Goal: Task Accomplishment & Management: Complete application form

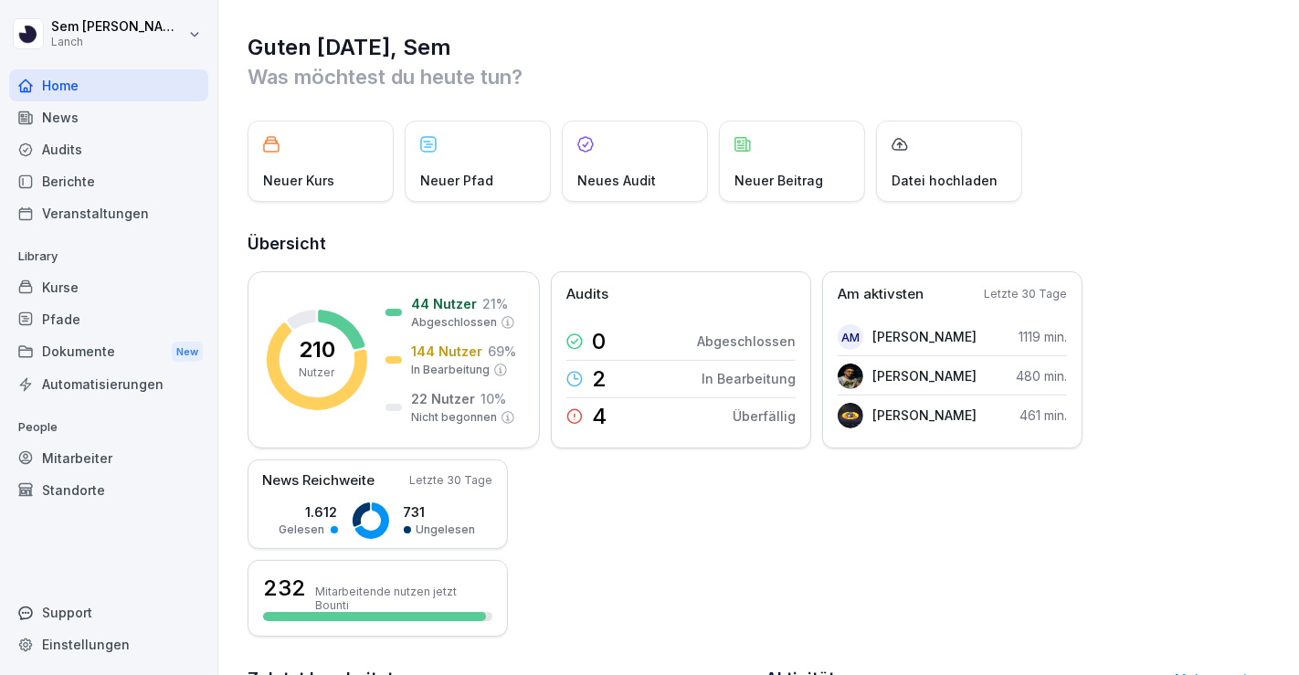
click at [657, 49] on h1 "Guten [DATE], Sem" at bounding box center [760, 47] width 1024 height 29
click at [93, 156] on div "Audits" at bounding box center [108, 149] width 199 height 32
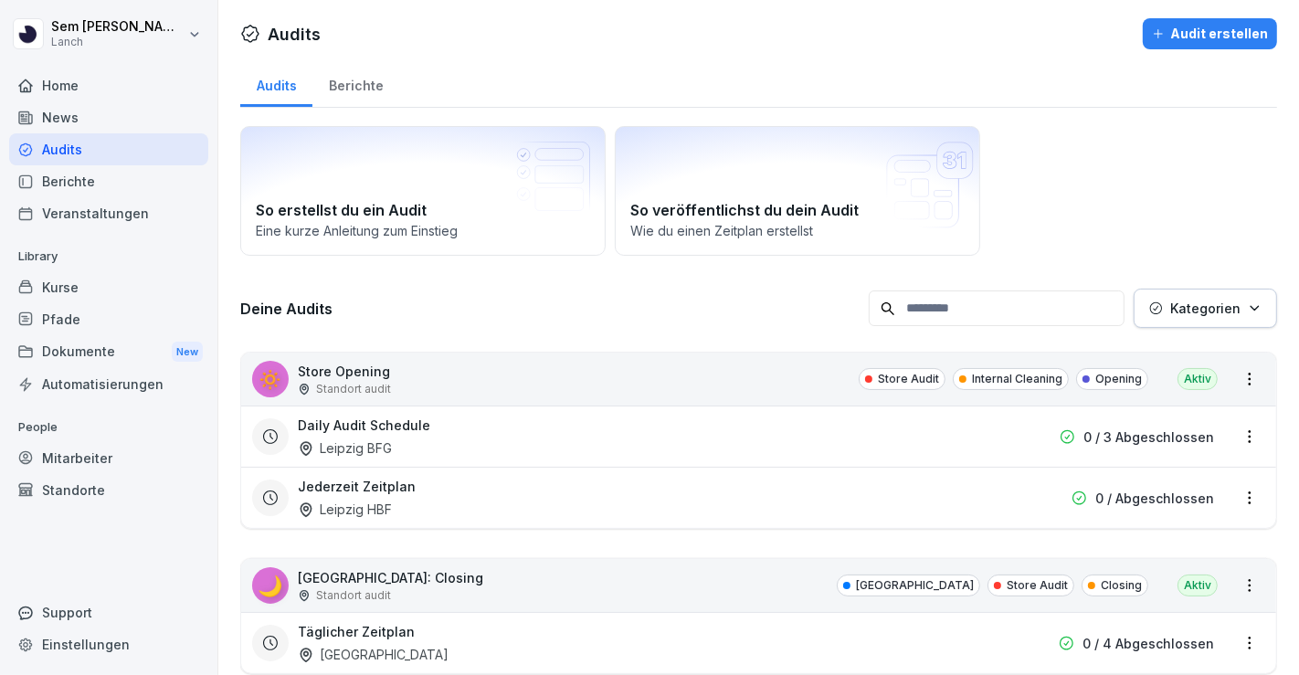
click at [1030, 291] on input at bounding box center [997, 309] width 256 height 36
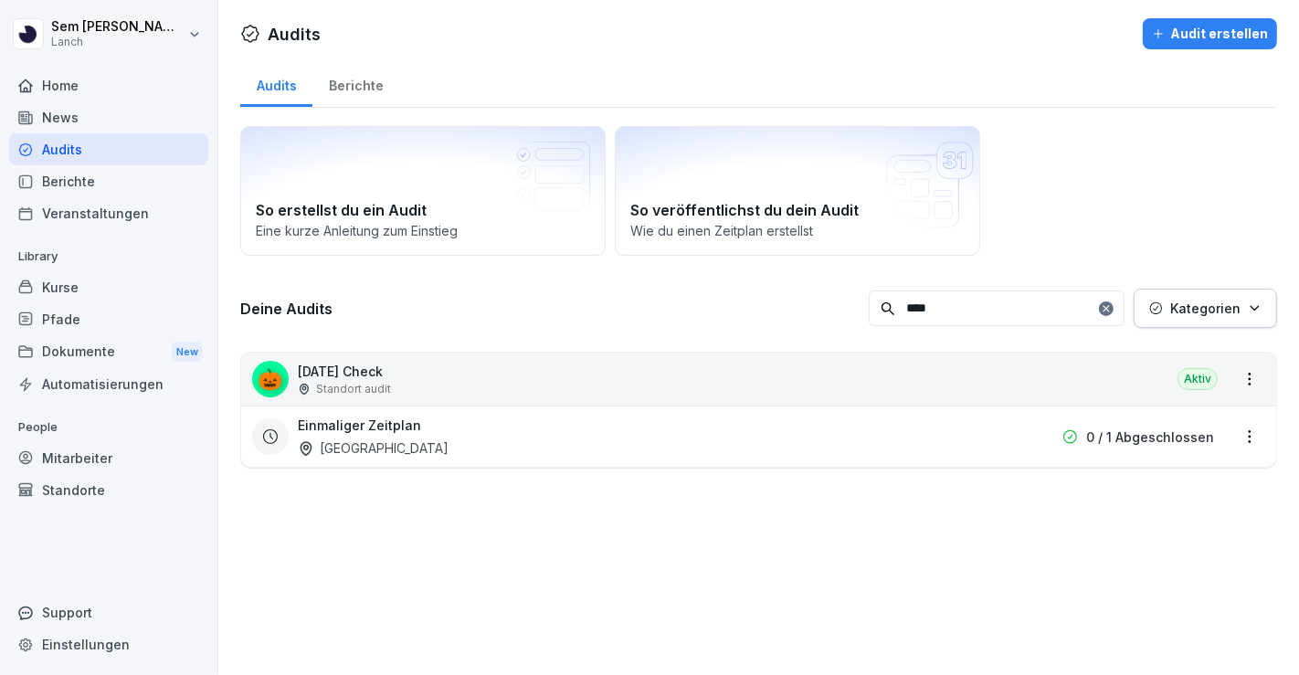
type input "****"
click at [1234, 438] on html "[PERSON_NAME] Lanch Home News Audits Berichte Veranstaltungen Library Kurse Pfa…" at bounding box center [649, 337] width 1299 height 675
click at [336, 400] on html "[PERSON_NAME] Lanch Home News Audits Berichte Veranstaltungen Library Kurse Pfa…" at bounding box center [649, 337] width 1299 height 675
click at [348, 418] on h3 "Einmaliger Zeitplan" at bounding box center [359, 425] width 123 height 19
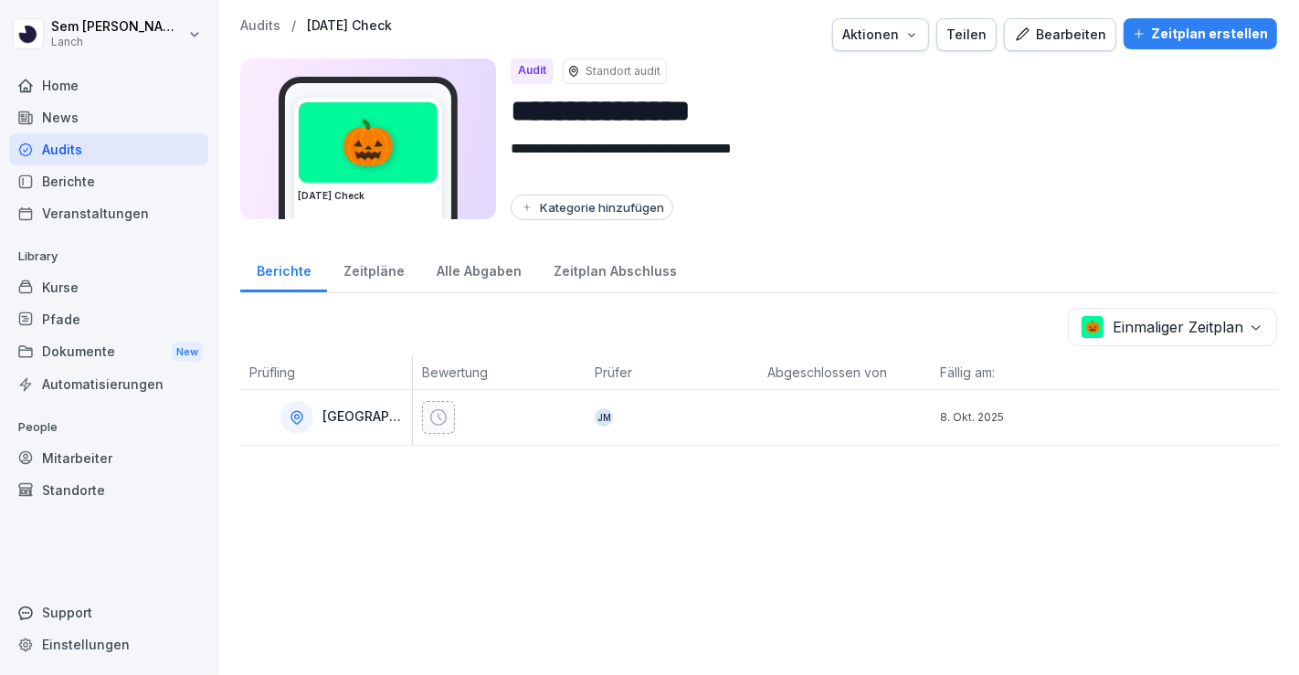
click at [1153, 32] on div "Zeitplan erstellen" at bounding box center [1200, 34] width 135 height 20
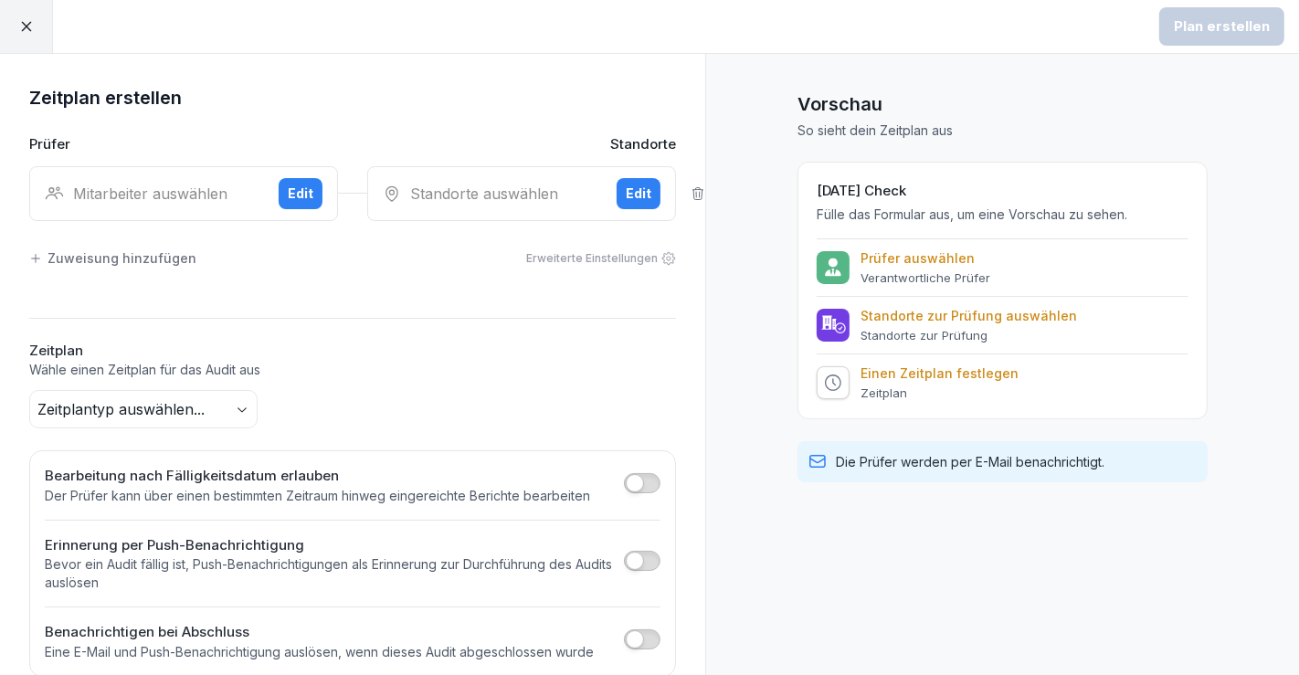
click at [626, 184] on div "Edit" at bounding box center [639, 194] width 26 height 20
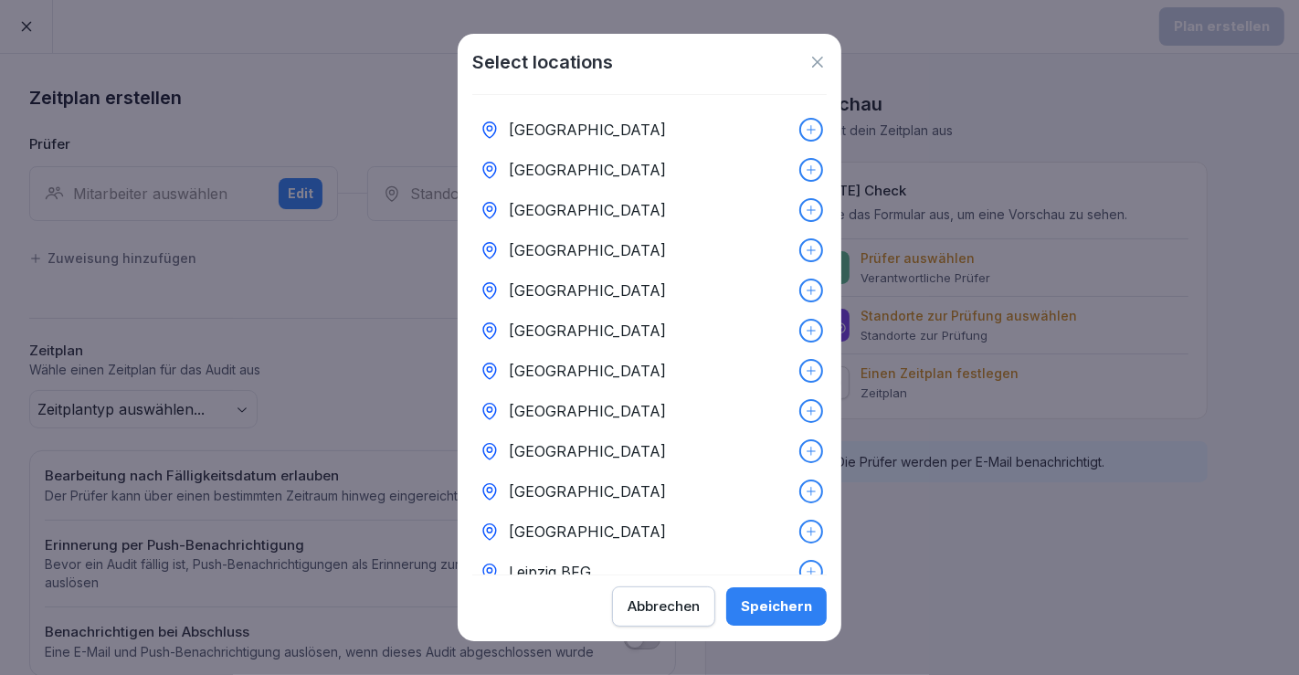
click at [610, 138] on div "[GEOGRAPHIC_DATA]" at bounding box center [649, 130] width 355 height 40
click at [751, 609] on div "Speichern" at bounding box center [776, 607] width 71 height 20
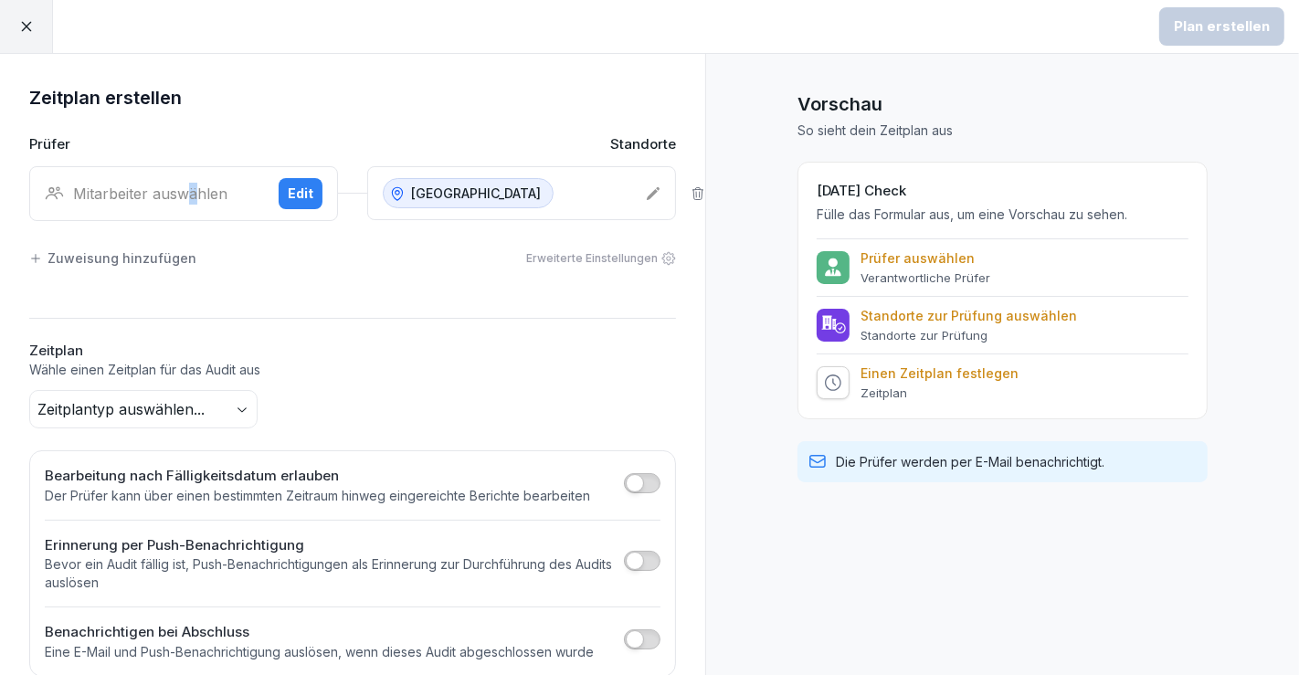
click at [192, 199] on div "Mitarbeiter auswählen" at bounding box center [154, 194] width 219 height 22
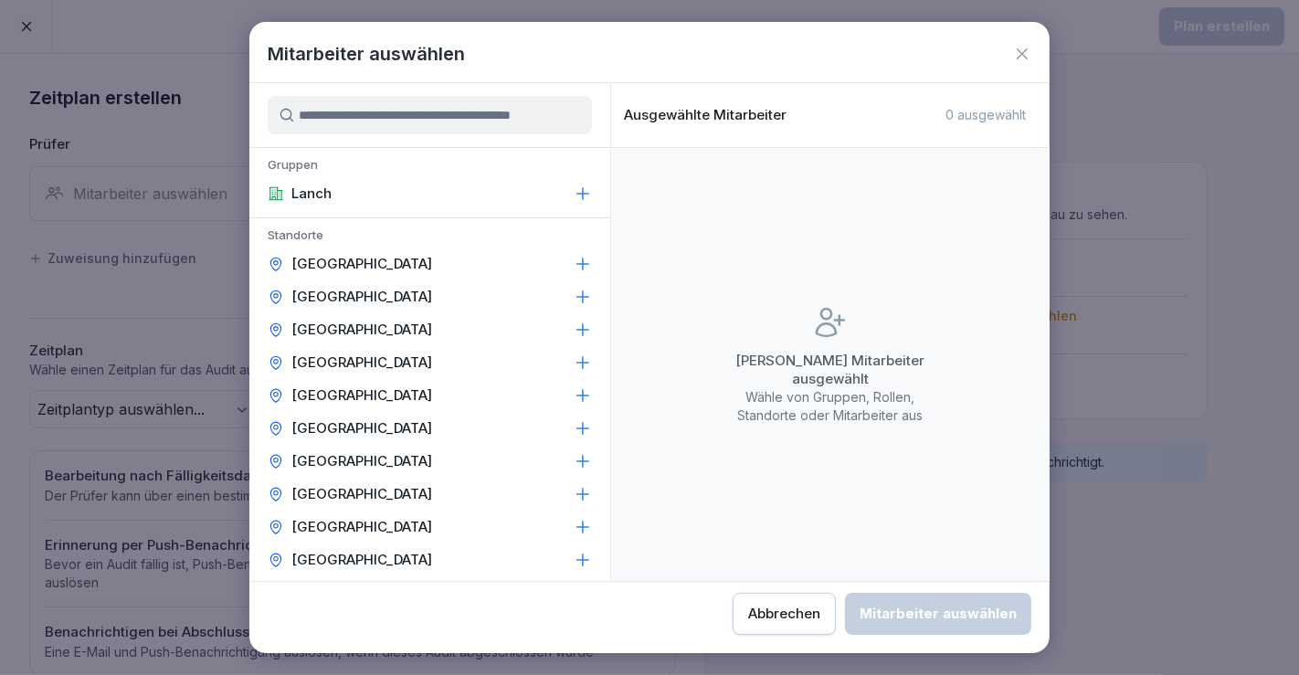
click at [406, 126] on input at bounding box center [430, 115] width 324 height 38
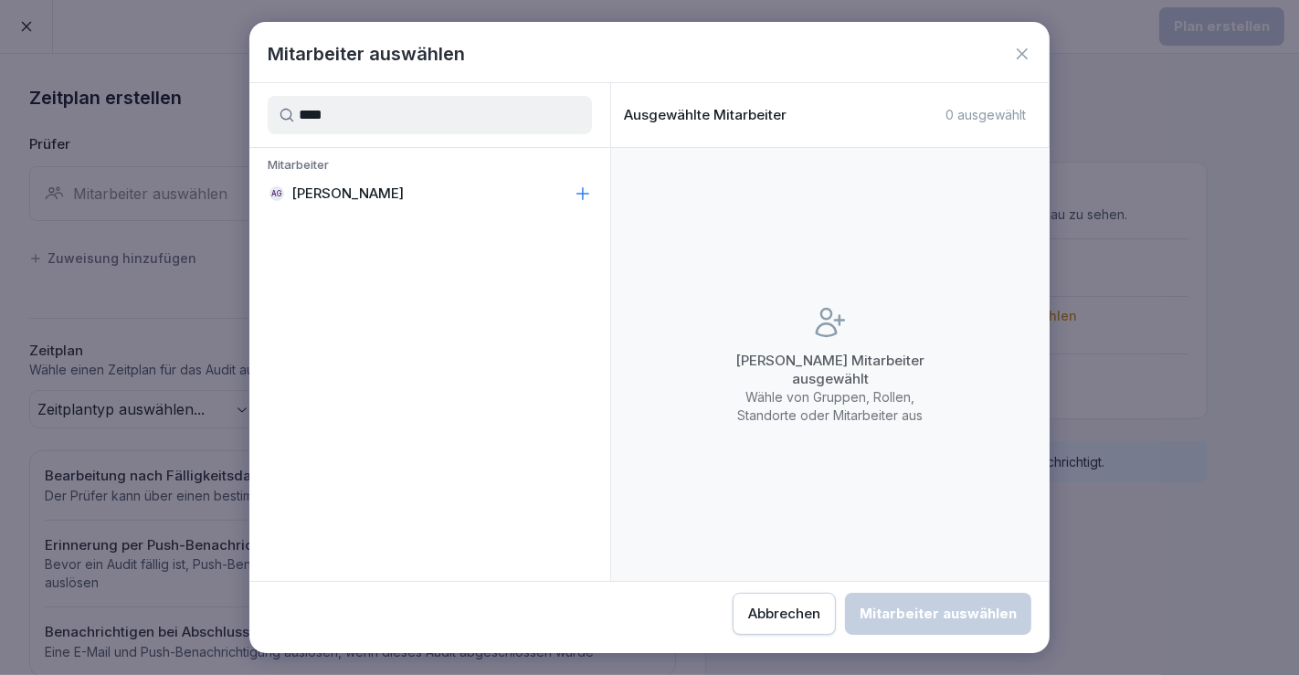
type input "****"
click at [561, 193] on div "AG [PERSON_NAME]" at bounding box center [429, 193] width 361 height 33
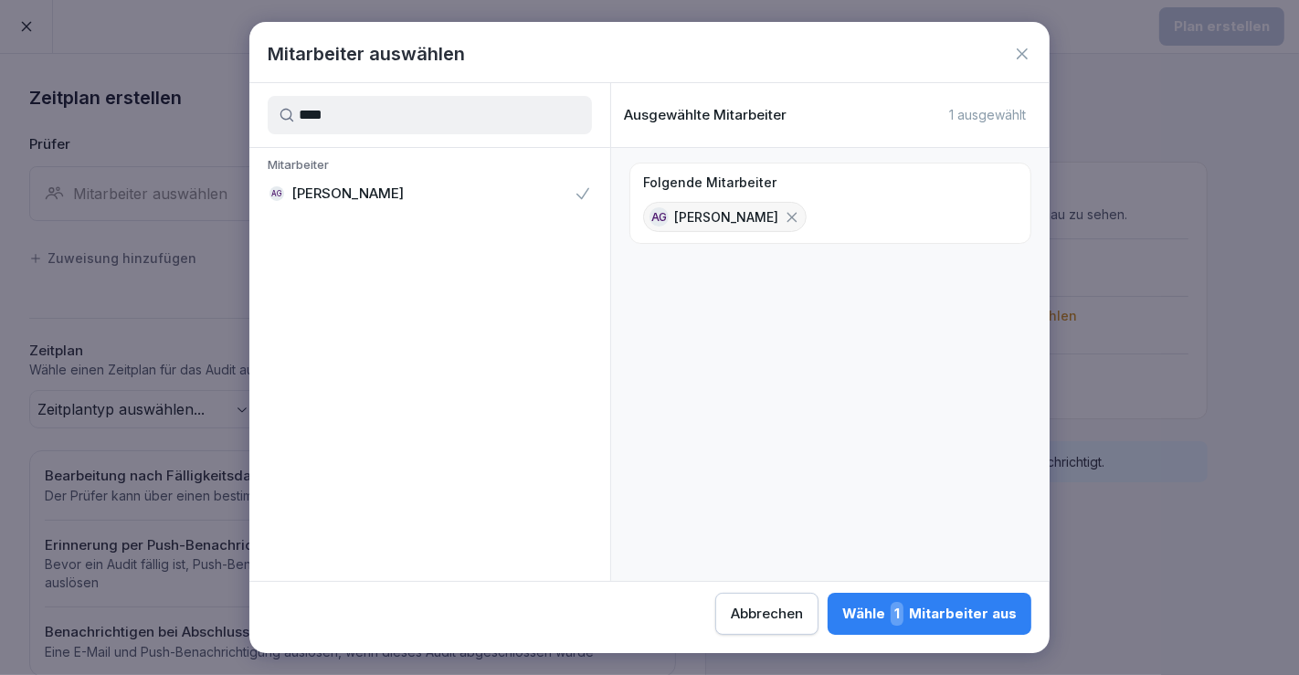
click at [949, 625] on div "Wähle 1 Mitarbeiter aus" at bounding box center [929, 614] width 175 height 24
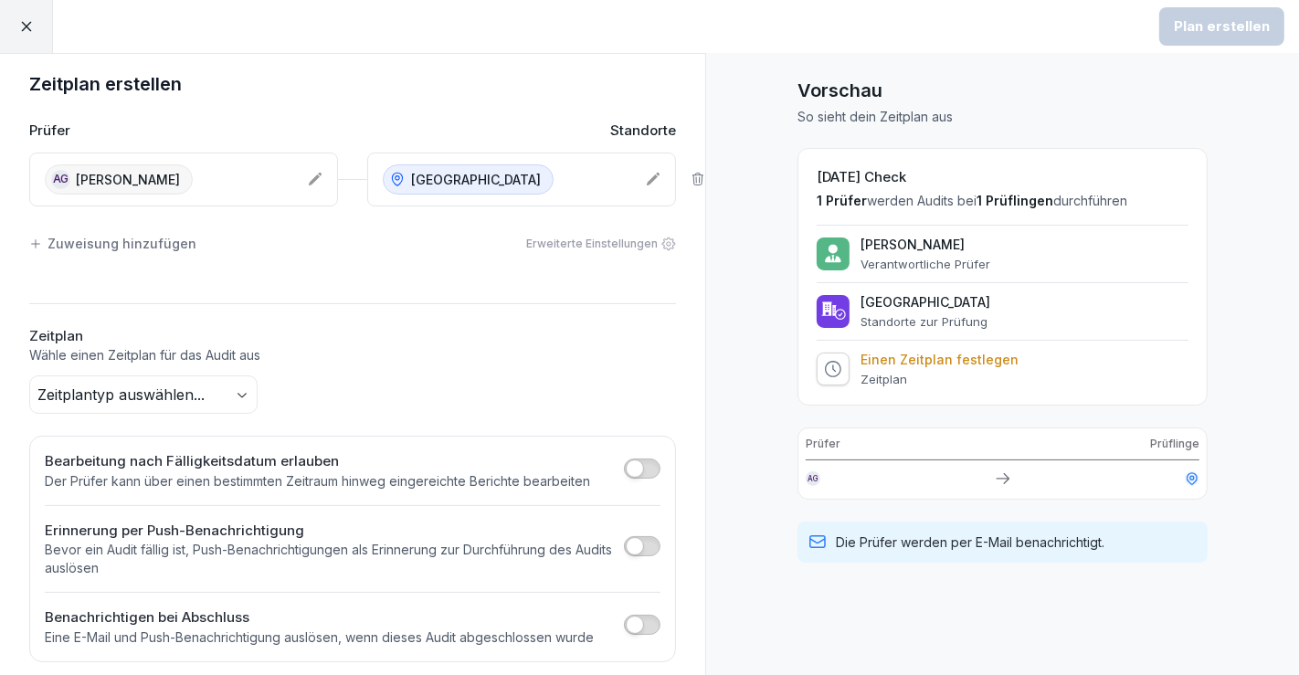
scroll to position [26, 0]
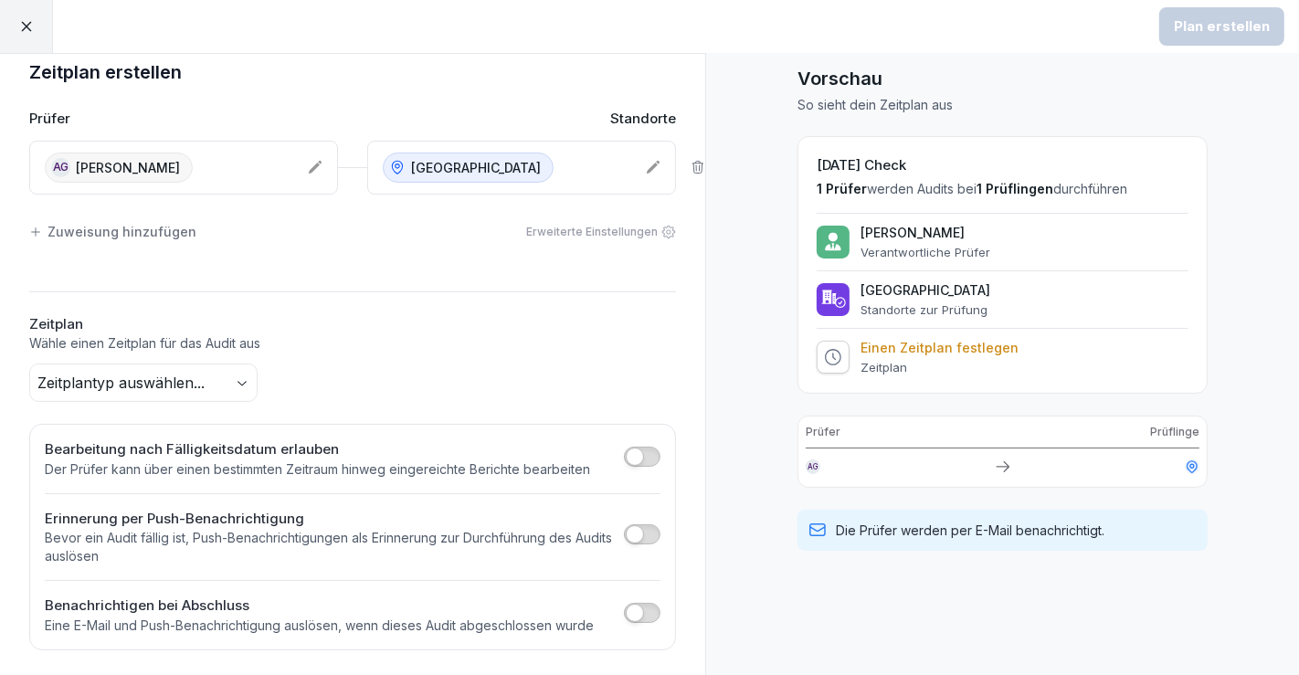
click at [200, 357] on div "Zeitplan Wähle einen Zeitplan für das Audit aus Zeitplantyp auswählen..." at bounding box center [352, 358] width 647 height 89
click at [196, 367] on body "Plan erstellen Zeitplan erstellen Prüfer Standorte AG [PERSON_NAME] [GEOGRAPHIC…" at bounding box center [649, 337] width 1299 height 675
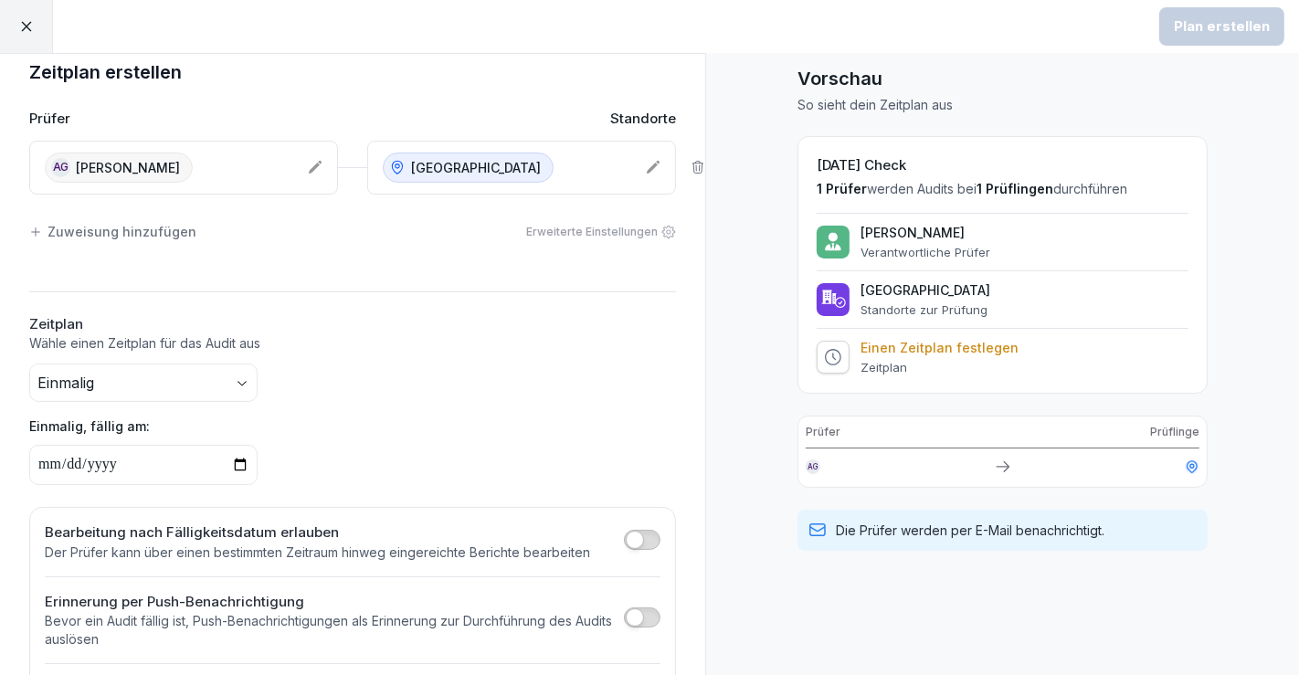
click at [433, 376] on div "Einmalig Einmalig, fällig am:" at bounding box center [352, 425] width 647 height 122
click at [235, 452] on input "date" at bounding box center [143, 465] width 228 height 40
type input "**********"
click at [874, 351] on p "Einmalig" at bounding box center [888, 348] width 54 height 16
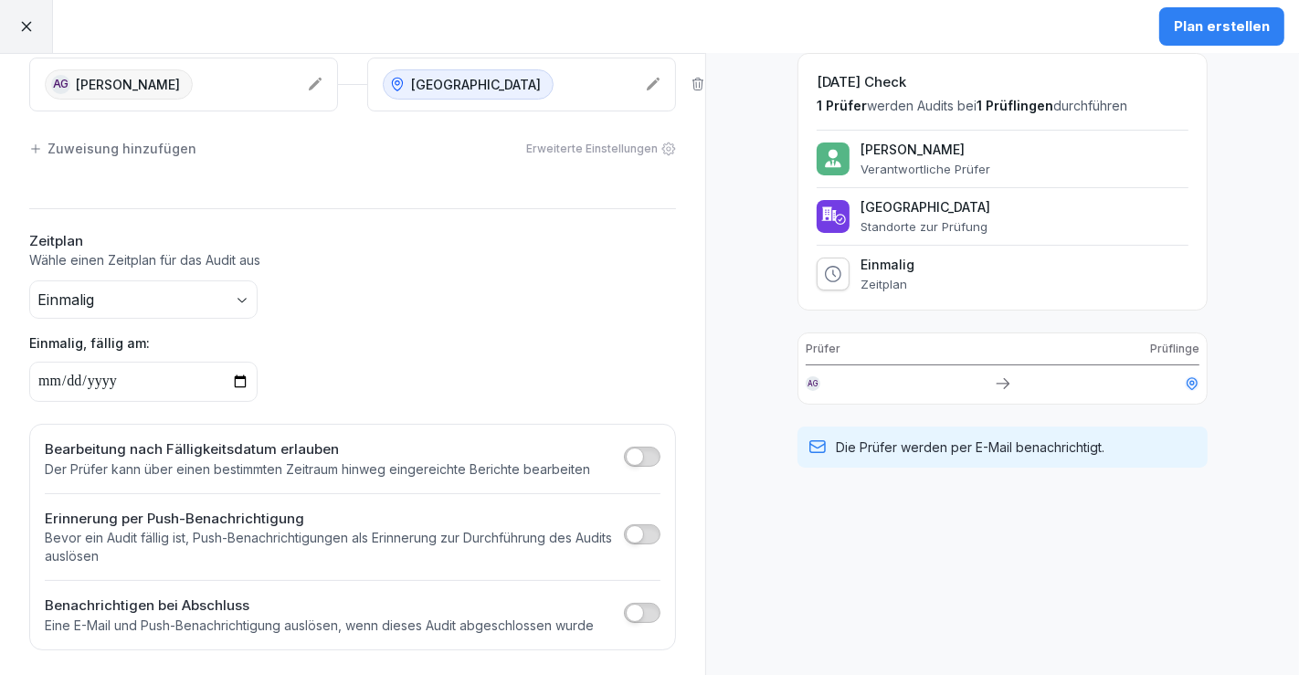
scroll to position [0, 0]
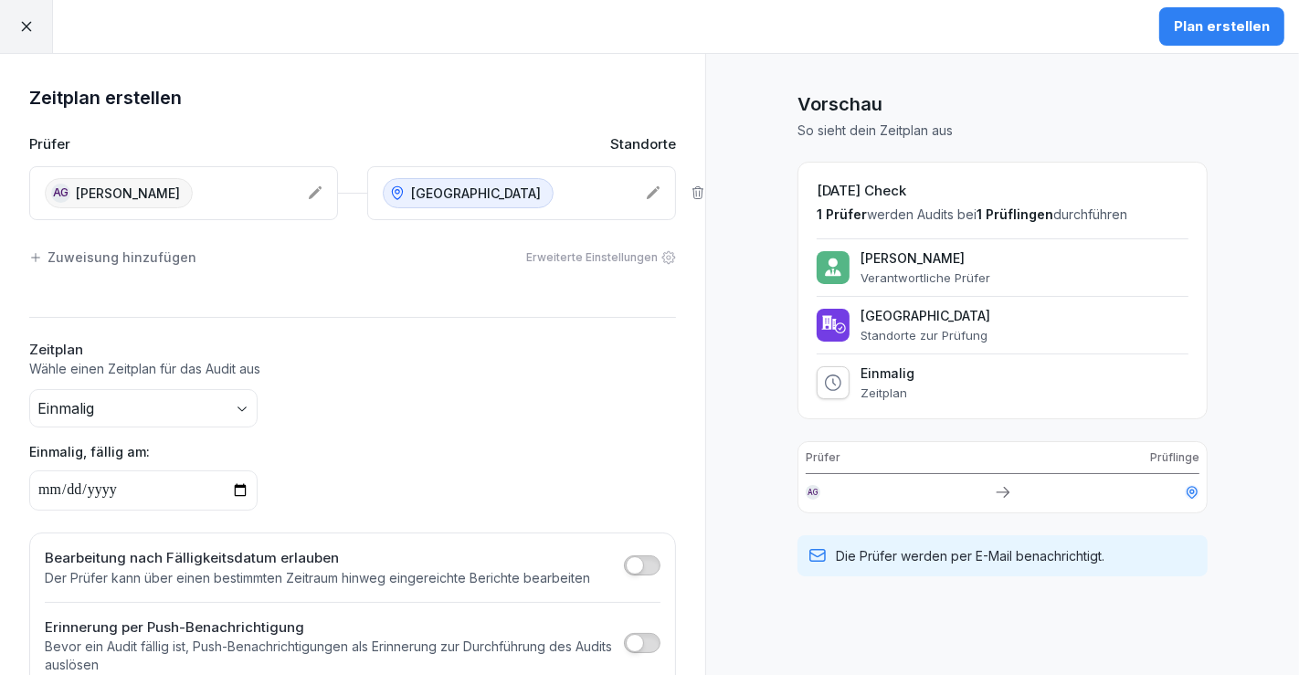
click at [662, 254] on icon at bounding box center [669, 257] width 15 height 15
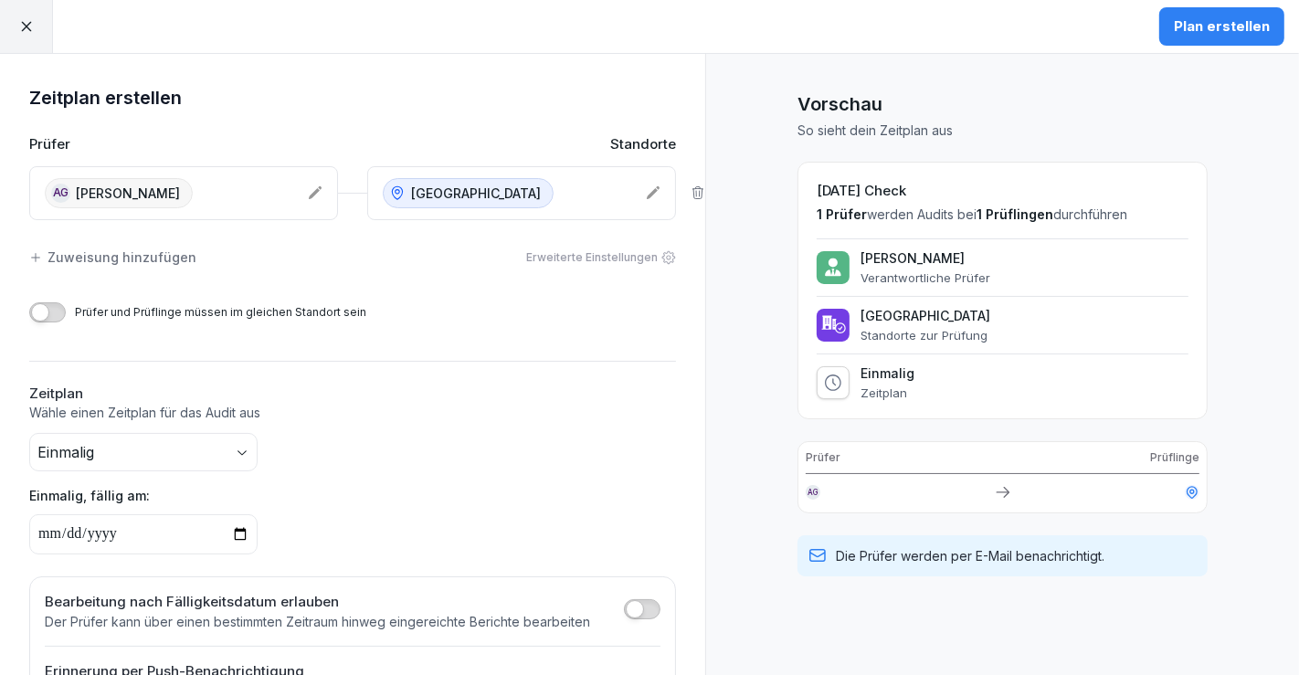
click at [662, 254] on icon at bounding box center [669, 257] width 15 height 15
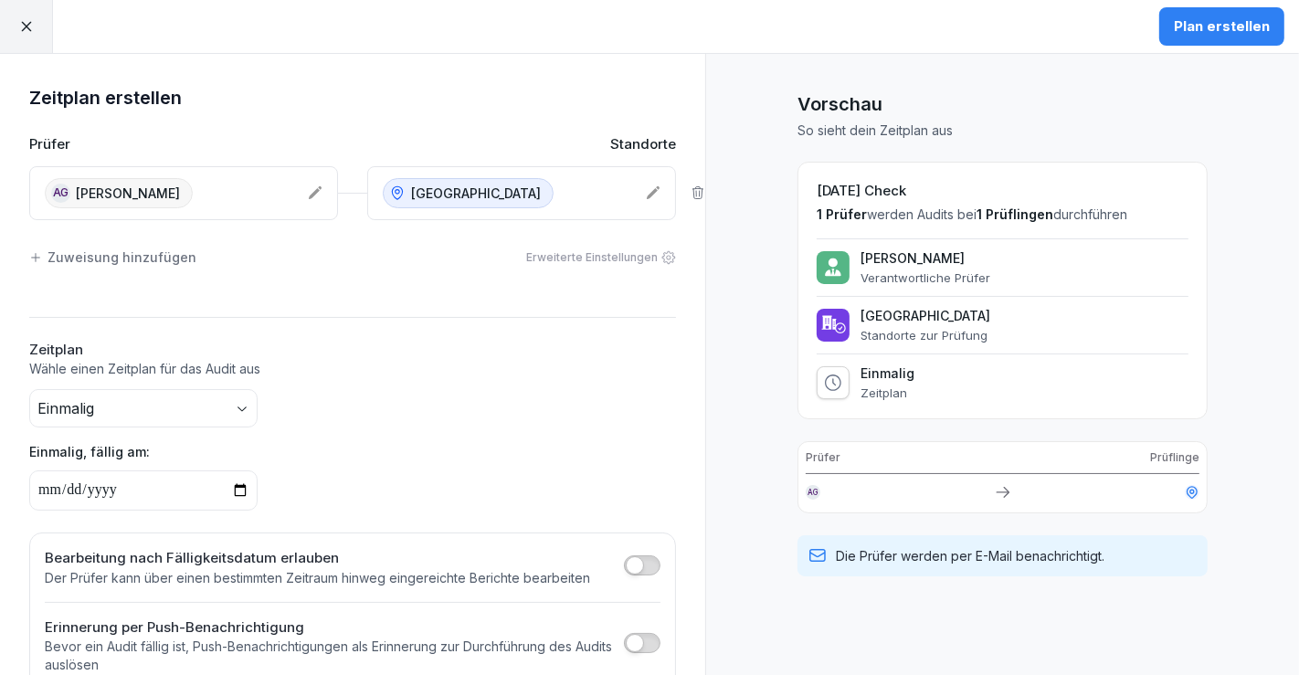
click at [59, 248] on div "Zuweisung hinzufügen" at bounding box center [112, 257] width 167 height 19
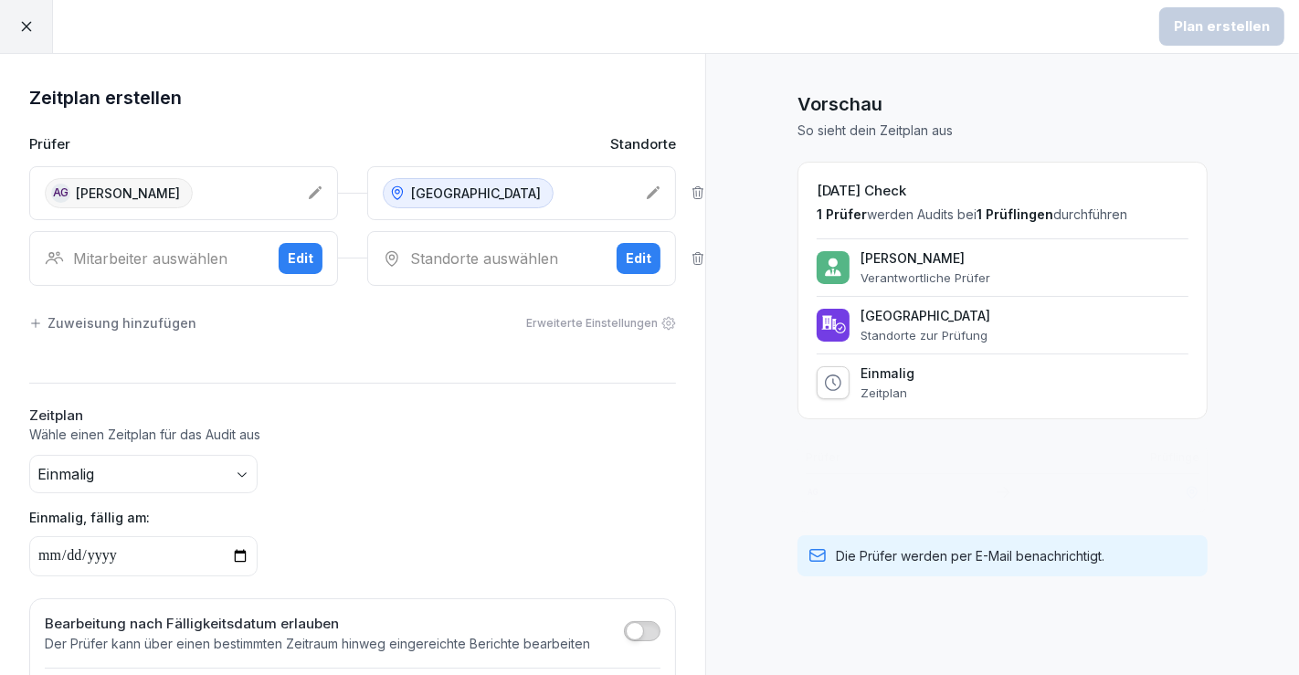
click at [164, 258] on div "Mitarbeiter auswählen" at bounding box center [154, 259] width 219 height 22
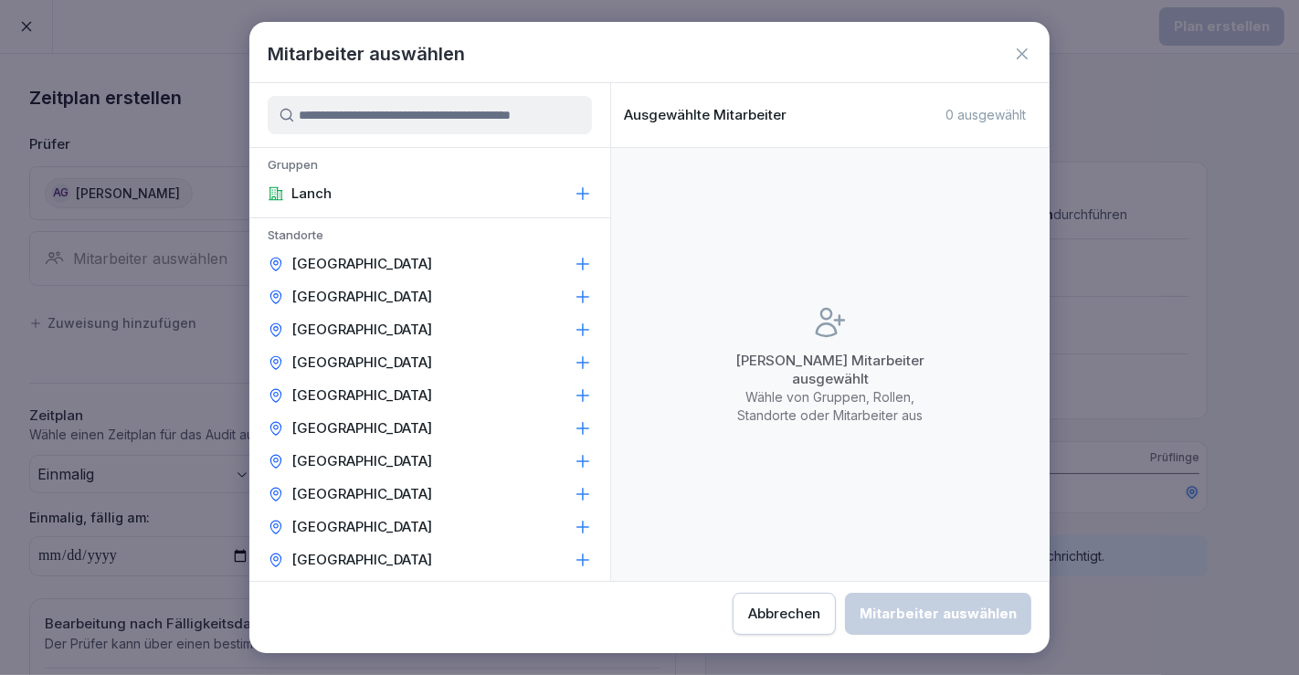
click at [1022, 52] on icon at bounding box center [1022, 54] width 18 height 18
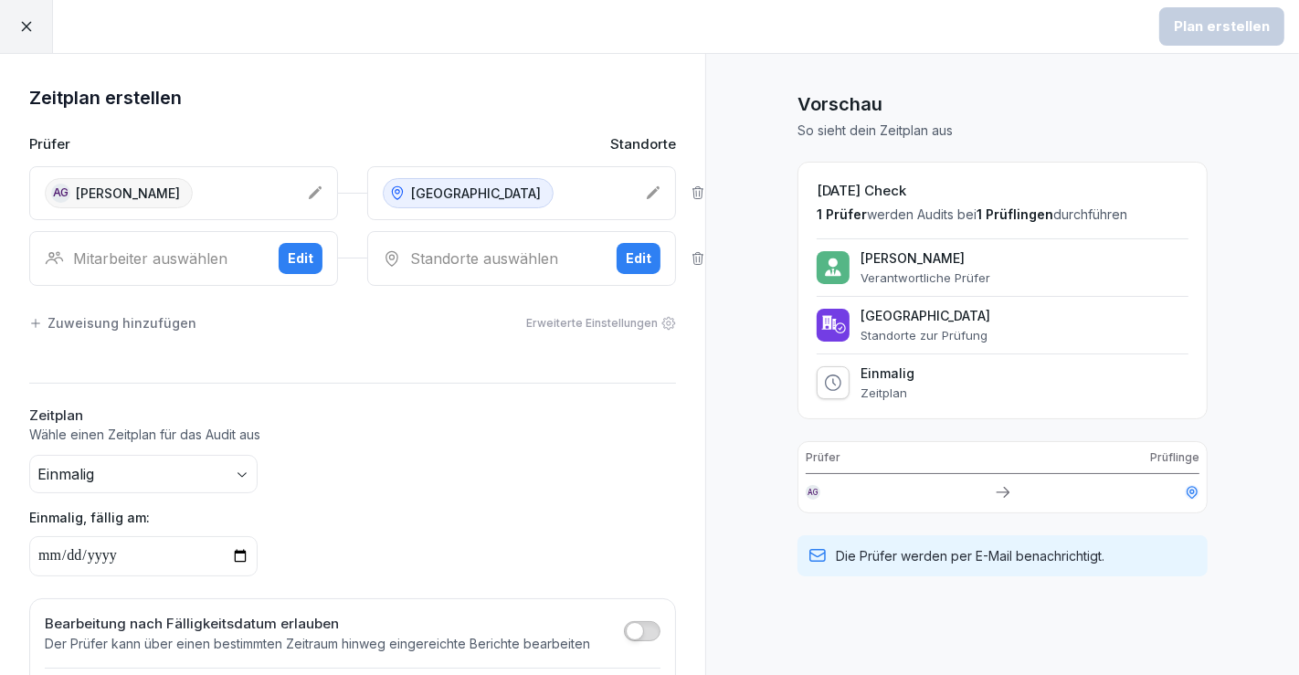
click at [469, 257] on div "Standorte auswählen" at bounding box center [492, 259] width 219 height 22
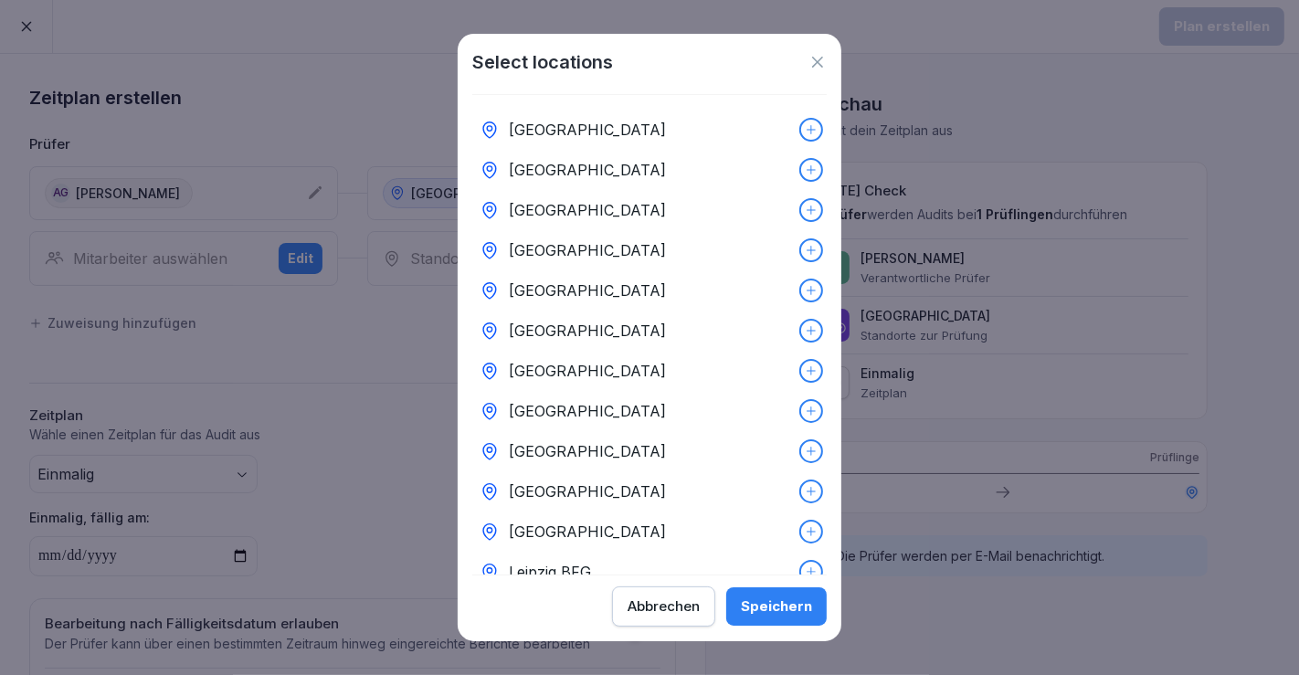
click at [606, 317] on div "[GEOGRAPHIC_DATA]" at bounding box center [649, 331] width 355 height 40
click at [817, 618] on button "Speichern" at bounding box center [776, 607] width 101 height 38
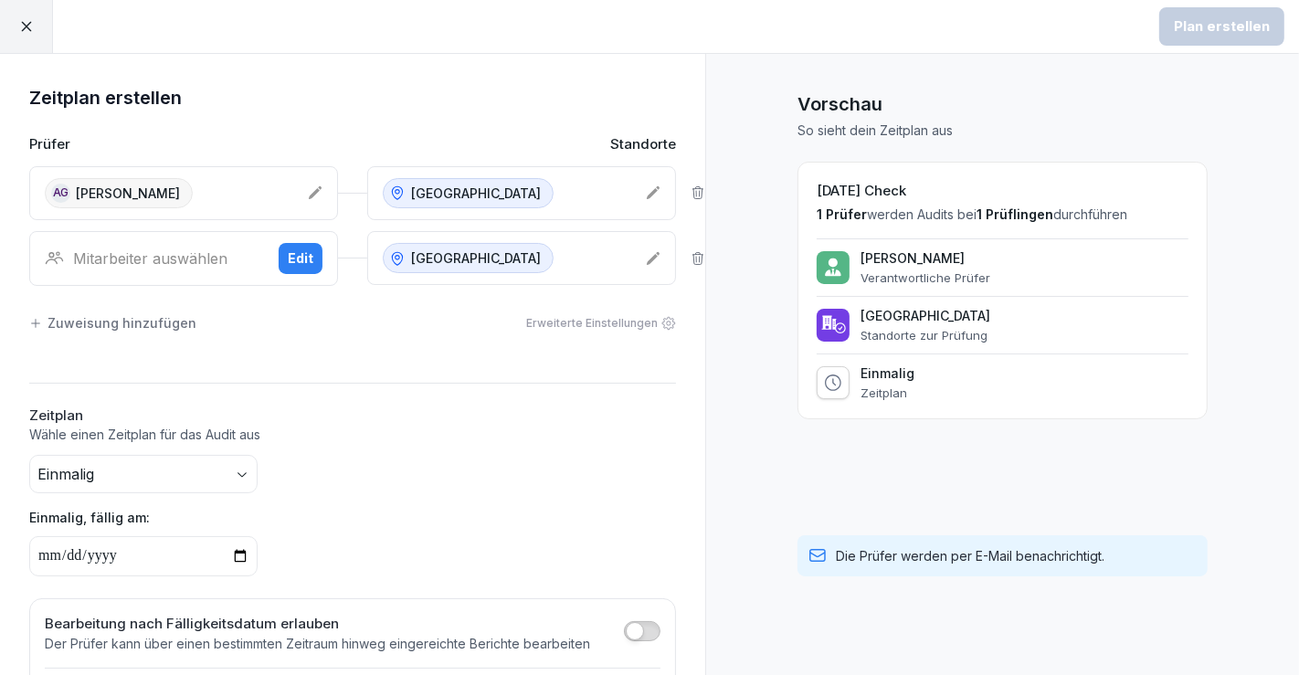
click at [175, 265] on div "Mitarbeiter auswählen" at bounding box center [154, 259] width 219 height 22
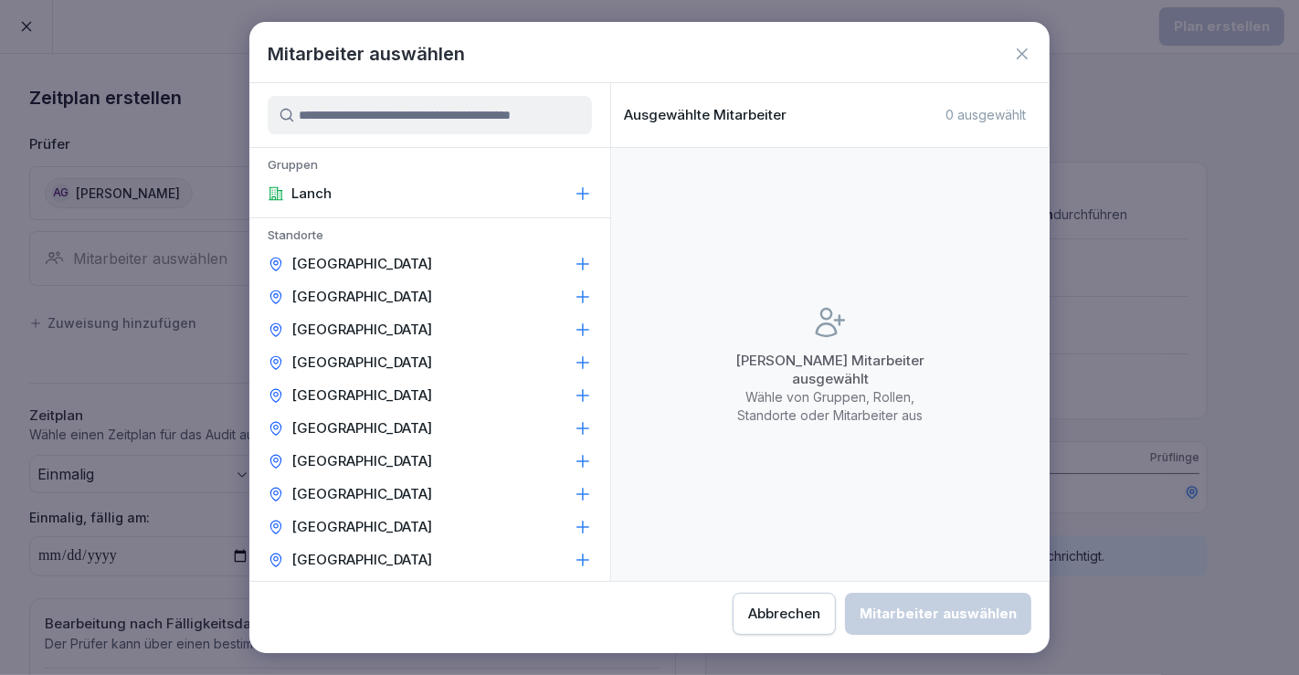
click at [425, 120] on input at bounding box center [430, 115] width 324 height 38
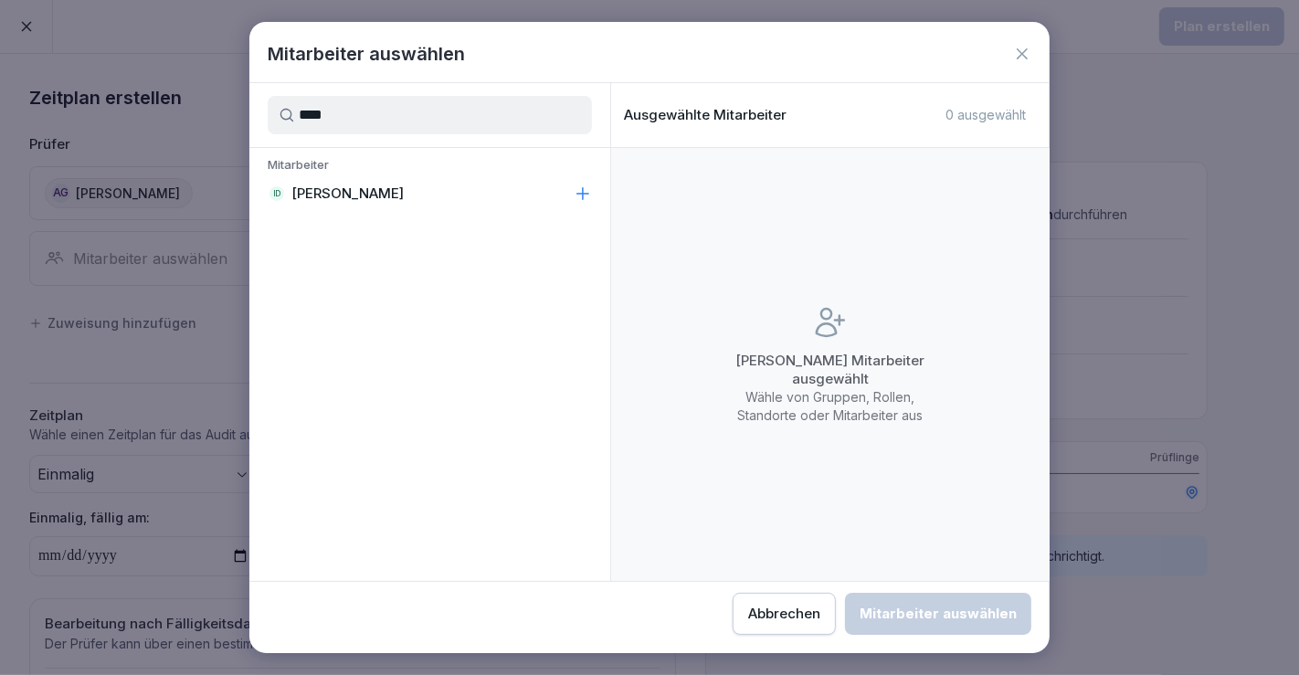
type input "****"
click at [480, 213] on div "Mitarbeiter ID [PERSON_NAME]" at bounding box center [429, 182] width 361 height 69
click at [500, 196] on div "ID [PERSON_NAME]" at bounding box center [429, 193] width 361 height 33
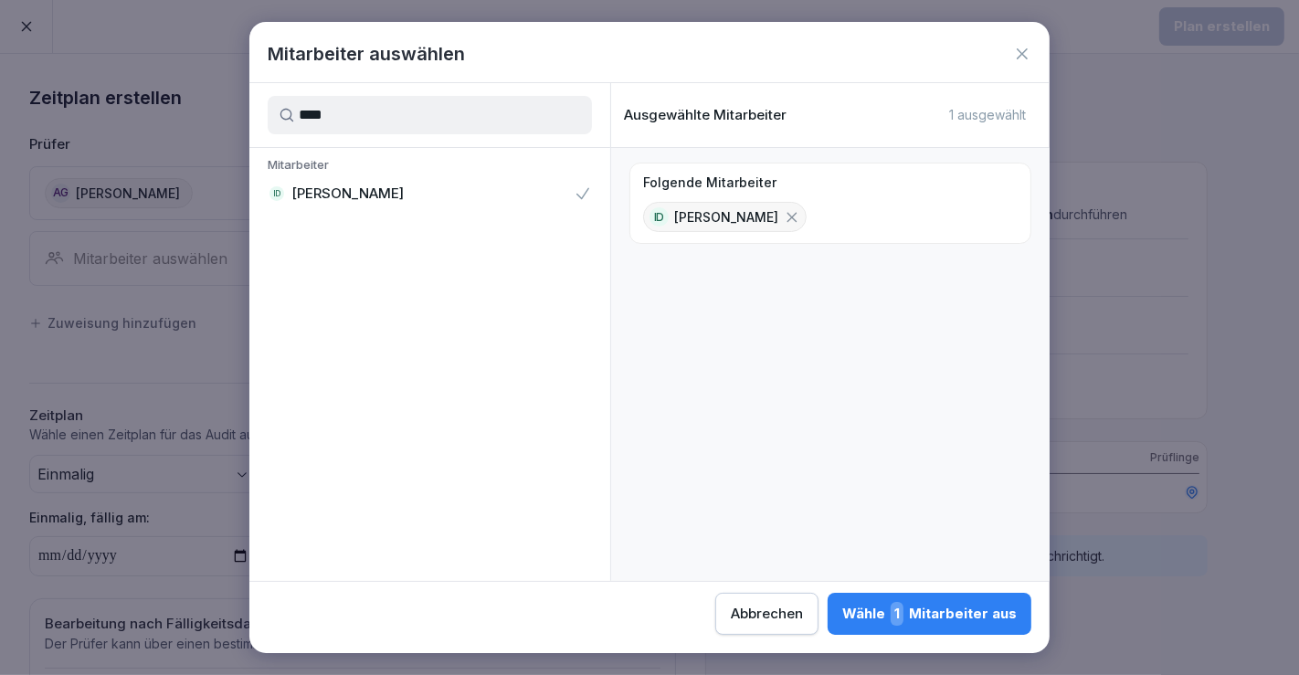
click at [932, 612] on div "Wähle 1 Mitarbeiter aus" at bounding box center [929, 614] width 175 height 24
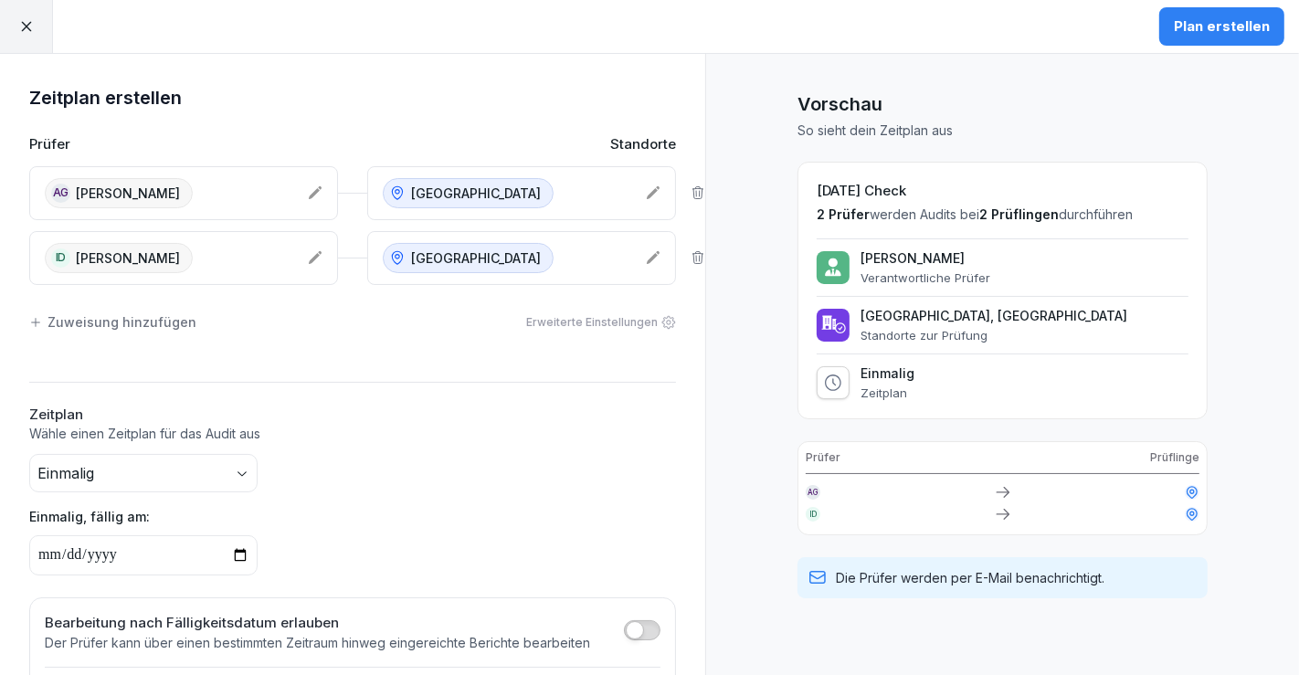
click at [49, 317] on div "Zuweisung hinzufügen" at bounding box center [112, 321] width 167 height 19
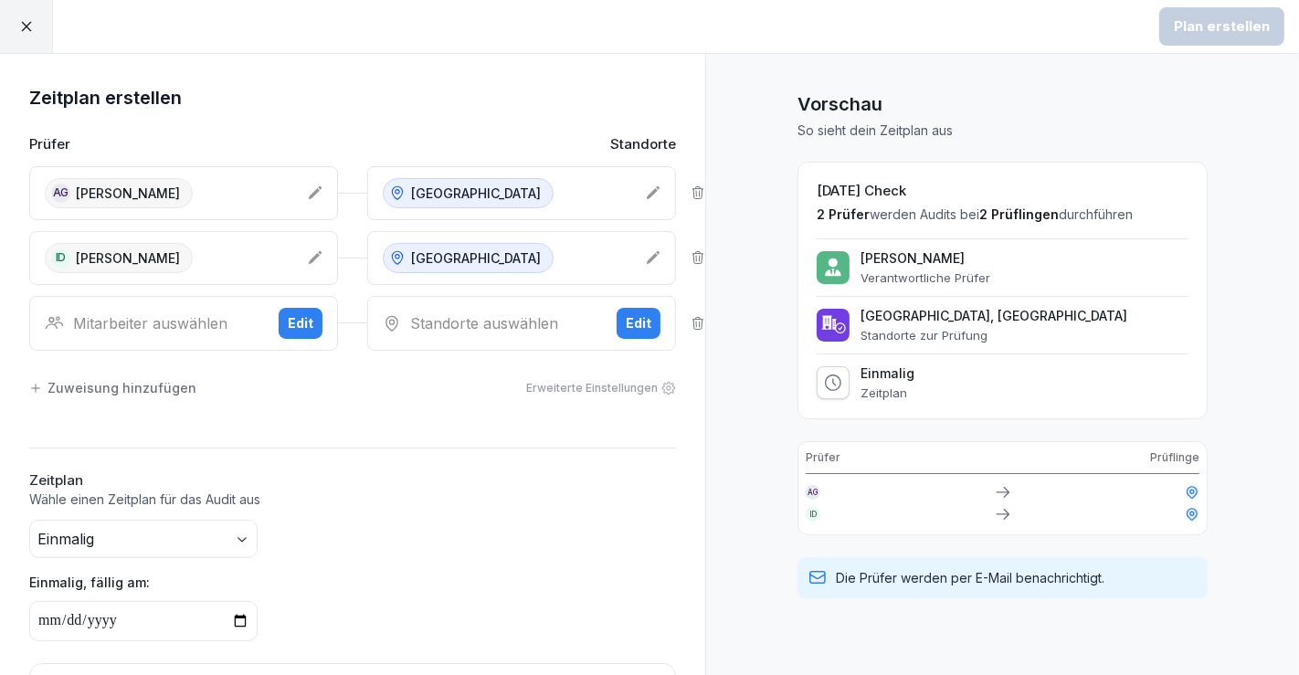
click at [302, 330] on div "Edit" at bounding box center [301, 323] width 26 height 20
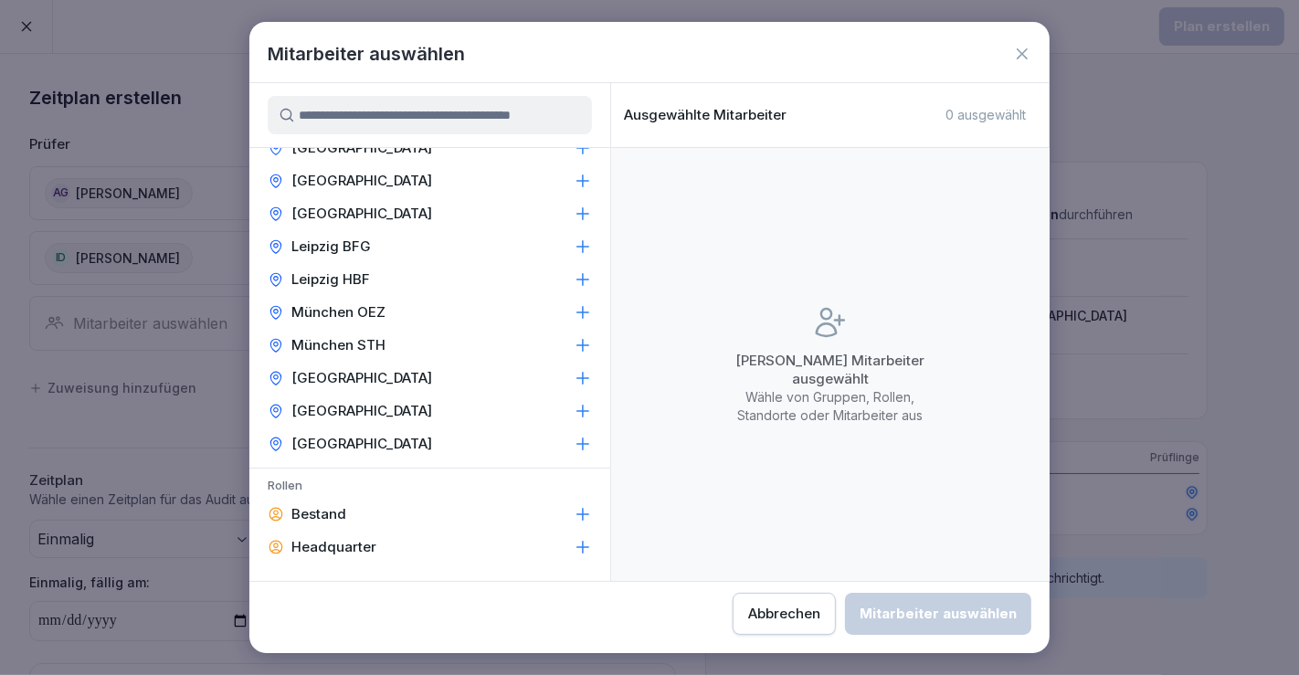
scroll to position [406, 0]
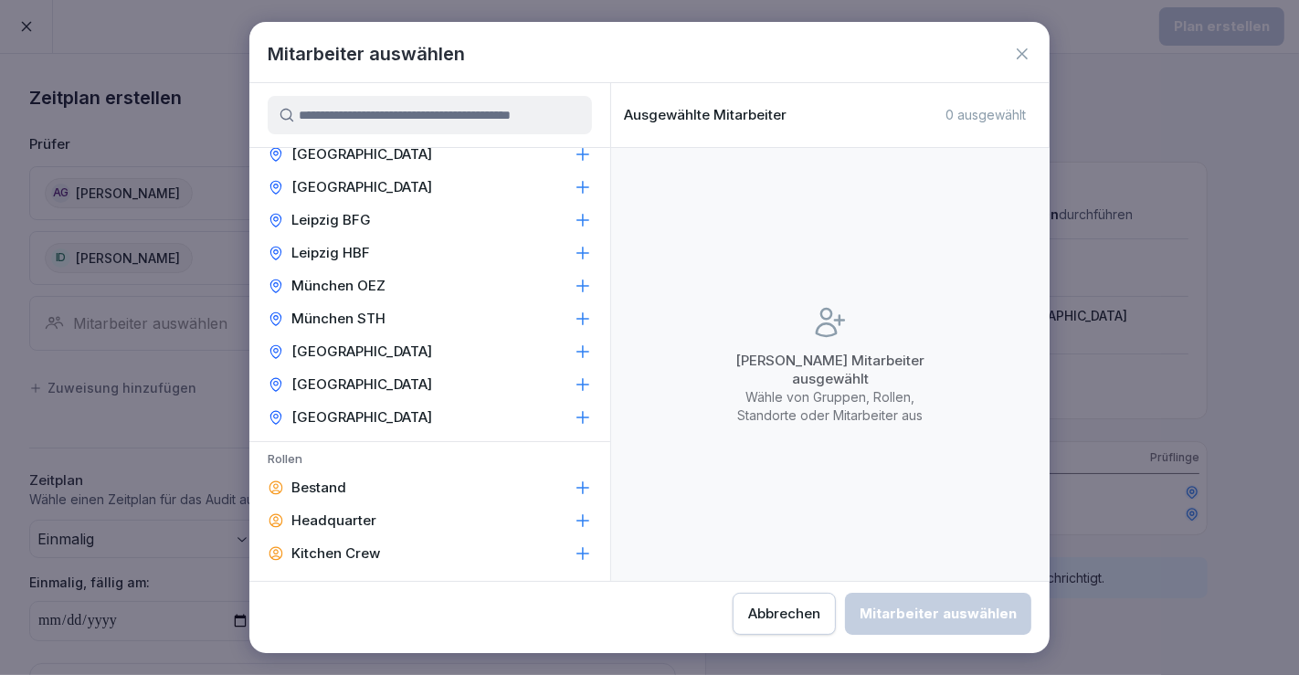
click at [351, 420] on p "[GEOGRAPHIC_DATA]" at bounding box center [361, 417] width 141 height 18
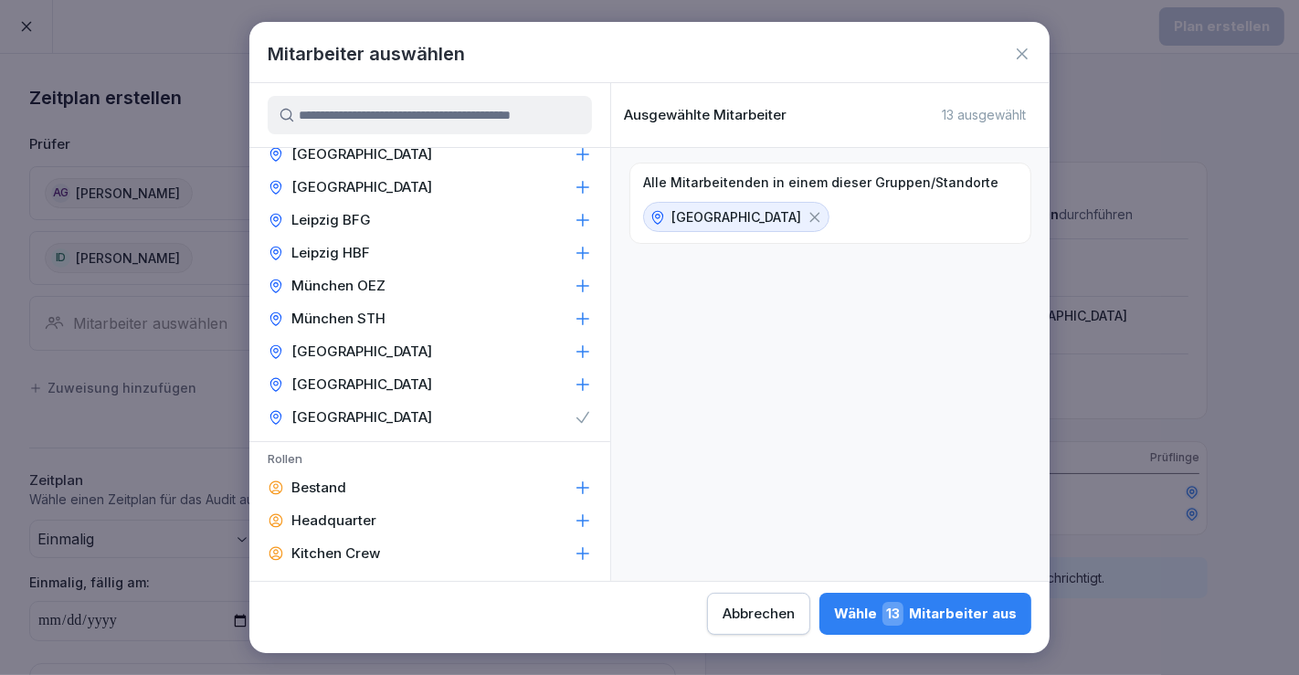
click at [810, 212] on icon at bounding box center [815, 217] width 10 height 10
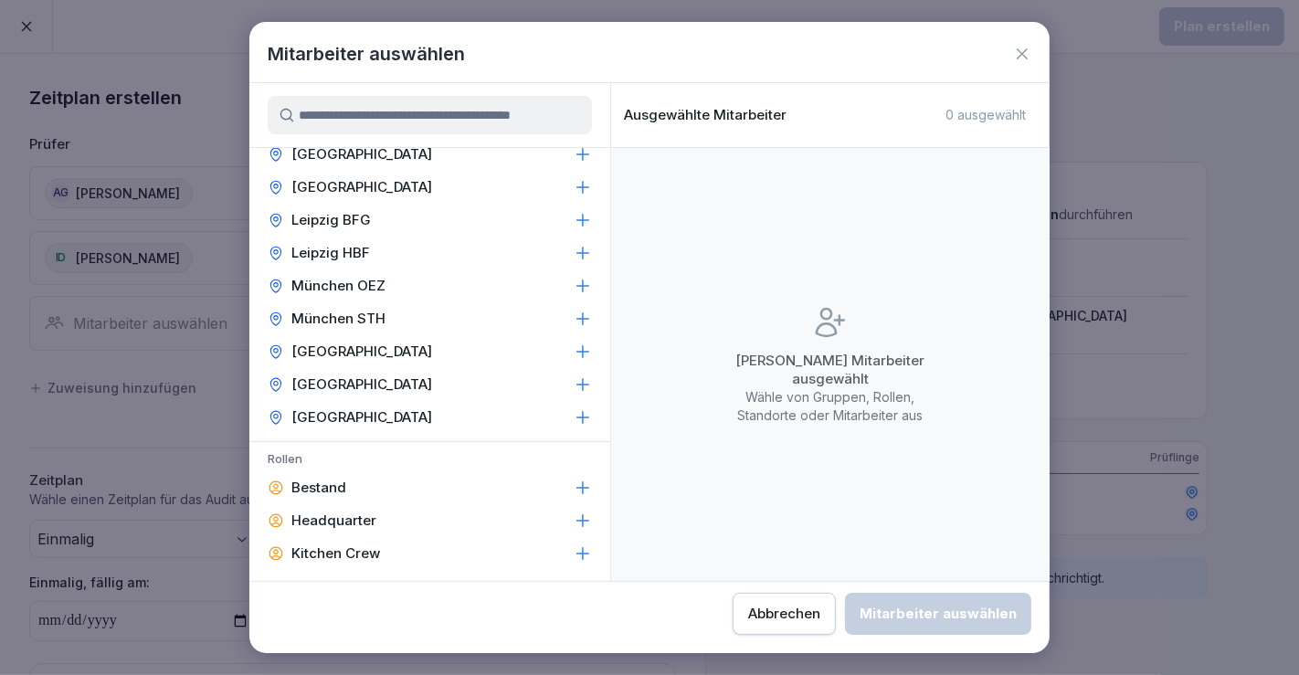
click at [423, 121] on input at bounding box center [430, 115] width 324 height 38
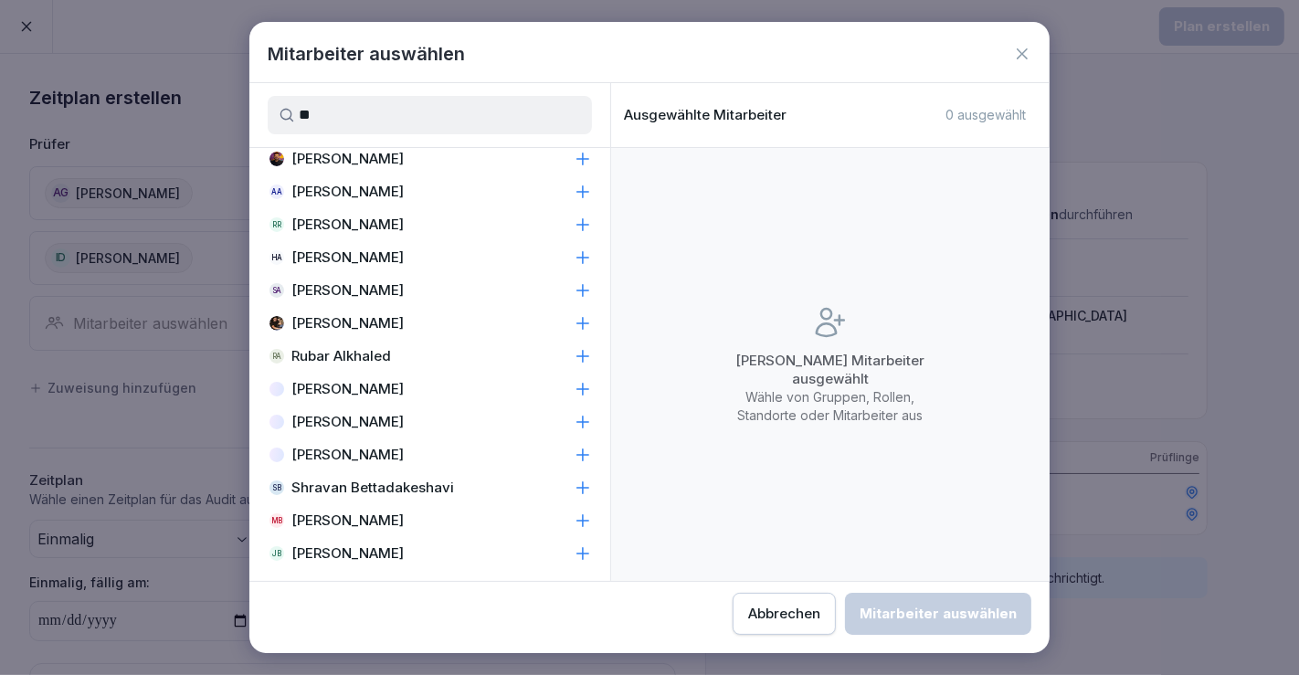
scroll to position [0, 0]
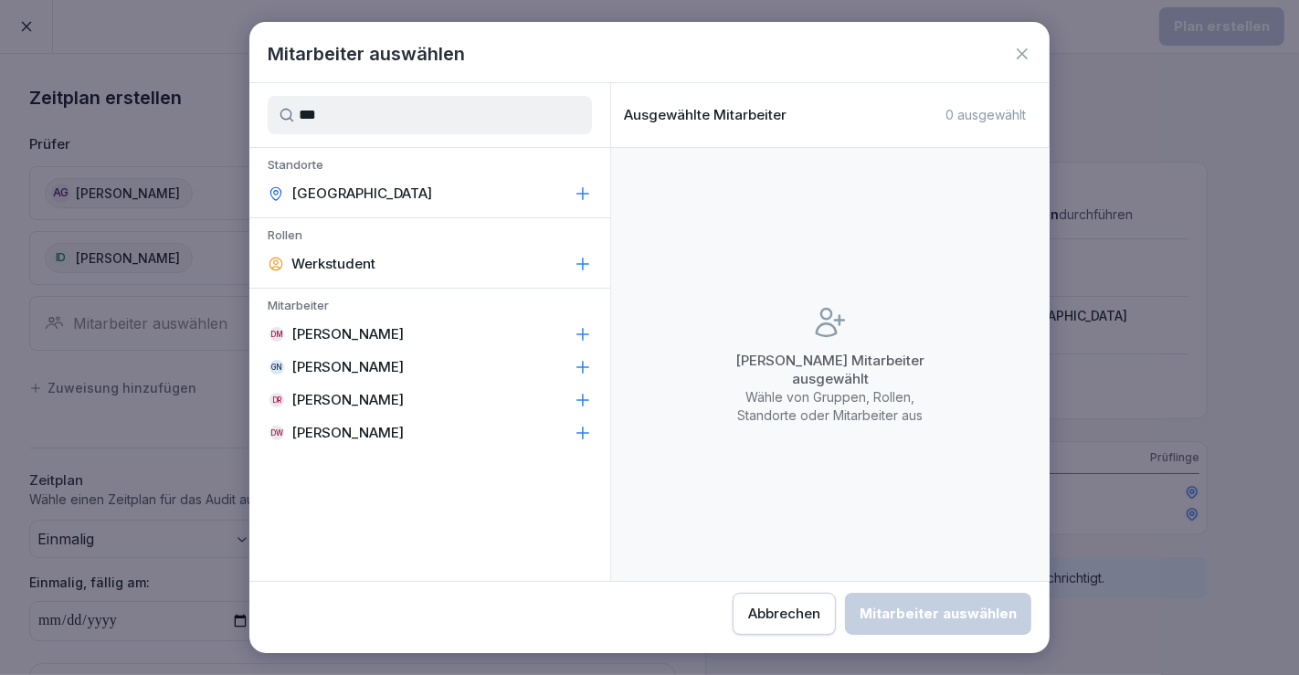
type input "***"
click at [432, 417] on div "DW [PERSON_NAME]" at bounding box center [429, 433] width 361 height 33
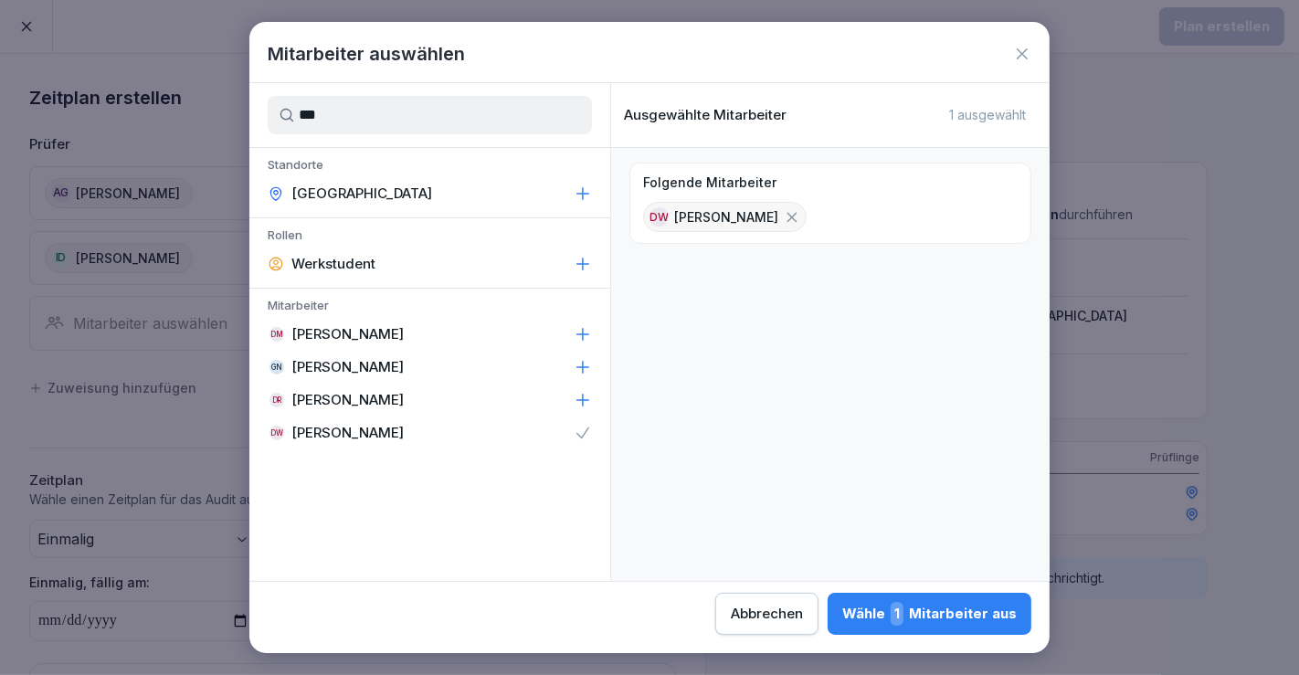
click at [878, 595] on button "Wähle 1 Mitarbeiter aus" at bounding box center [930, 614] width 204 height 42
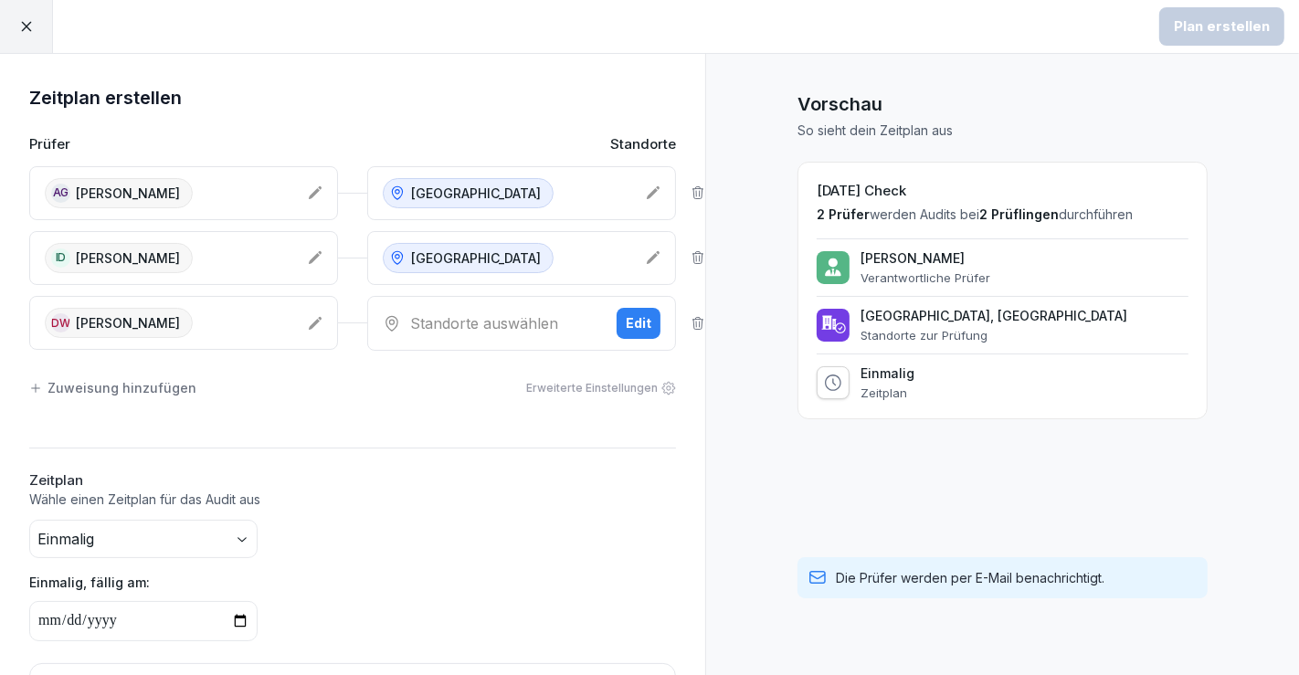
click at [574, 324] on div "Standorte auswählen" at bounding box center [492, 323] width 219 height 22
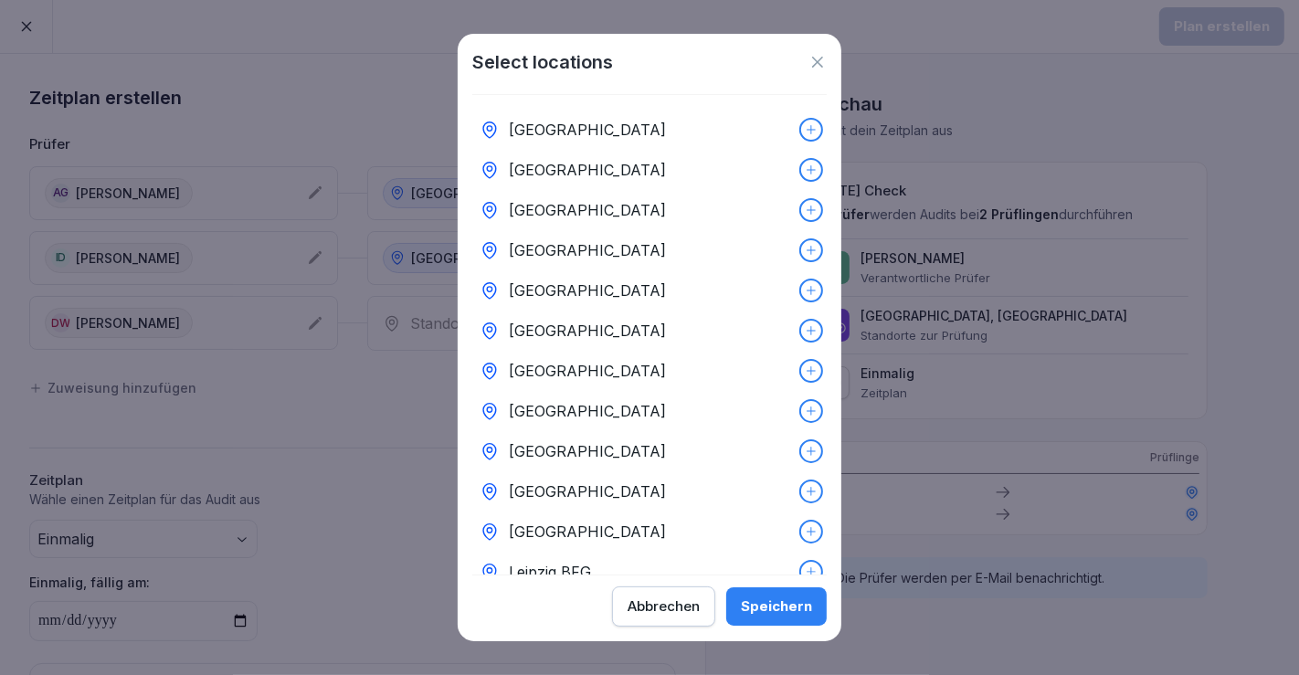
scroll to position [290, 0]
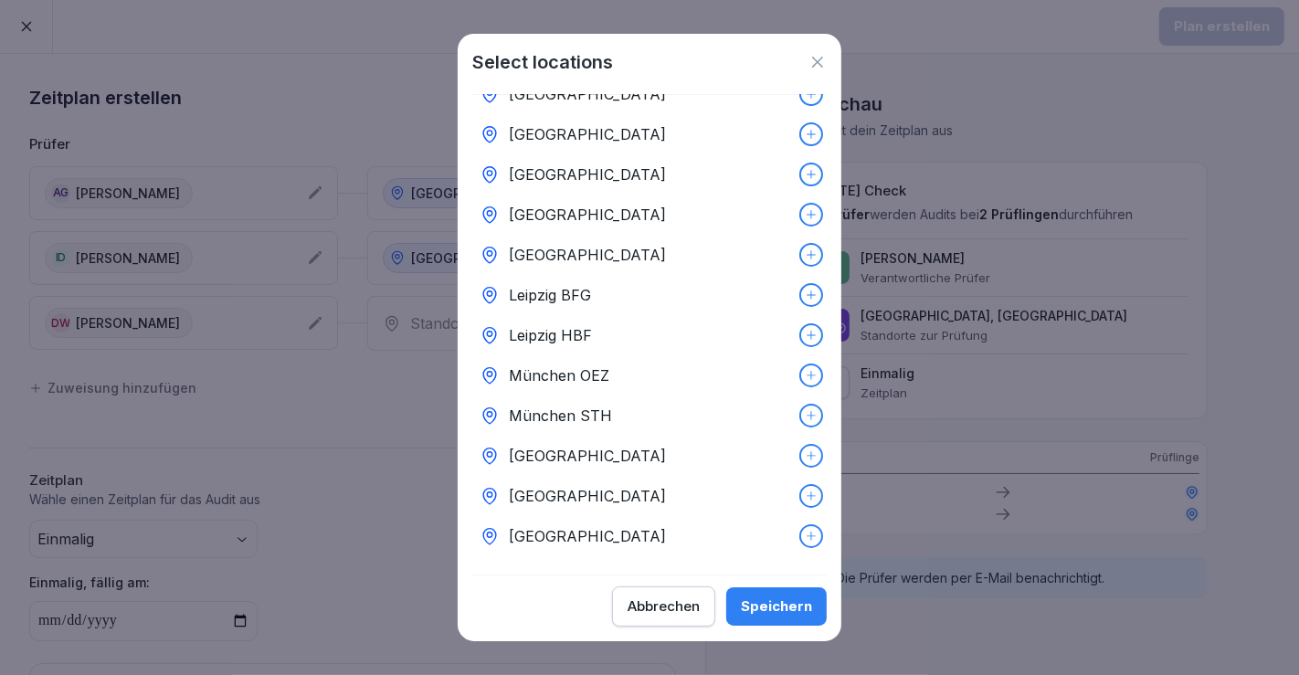
click at [582, 516] on div "[GEOGRAPHIC_DATA]" at bounding box center [649, 536] width 355 height 40
click at [757, 598] on div "Speichern" at bounding box center [776, 607] width 71 height 20
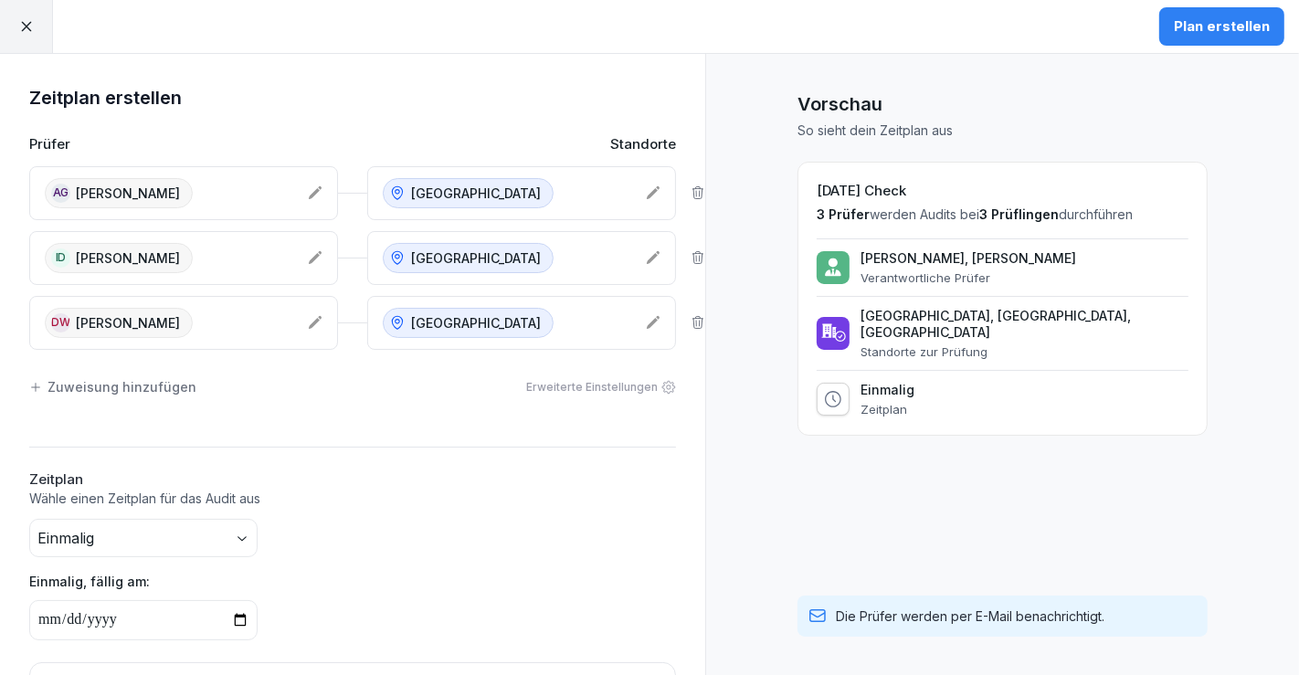
click at [147, 379] on div "Zuweisung hinzufügen" at bounding box center [112, 386] width 167 height 19
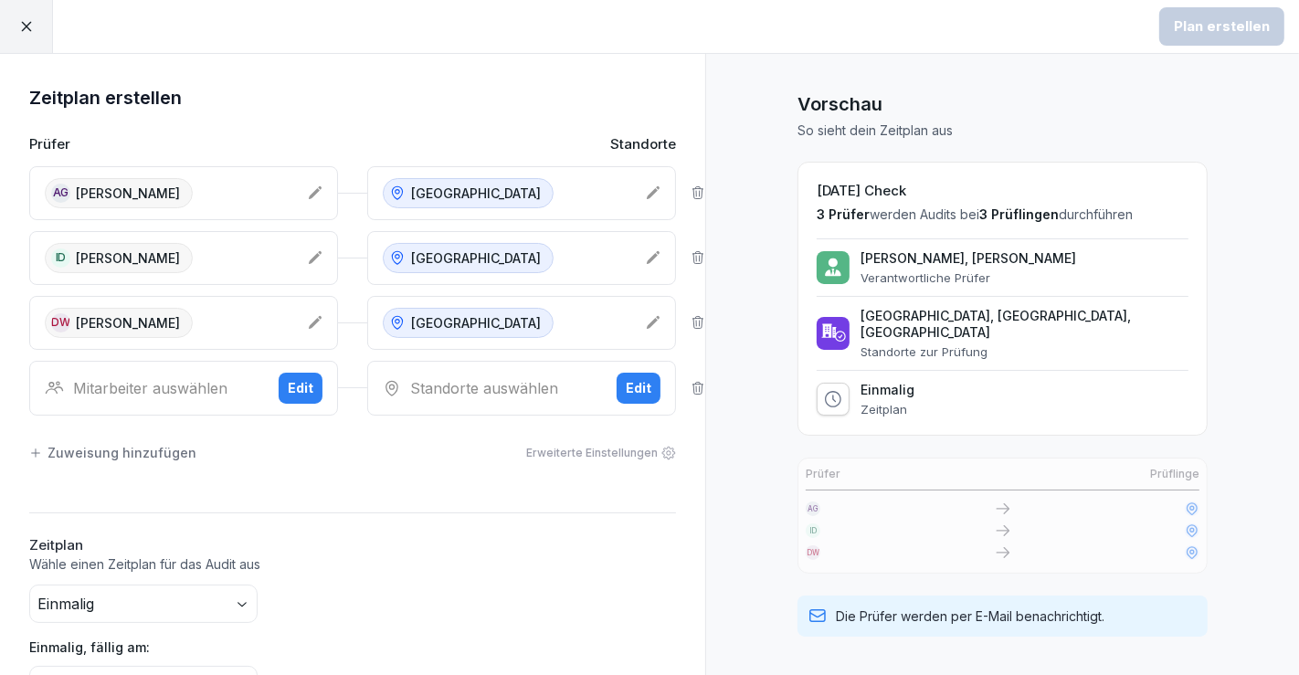
click at [169, 383] on div "Mitarbeiter auswählen" at bounding box center [154, 388] width 219 height 22
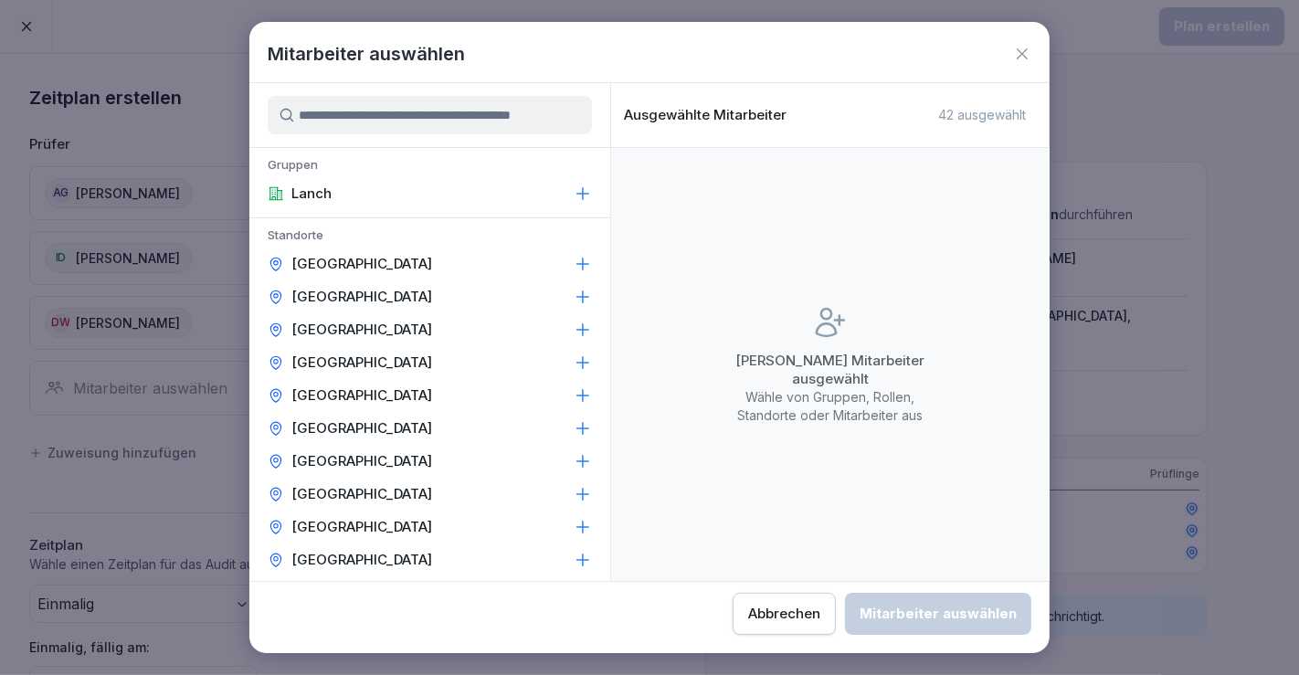
click at [418, 458] on div "[GEOGRAPHIC_DATA]" at bounding box center [429, 461] width 361 height 33
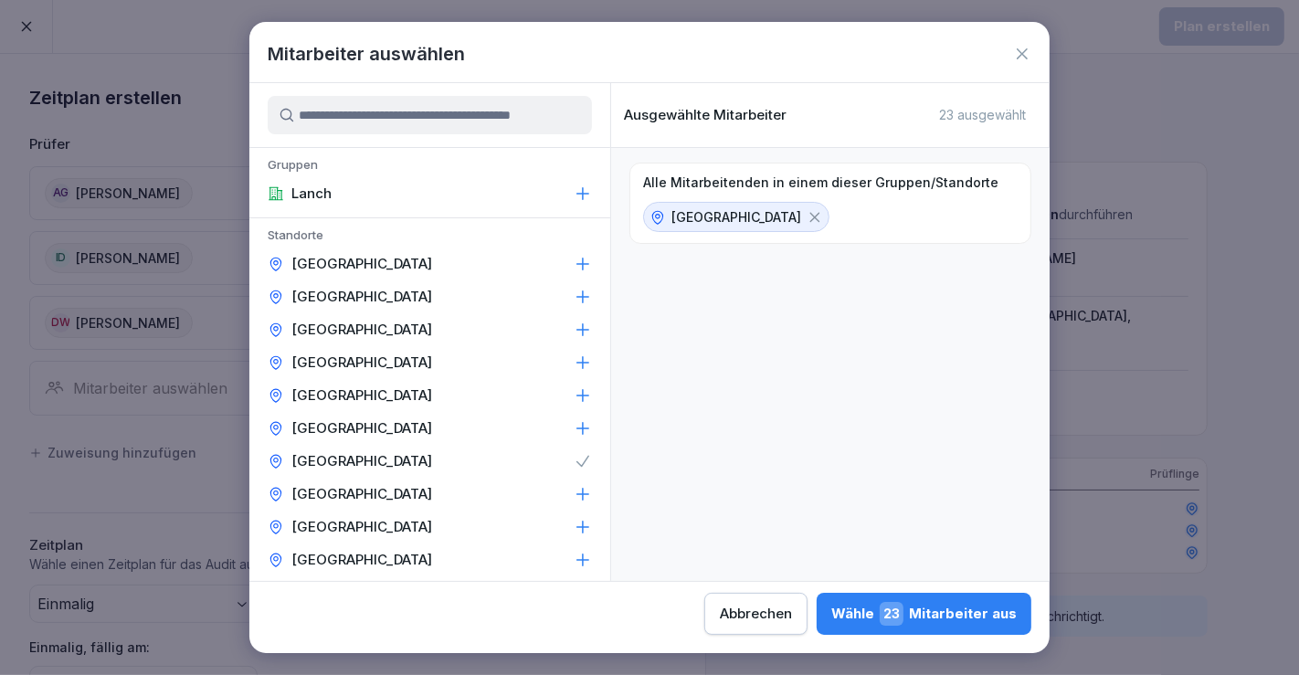
click at [749, 600] on button "Abbrechen" at bounding box center [755, 614] width 103 height 42
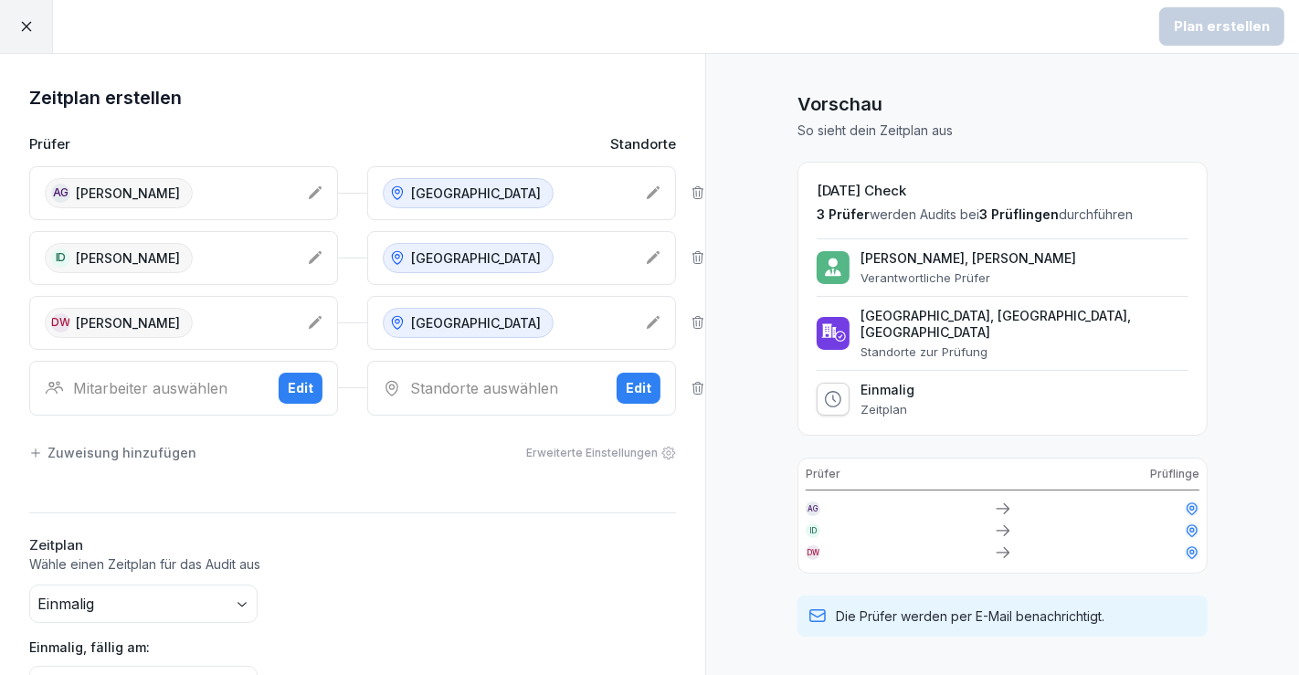
click at [302, 383] on div "Edit" at bounding box center [301, 388] width 26 height 20
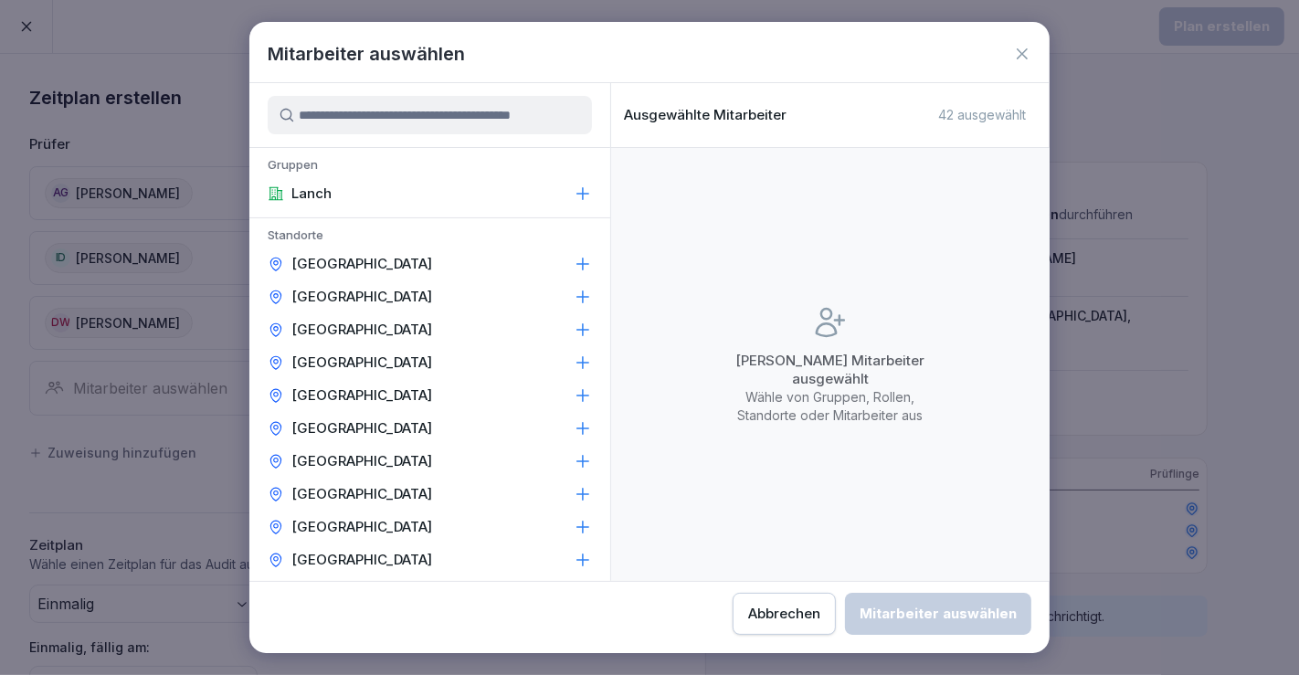
click at [510, 118] on input at bounding box center [430, 115] width 324 height 38
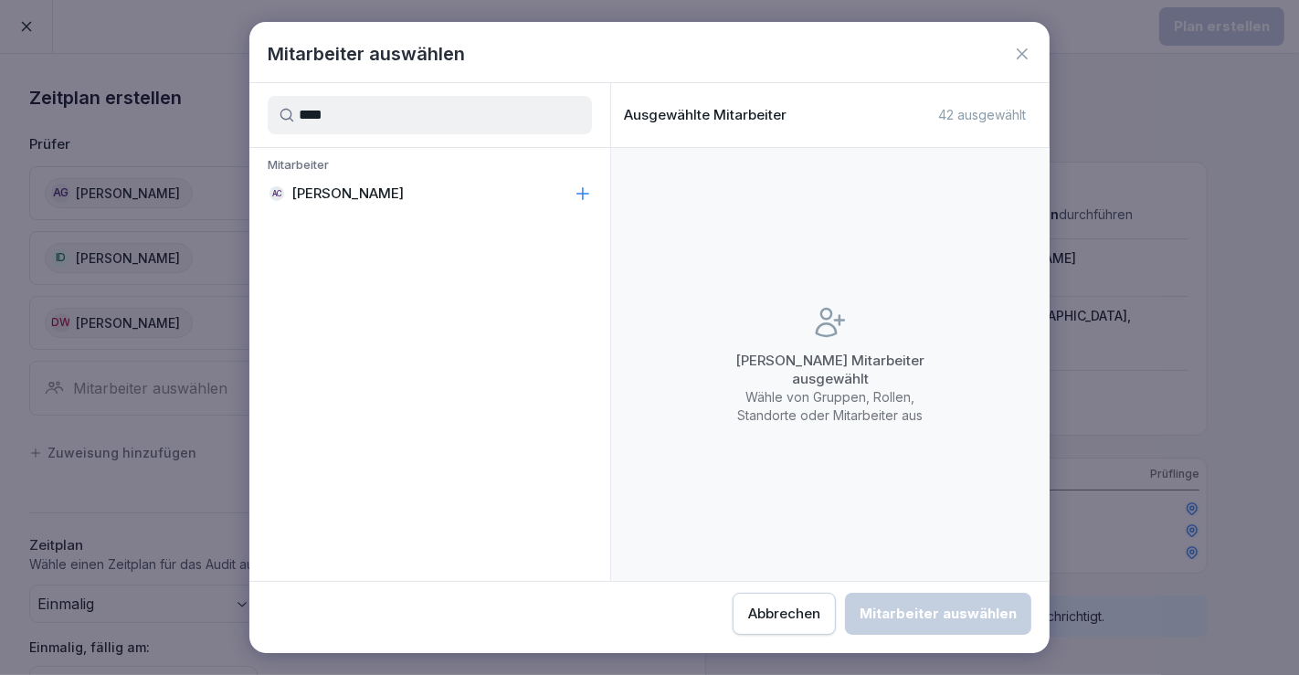
type input "****"
click at [583, 186] on icon at bounding box center [583, 194] width 18 height 18
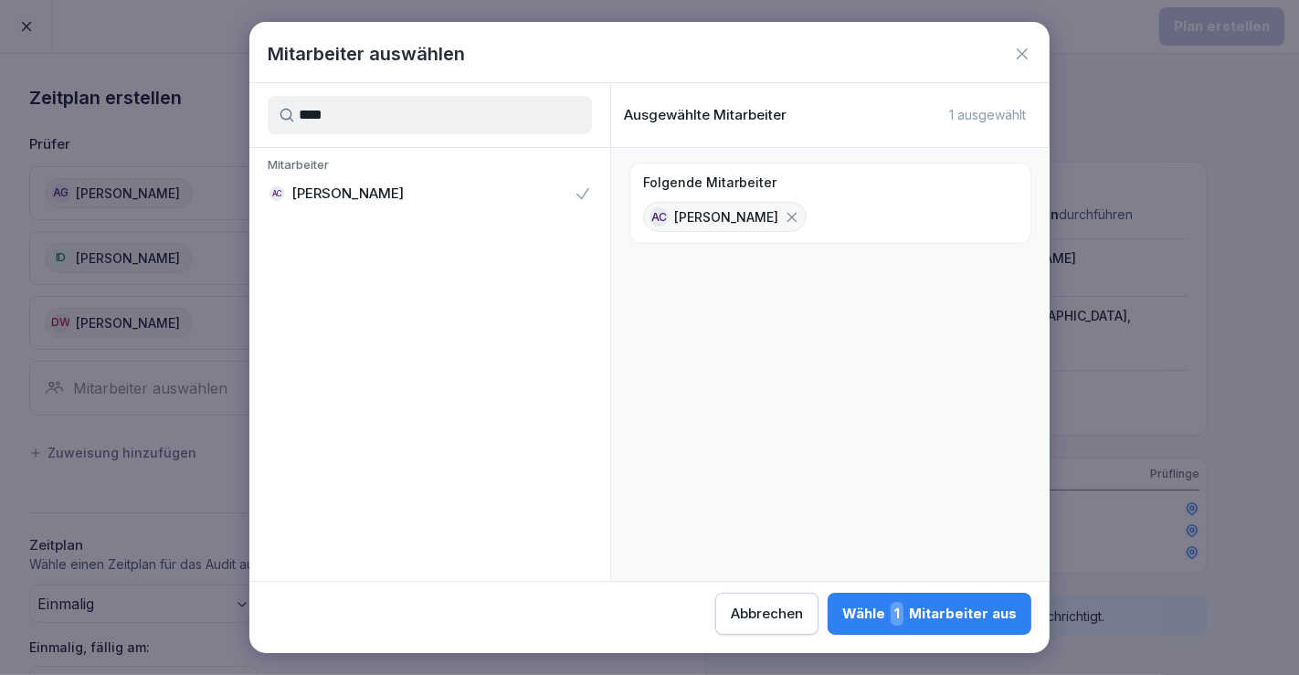
click at [923, 609] on div "Wähle 1 Mitarbeiter aus" at bounding box center [929, 614] width 175 height 24
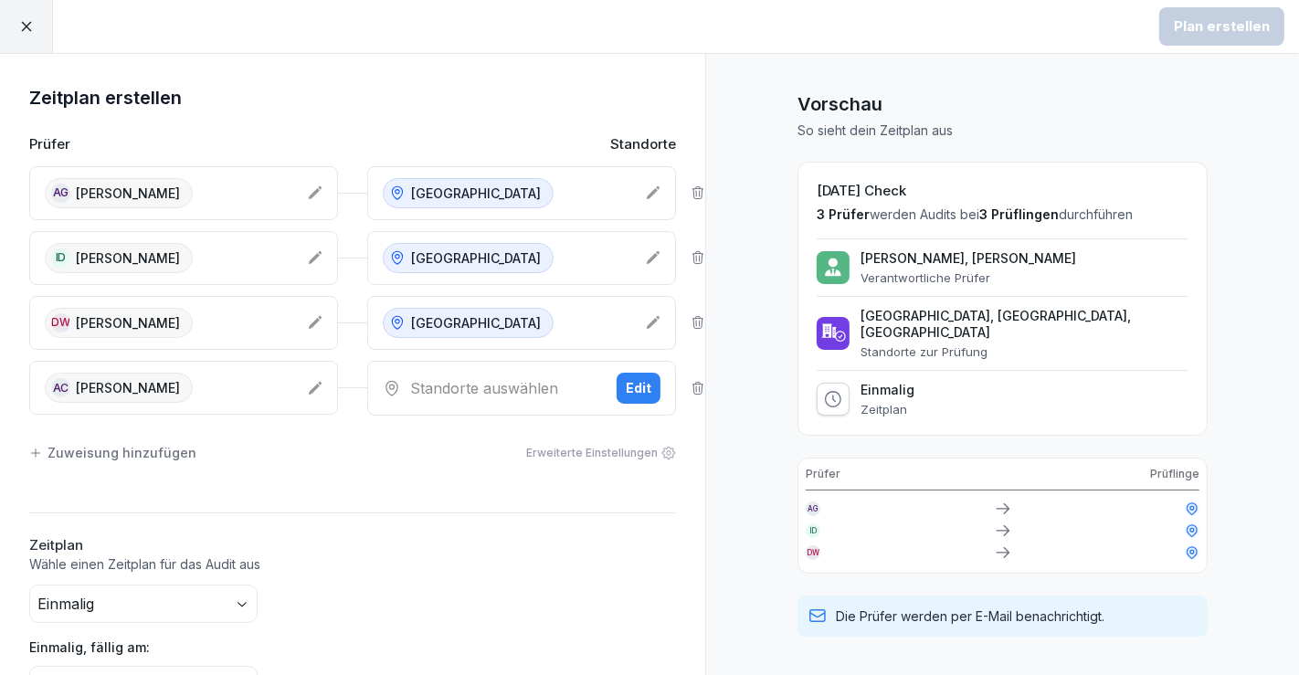
click at [471, 383] on div "Standorte auswählen" at bounding box center [492, 388] width 219 height 22
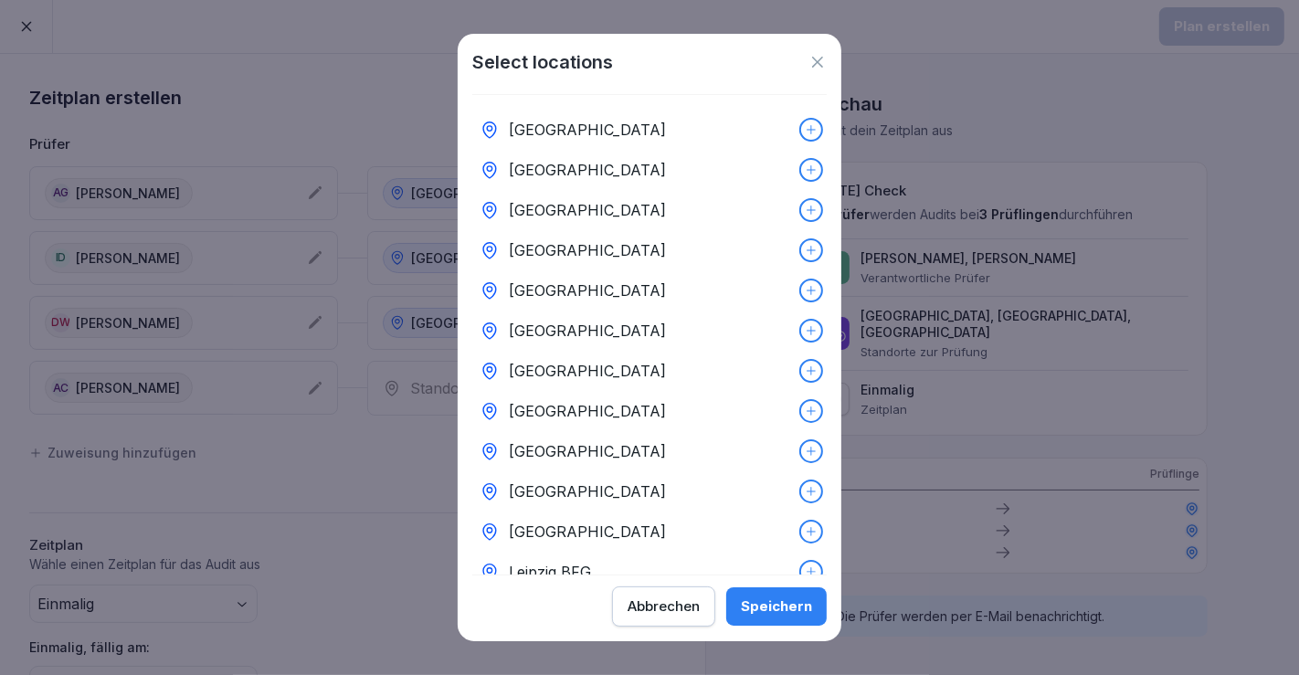
click at [623, 363] on p "[GEOGRAPHIC_DATA]" at bounding box center [587, 371] width 157 height 22
click at [778, 609] on div "Speichern" at bounding box center [776, 607] width 71 height 20
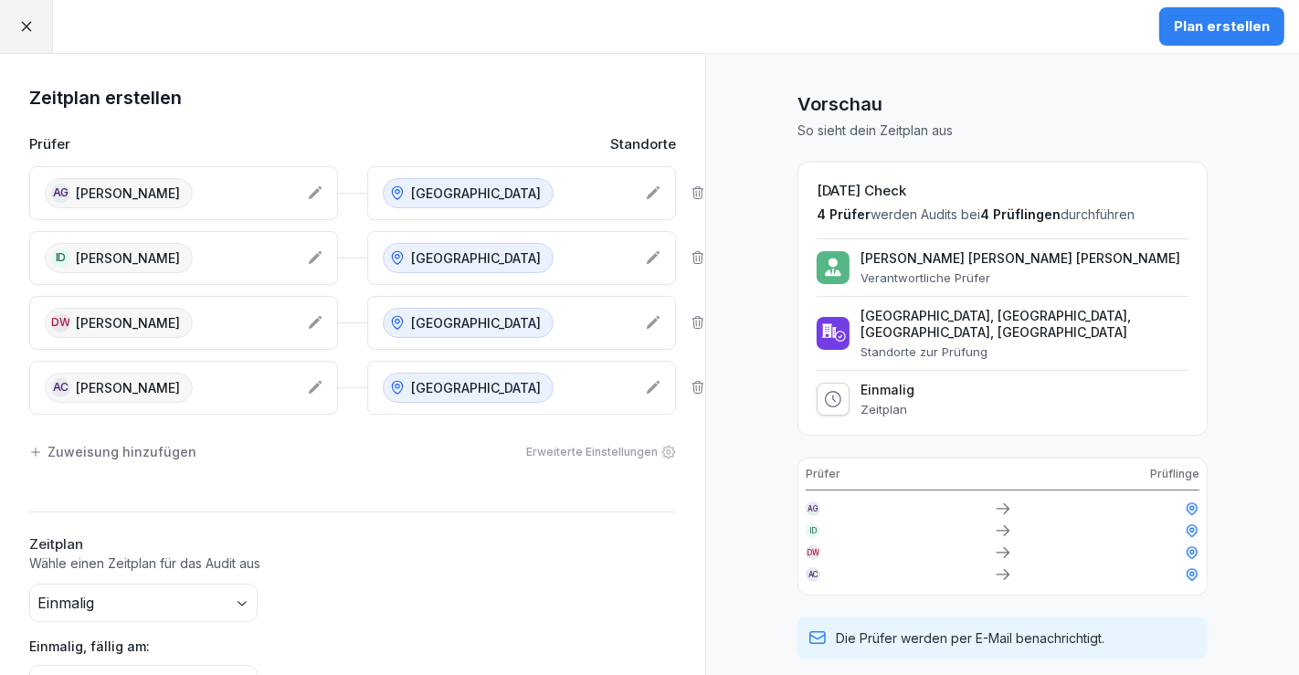
scroll to position [101, 0]
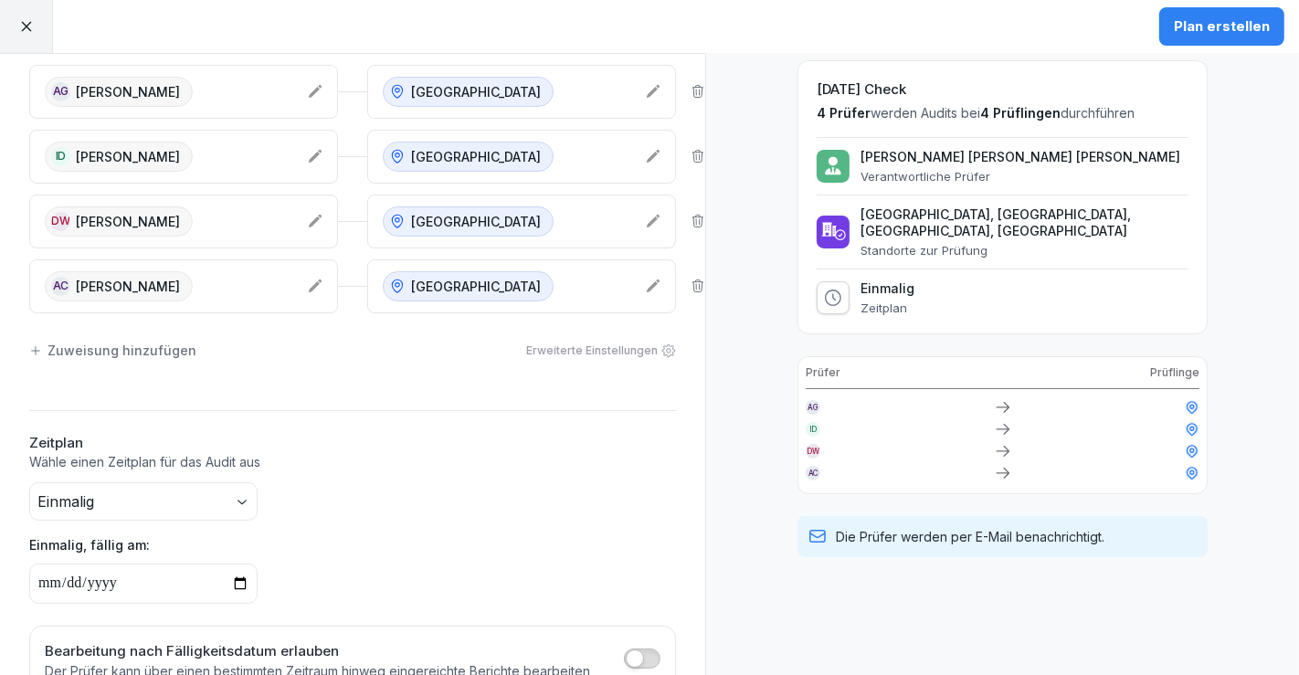
click at [116, 344] on div "Zuweisung hinzufügen" at bounding box center [112, 350] width 167 height 19
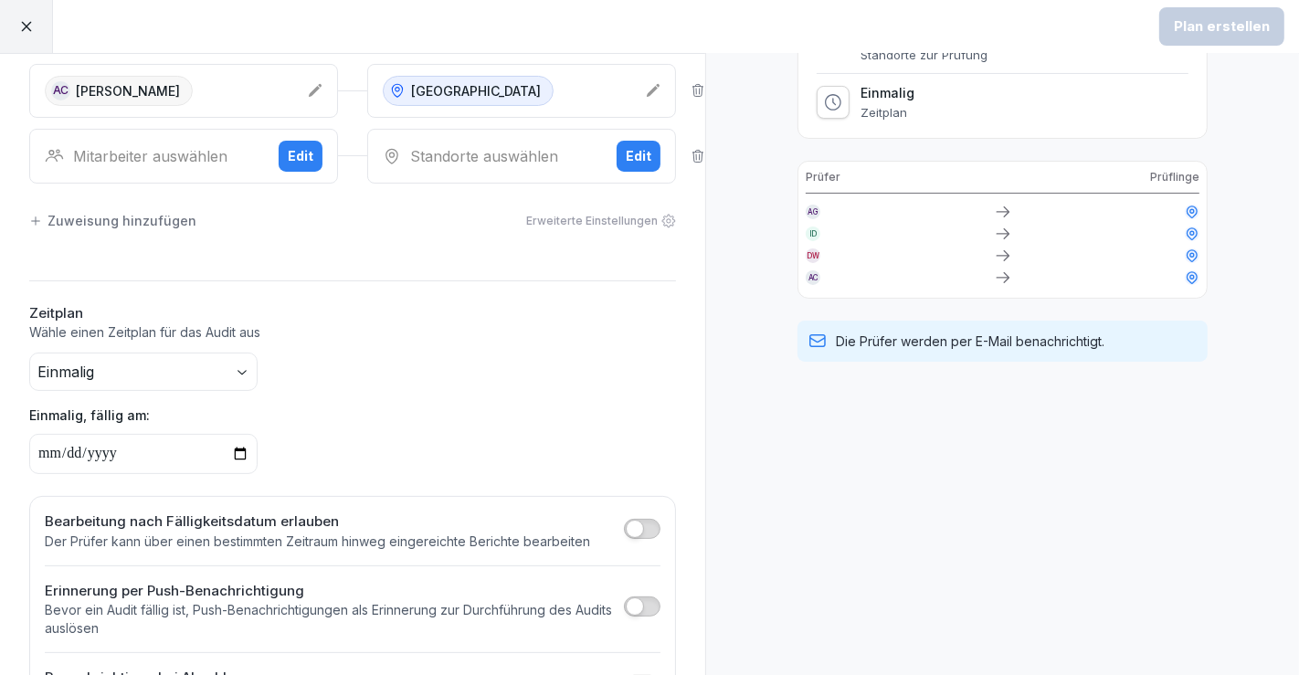
scroll to position [304, 0]
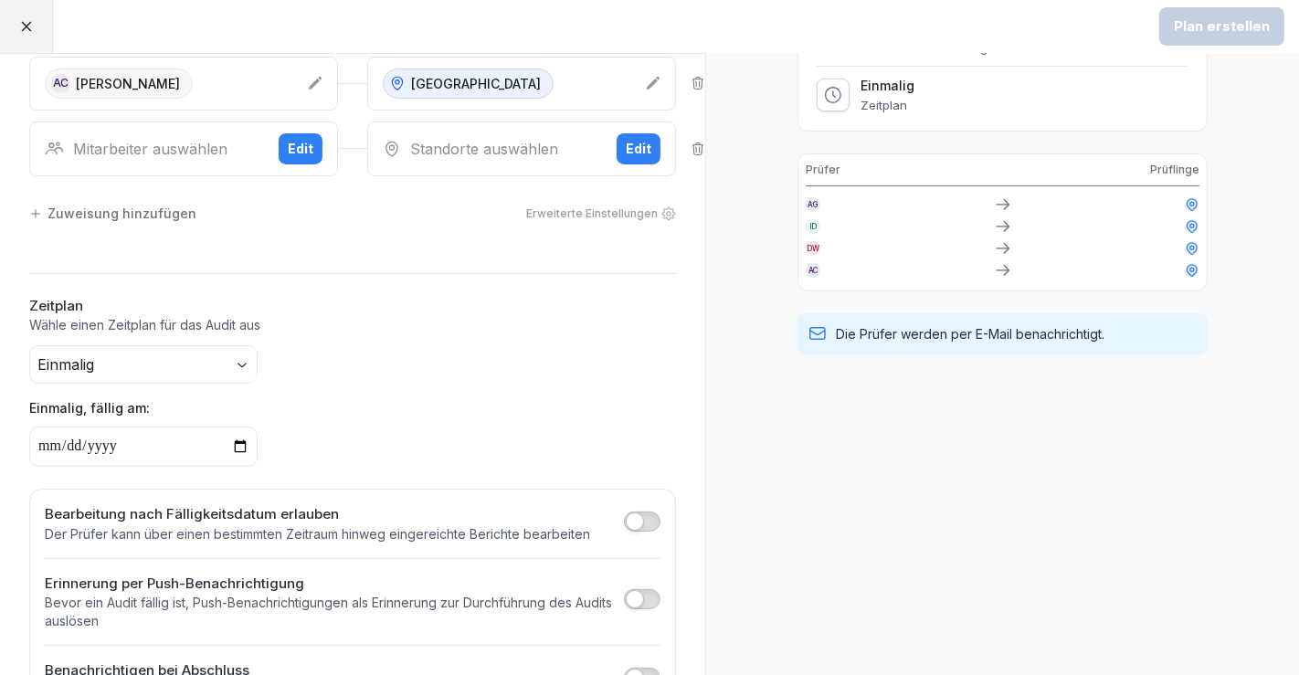
click at [144, 429] on input "**********" at bounding box center [143, 447] width 228 height 40
type input "**********"
click at [378, 352] on div "**********" at bounding box center [352, 406] width 647 height 122
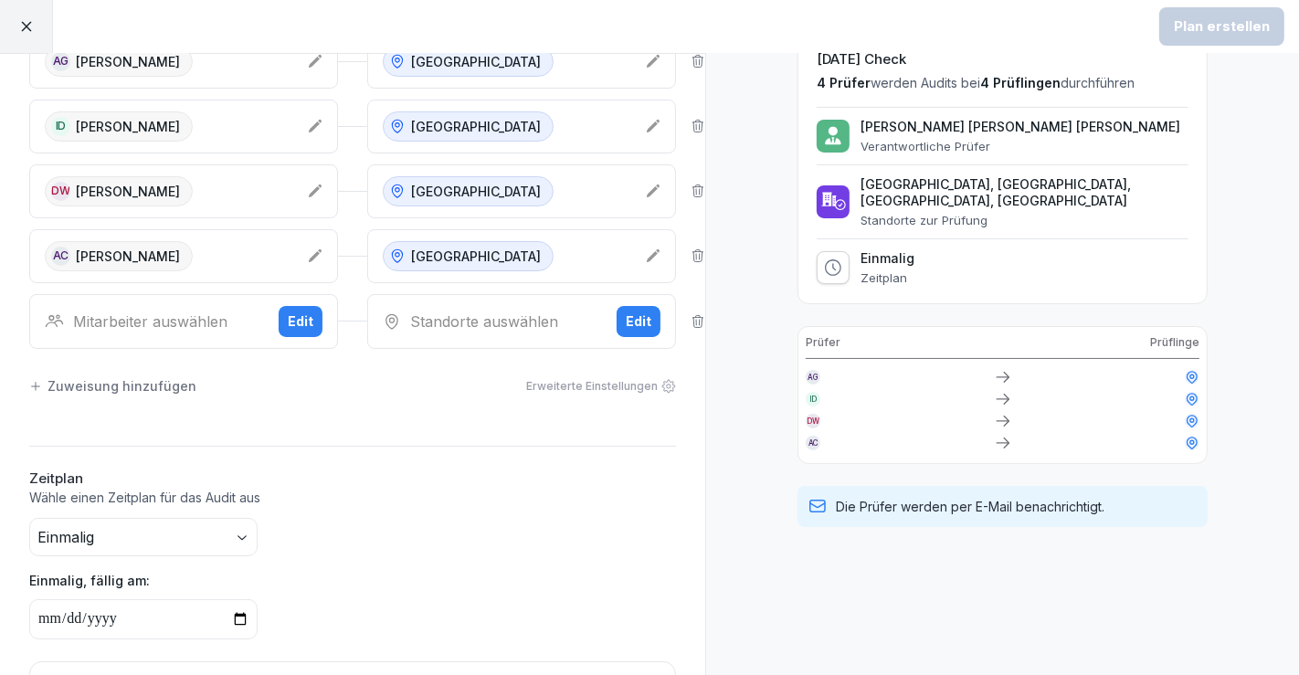
scroll to position [101, 0]
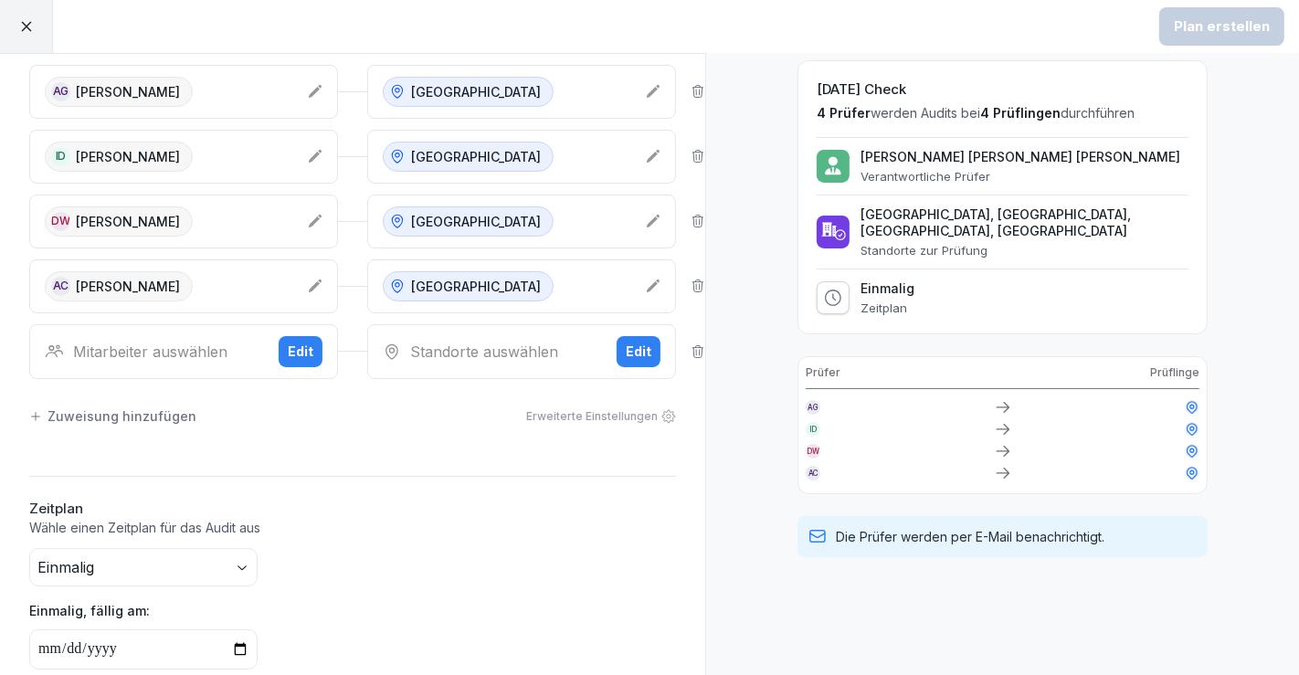
click at [241, 341] on div "Mitarbeiter auswählen" at bounding box center [154, 352] width 219 height 22
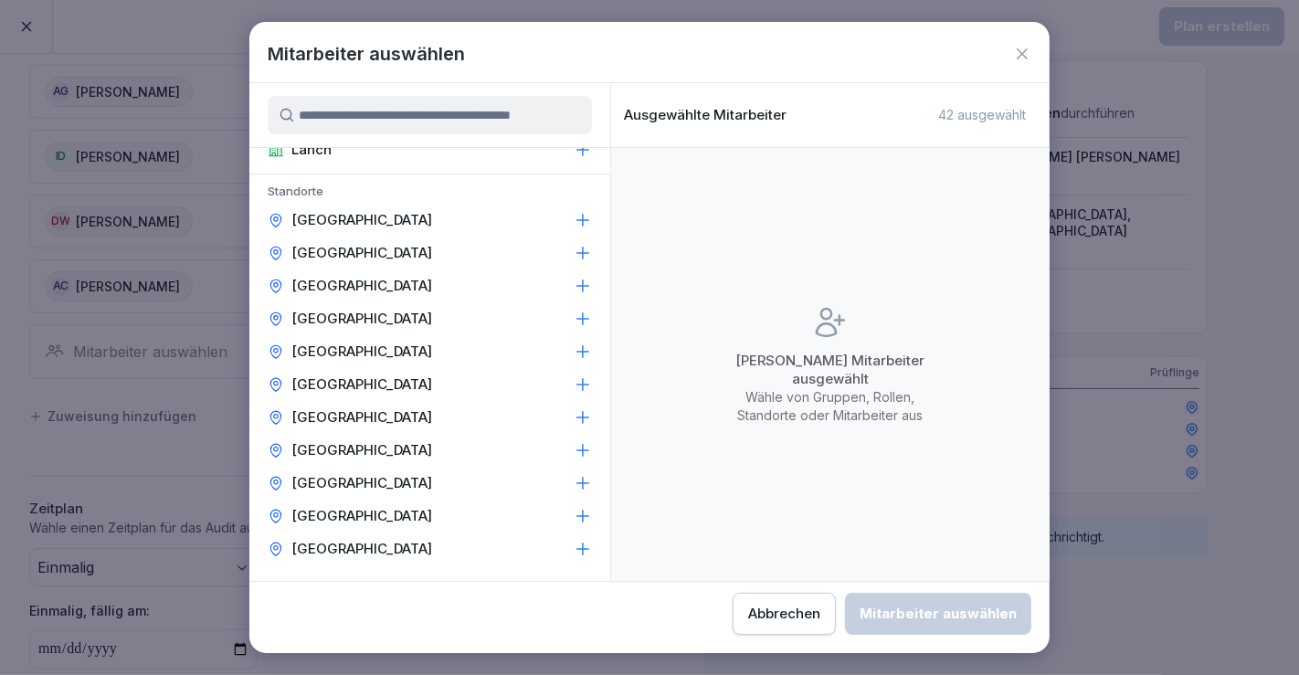
scroll to position [0, 0]
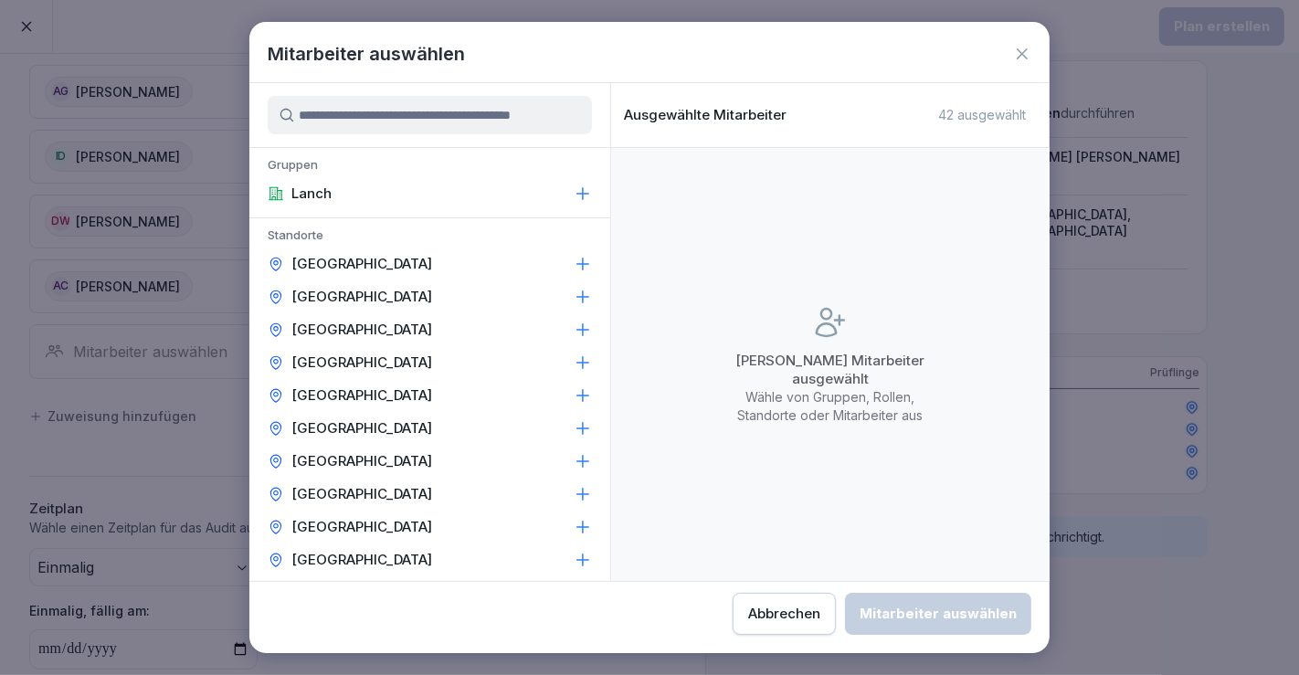
click at [378, 299] on p "[GEOGRAPHIC_DATA]" at bounding box center [361, 297] width 141 height 18
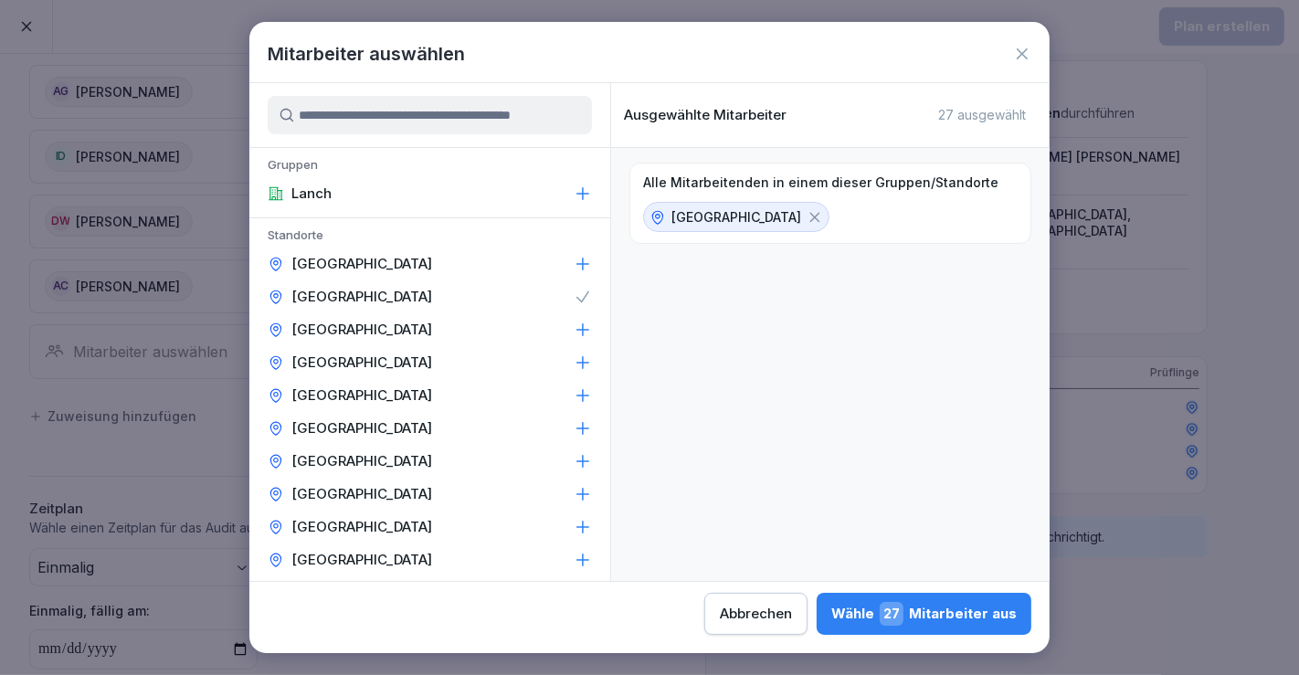
click at [807, 214] on icon at bounding box center [815, 217] width 16 height 16
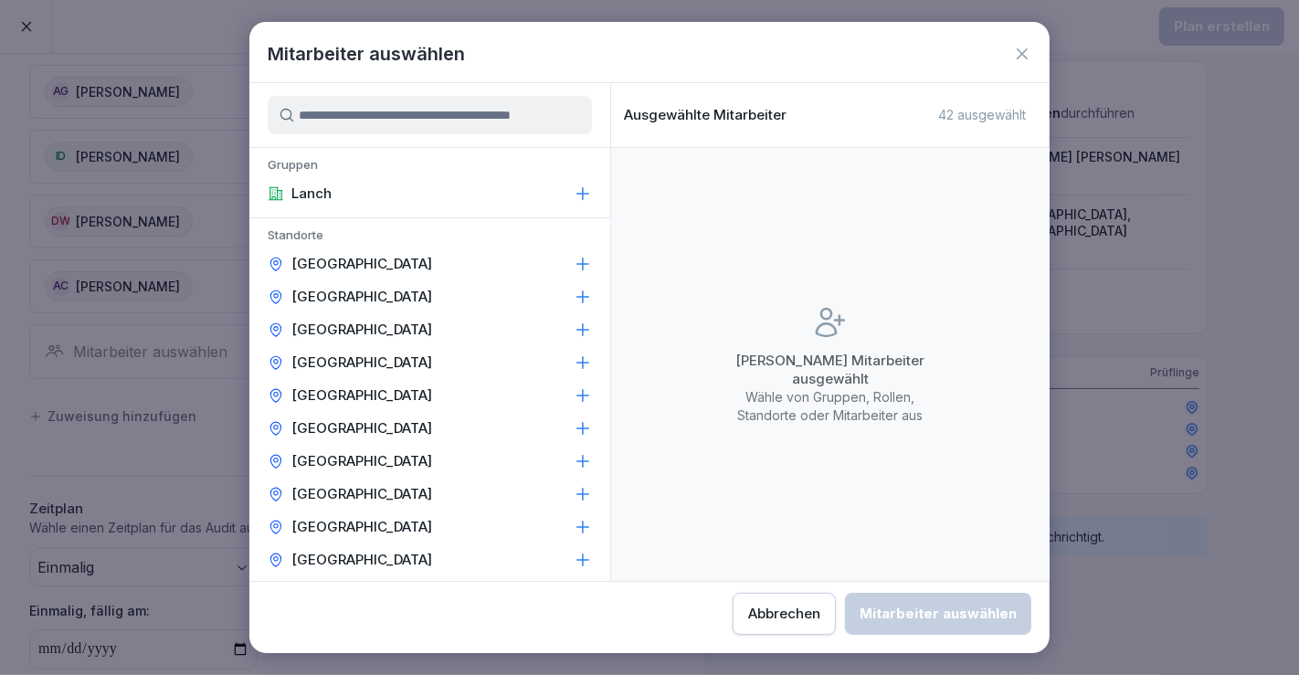
click at [425, 111] on input at bounding box center [430, 115] width 324 height 38
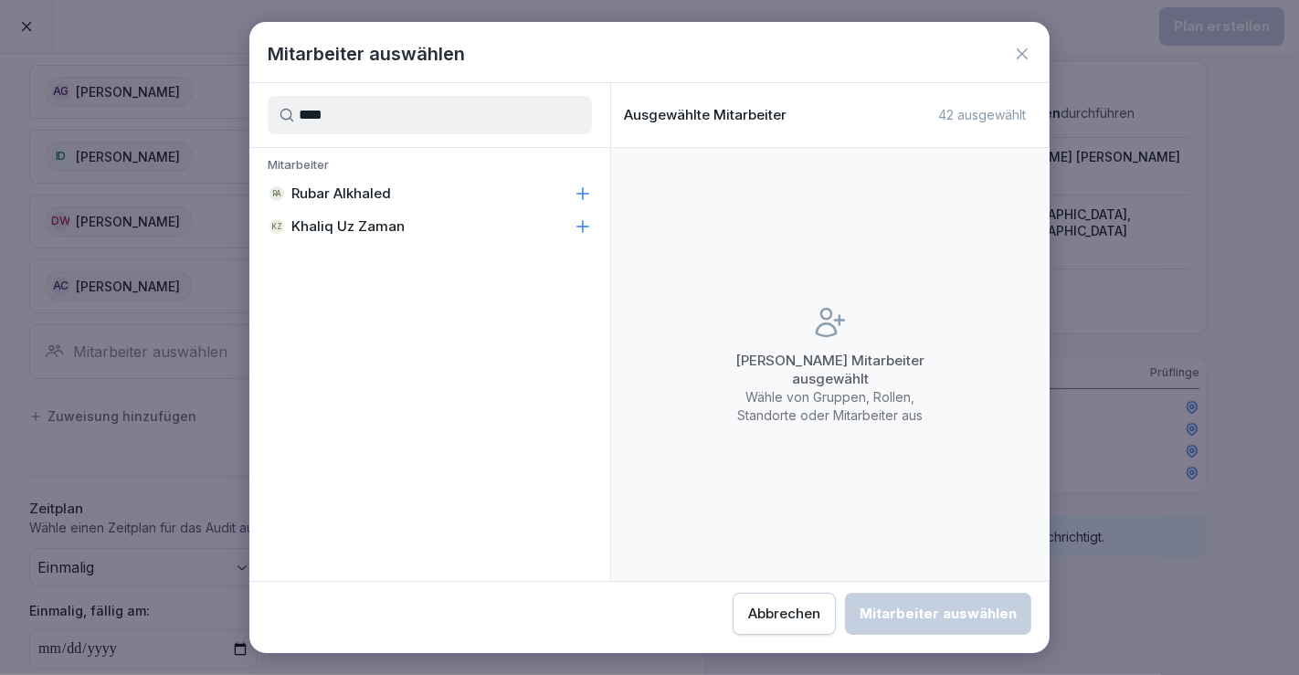
type input "****"
click at [587, 228] on icon at bounding box center [583, 226] width 18 height 18
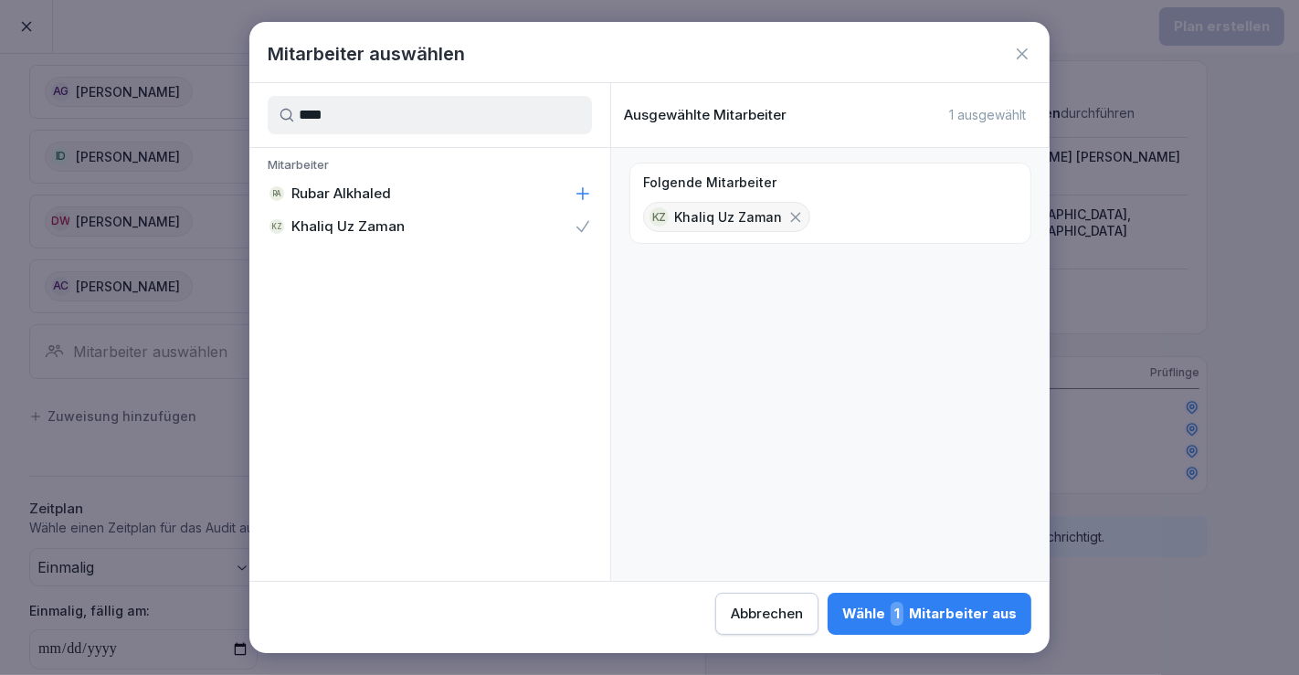
click at [903, 606] on span "1" at bounding box center [897, 614] width 13 height 24
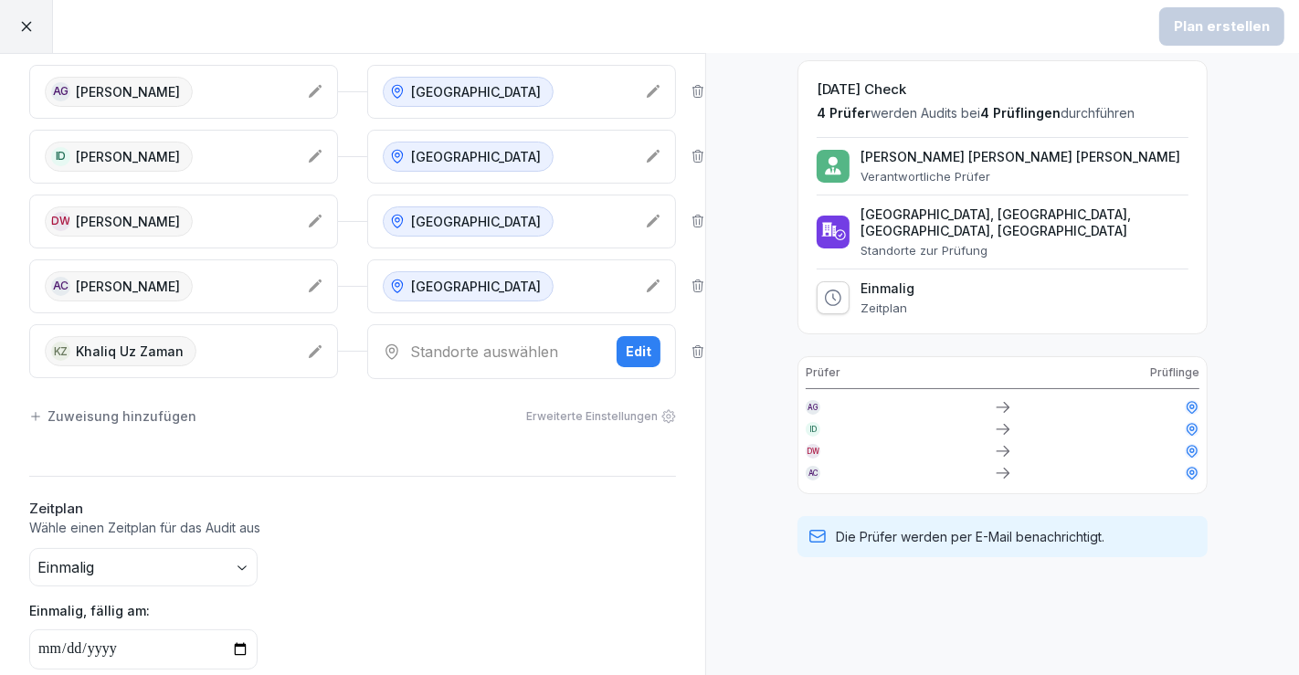
click at [543, 349] on div "Standorte auswählen" at bounding box center [492, 352] width 219 height 22
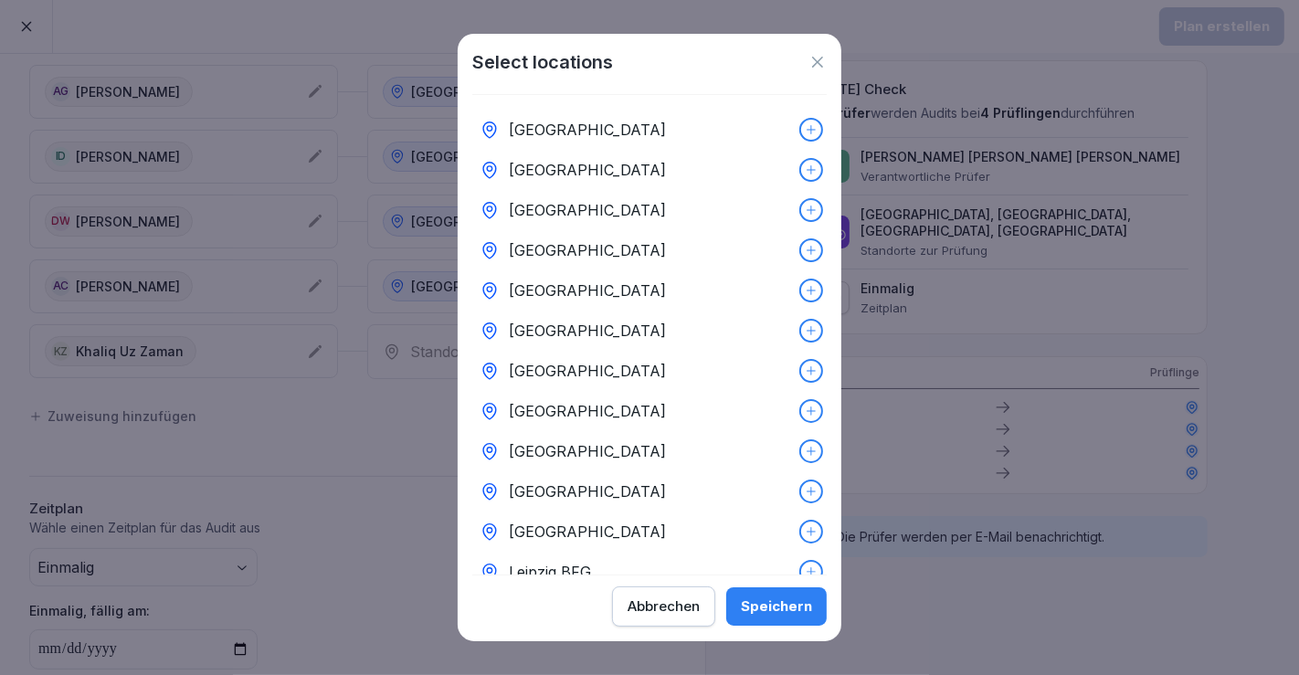
click at [640, 166] on p "[GEOGRAPHIC_DATA]" at bounding box center [587, 170] width 157 height 22
click at [767, 591] on button "Speichern" at bounding box center [776, 607] width 101 height 38
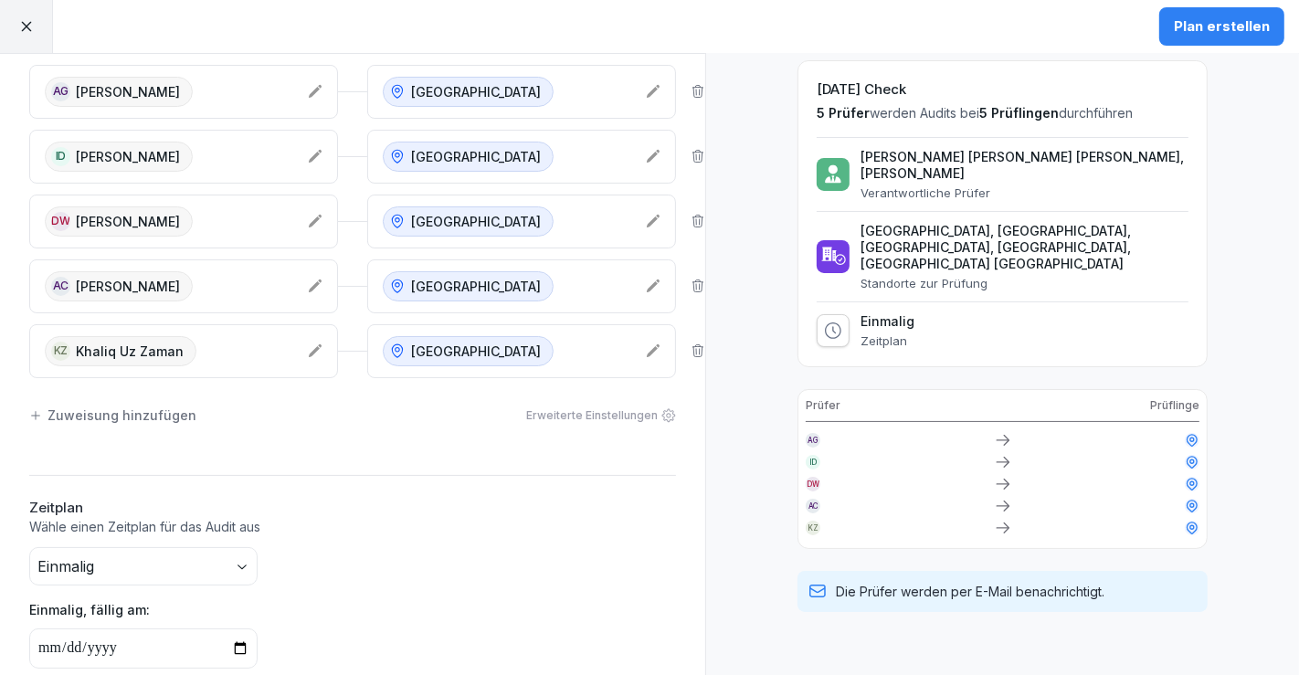
click at [65, 413] on div "Zuweisung hinzufügen" at bounding box center [112, 415] width 167 height 19
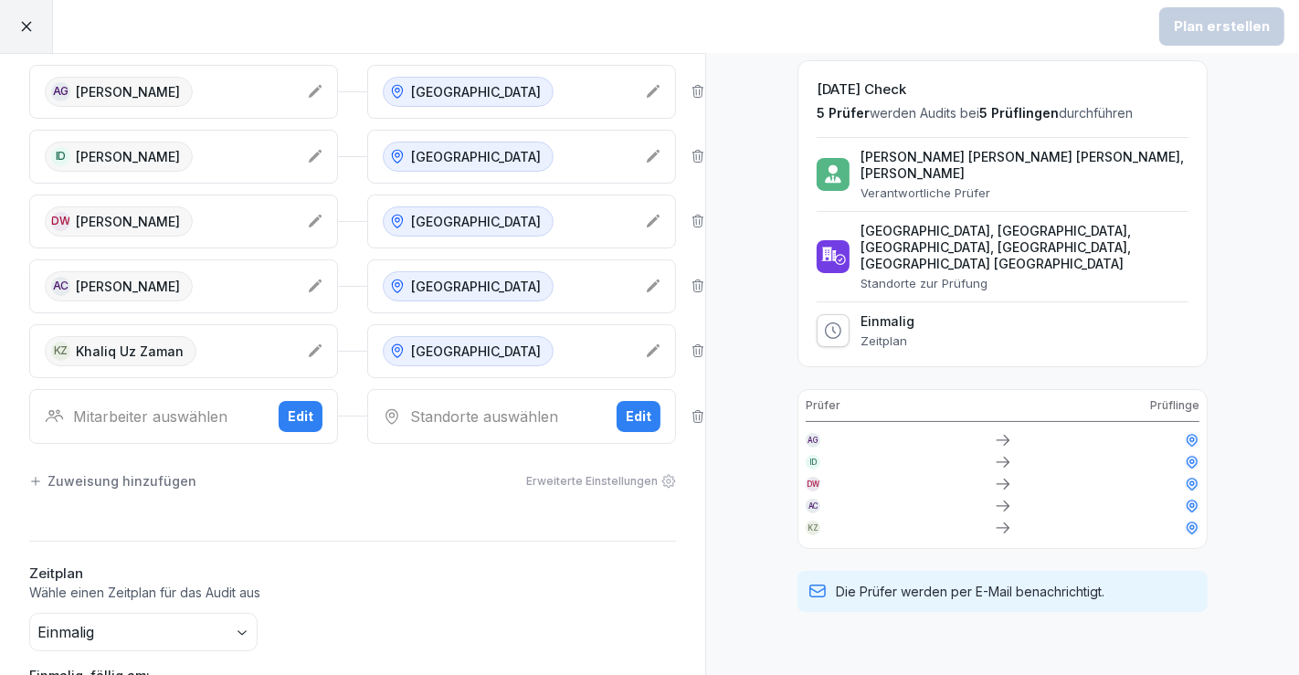
click at [90, 408] on div "Mitarbeiter auswählen" at bounding box center [154, 417] width 219 height 22
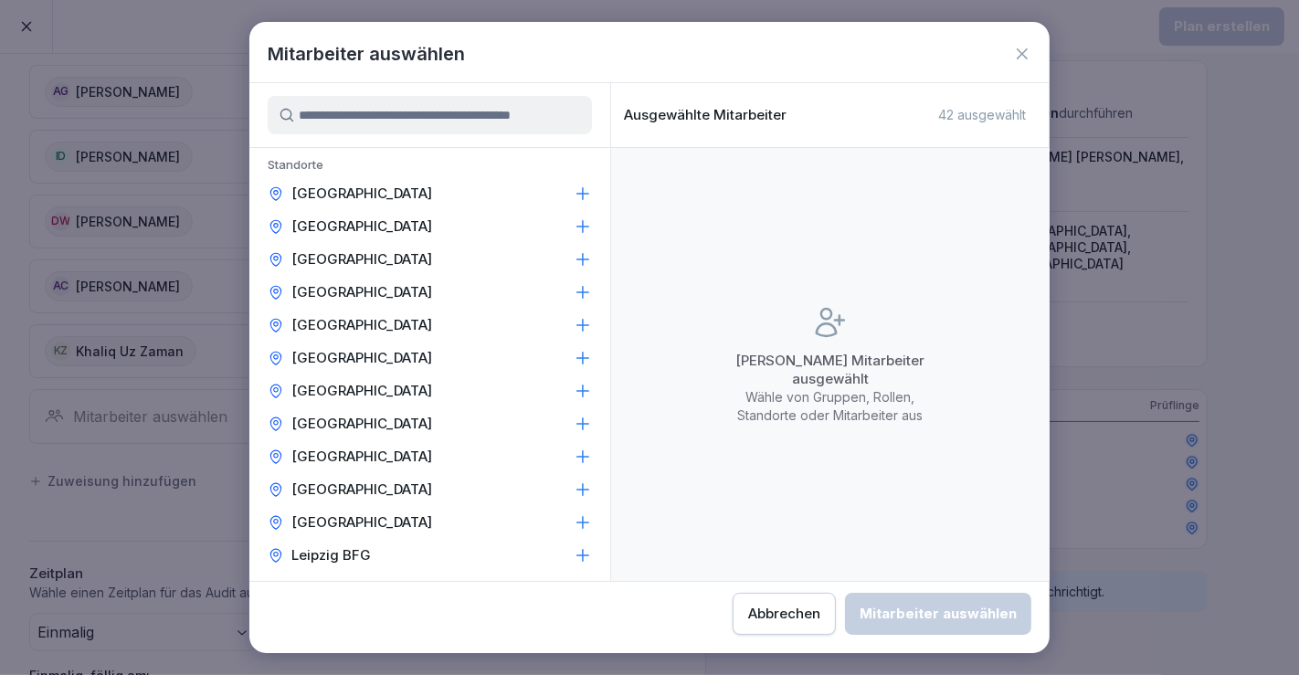
scroll to position [101, 0]
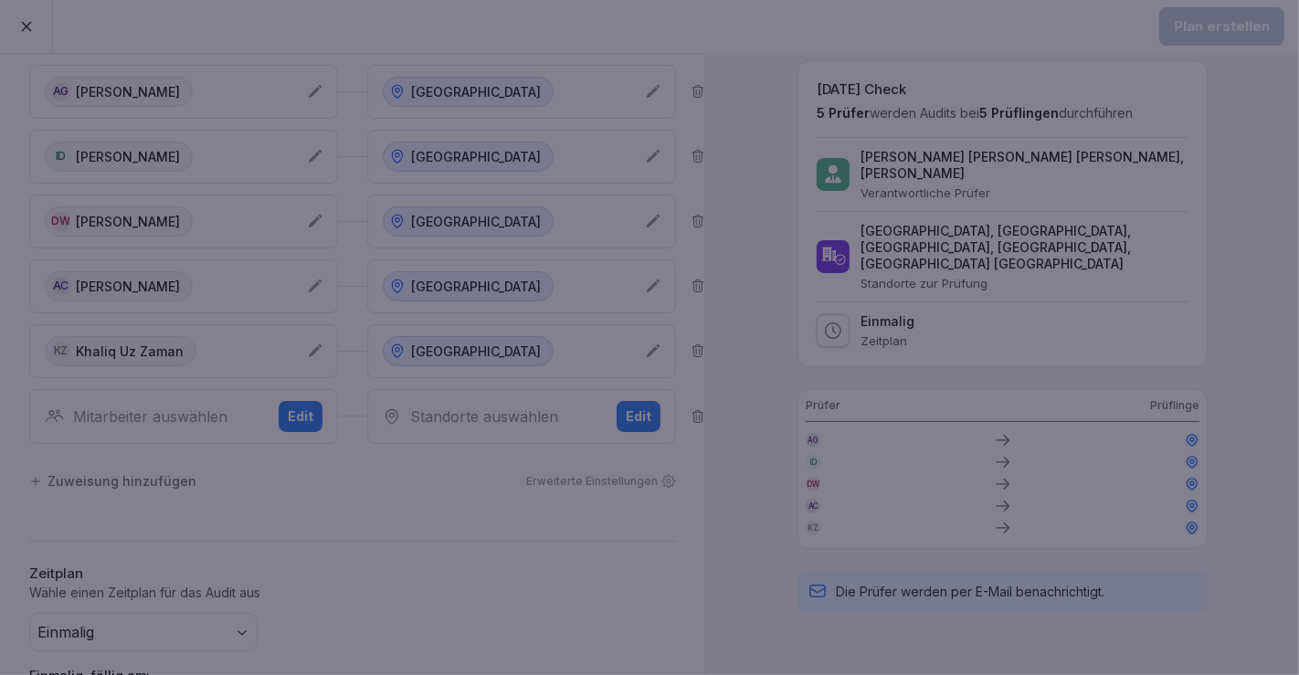
click at [62, 420] on div at bounding box center [649, 337] width 1299 height 675
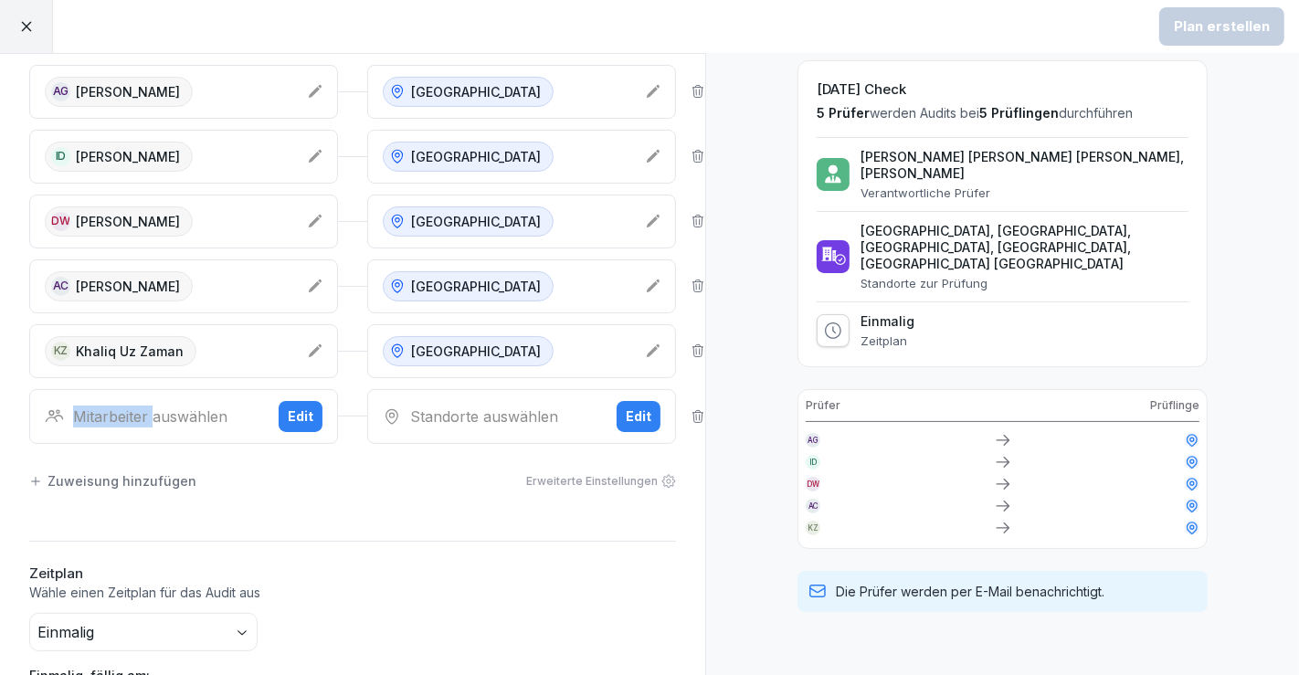
click at [62, 420] on div "Mitarbeiter auswählen" at bounding box center [154, 417] width 219 height 22
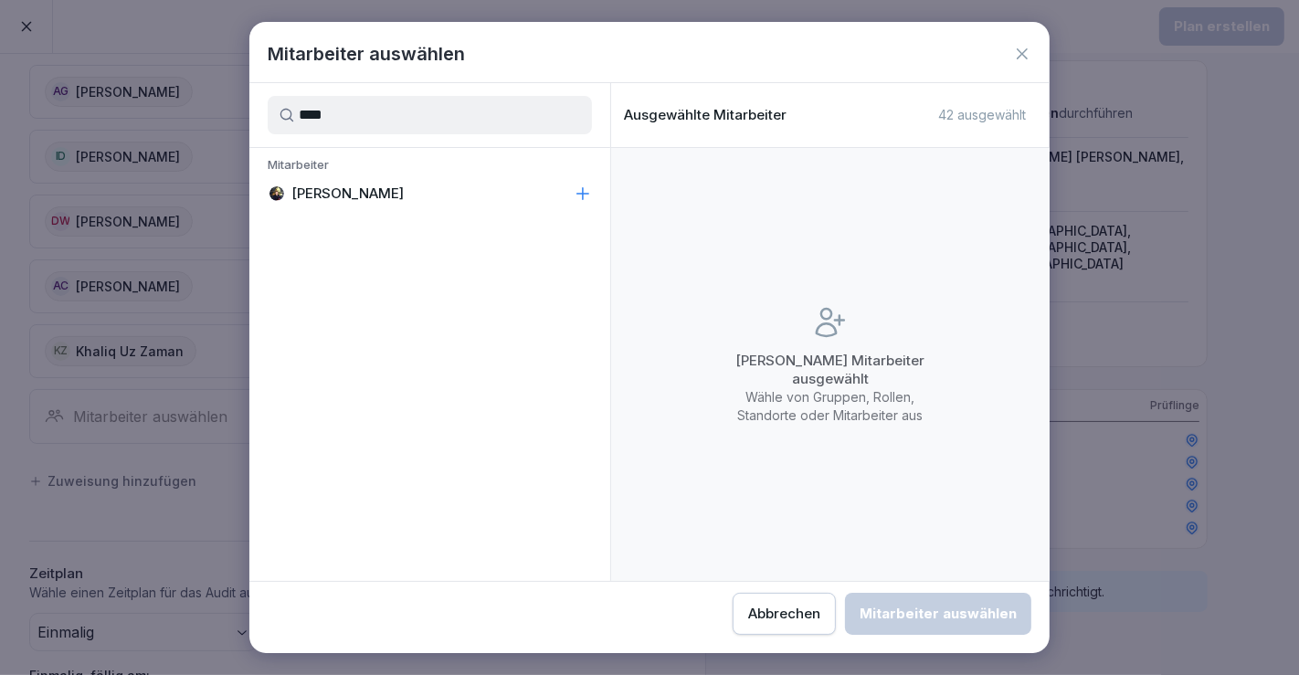
type input "****"
click at [378, 190] on div "[PERSON_NAME]" at bounding box center [429, 193] width 361 height 33
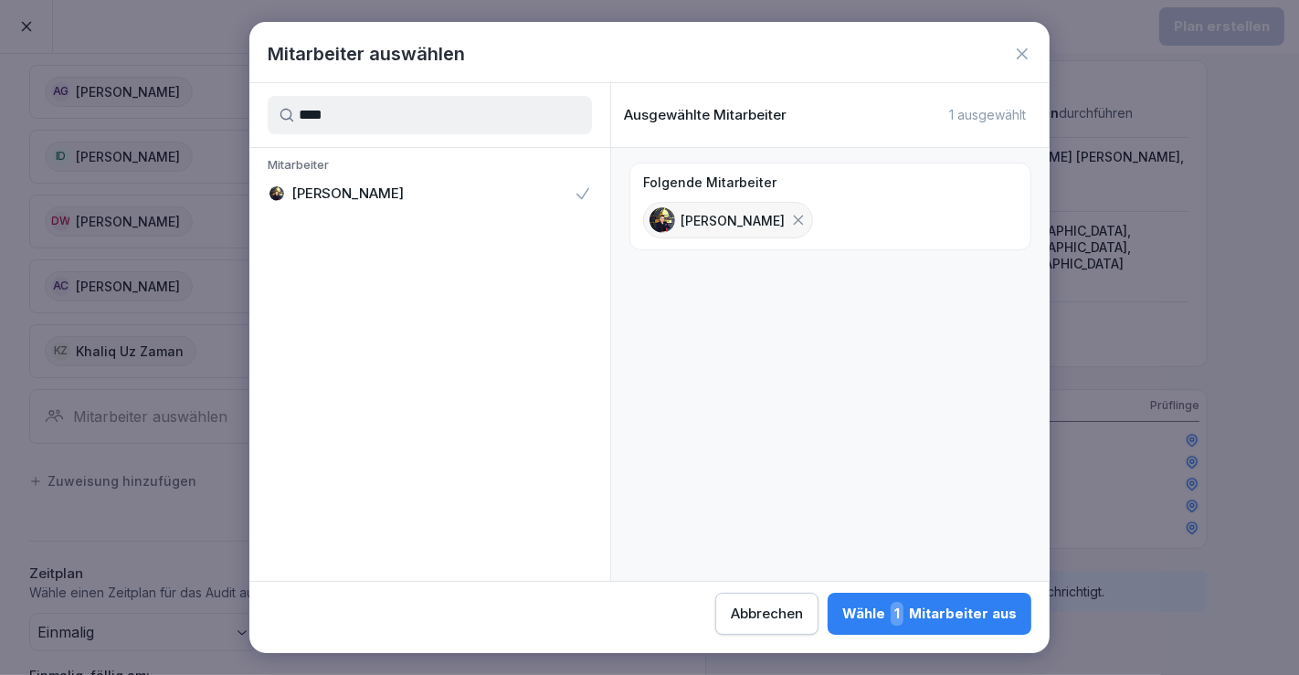
click at [970, 620] on div "Wähle 1 Mitarbeiter aus" at bounding box center [929, 614] width 175 height 24
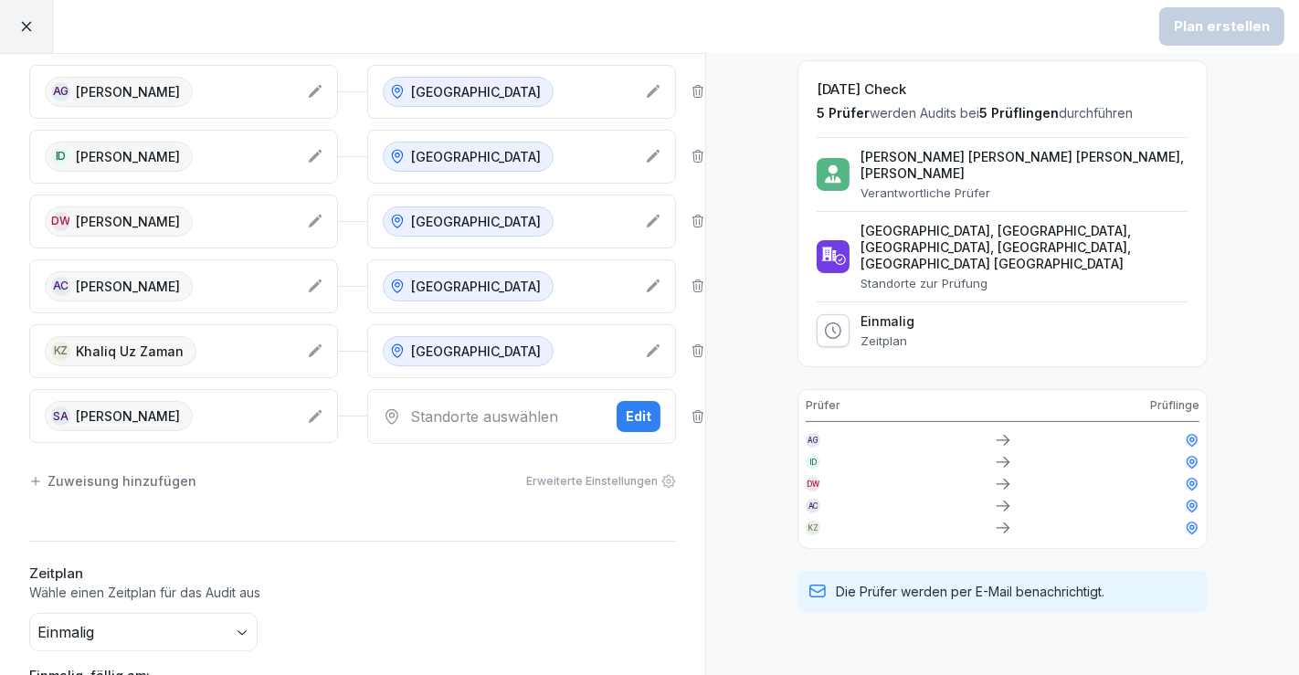
click at [512, 426] on div "Standorte auswählen Edit" at bounding box center [521, 416] width 309 height 55
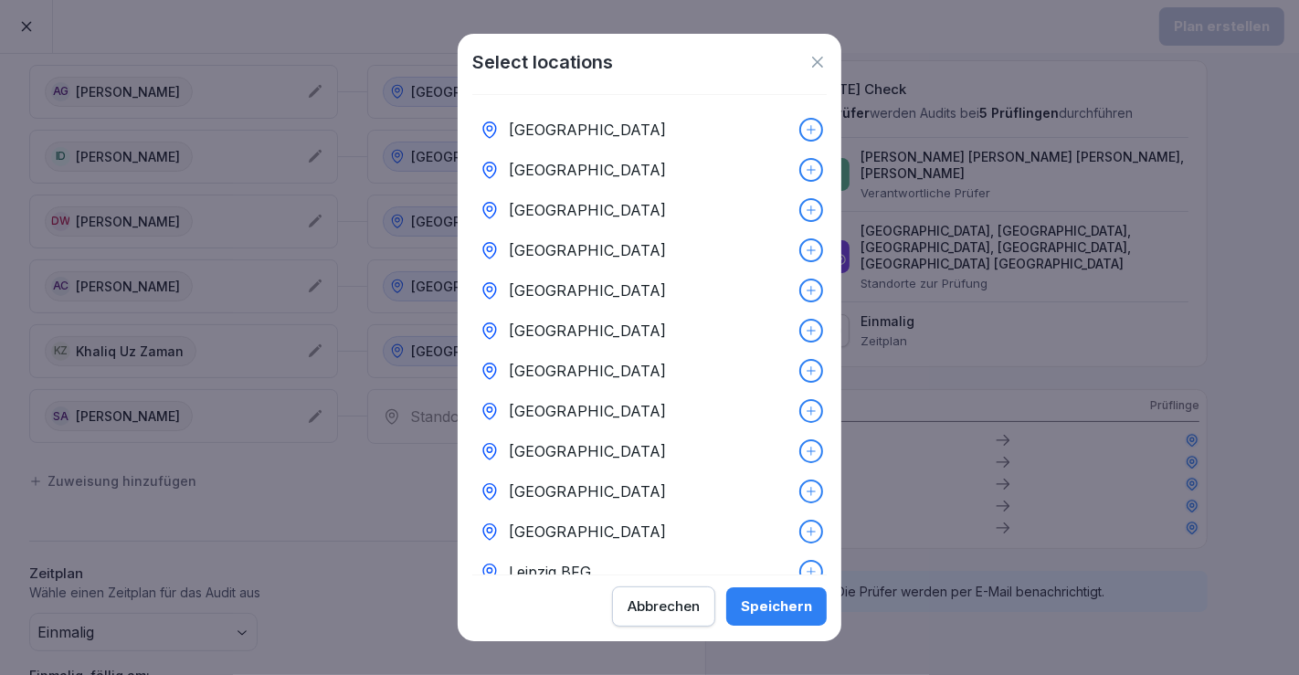
click at [678, 59] on div "Select locations" at bounding box center [649, 61] width 355 height 27
click at [625, 427] on div "[GEOGRAPHIC_DATA]" at bounding box center [649, 411] width 355 height 40
click at [784, 593] on button "Speichern" at bounding box center [776, 607] width 101 height 38
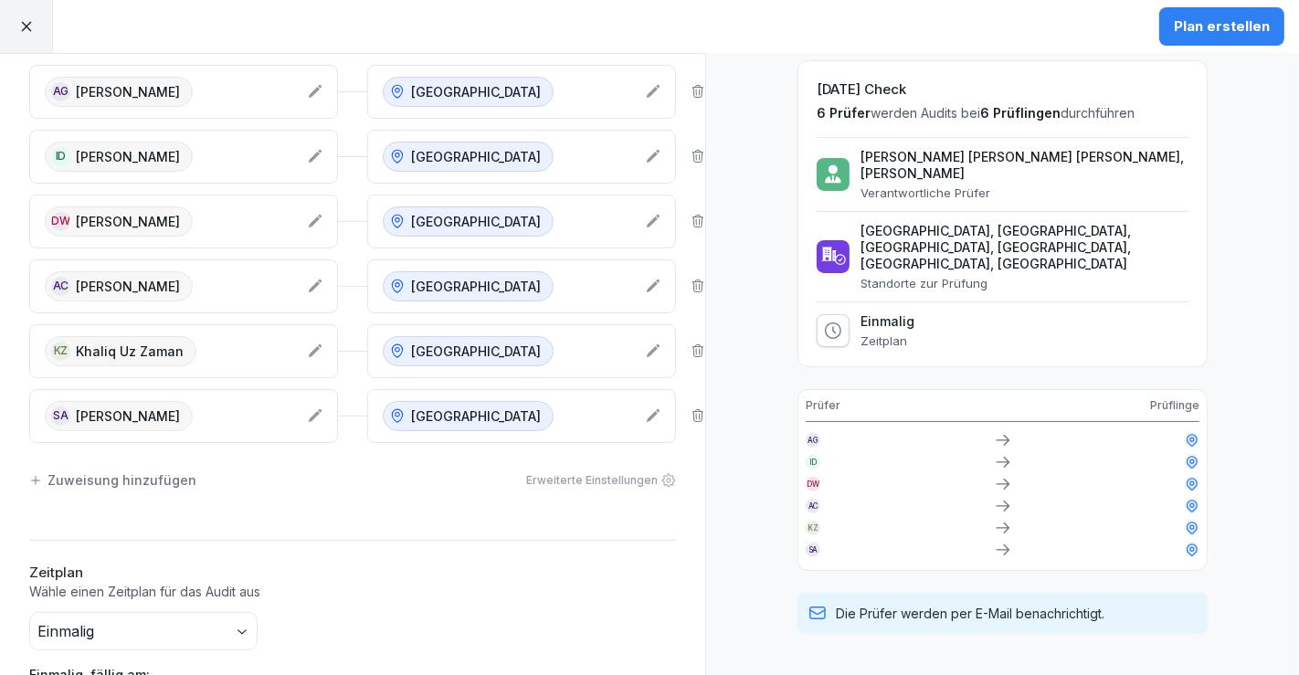
click at [162, 484] on div "Zuweisung hinzufügen Erweiterte Einstellungen" at bounding box center [352, 480] width 647 height 38
click at [111, 471] on div "Zuweisung hinzufügen" at bounding box center [112, 480] width 167 height 19
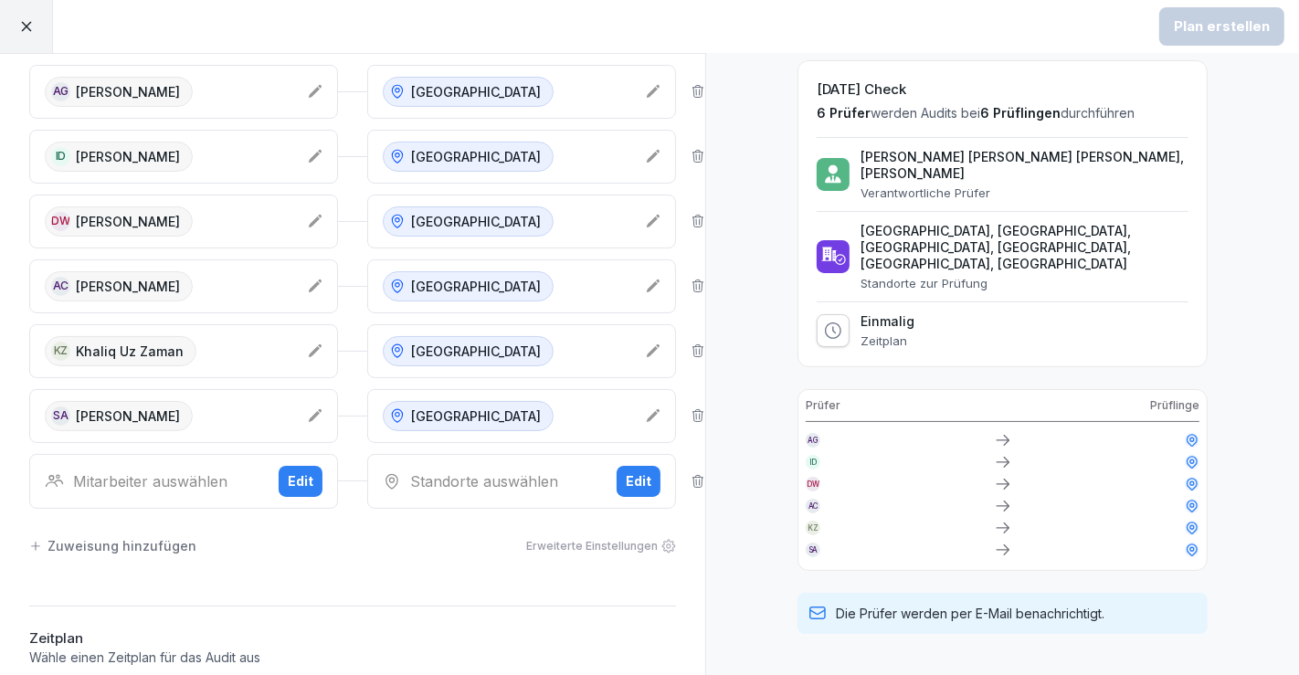
click at [534, 482] on div "Standorte auswählen" at bounding box center [492, 482] width 219 height 22
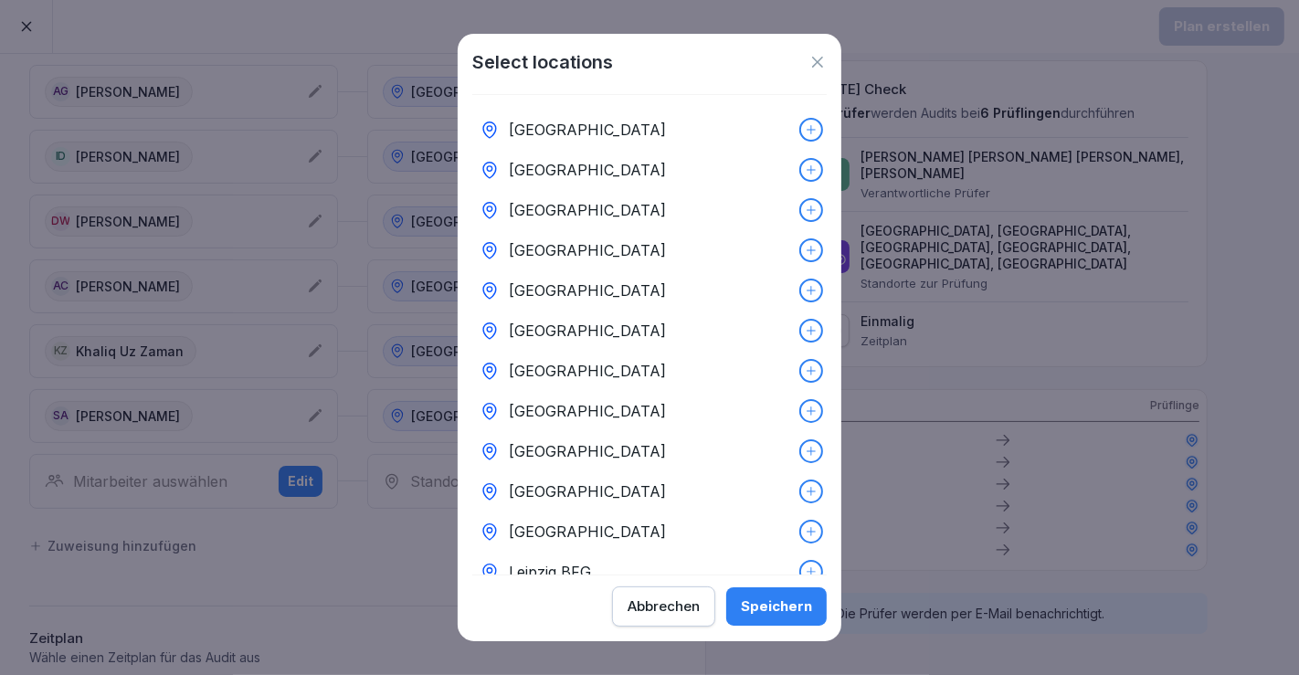
drag, startPoint x: 564, startPoint y: 289, endPoint x: 537, endPoint y: 309, distance: 33.3
click at [564, 291] on div "[GEOGRAPHIC_DATA]" at bounding box center [649, 290] width 355 height 40
click at [783, 604] on div "Speichern" at bounding box center [776, 607] width 71 height 20
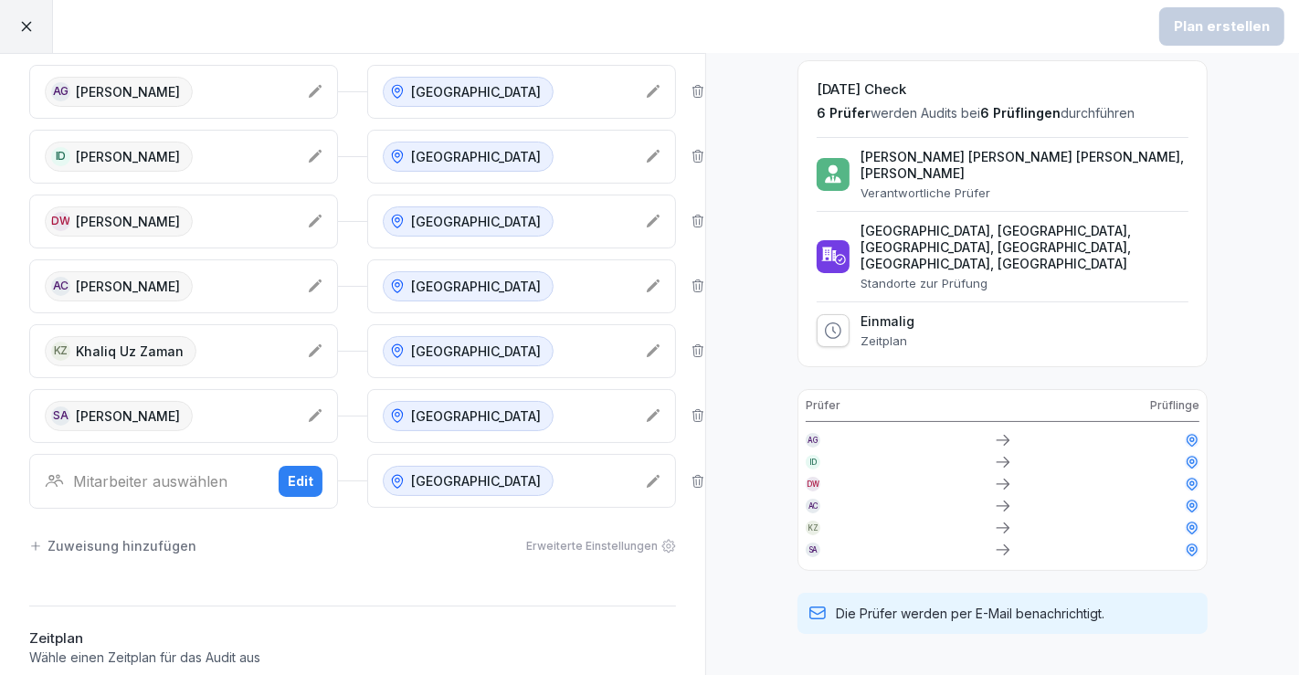
click at [57, 545] on div "Zuweisung hinzufügen" at bounding box center [112, 545] width 167 height 19
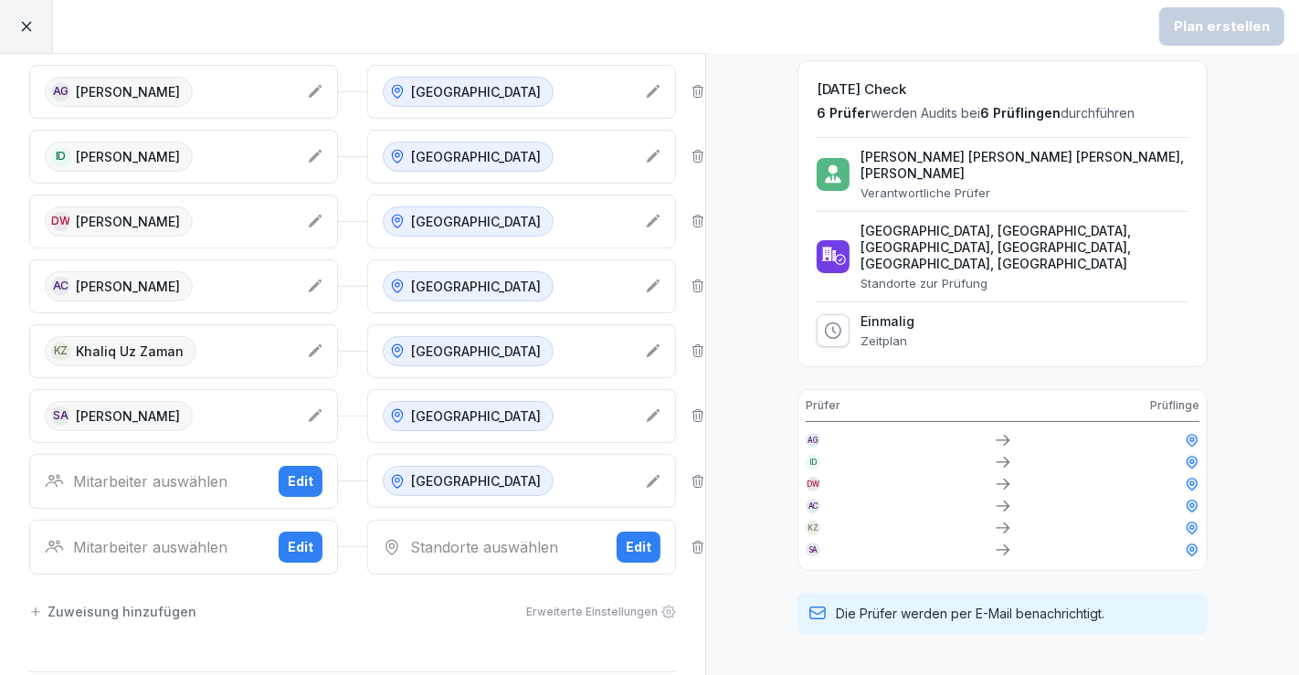
click at [626, 548] on div "Edit" at bounding box center [639, 547] width 26 height 20
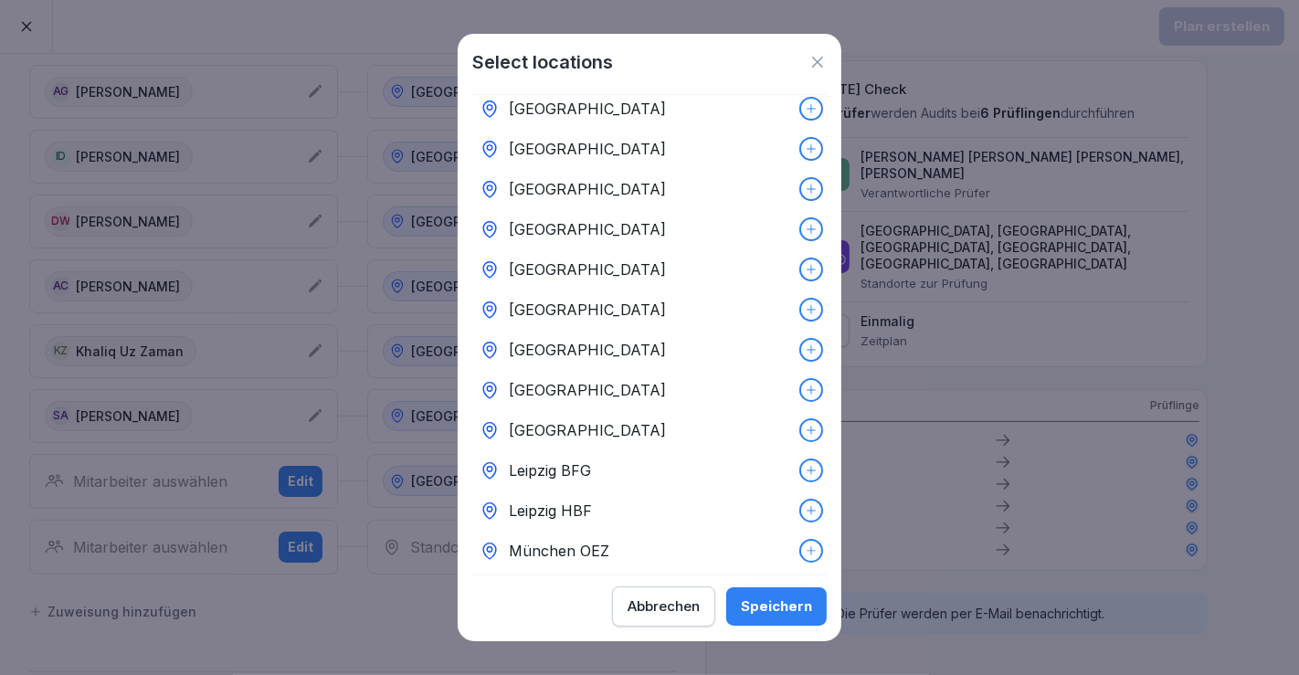
click at [579, 377] on div "[GEOGRAPHIC_DATA]" at bounding box center [649, 390] width 355 height 40
click at [773, 606] on div "Speichern" at bounding box center [776, 607] width 71 height 20
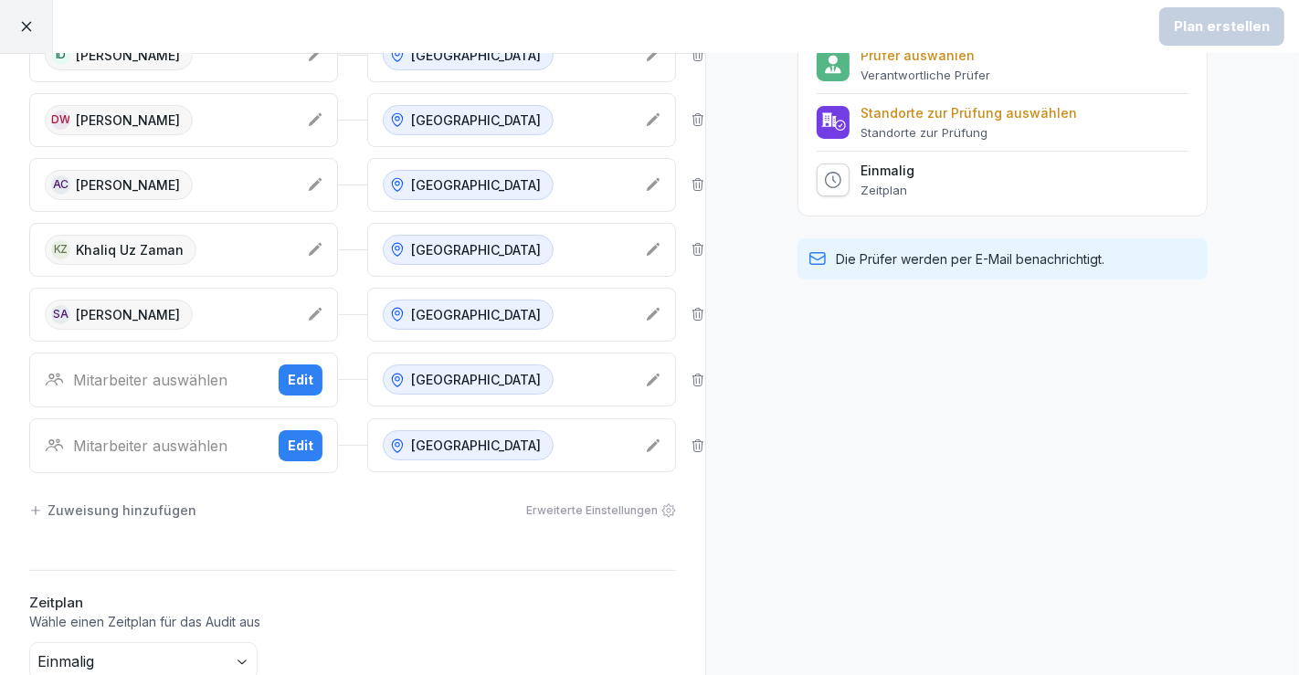
scroll to position [304, 0]
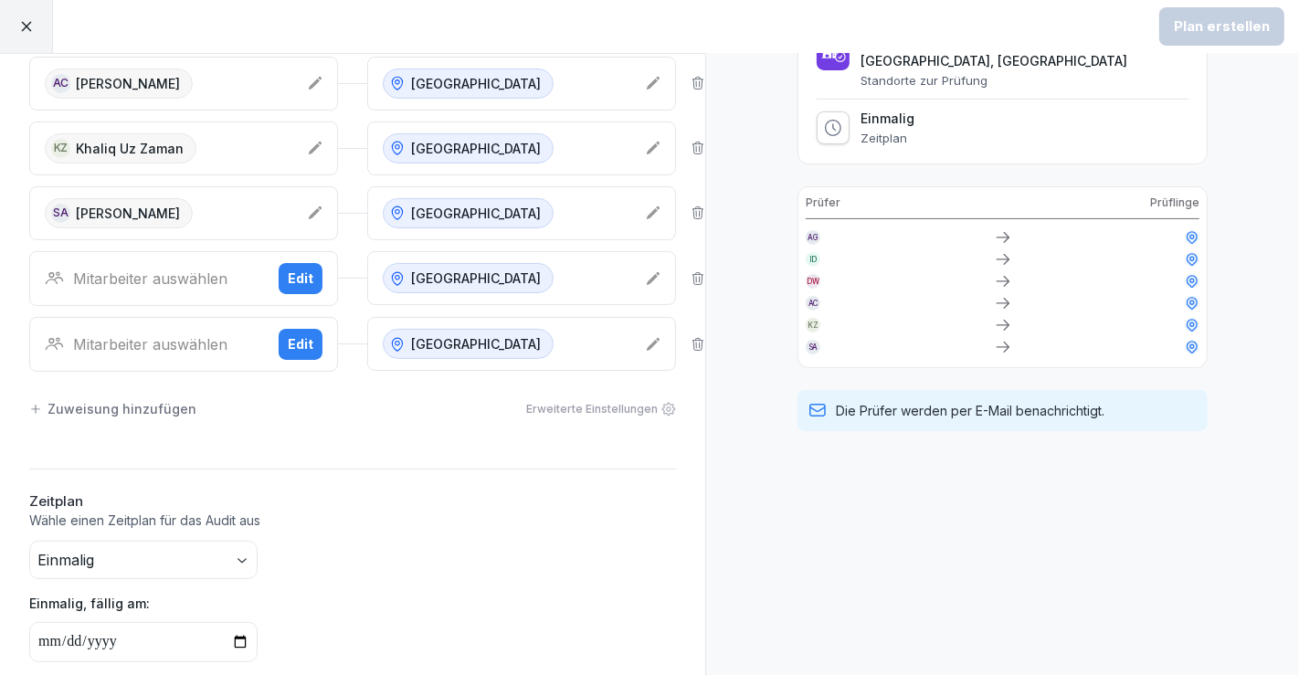
click at [55, 406] on div "Zuweisung hinzufügen" at bounding box center [112, 408] width 167 height 19
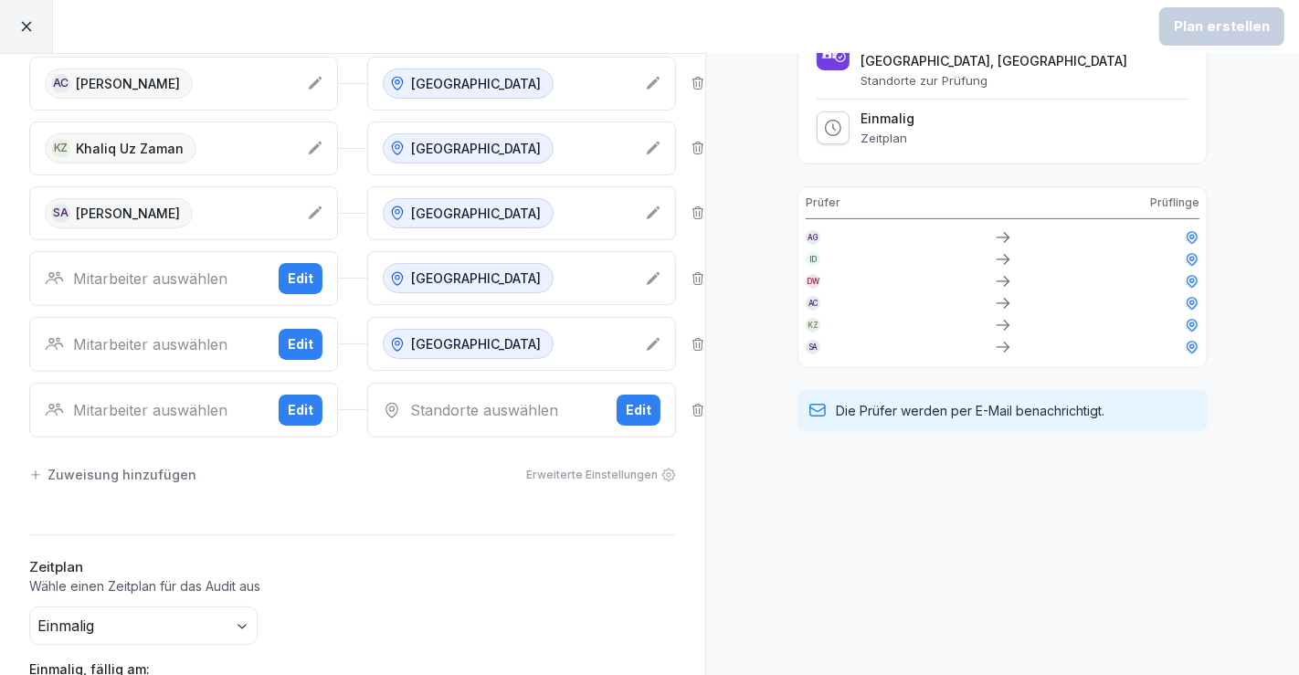
click at [626, 405] on div "Edit" at bounding box center [639, 410] width 26 height 20
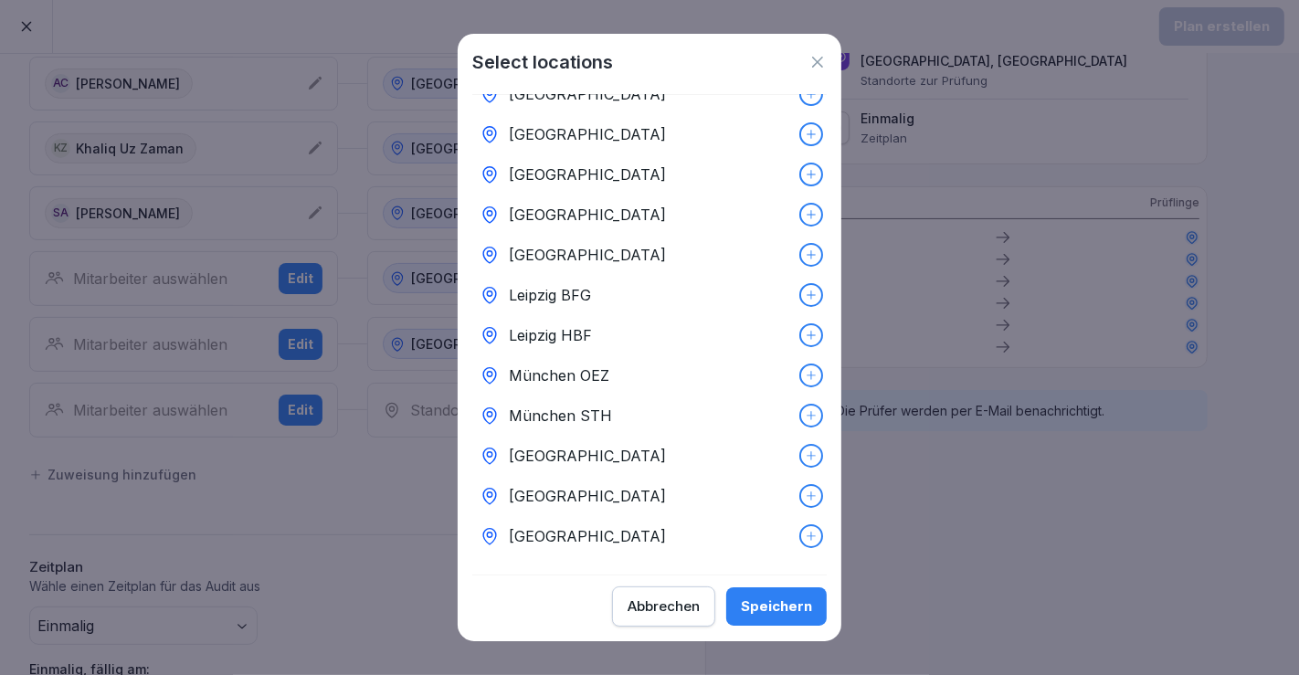
scroll to position [290, 0]
click at [617, 298] on div "Leipzig BFG" at bounding box center [649, 295] width 355 height 40
click at [753, 598] on div "Speichern" at bounding box center [776, 607] width 71 height 20
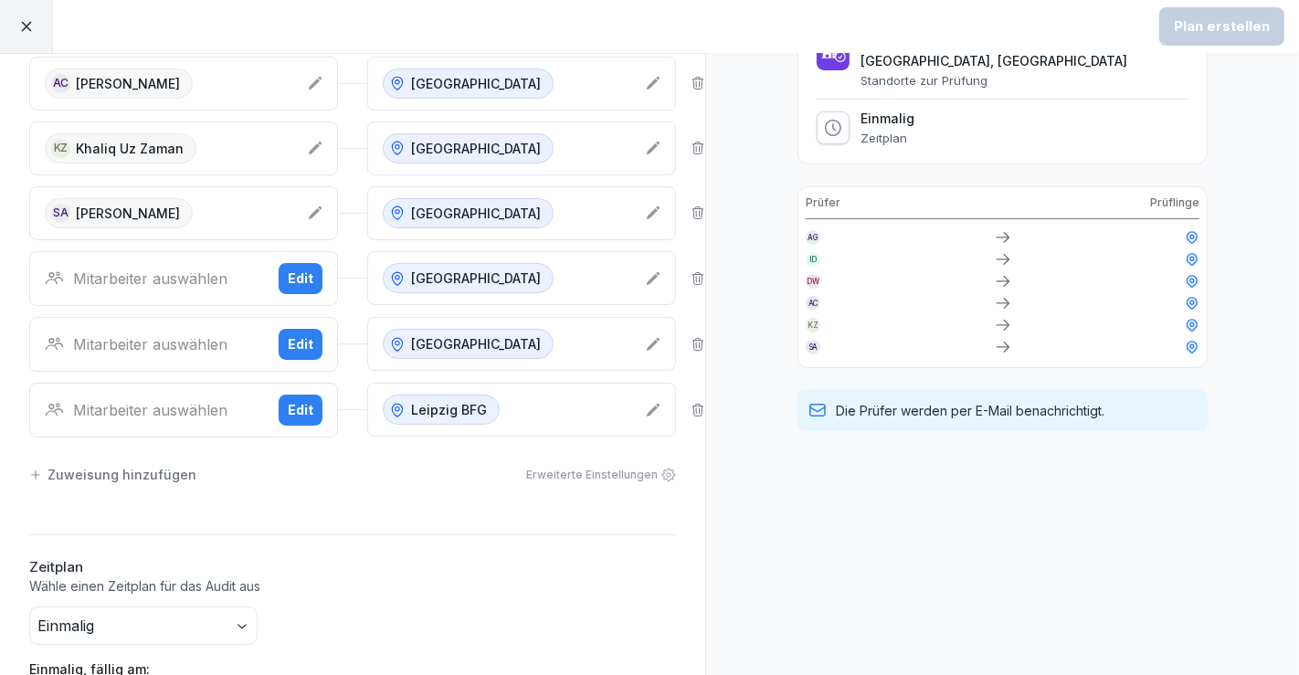
click at [122, 465] on div "Zuweisung hinzufügen" at bounding box center [112, 474] width 167 height 19
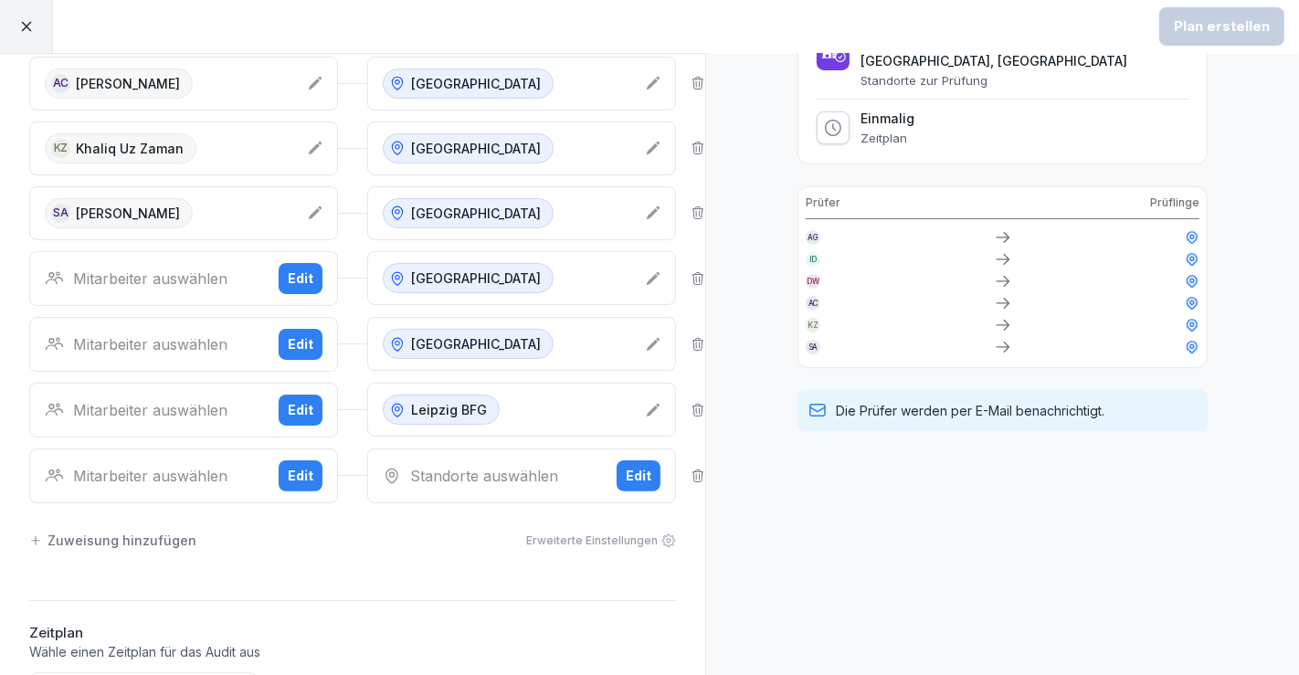
click at [617, 465] on button "Edit" at bounding box center [639, 476] width 44 height 31
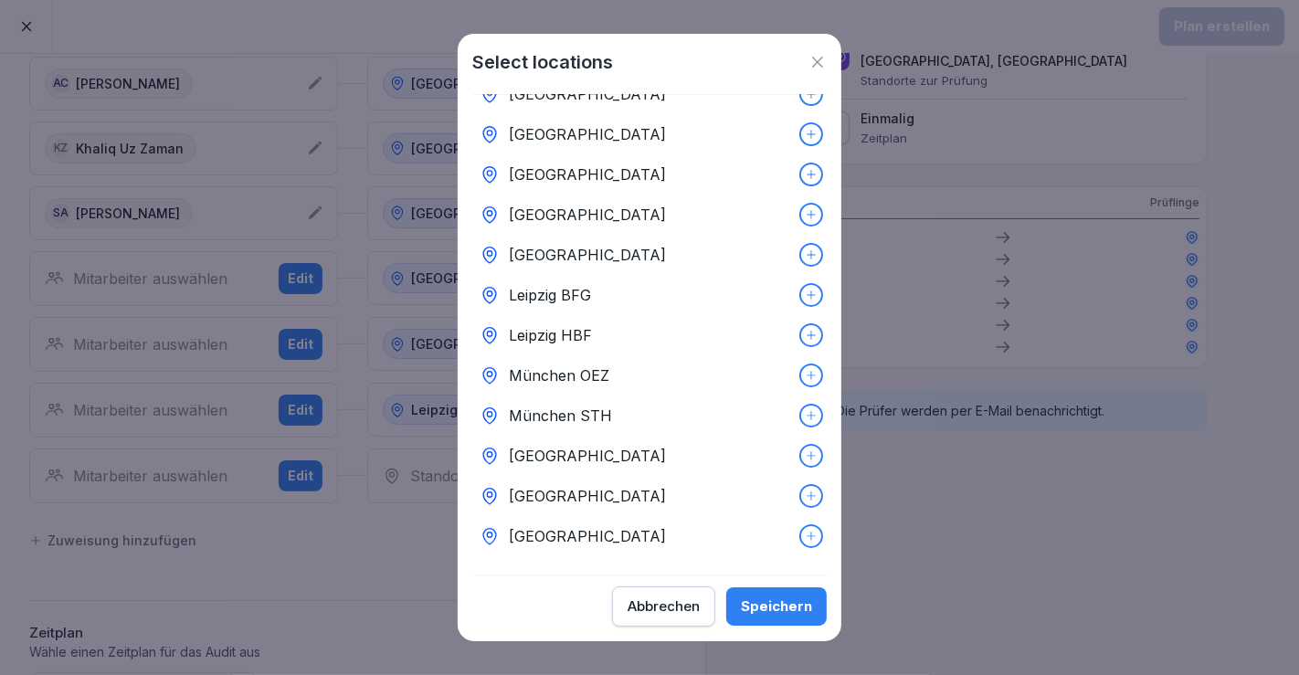
click at [625, 315] on div "Leipzig HBF" at bounding box center [649, 335] width 355 height 40
click at [763, 608] on div "Speichern" at bounding box center [776, 607] width 71 height 20
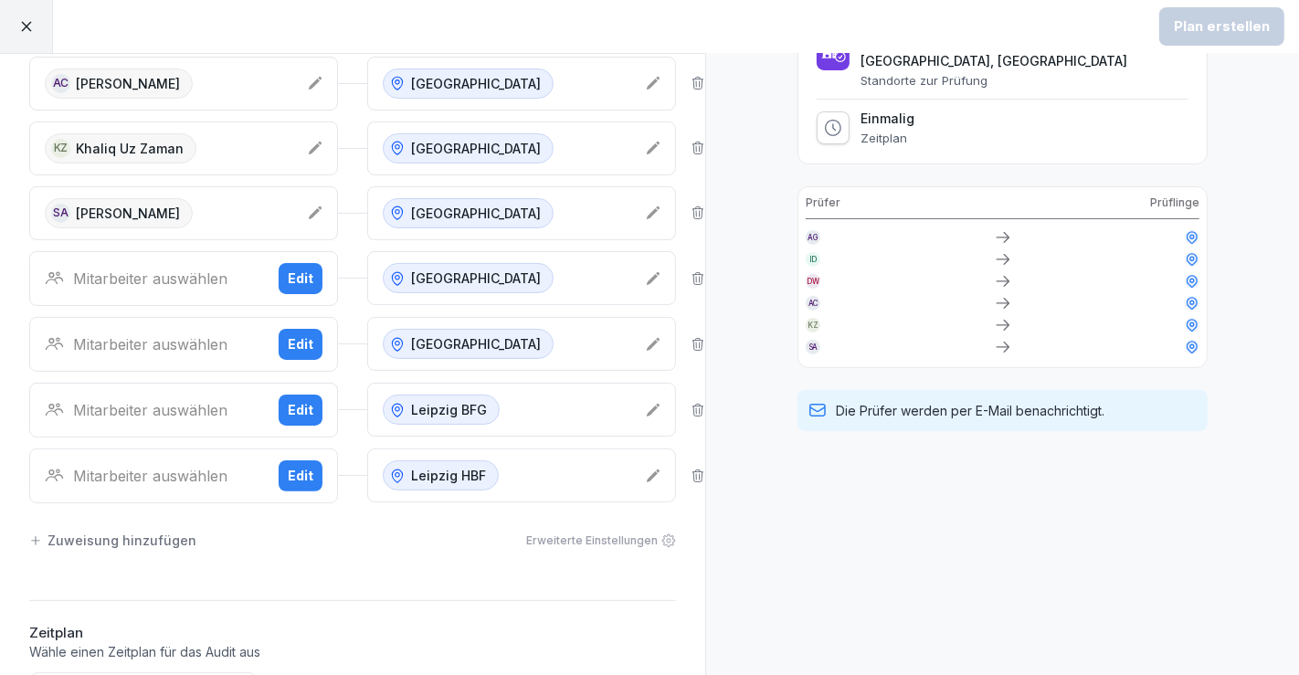
click at [144, 544] on div "Zuweisung hinzufügen Erweiterte Einstellungen" at bounding box center [352, 541] width 647 height 38
click at [159, 536] on div "Zuweisung hinzufügen" at bounding box center [112, 540] width 167 height 19
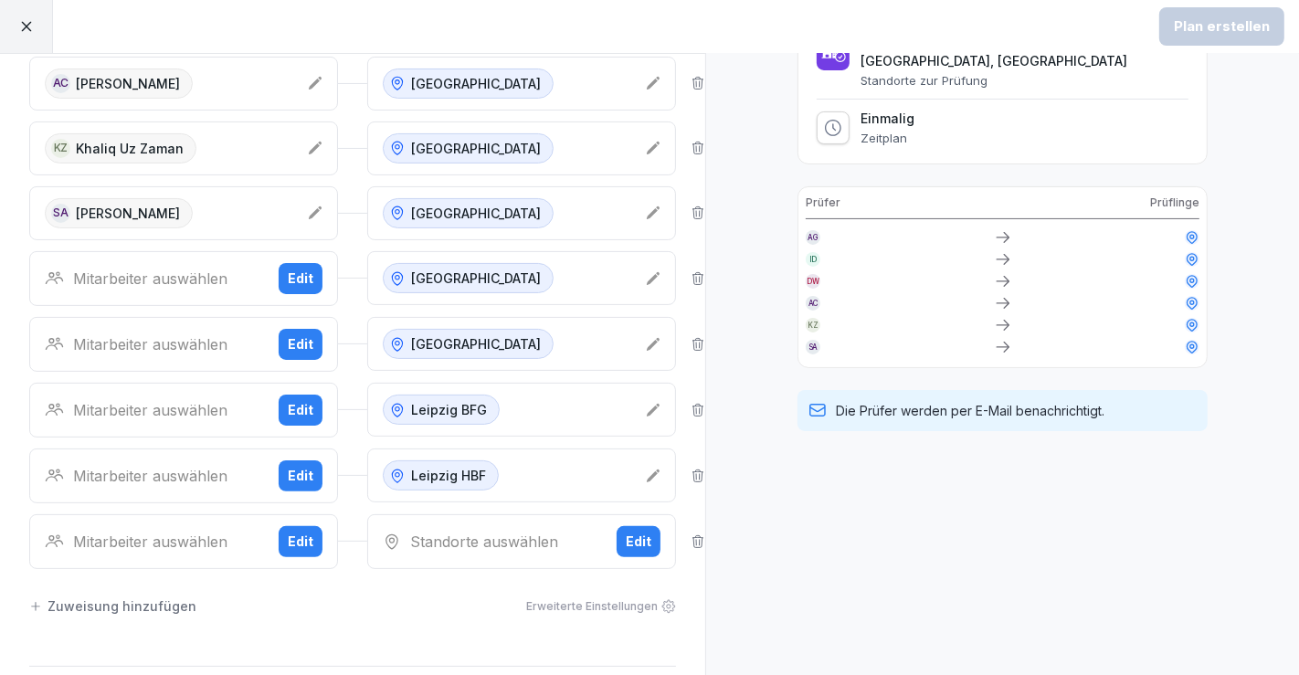
click at [626, 541] on div "Edit" at bounding box center [639, 542] width 26 height 20
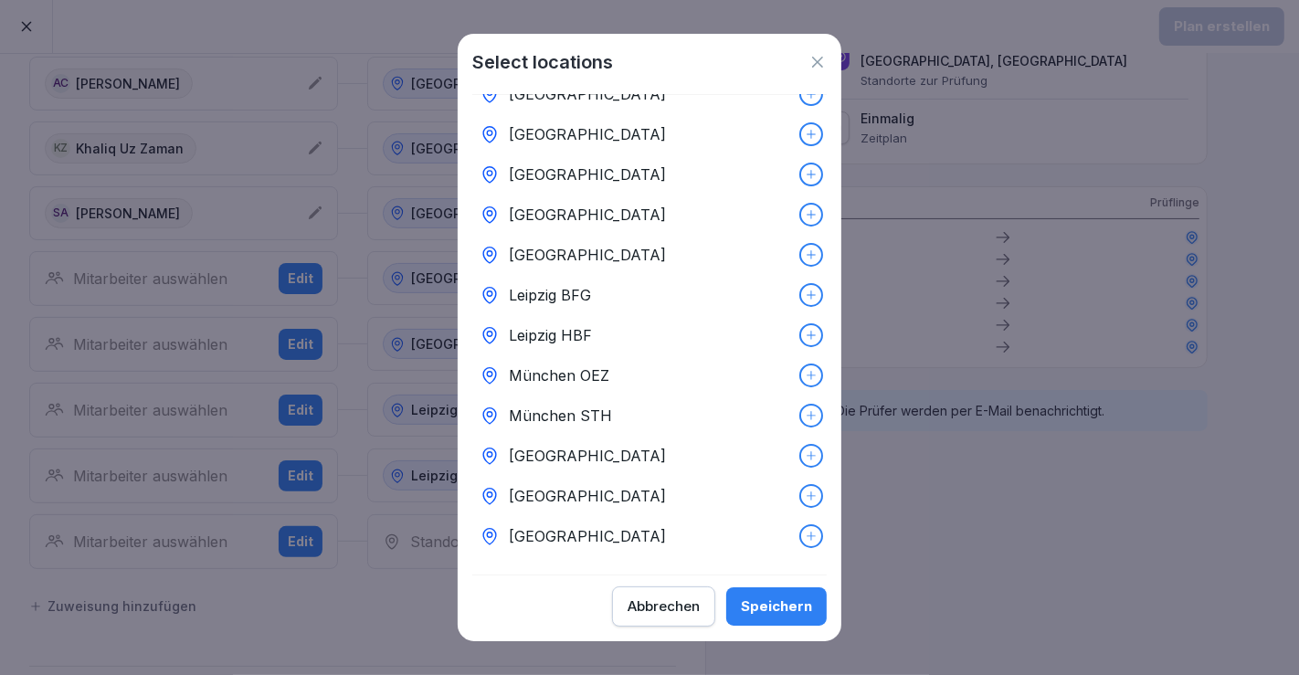
click at [605, 365] on p "München OEZ" at bounding box center [559, 376] width 101 height 22
click at [762, 597] on div "Speichern" at bounding box center [776, 607] width 71 height 20
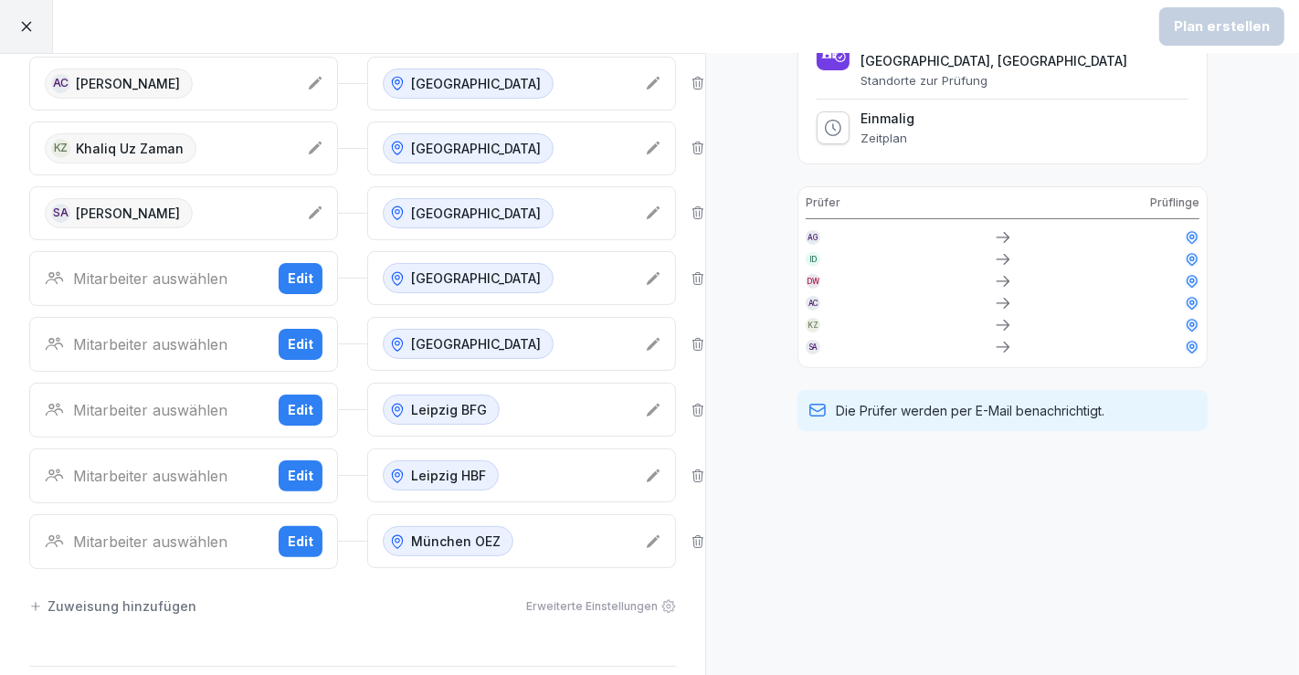
click at [143, 597] on div "Zuweisung hinzufügen" at bounding box center [112, 606] width 167 height 19
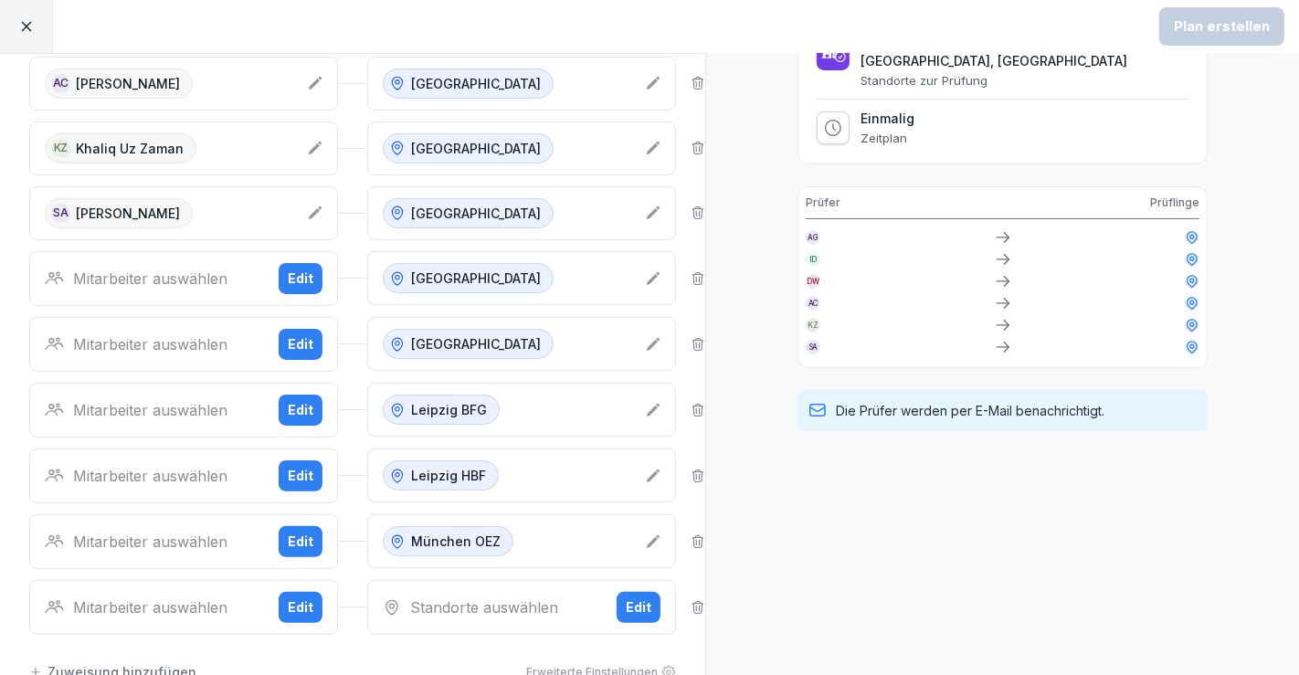
click at [617, 592] on button "Edit" at bounding box center [639, 607] width 44 height 31
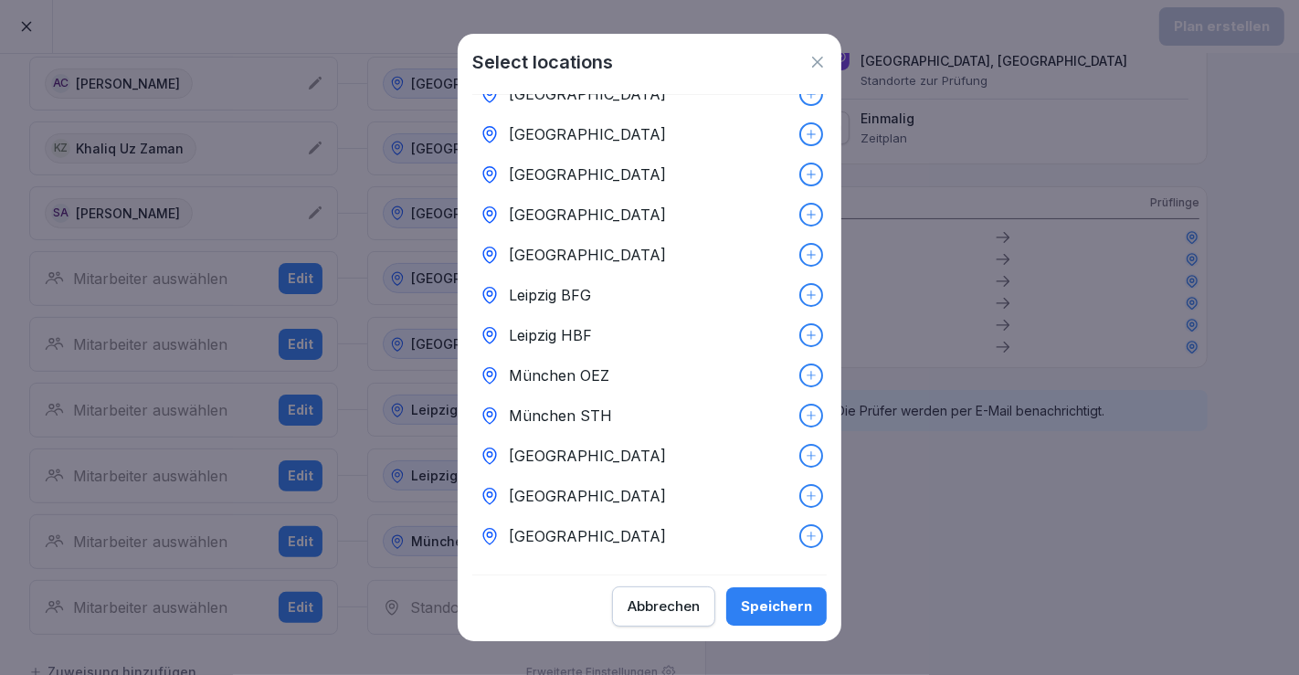
click at [636, 412] on div "München STH" at bounding box center [649, 416] width 355 height 40
click at [798, 607] on div "Speichern" at bounding box center [776, 607] width 71 height 20
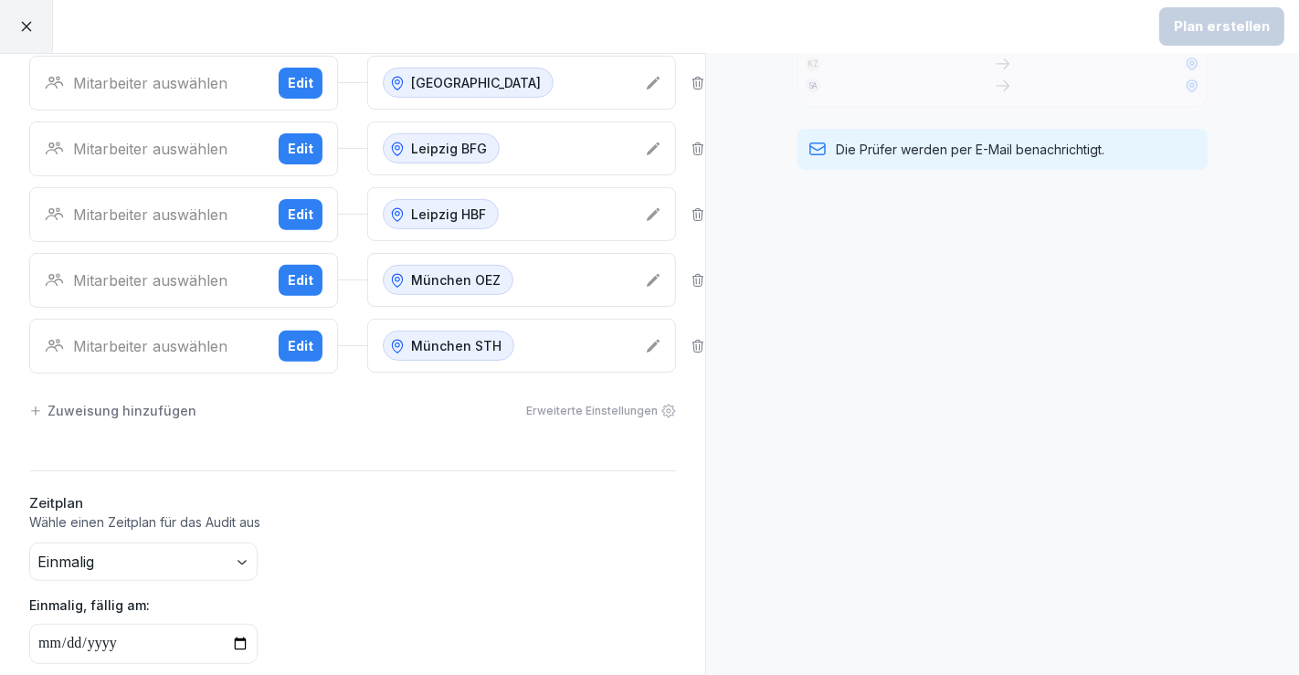
scroll to position [820, 0]
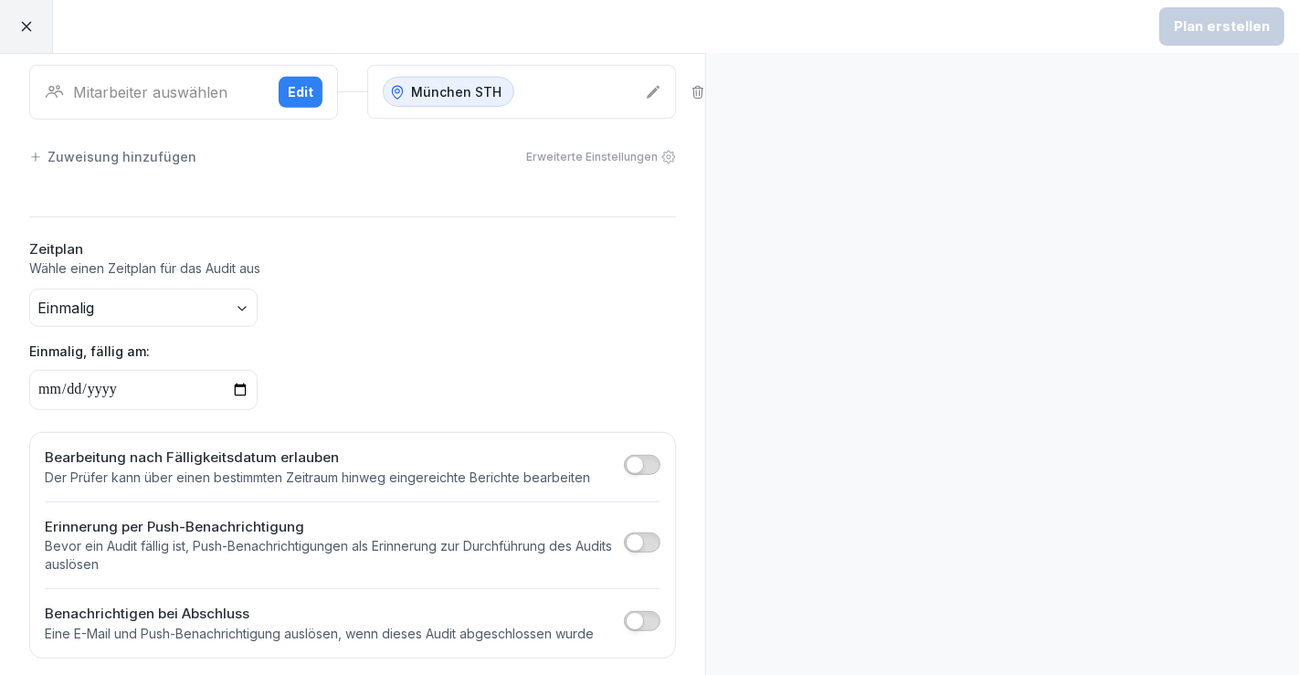
click at [114, 148] on div "Zuweisung hinzufügen" at bounding box center [112, 156] width 167 height 19
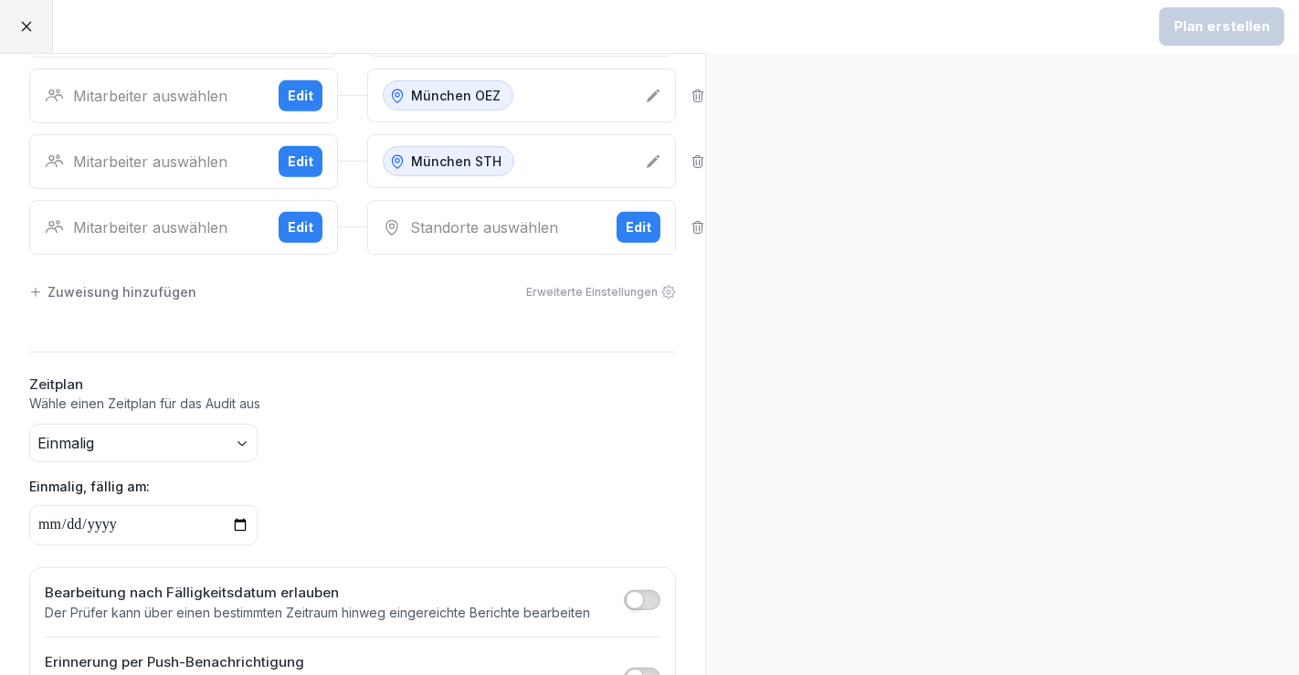
scroll to position [718, 0]
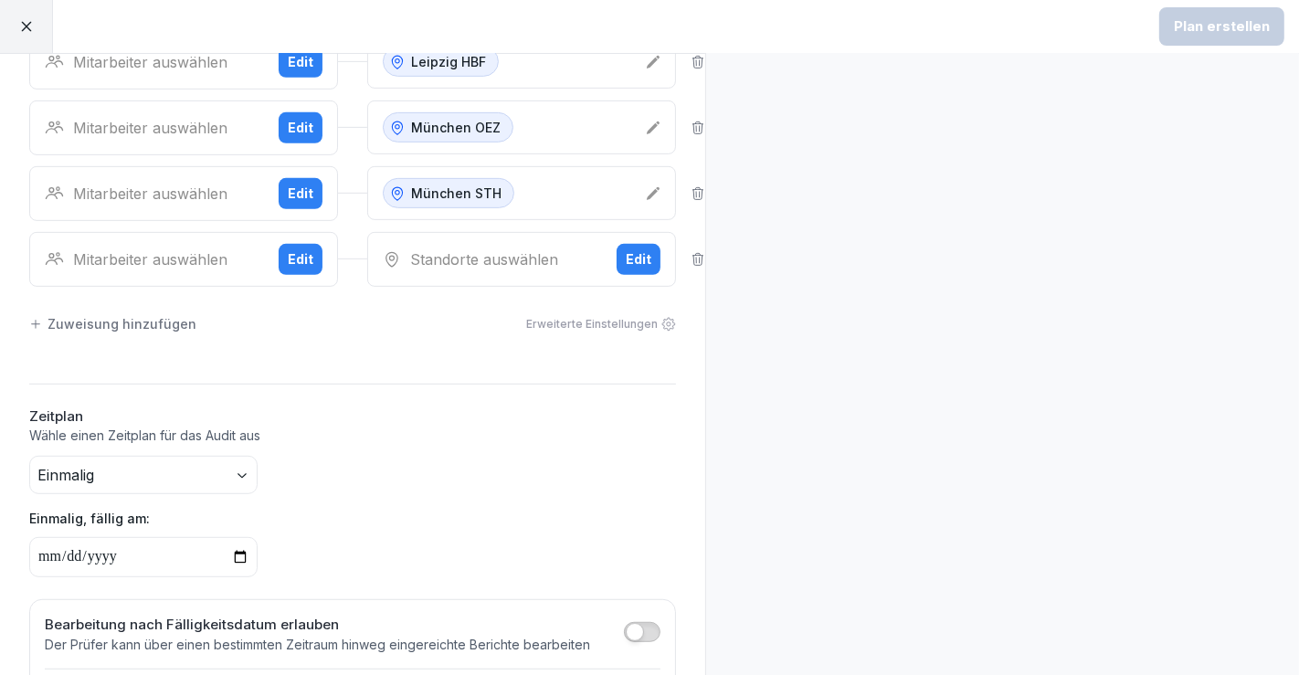
click at [634, 259] on button "Edit" at bounding box center [639, 259] width 44 height 31
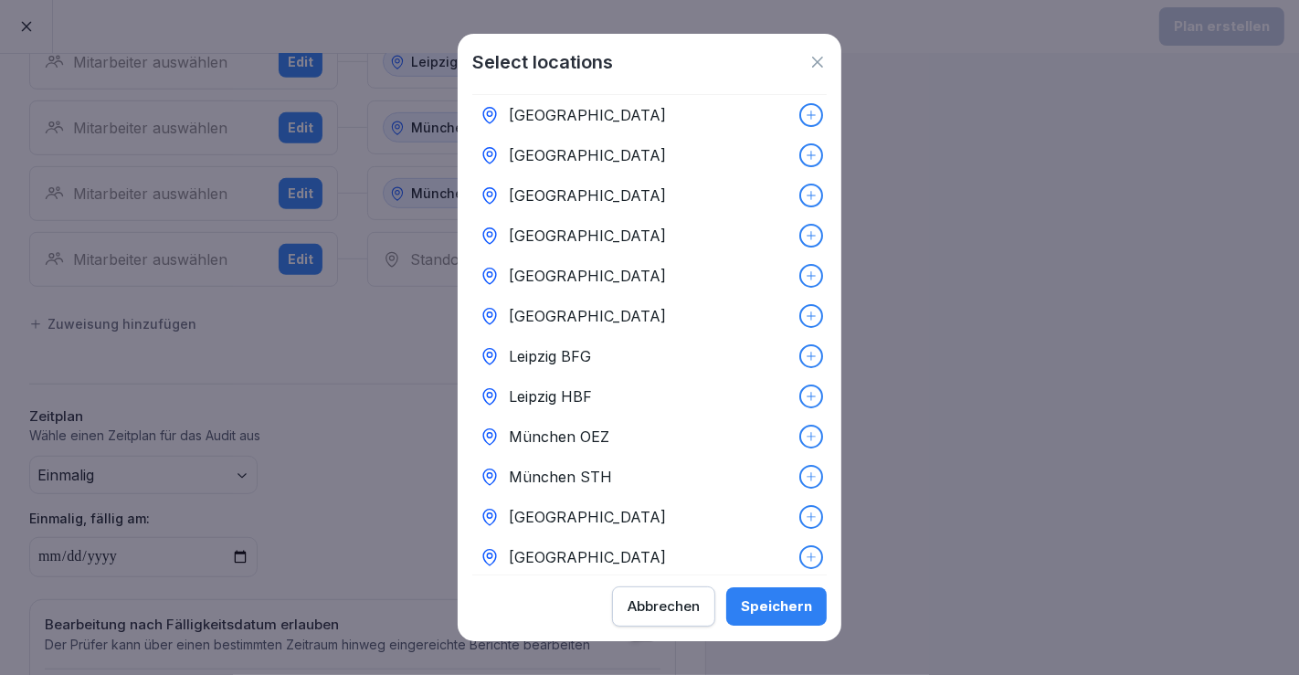
scroll to position [290, 0]
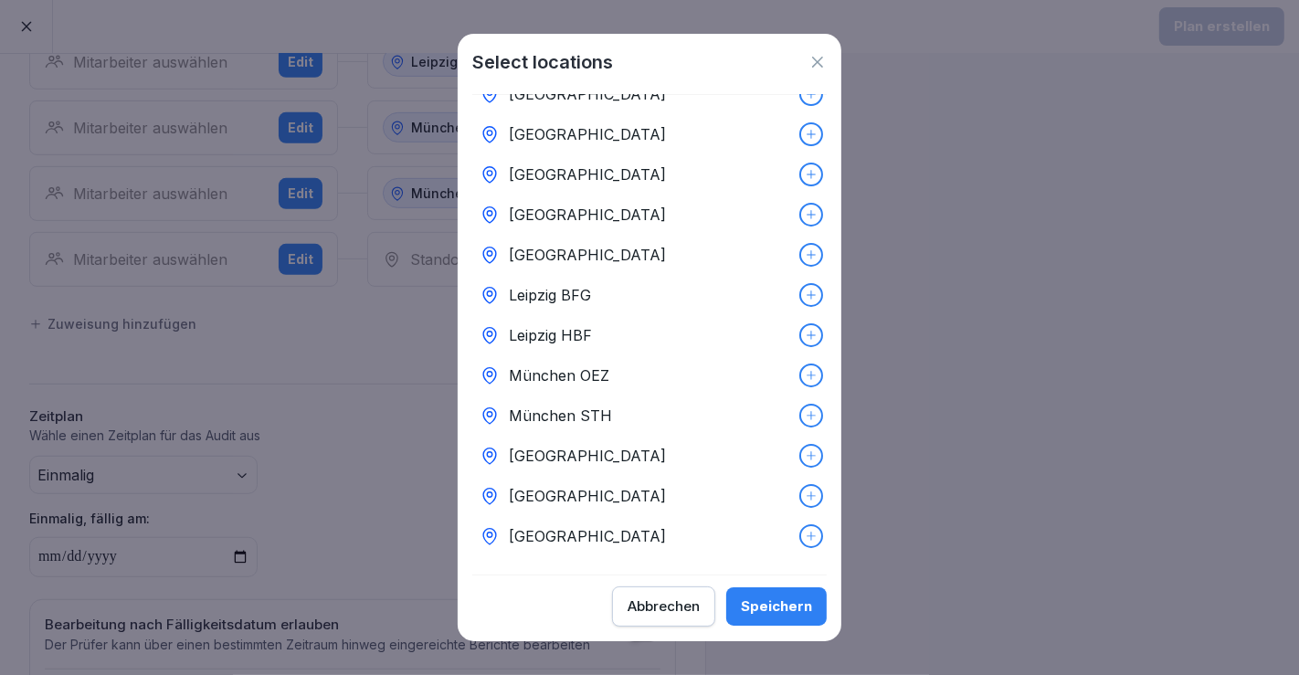
click at [584, 443] on div "[GEOGRAPHIC_DATA]" at bounding box center [649, 456] width 355 height 40
click at [798, 622] on button "Speichern" at bounding box center [776, 607] width 101 height 38
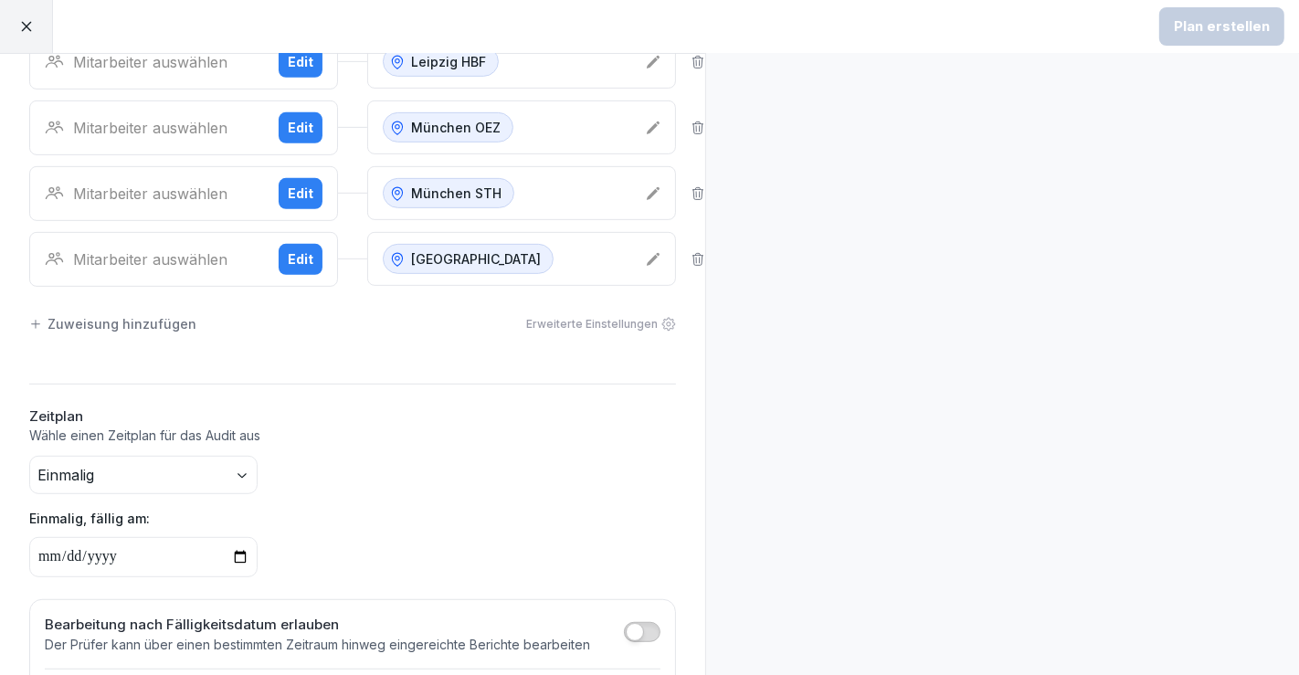
click at [283, 262] on button "Edit" at bounding box center [301, 259] width 44 height 31
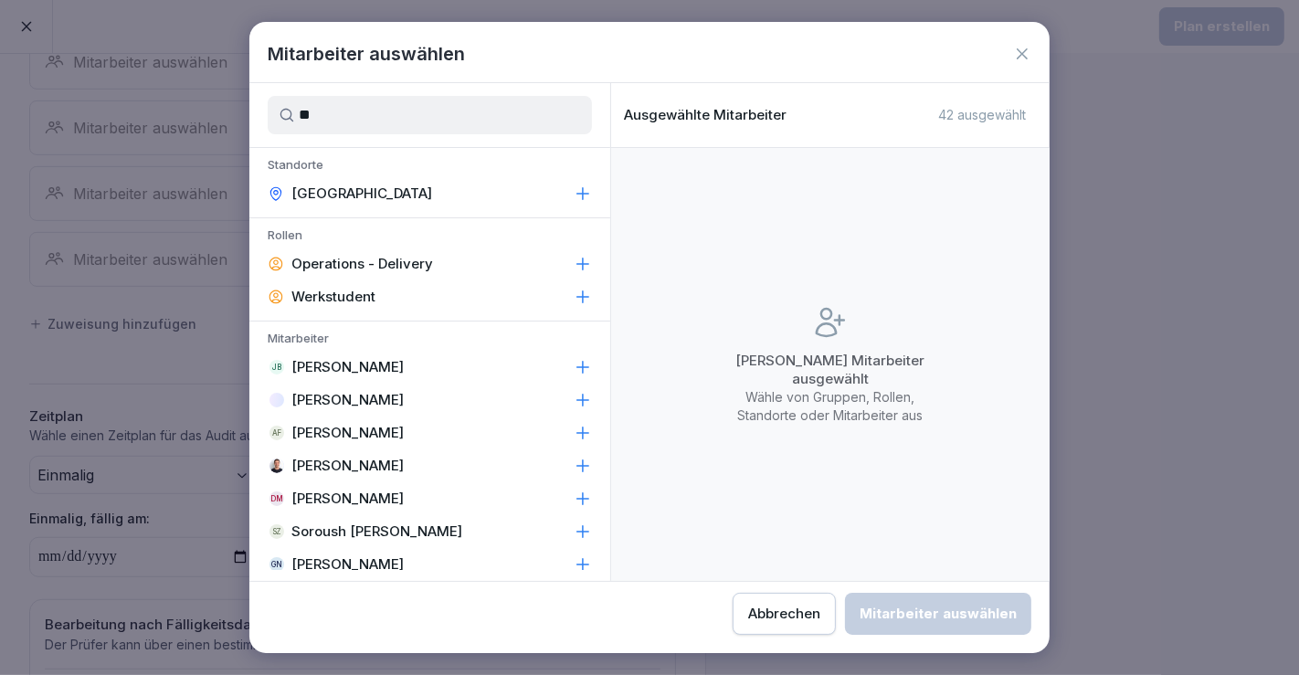
type input "*"
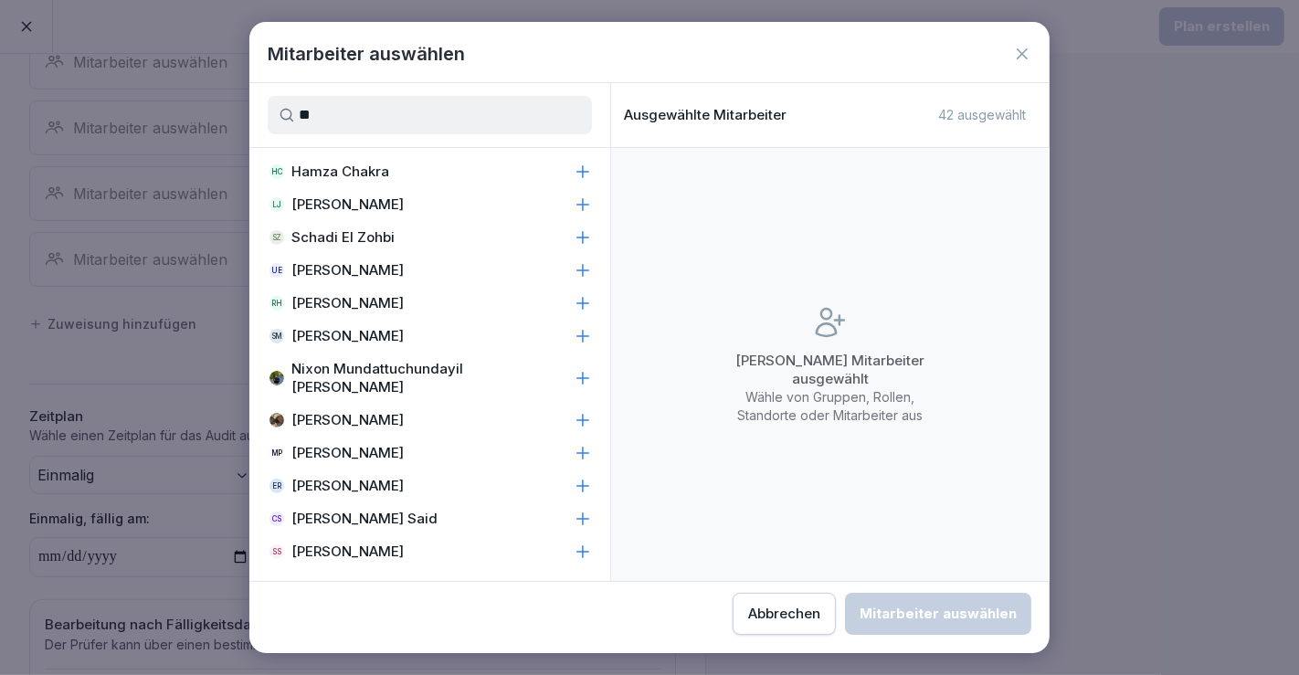
scroll to position [406, 0]
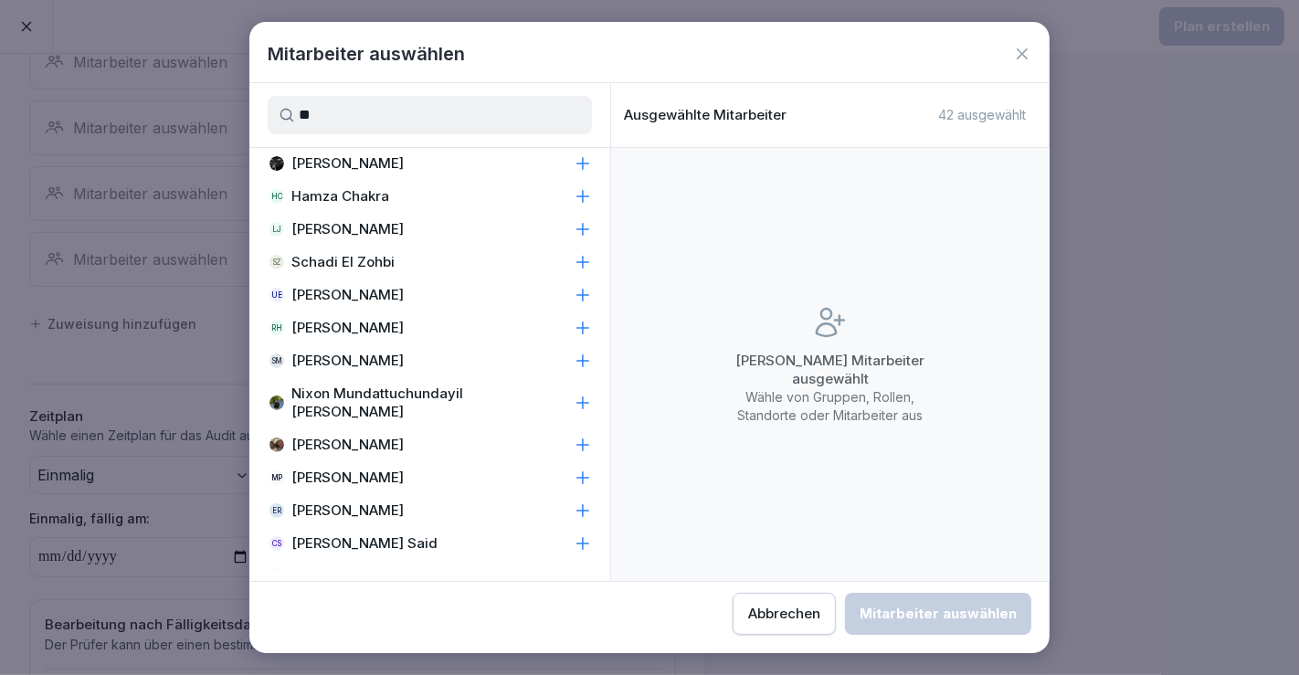
type input "**"
click at [1033, 48] on div "Mitarbeiter auswählen" at bounding box center [649, 53] width 800 height 27
click at [1022, 55] on icon at bounding box center [1022, 53] width 11 height 11
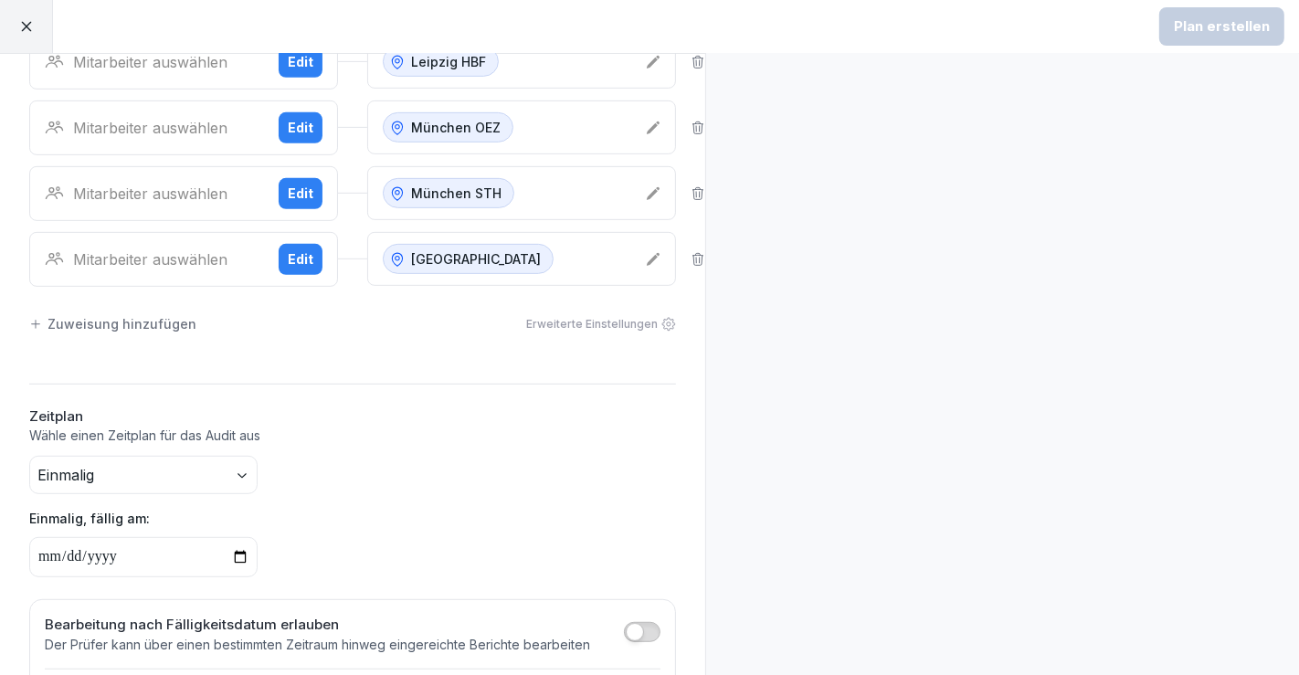
click at [110, 250] on div "Mitarbeiter auswählen" at bounding box center [154, 260] width 219 height 22
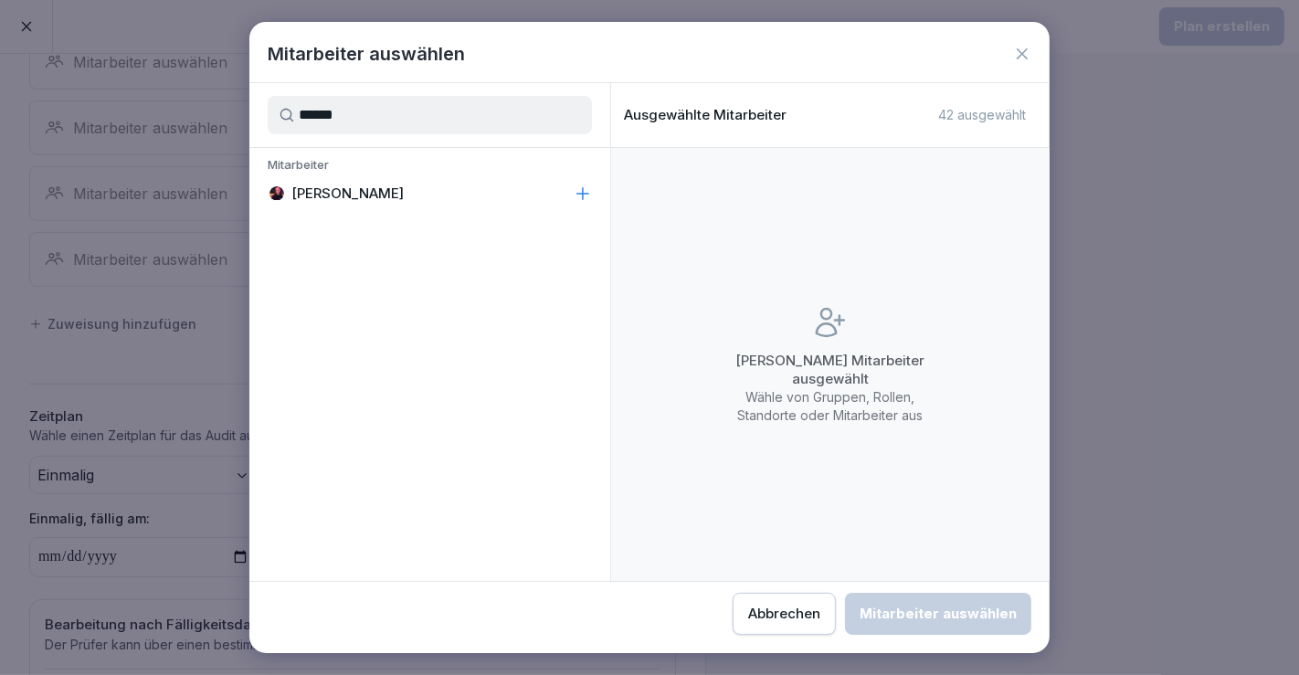
type input "******"
click at [407, 192] on div "[PERSON_NAME]" at bounding box center [429, 193] width 361 height 33
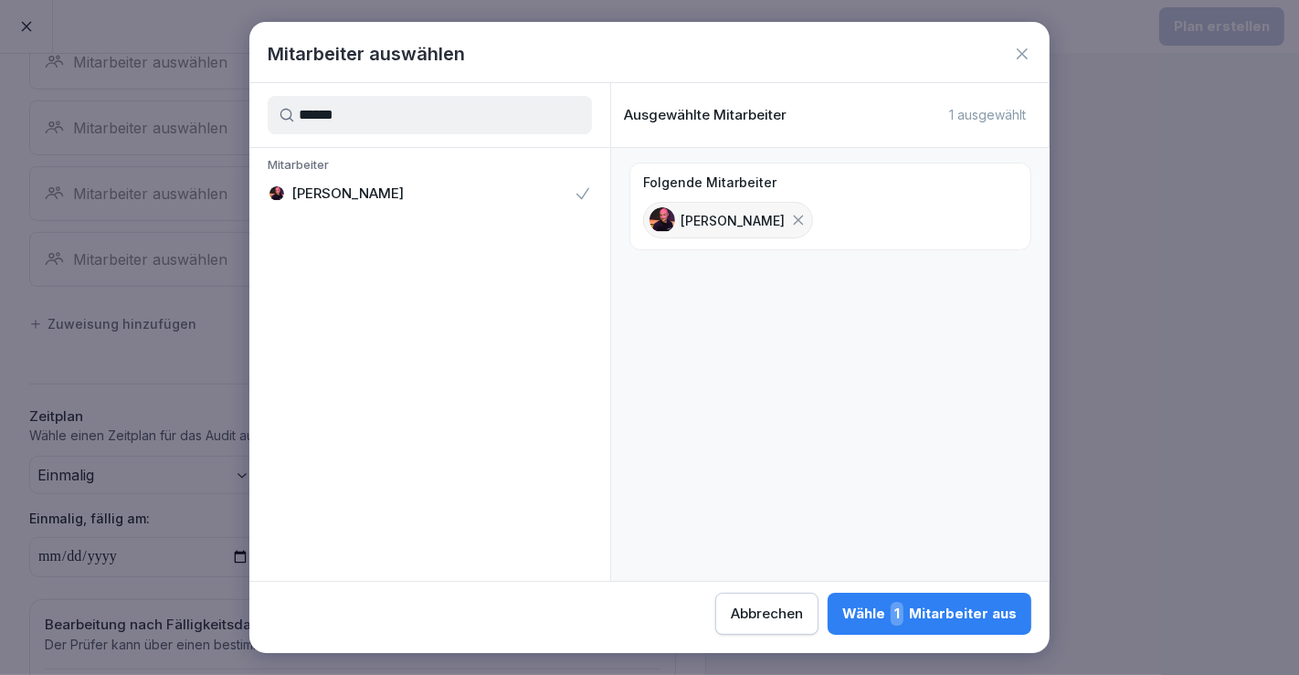
click at [865, 622] on div "Wähle 1 Mitarbeiter aus" at bounding box center [929, 614] width 175 height 24
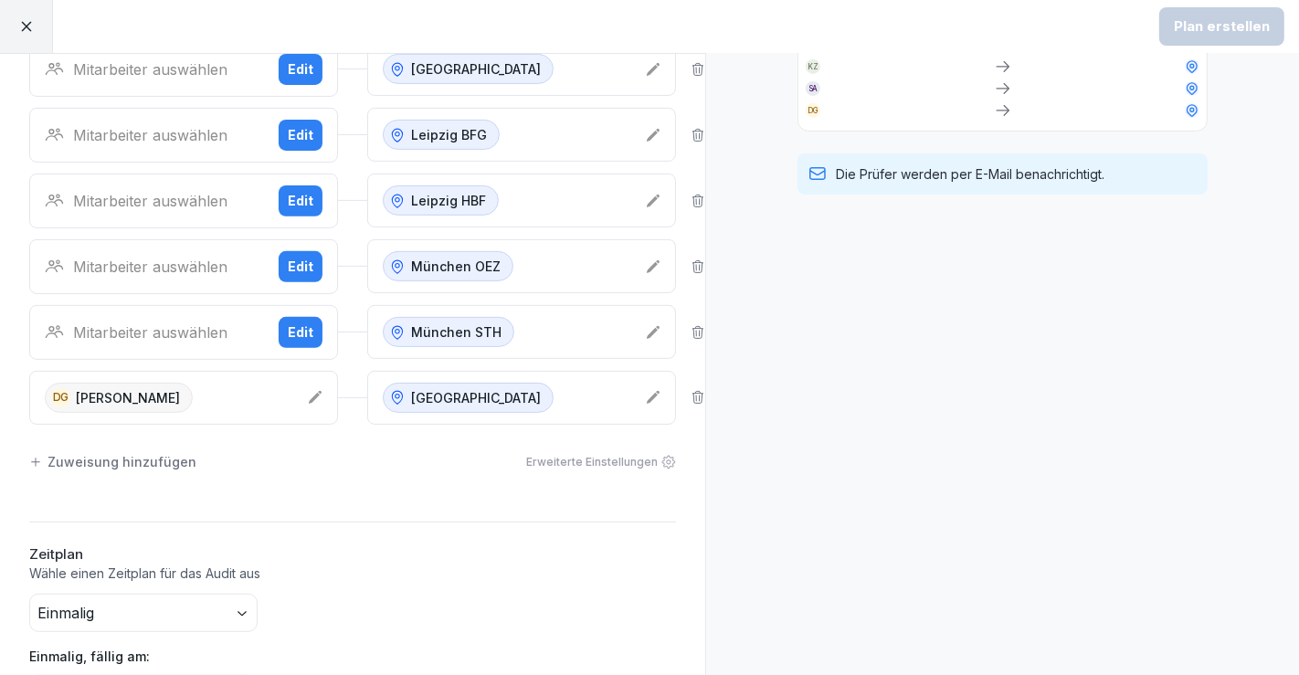
scroll to position [515, 0]
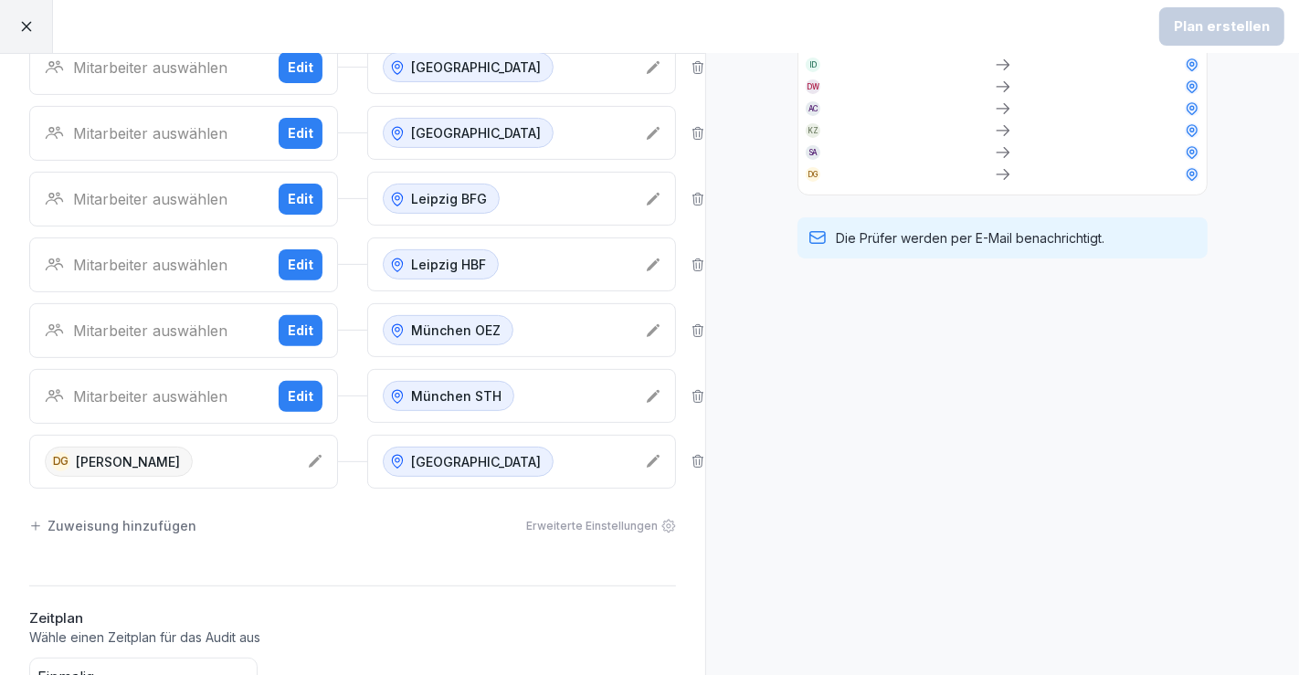
click at [123, 516] on div "Zuweisung hinzufügen" at bounding box center [112, 525] width 167 height 19
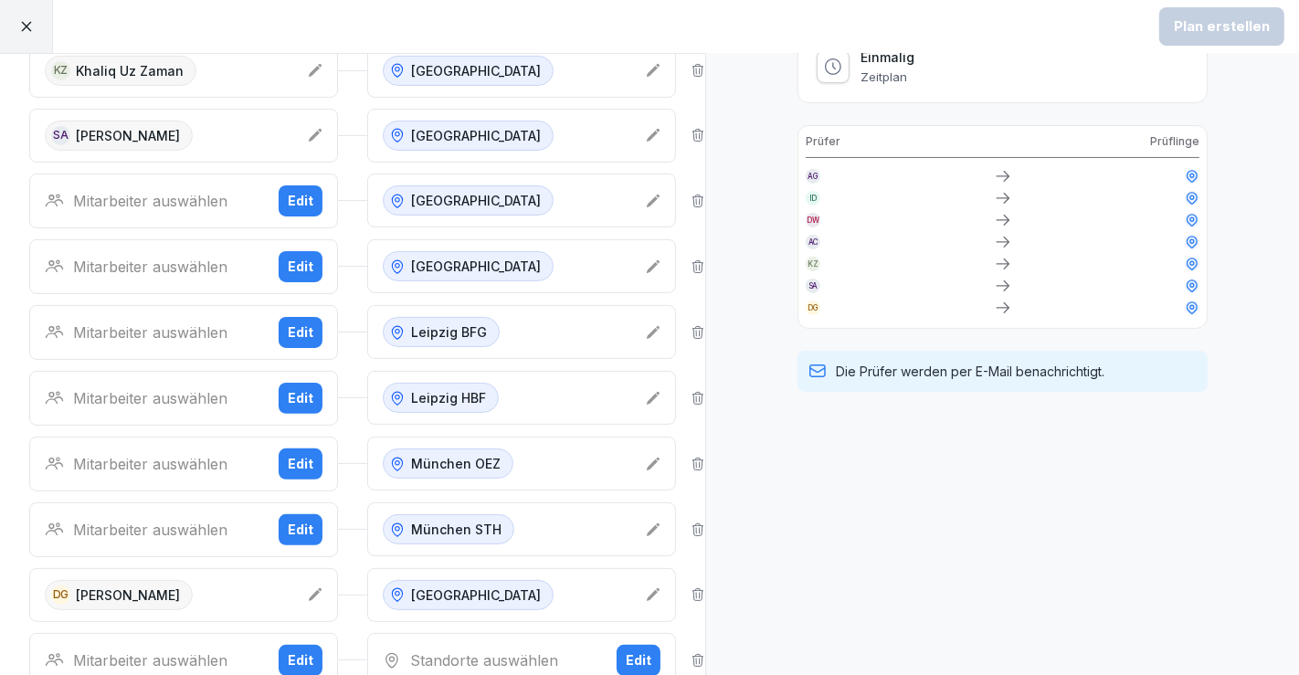
scroll to position [414, 0]
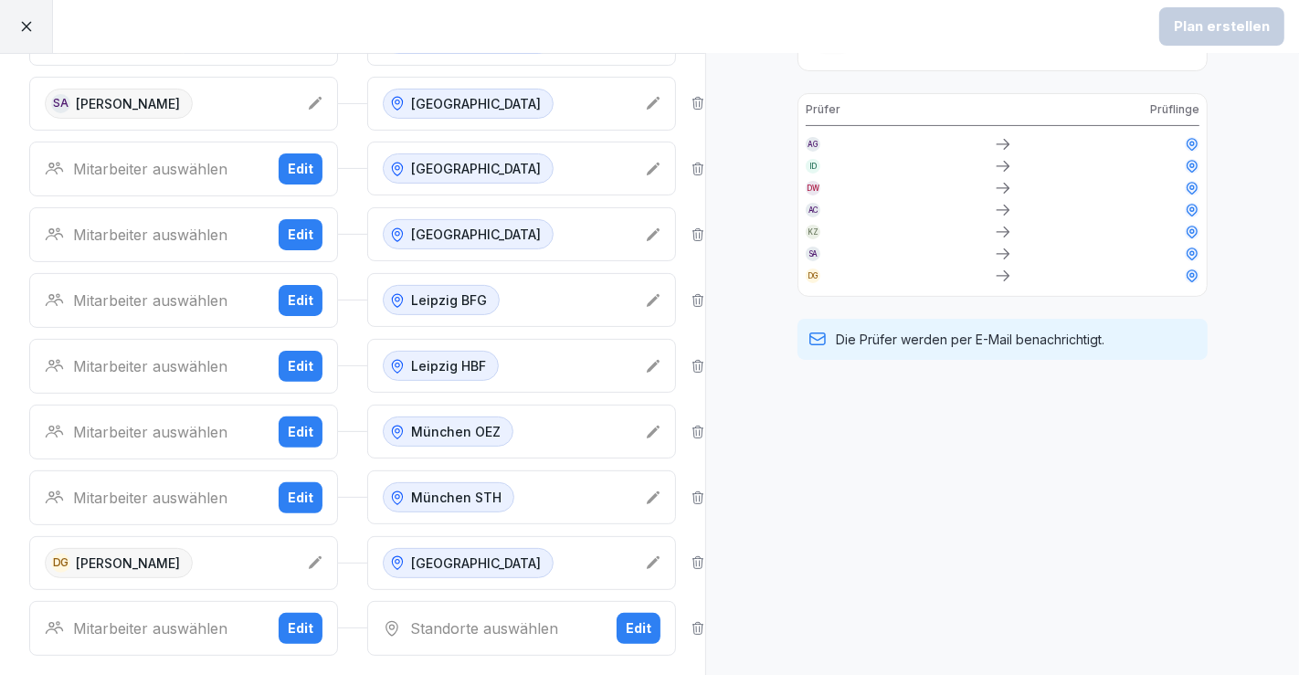
click at [593, 630] on div "Standorte auswählen Edit" at bounding box center [521, 628] width 309 height 55
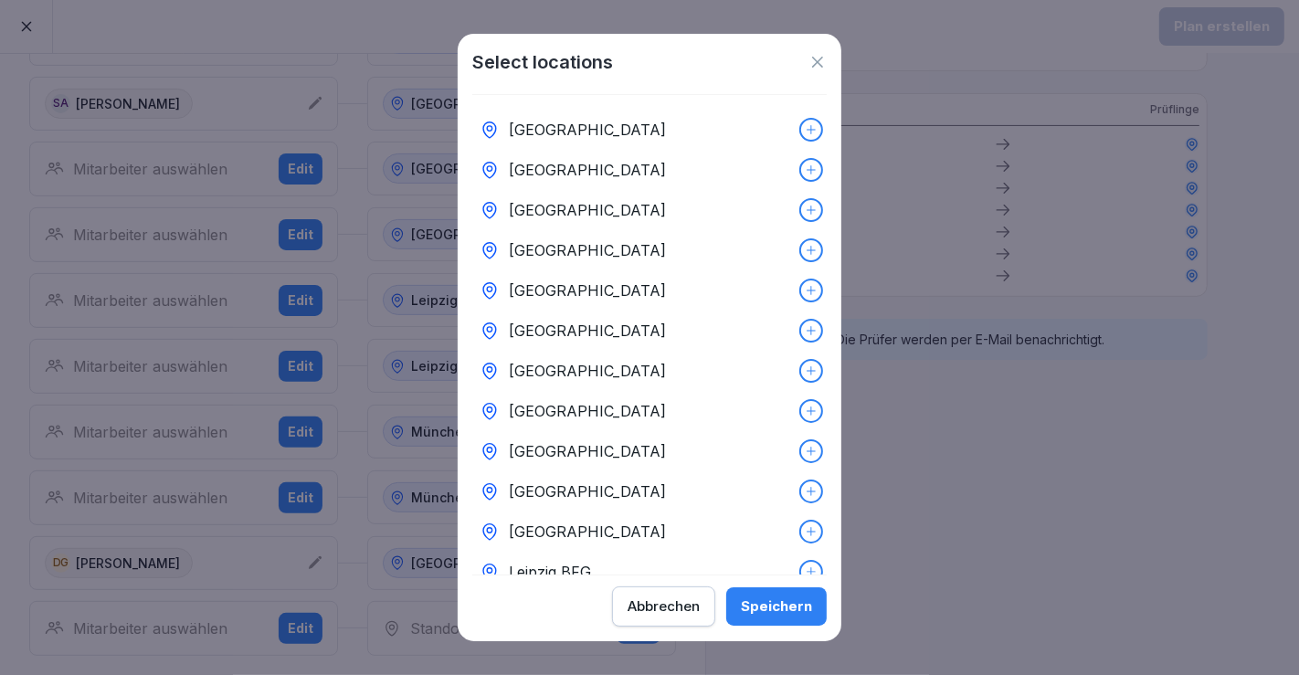
scroll to position [290, 0]
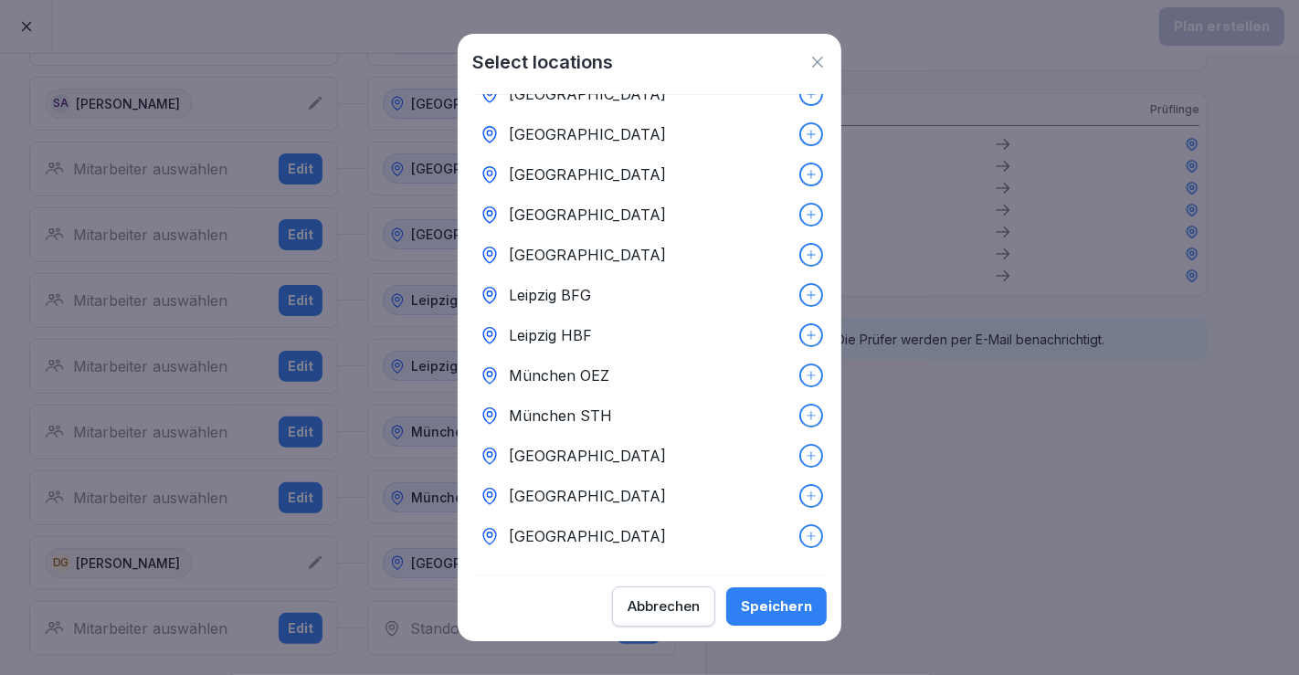
click at [610, 235] on div "[GEOGRAPHIC_DATA]" at bounding box center [649, 255] width 355 height 40
click at [757, 607] on div "Speichern" at bounding box center [776, 607] width 71 height 20
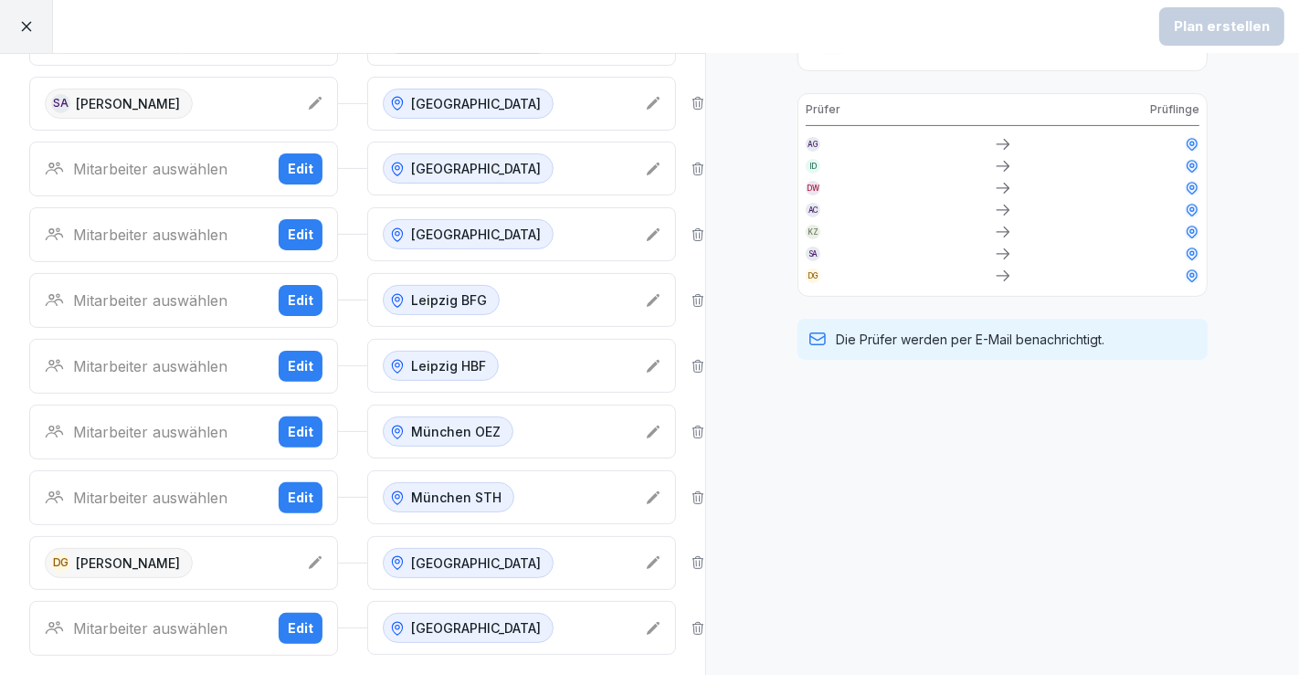
click at [280, 613] on button "Edit" at bounding box center [301, 628] width 44 height 31
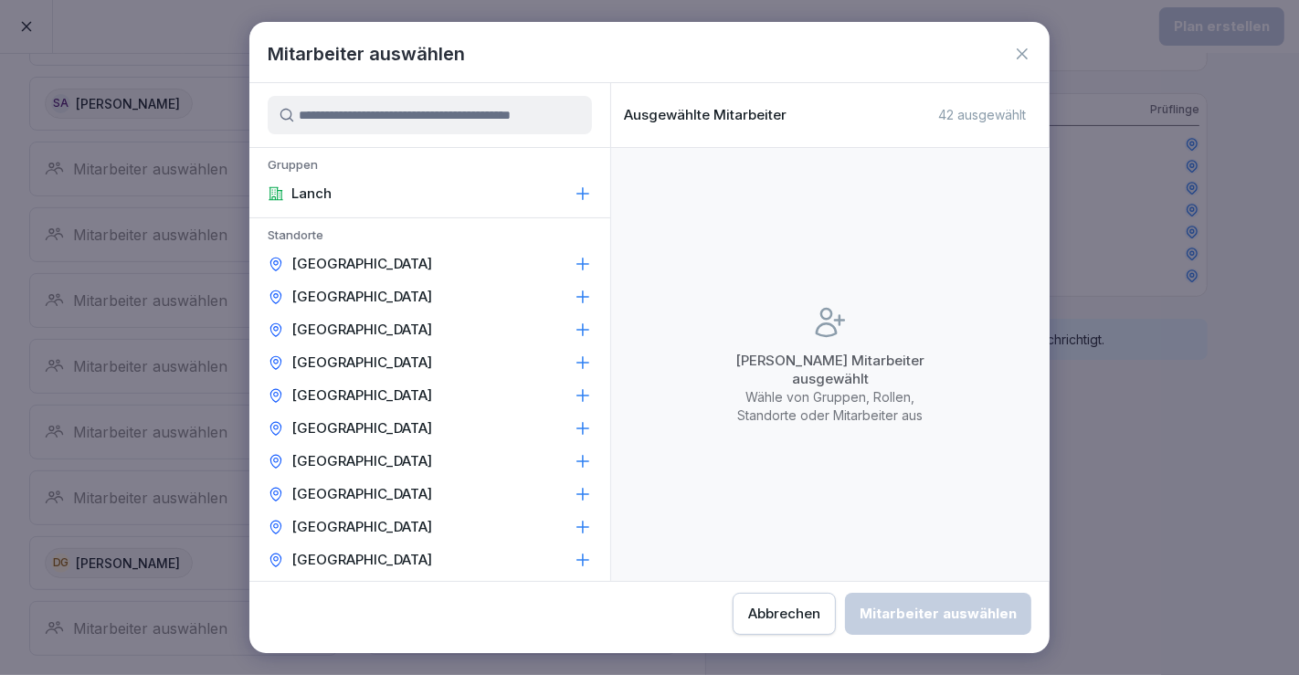
click at [537, 126] on input at bounding box center [430, 115] width 324 height 38
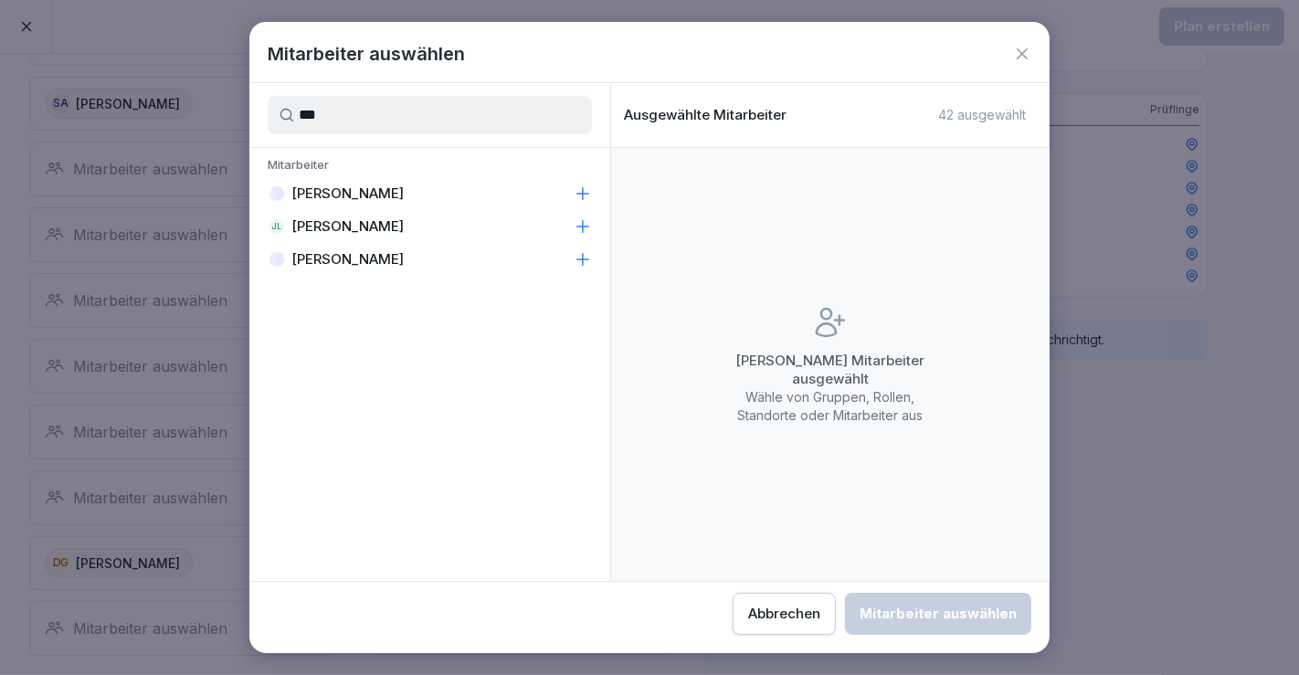
type input "***"
click at [502, 187] on div "[PERSON_NAME]" at bounding box center [429, 193] width 361 height 33
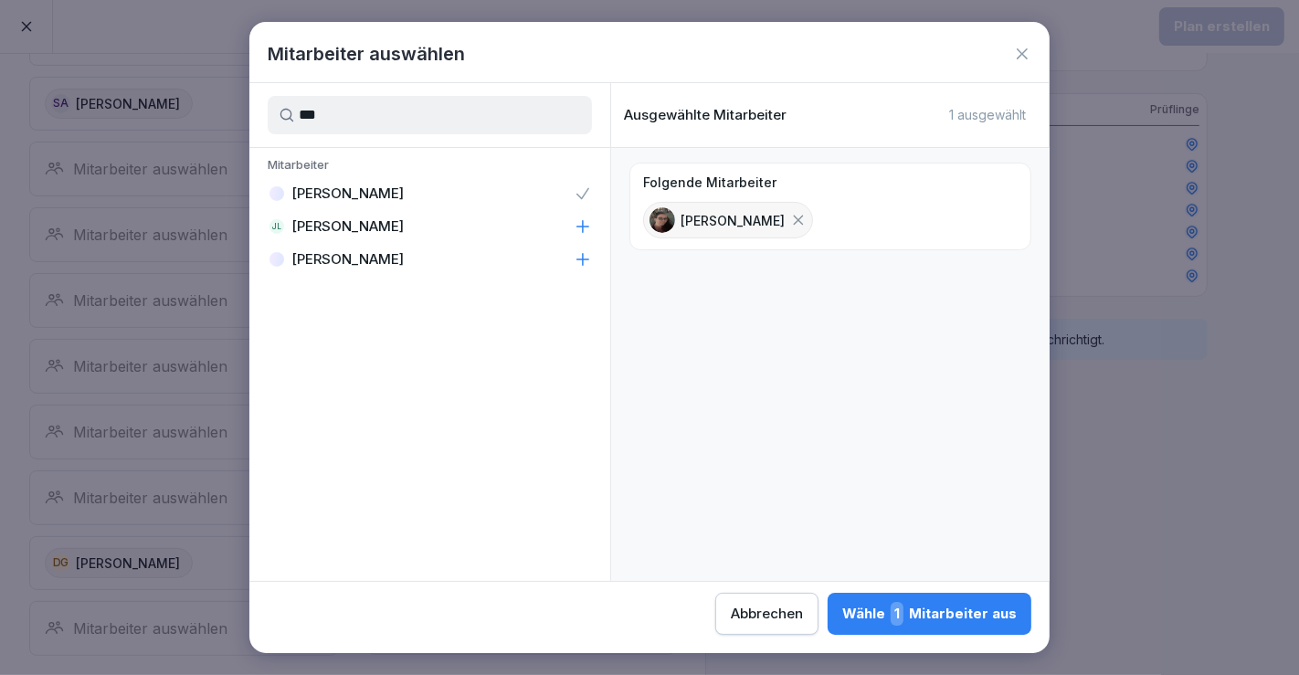
click at [946, 627] on button "Wähle 1 Mitarbeiter aus" at bounding box center [930, 614] width 204 height 42
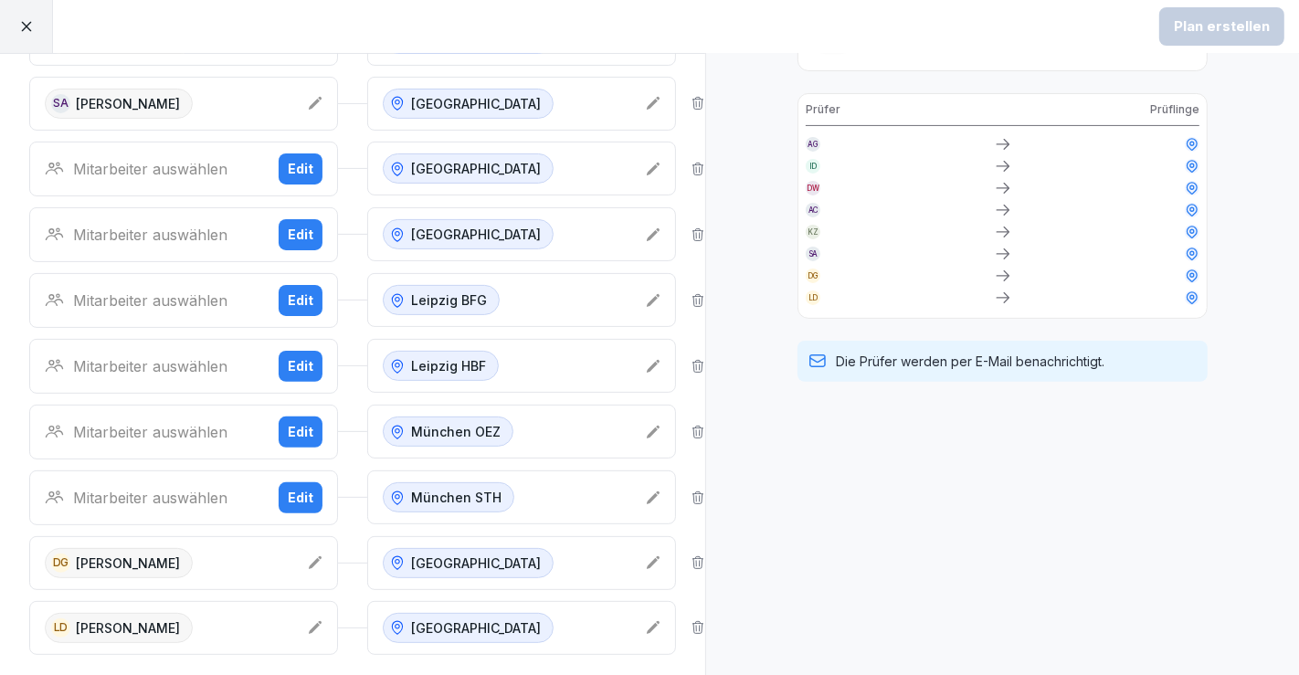
scroll to position [515, 0]
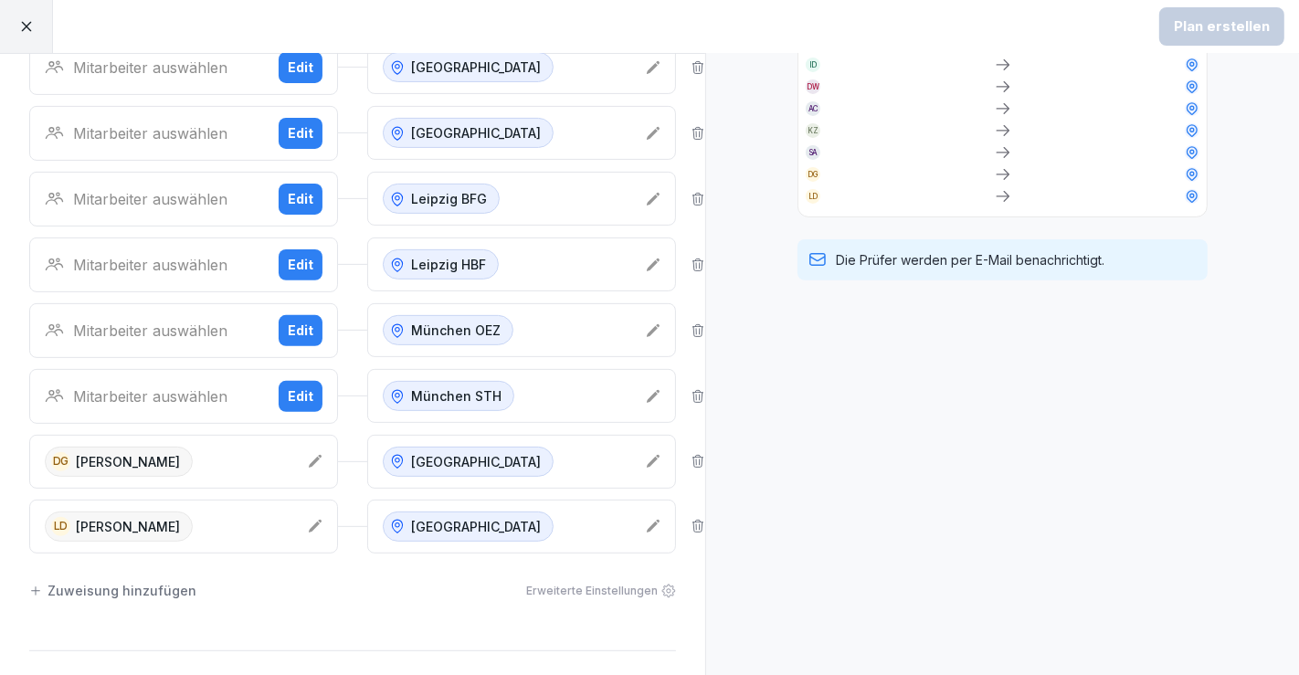
click at [121, 585] on div "Zuweisung hinzufügen" at bounding box center [112, 590] width 167 height 19
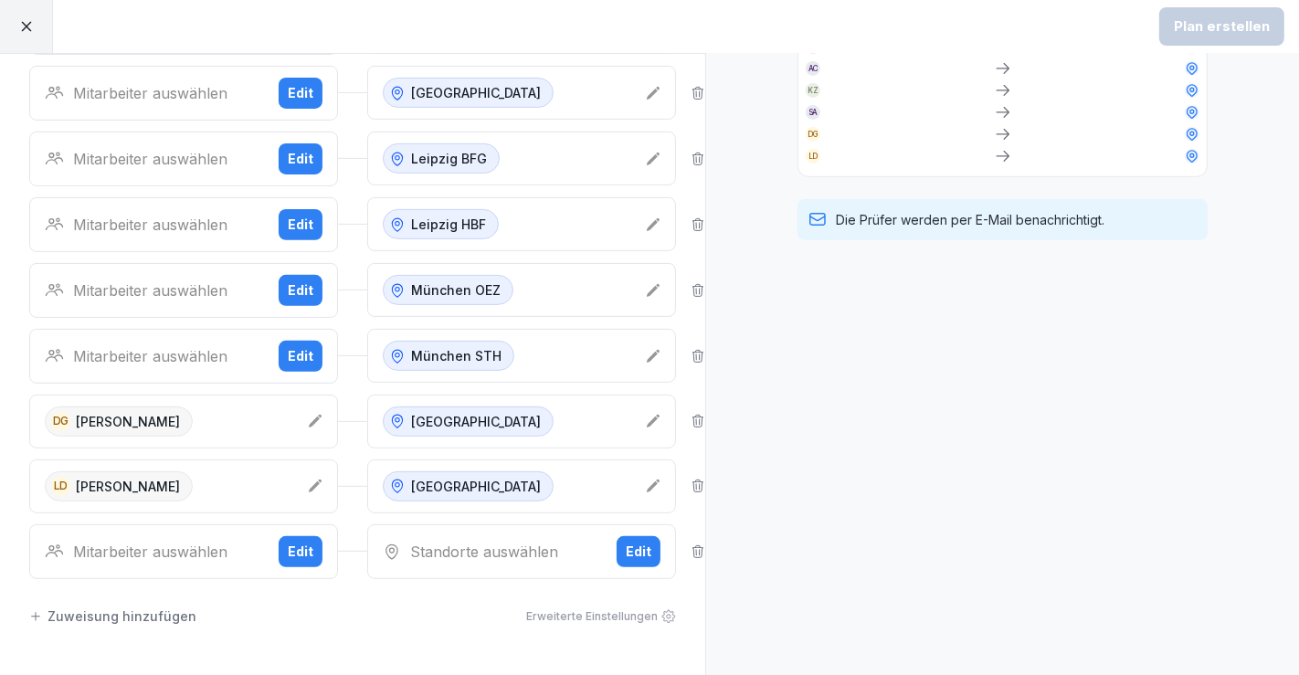
scroll to position [617, 0]
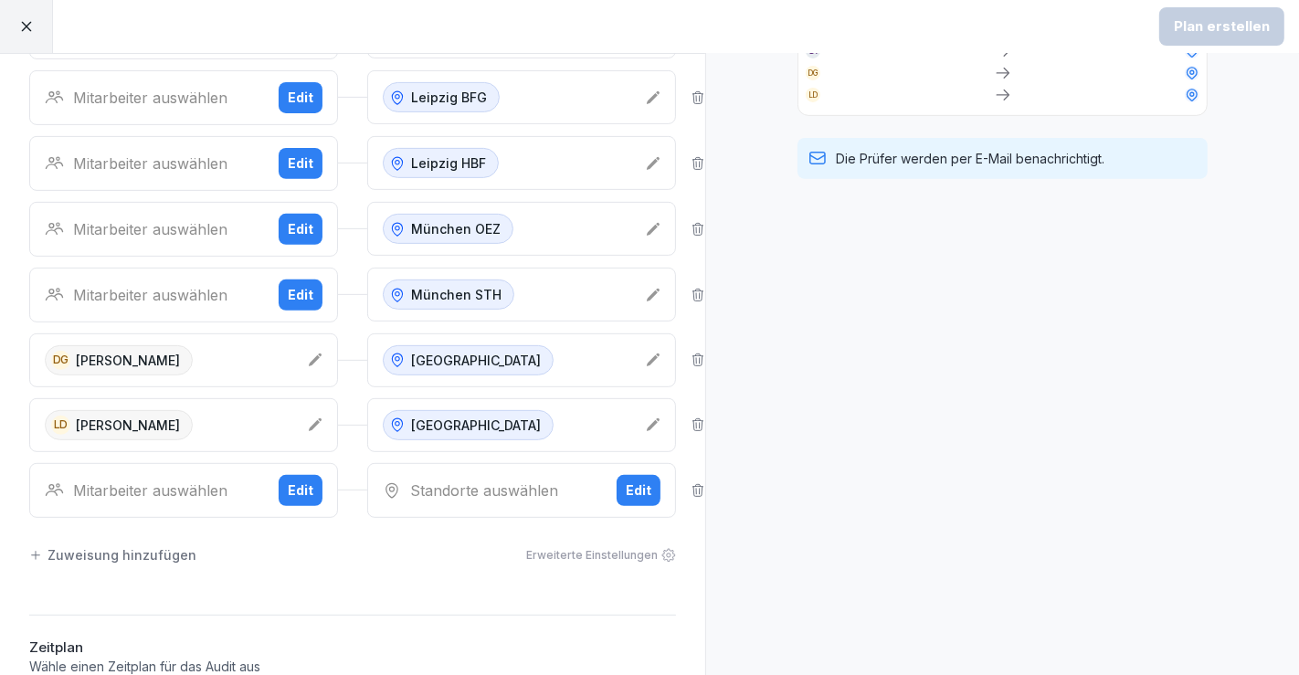
click at [626, 485] on div "Edit" at bounding box center [639, 491] width 26 height 20
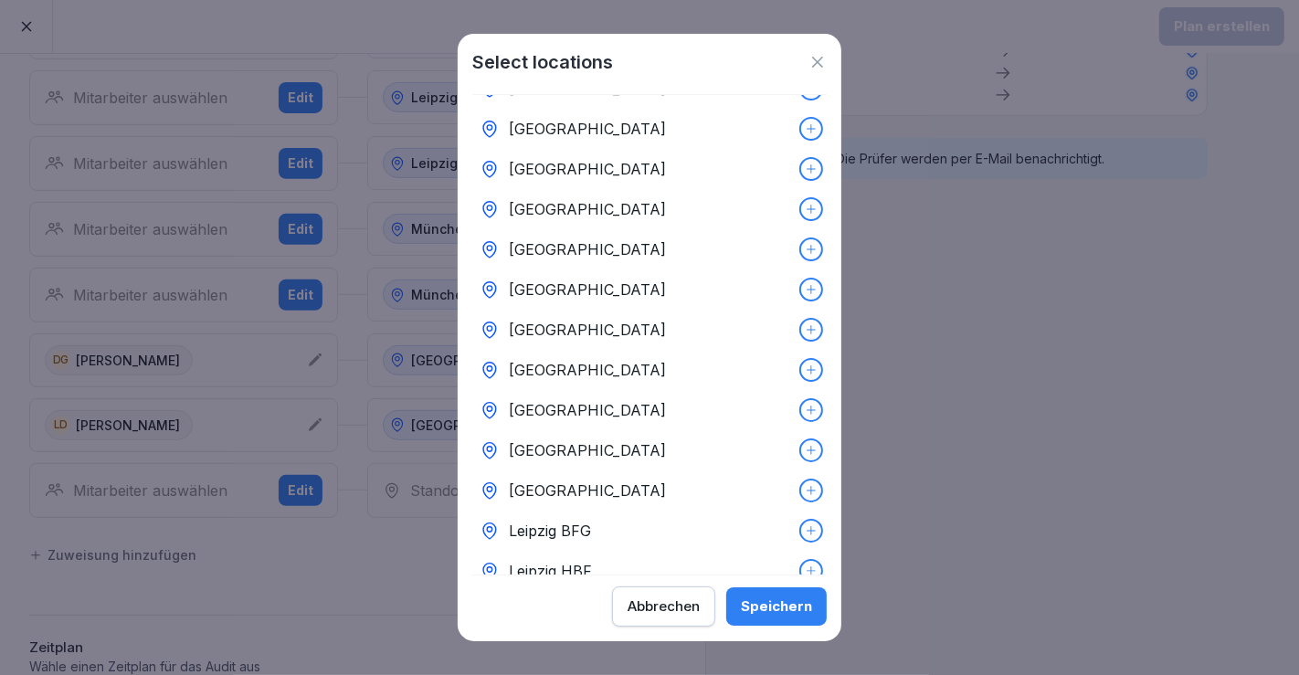
scroll to position [0, 0]
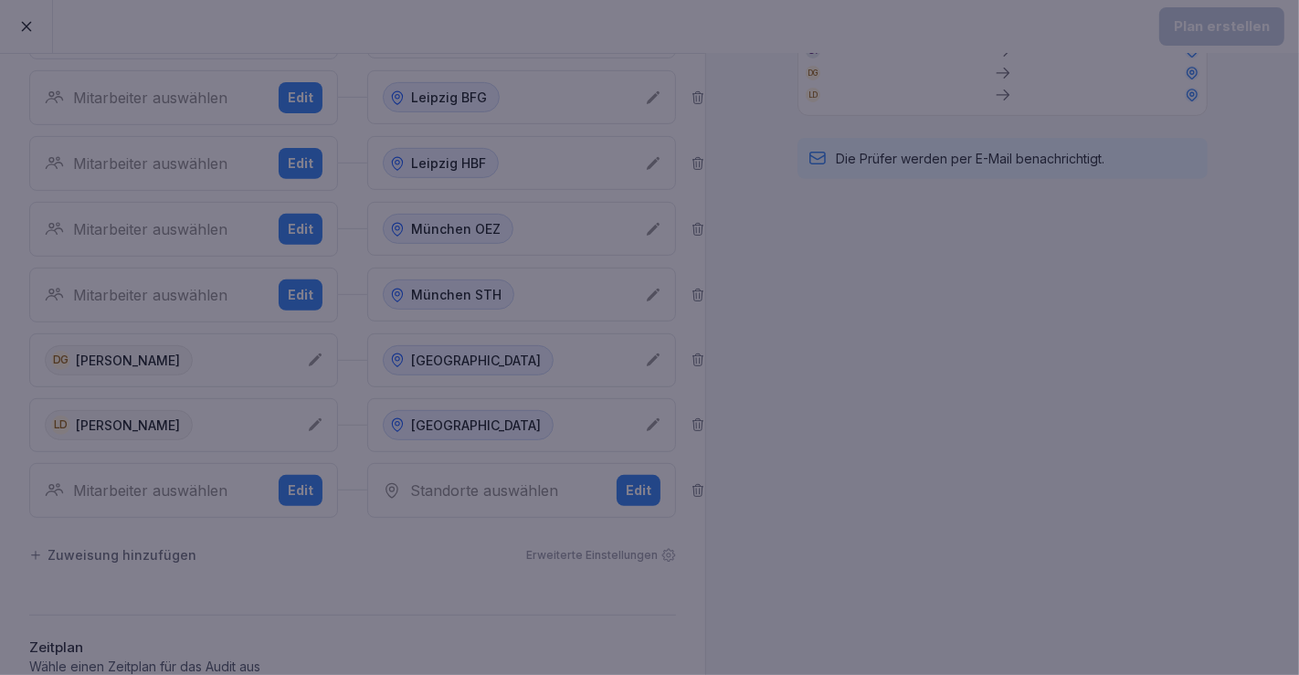
click at [1064, 467] on div at bounding box center [649, 337] width 1299 height 675
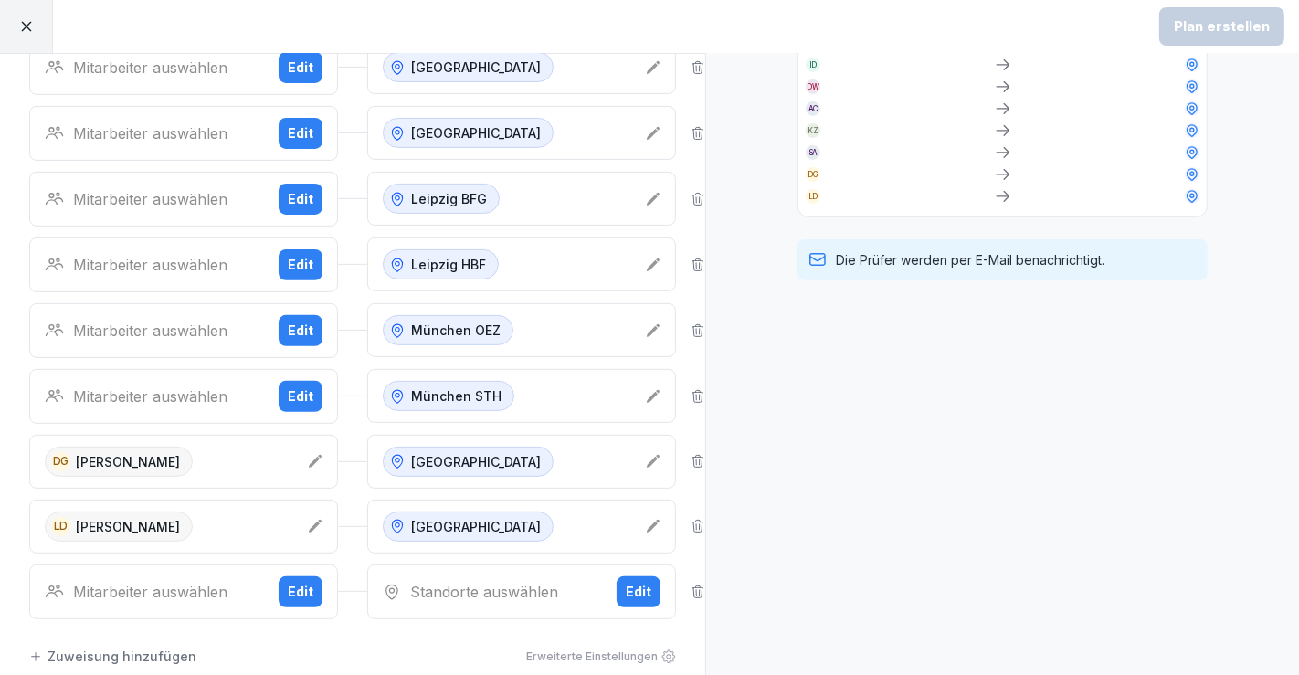
scroll to position [617, 0]
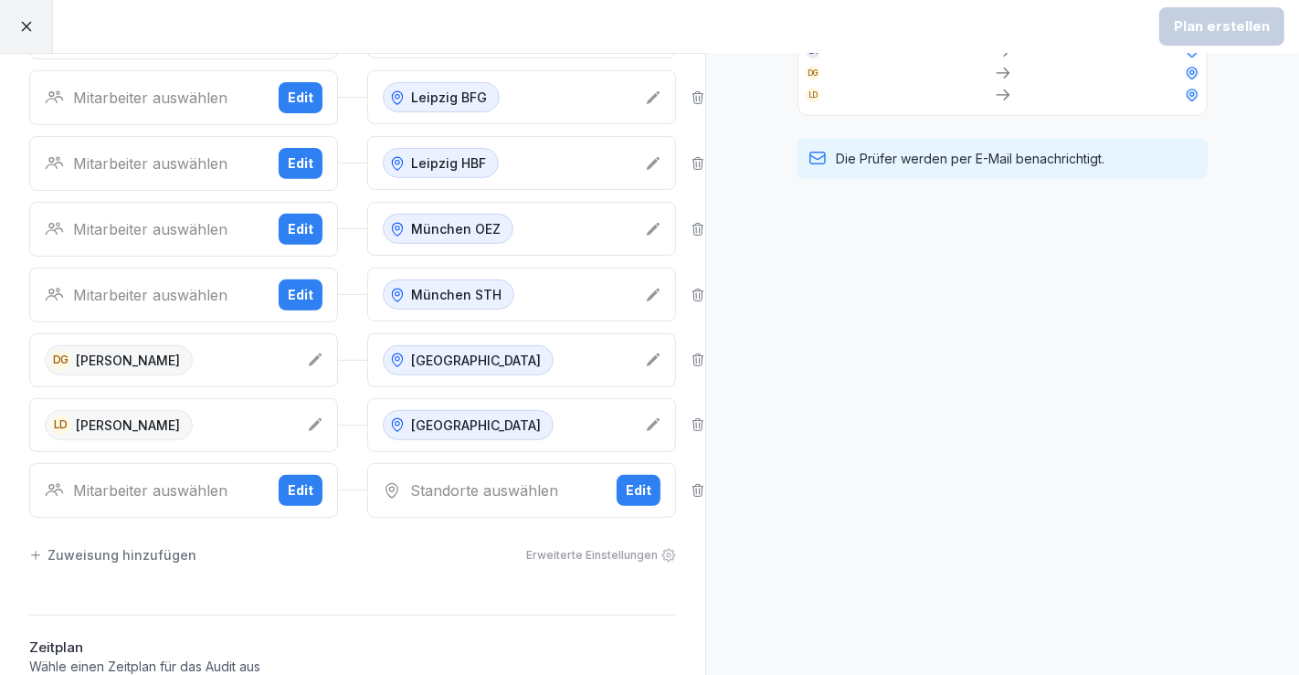
click at [626, 487] on div "Edit" at bounding box center [639, 491] width 26 height 20
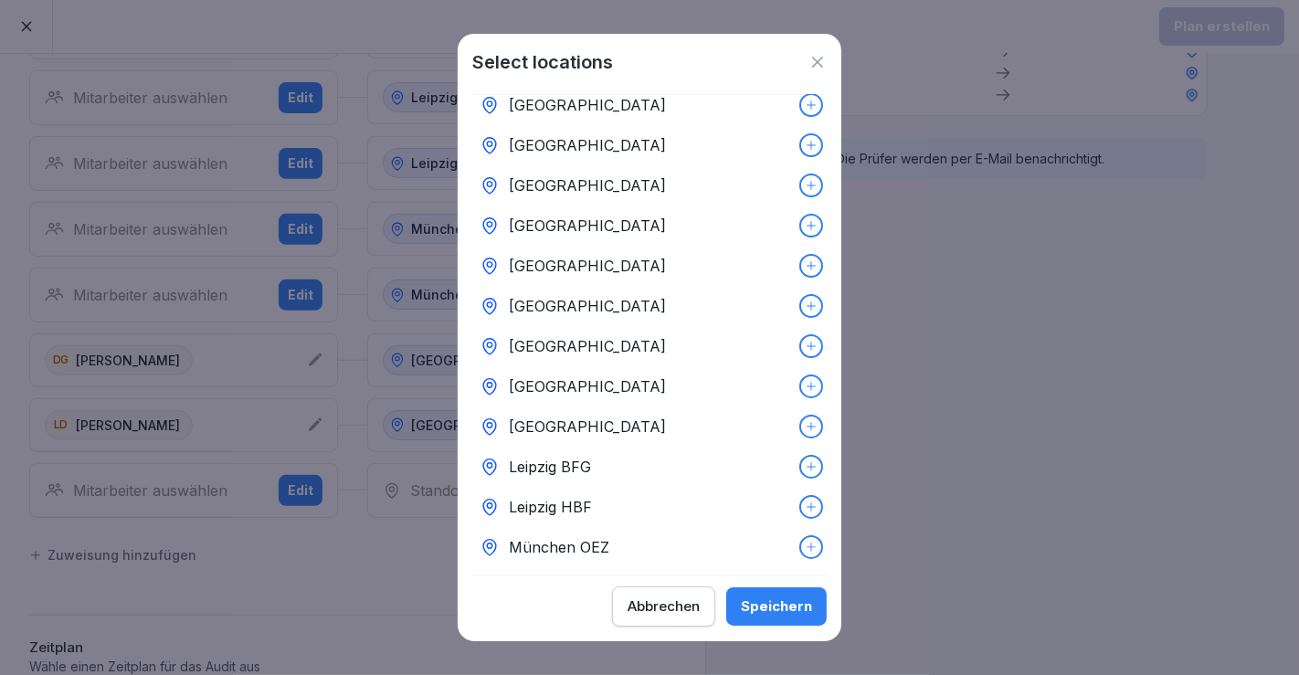
scroll to position [203, 0]
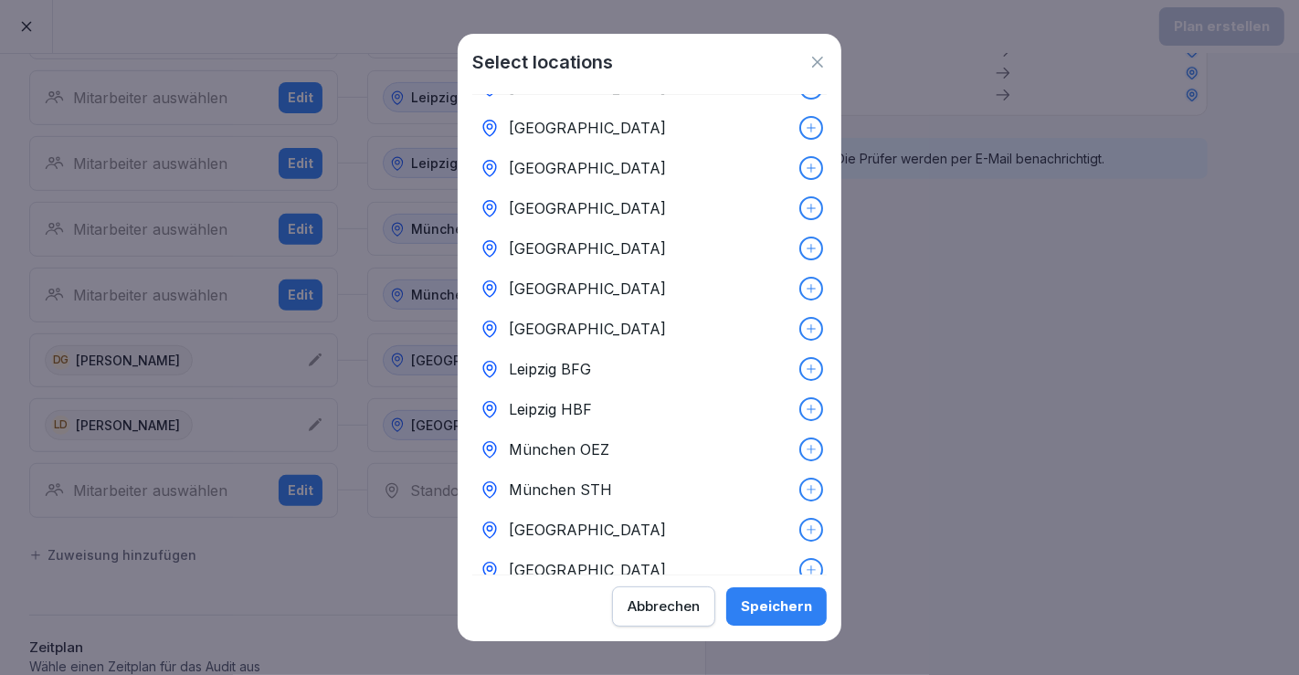
click at [605, 251] on div "[GEOGRAPHIC_DATA]" at bounding box center [649, 248] width 355 height 40
click at [800, 617] on div "Speichern" at bounding box center [776, 607] width 71 height 20
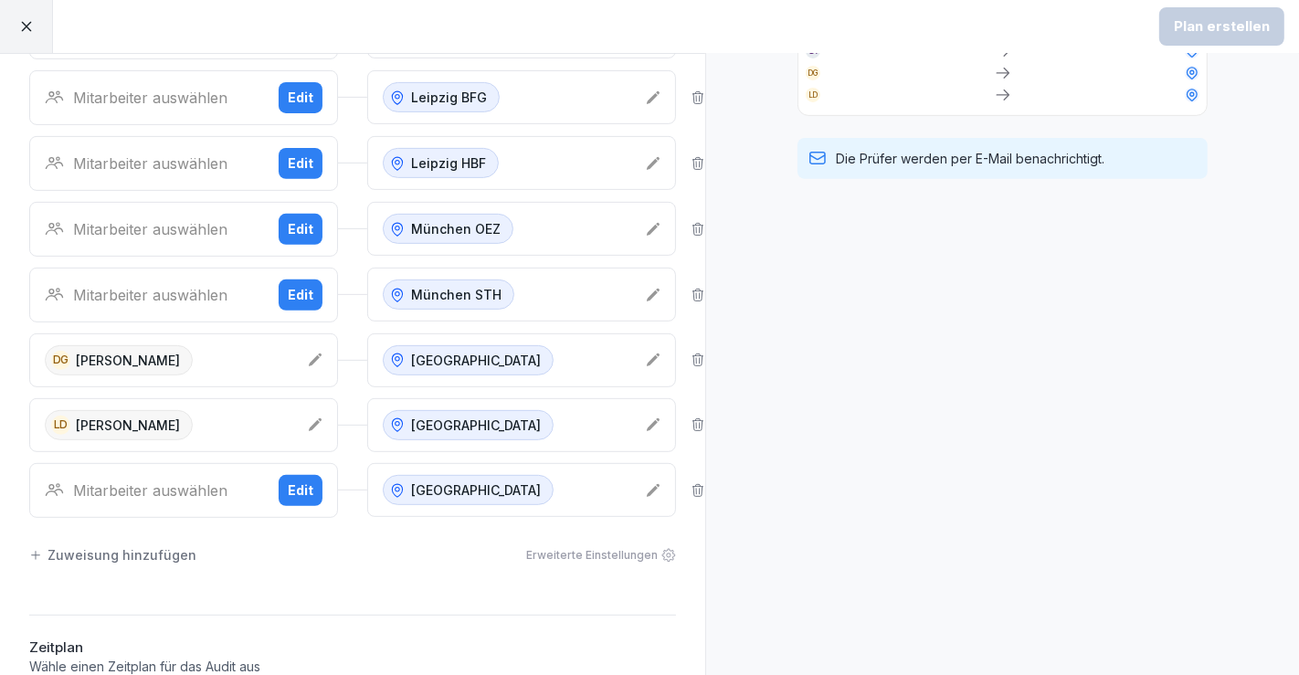
click at [176, 485] on div "Mitarbeiter auswählen" at bounding box center [154, 491] width 219 height 22
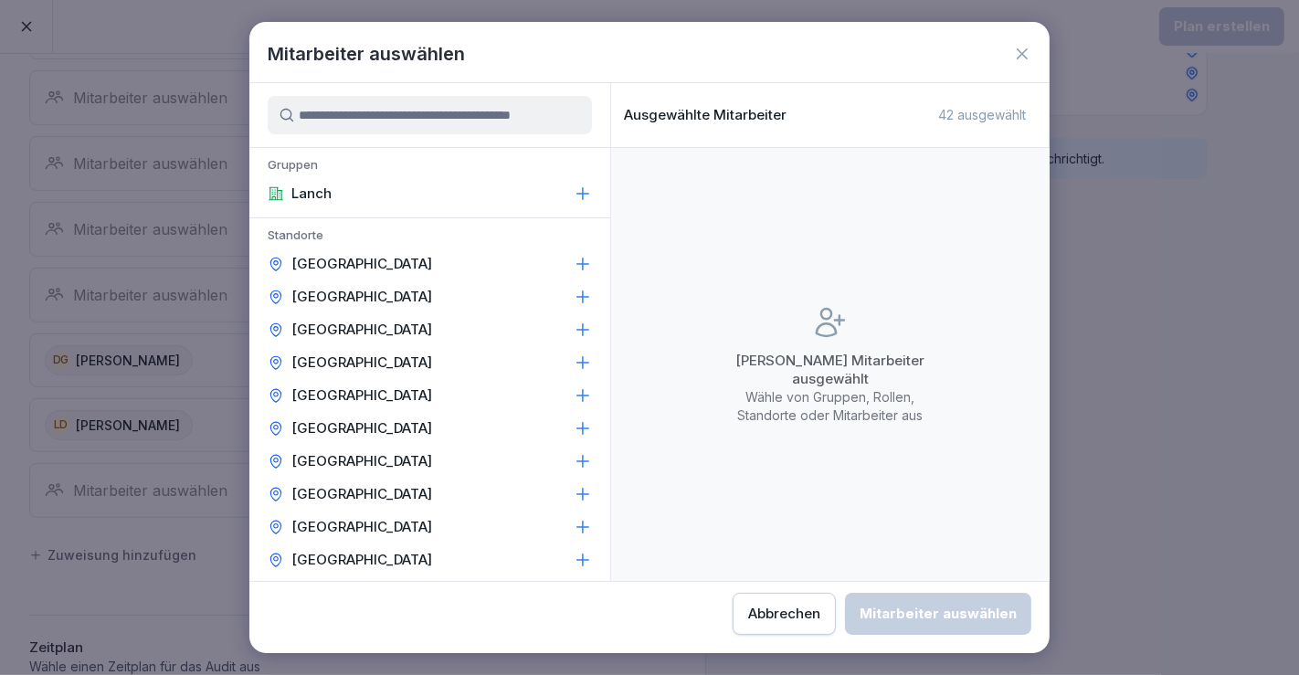
click at [447, 120] on input at bounding box center [430, 115] width 324 height 38
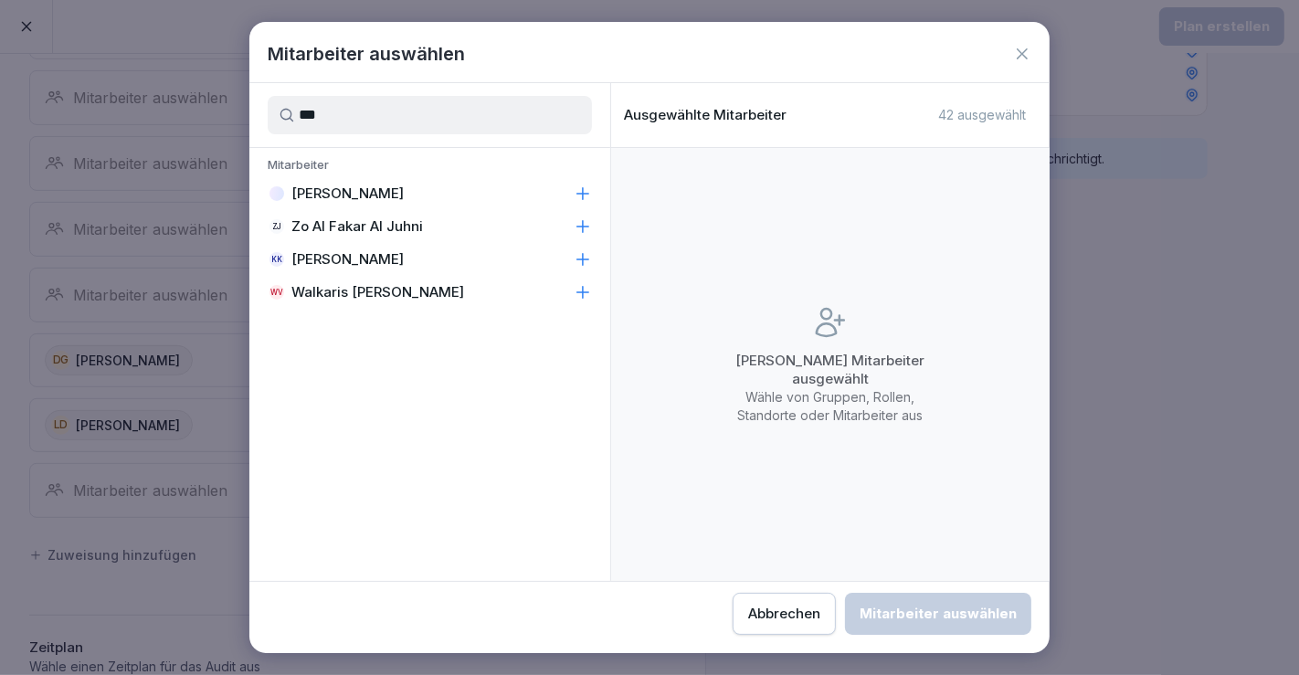
type input "***"
click at [384, 186] on p "[PERSON_NAME]" at bounding box center [347, 194] width 112 height 18
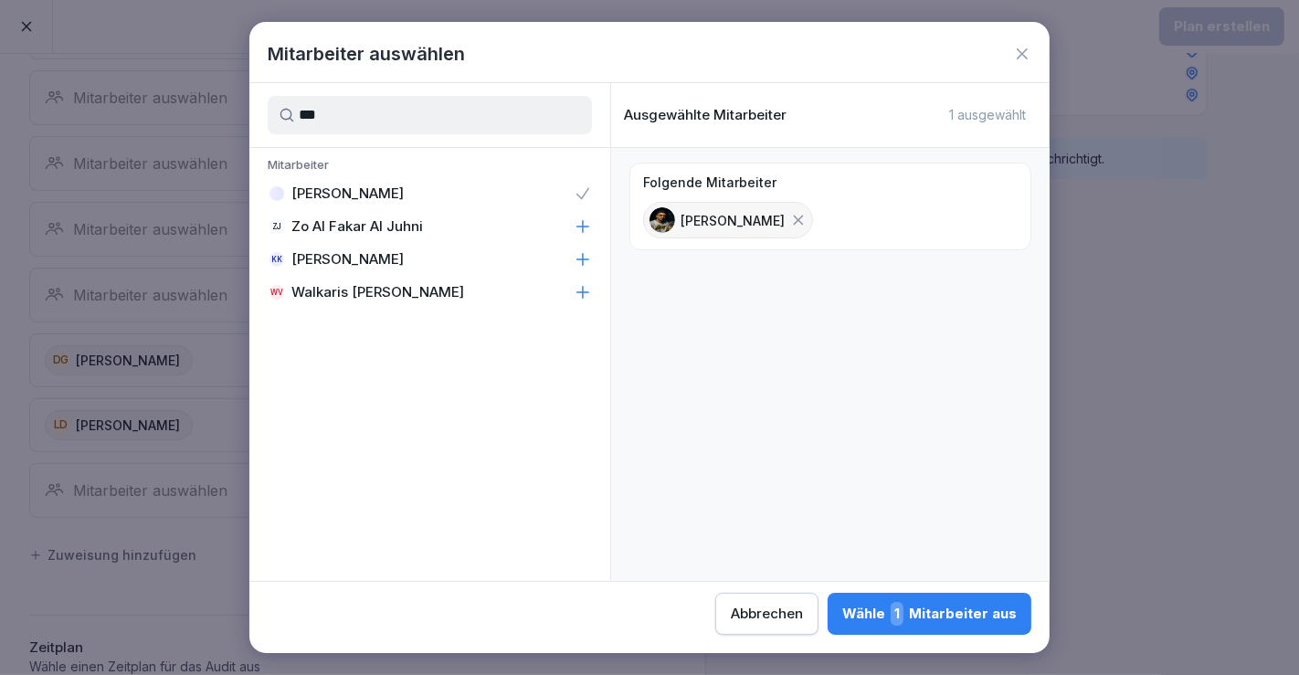
click at [894, 590] on div "Abbrechen Wähle 1 Mitarbeiter aus" at bounding box center [649, 608] width 800 height 53
click at [894, 593] on button "Wähle 1 Mitarbeiter aus" at bounding box center [930, 614] width 204 height 42
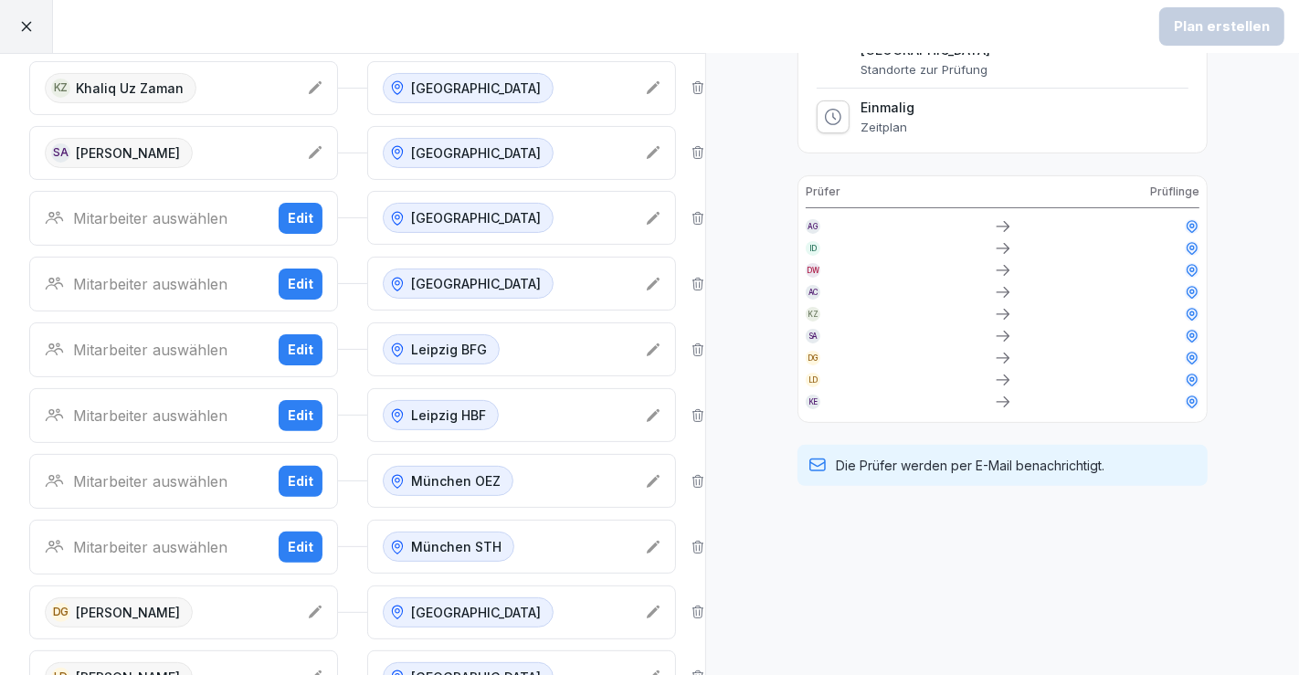
scroll to position [406, 0]
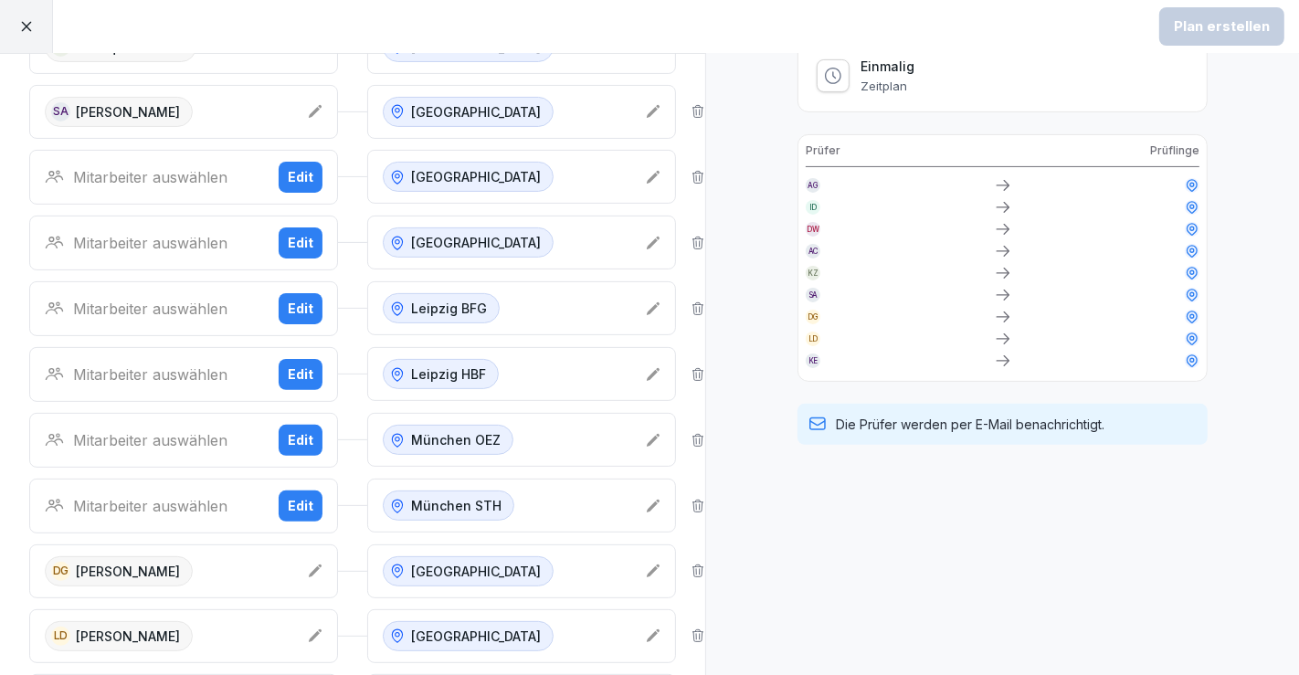
click at [187, 364] on div "Mitarbeiter auswählen" at bounding box center [154, 375] width 219 height 22
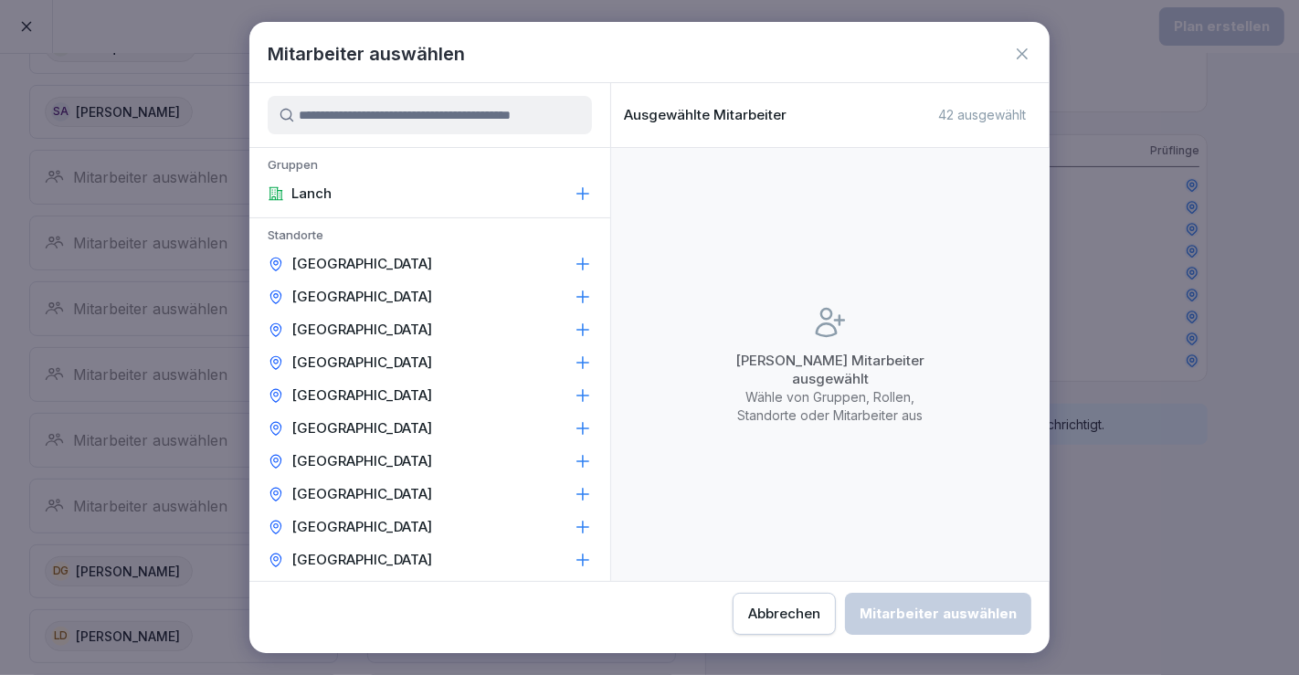
click at [418, 121] on input at bounding box center [430, 115] width 324 height 38
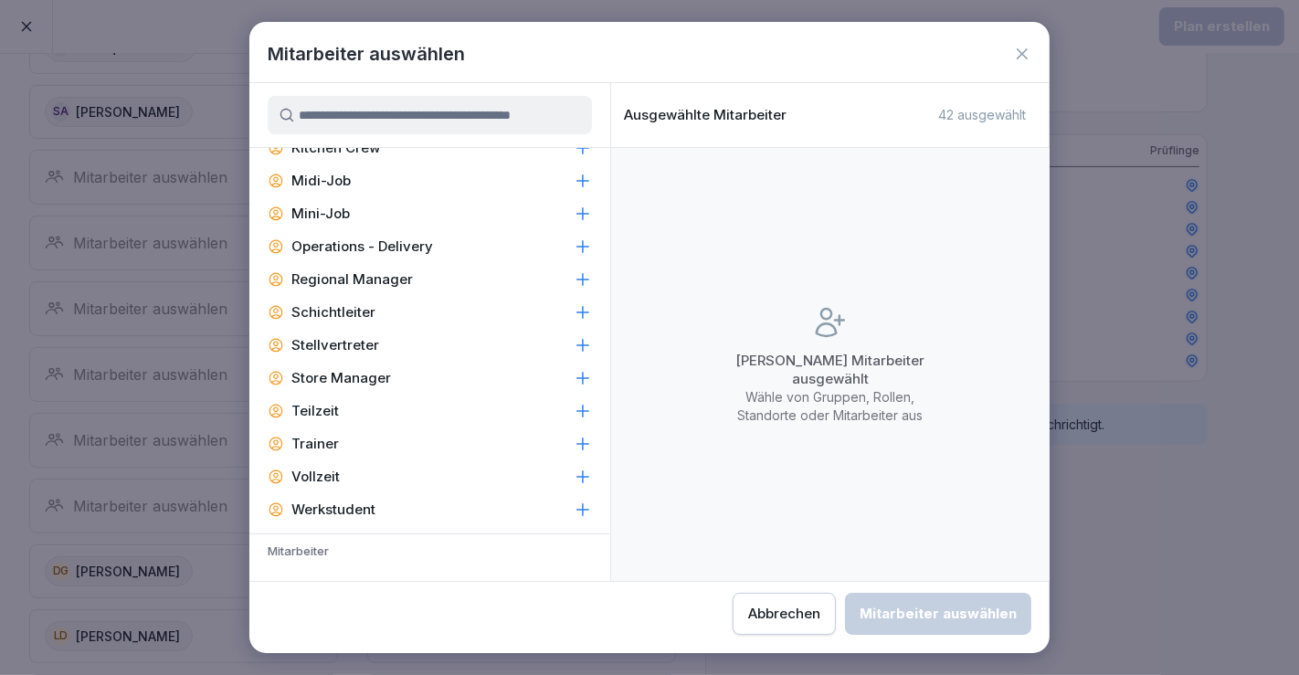
scroll to position [710, 0]
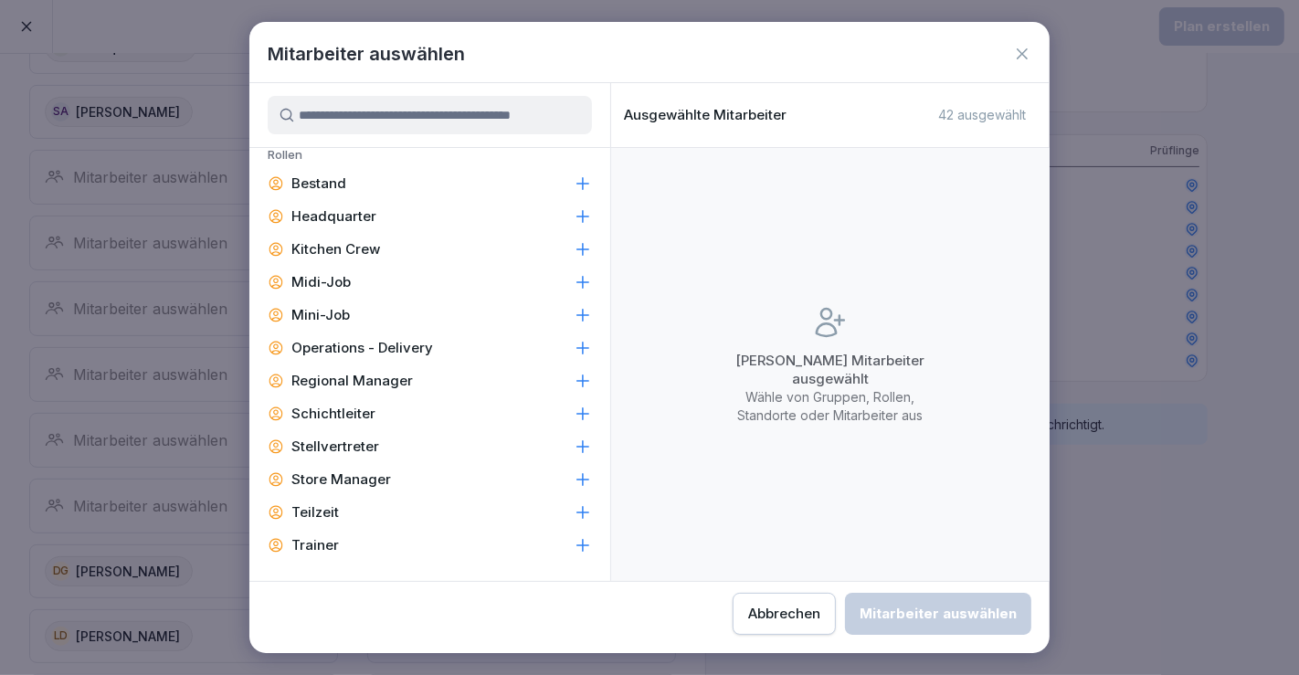
click at [1023, 58] on icon at bounding box center [1022, 54] width 18 height 18
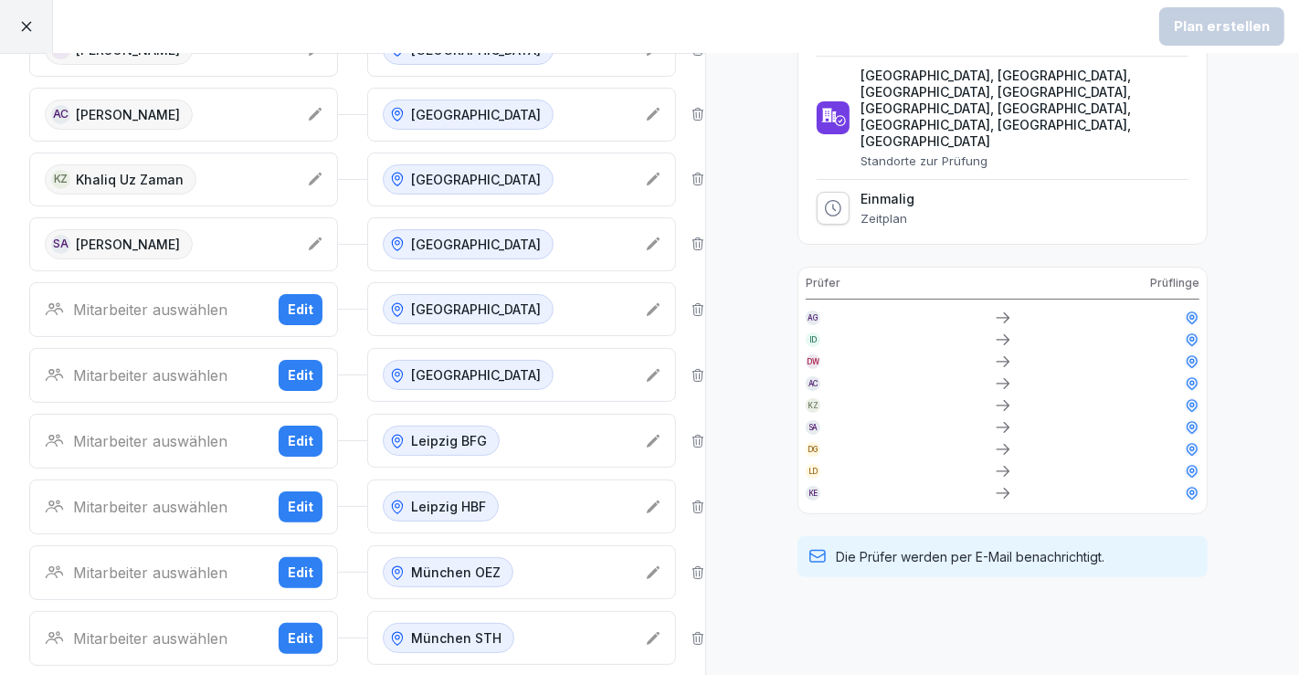
scroll to position [304, 0]
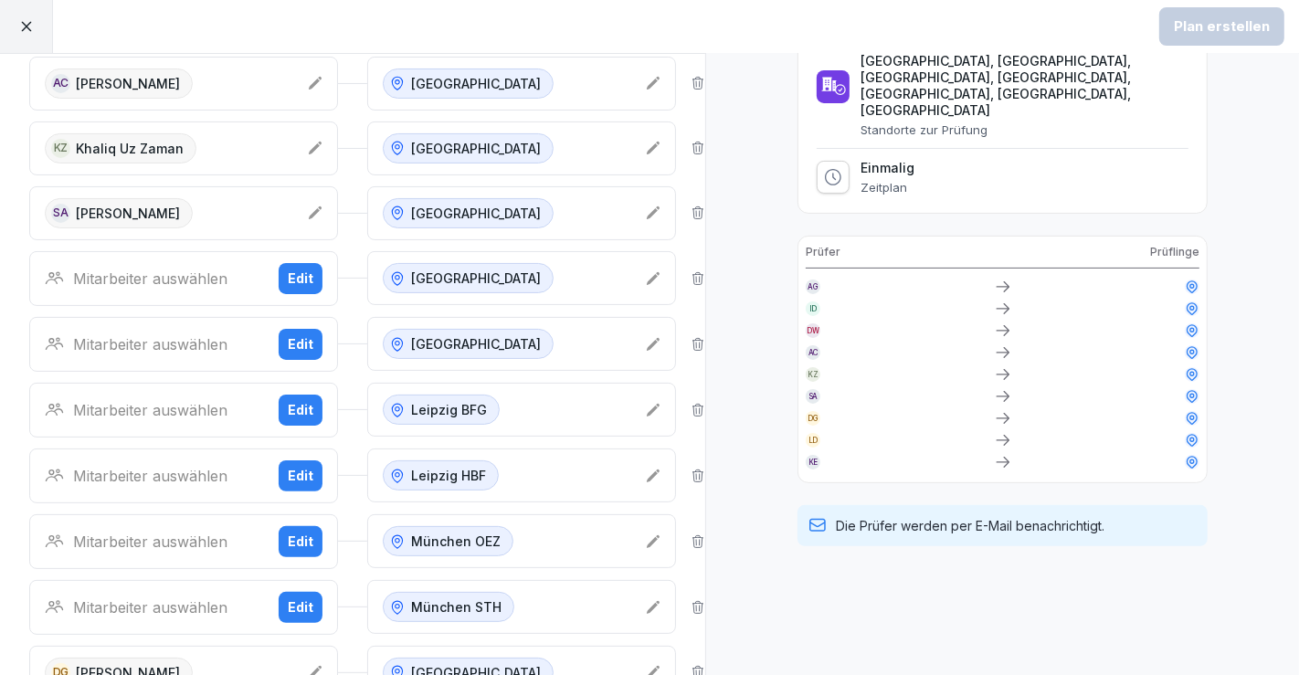
click at [166, 268] on div "Mitarbeiter auswählen" at bounding box center [154, 279] width 219 height 22
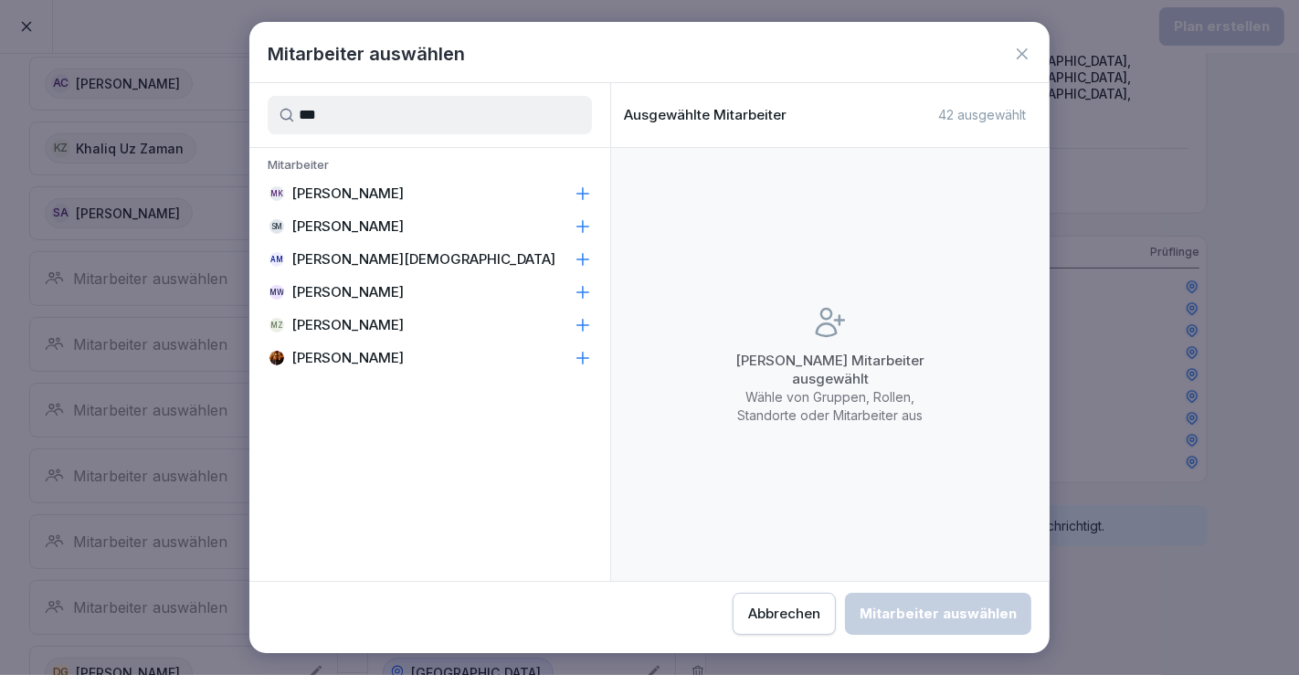
type input "***"
click at [404, 358] on p "[PERSON_NAME]" at bounding box center [347, 358] width 112 height 18
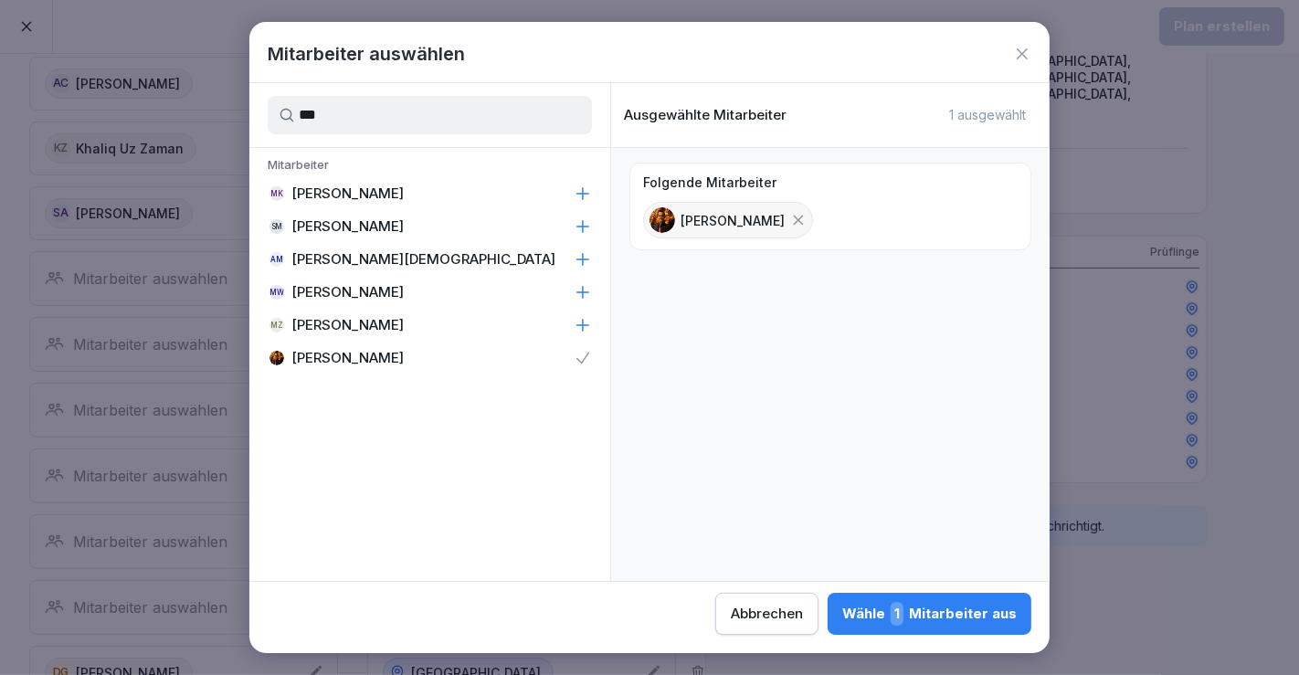
click at [979, 614] on div "Wähle 1 Mitarbeiter aus" at bounding box center [929, 614] width 175 height 24
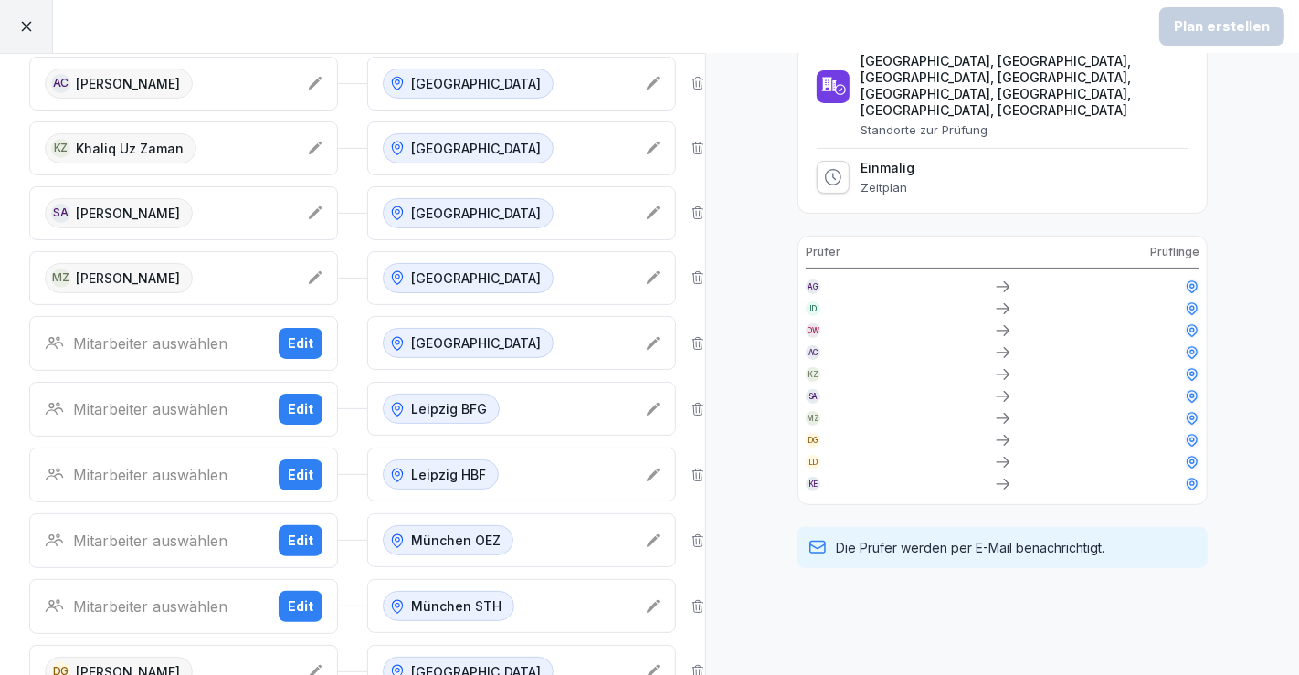
click at [116, 348] on div "Mitarbeiter auswählen Edit" at bounding box center [183, 343] width 309 height 55
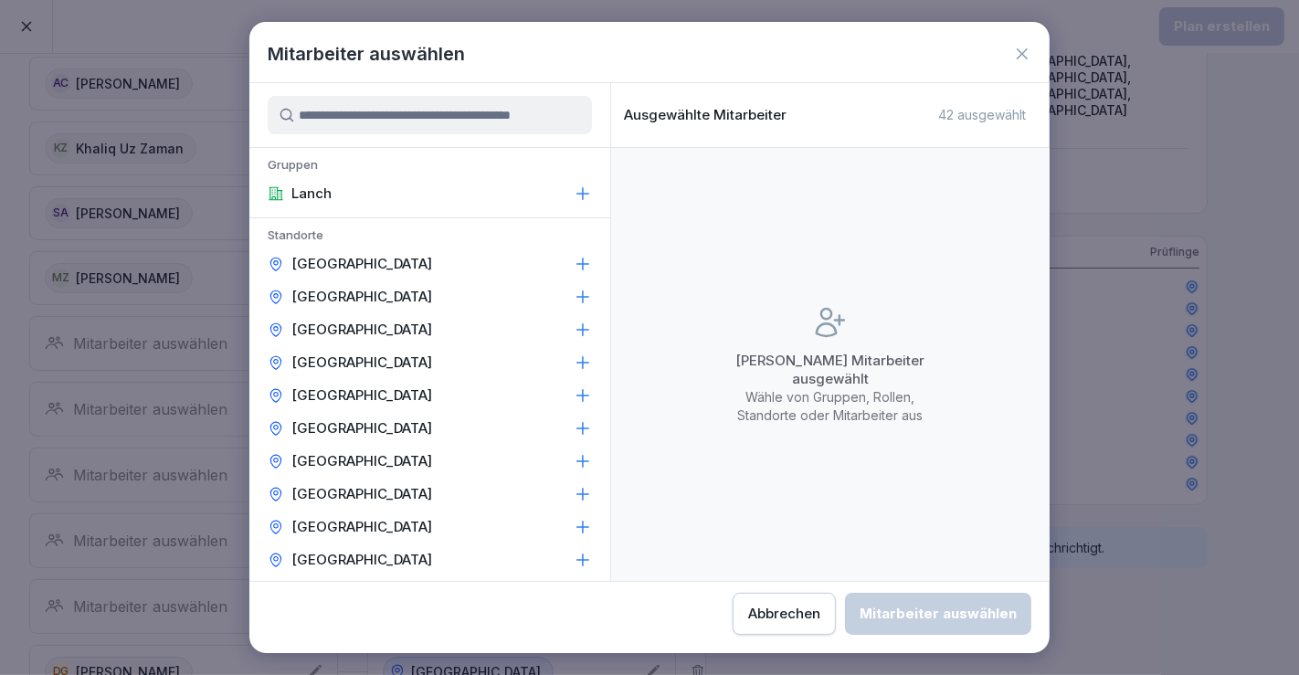
click at [474, 139] on div at bounding box center [429, 115] width 361 height 64
click at [475, 128] on input at bounding box center [430, 115] width 324 height 38
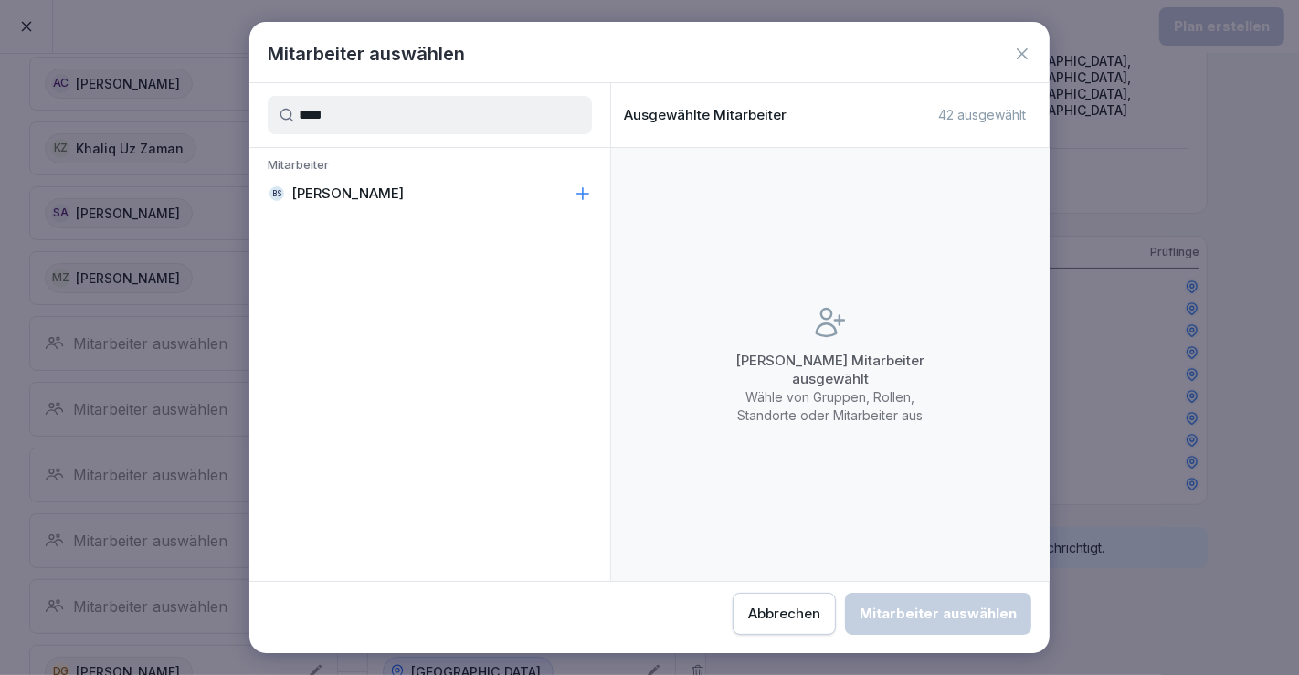
type input "****"
click at [367, 187] on p "[PERSON_NAME]" at bounding box center [347, 194] width 112 height 18
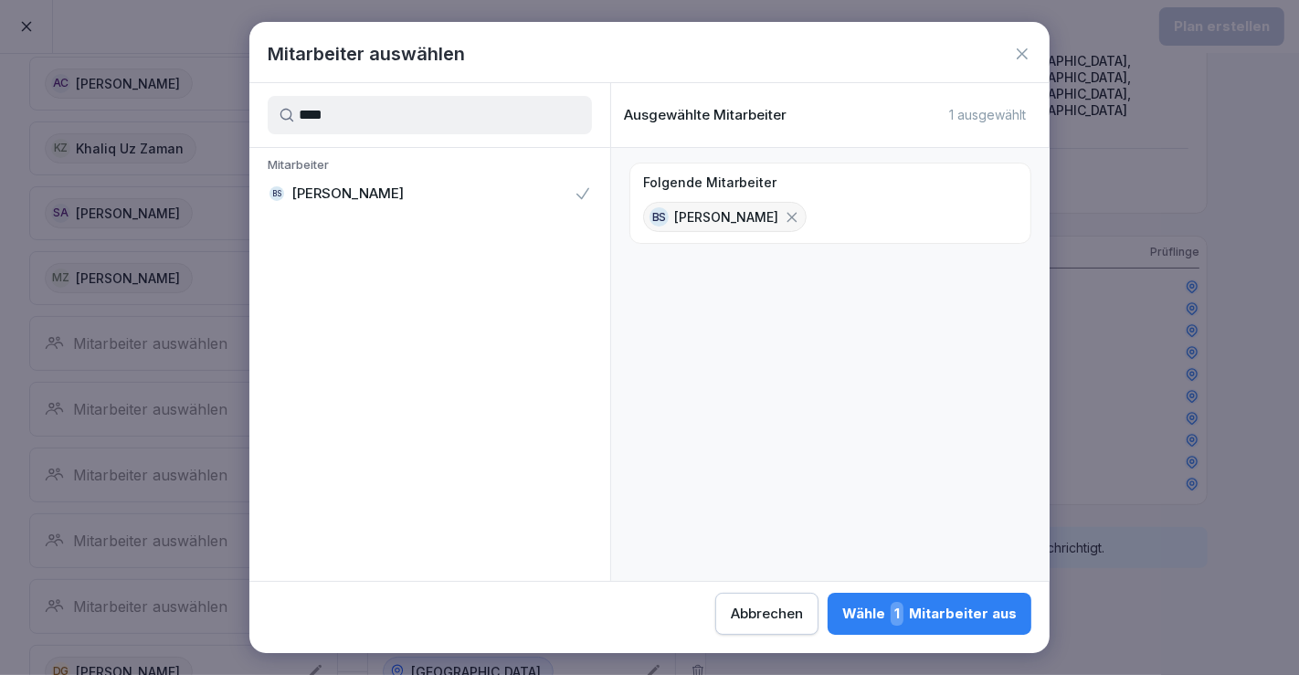
click at [969, 618] on div "Wähle 1 Mitarbeiter aus" at bounding box center [929, 614] width 175 height 24
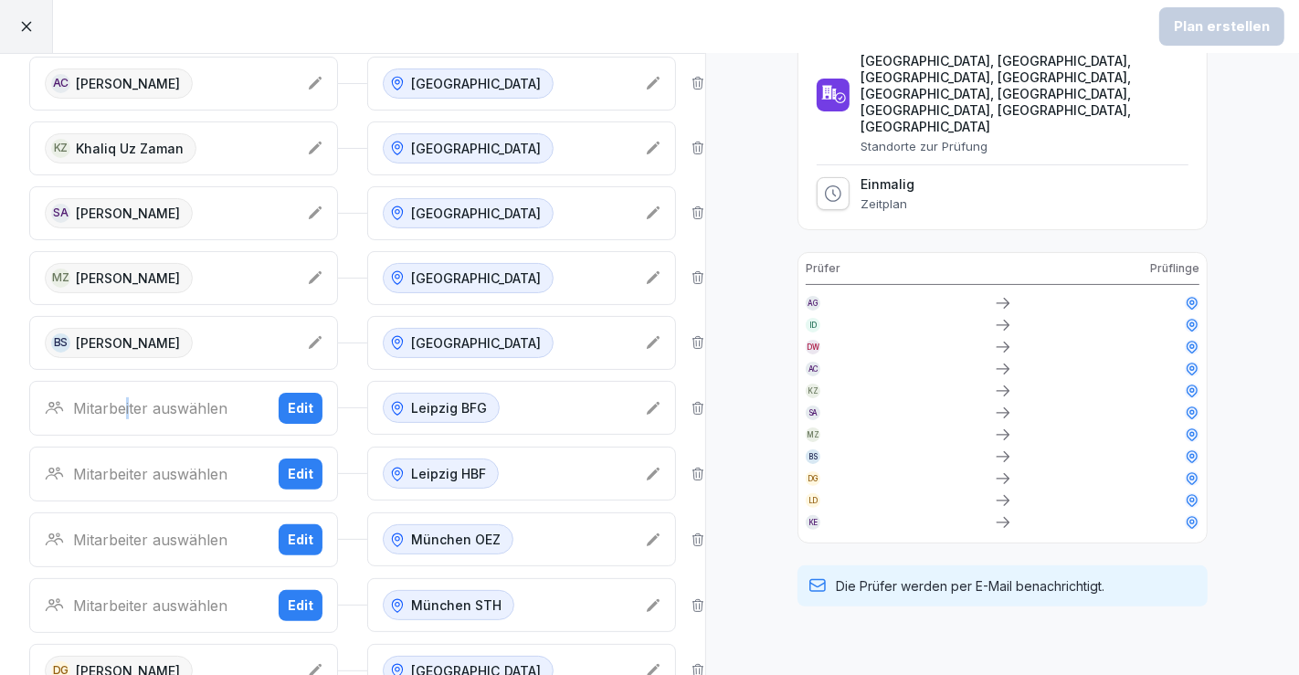
click at [128, 397] on div "Mitarbeiter auswählen" at bounding box center [154, 408] width 219 height 22
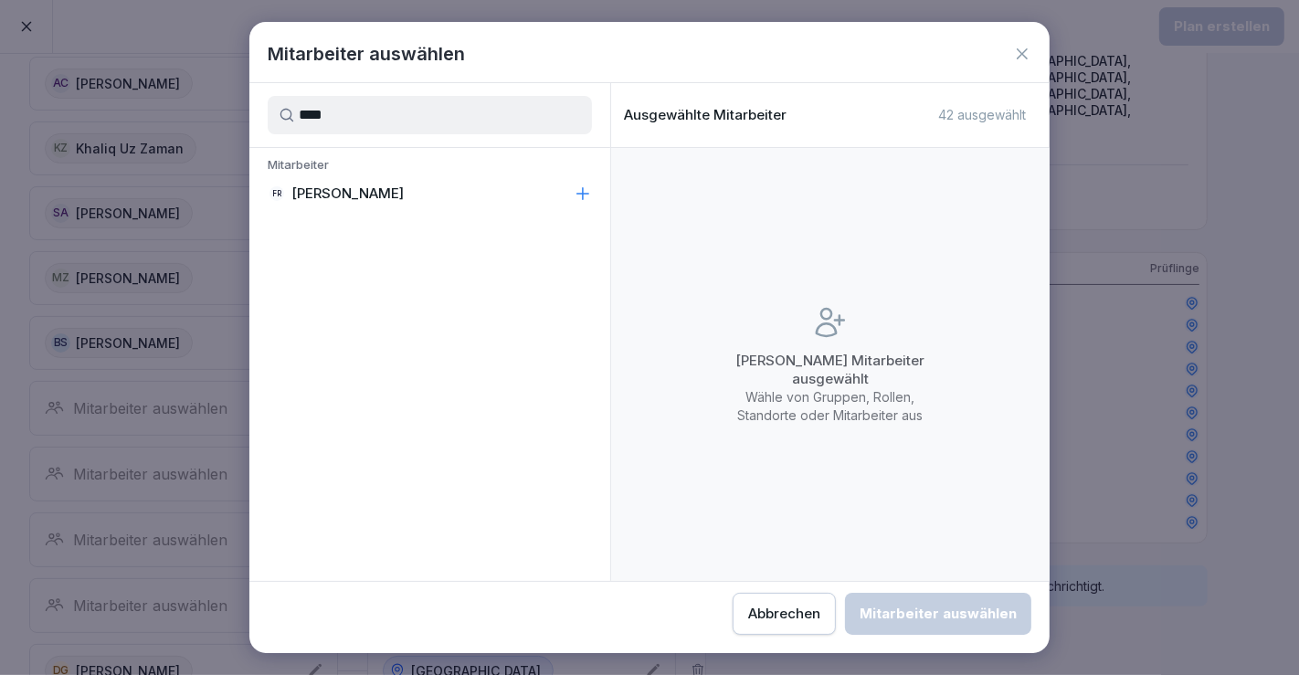
type input "****"
click at [453, 189] on div "FR [PERSON_NAME]" at bounding box center [429, 193] width 361 height 33
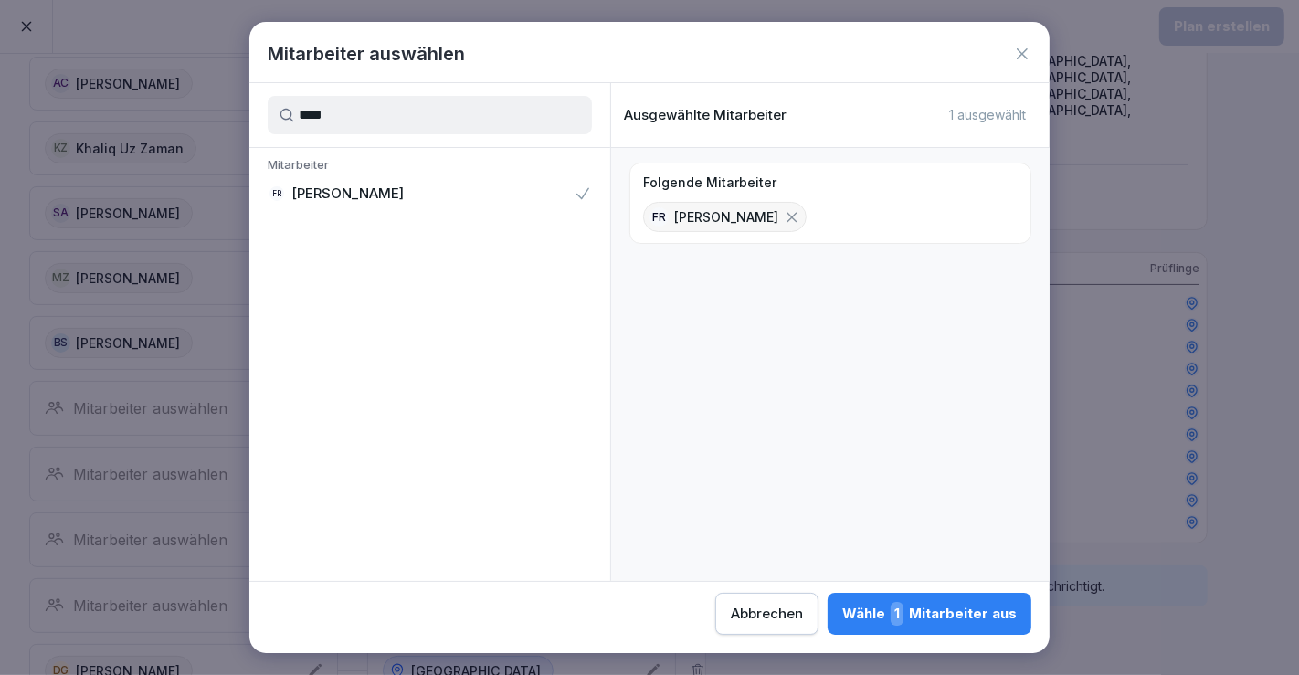
click at [866, 582] on div "Abbrechen Wähle 1 Mitarbeiter aus" at bounding box center [649, 608] width 800 height 53
drag, startPoint x: 867, startPoint y: 591, endPoint x: 890, endPoint y: 609, distance: 29.3
click at [867, 591] on div "Abbrechen Wähle 1 Mitarbeiter aus" at bounding box center [649, 608] width 800 height 53
click at [911, 623] on div "Wähle 1 Mitarbeiter aus" at bounding box center [929, 614] width 175 height 24
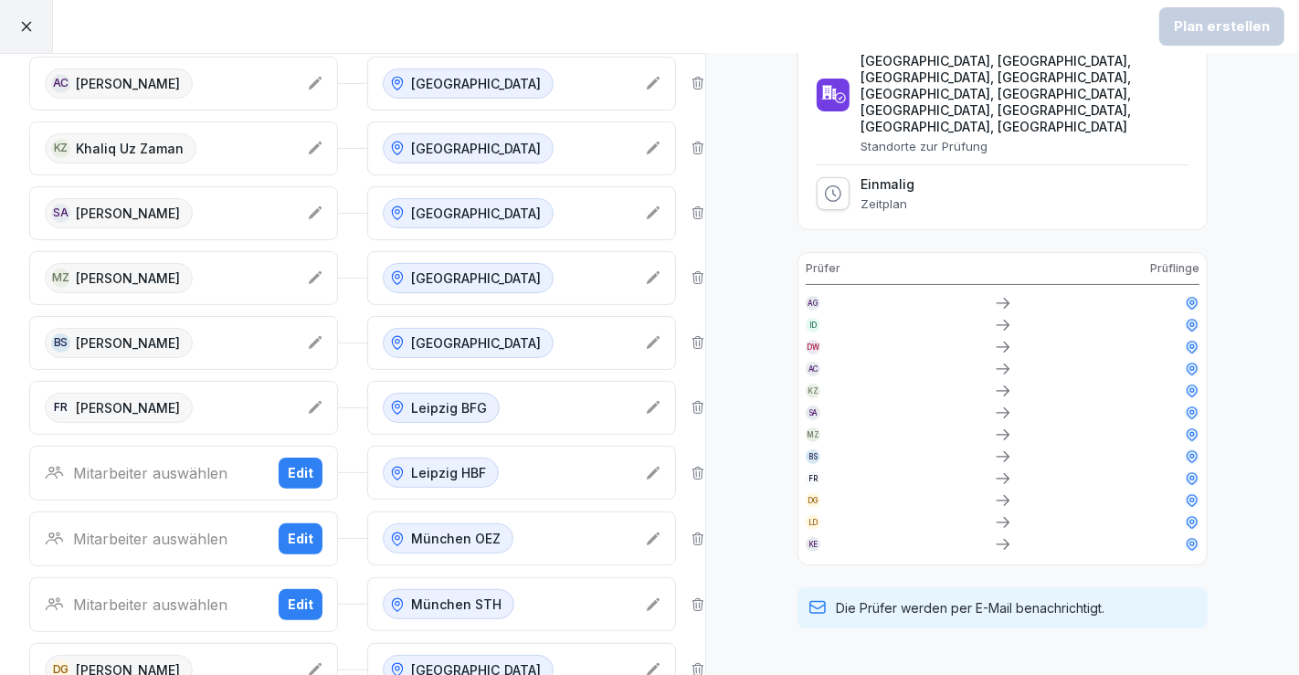
click at [184, 468] on div "Mitarbeiter auswählen" at bounding box center [154, 473] width 219 height 22
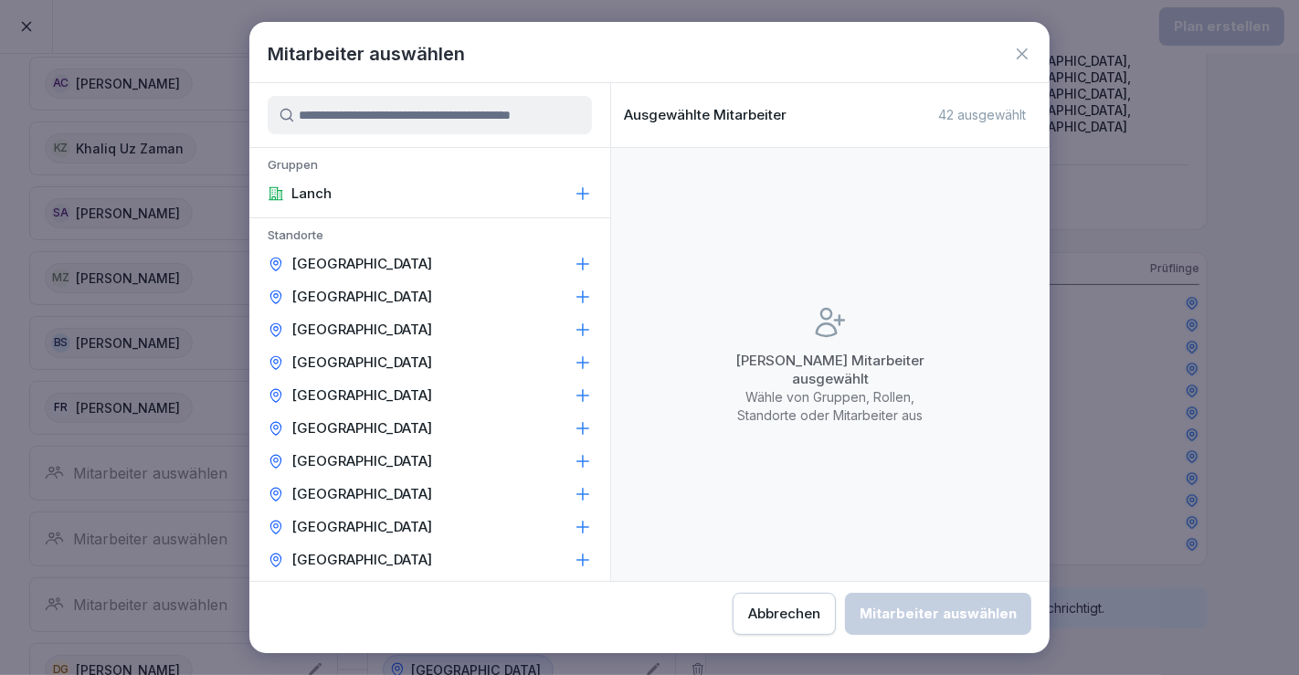
click at [461, 101] on input at bounding box center [430, 115] width 324 height 38
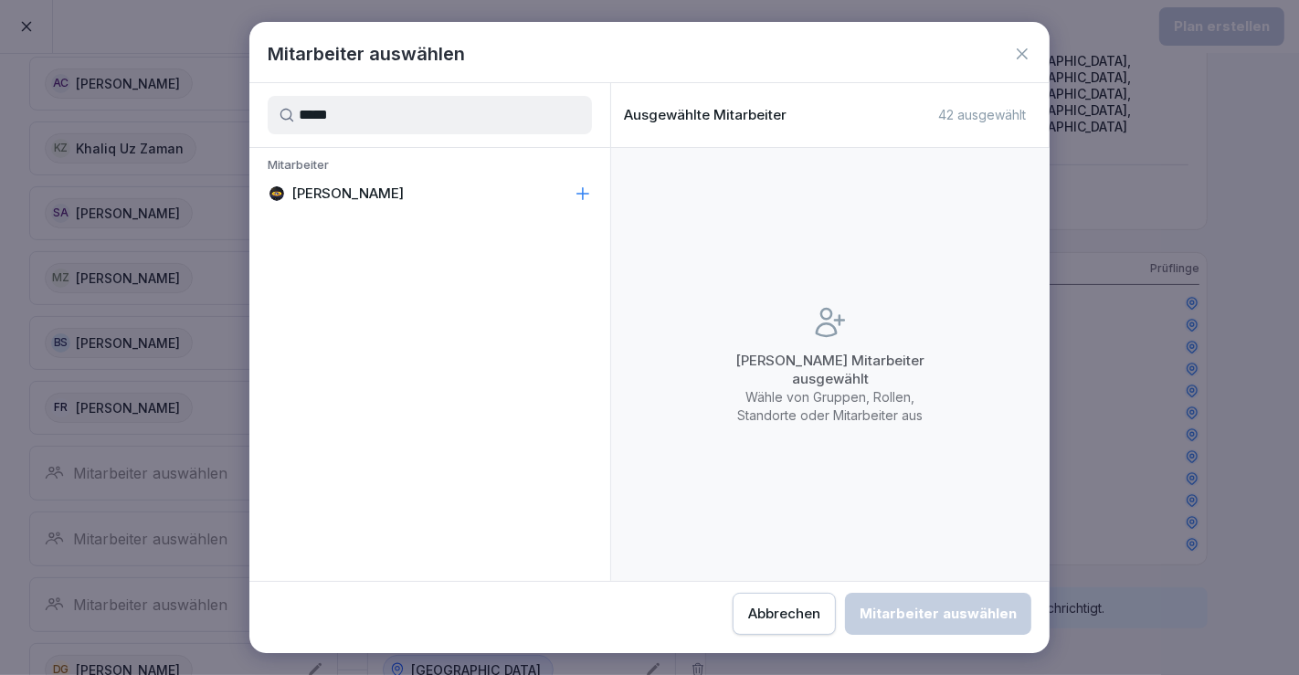
type input "*****"
click at [386, 175] on p "Mitarbeiter" at bounding box center [429, 167] width 361 height 20
click at [379, 189] on p "[PERSON_NAME]" at bounding box center [347, 194] width 112 height 18
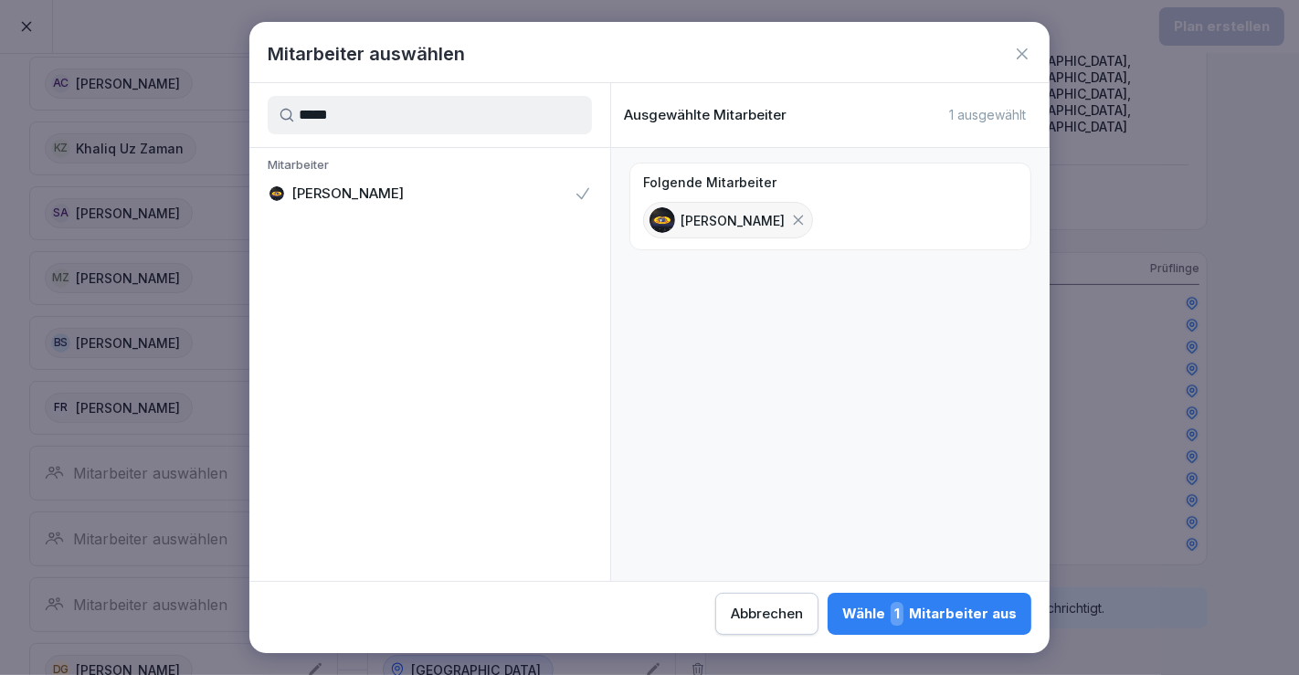
click at [892, 619] on div "Wähle 1 Mitarbeiter aus" at bounding box center [929, 614] width 175 height 24
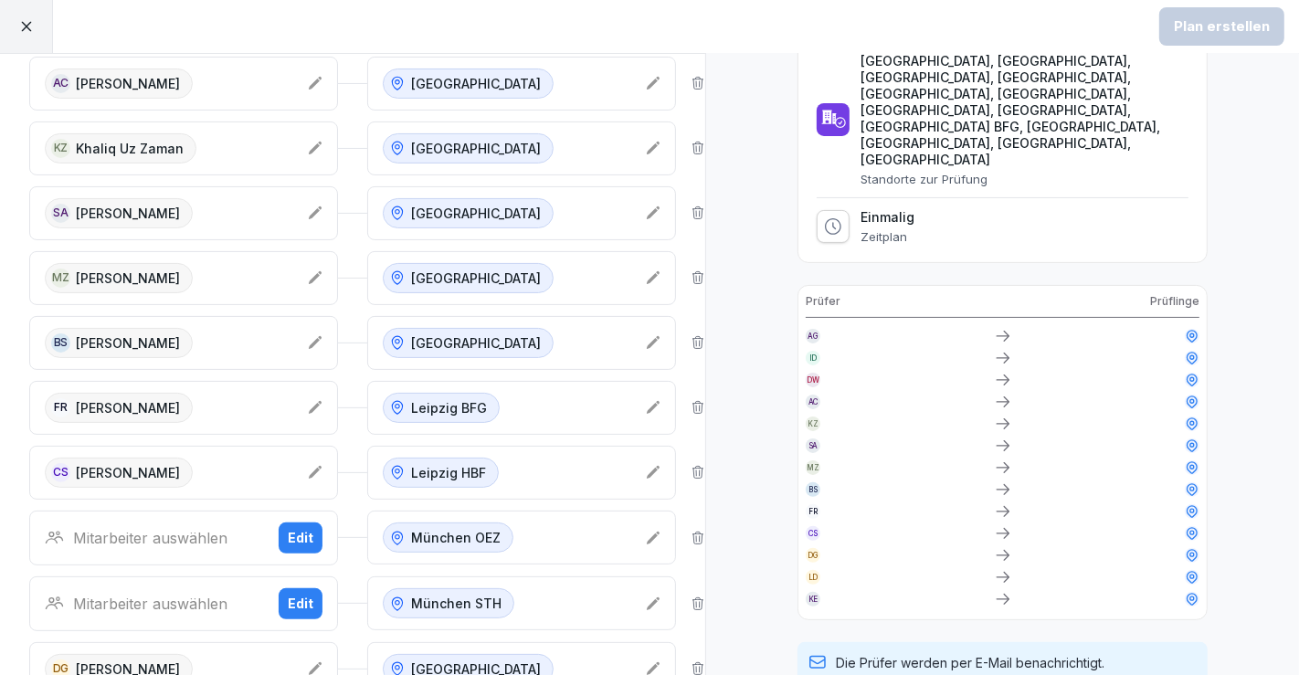
click at [156, 540] on div "Mitarbeiter auswählen Edit" at bounding box center [183, 538] width 309 height 55
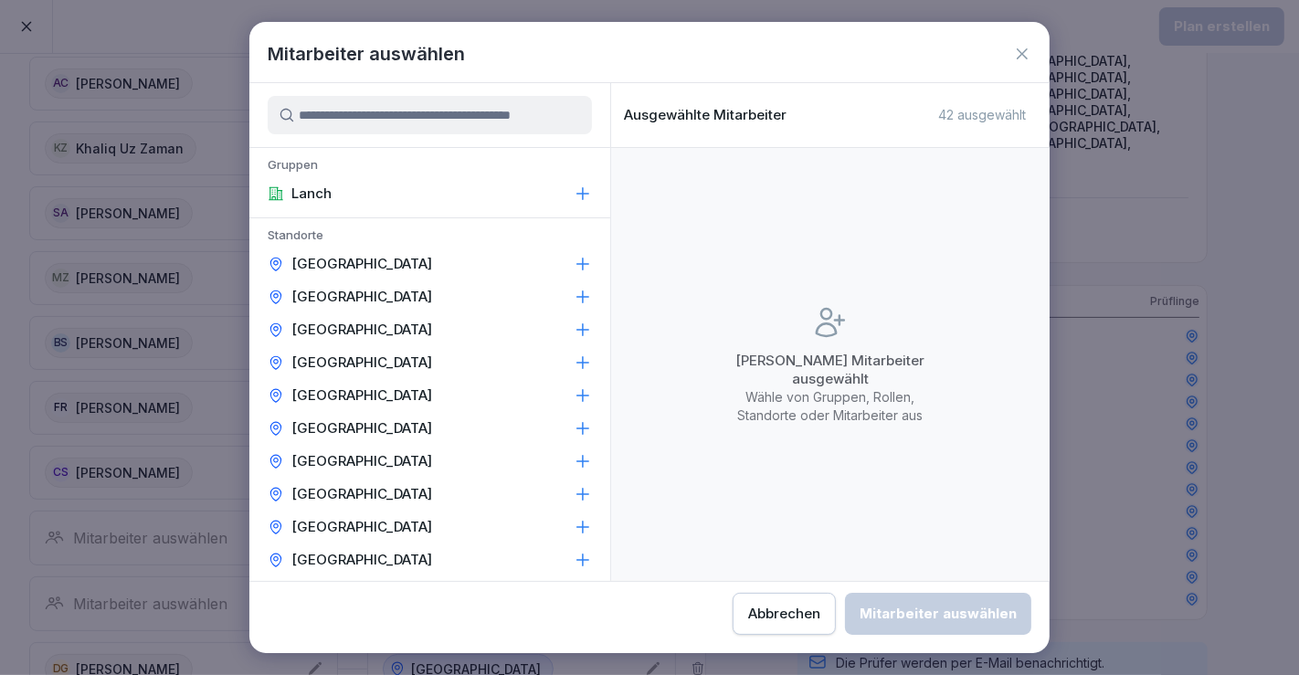
click at [449, 119] on input at bounding box center [430, 115] width 324 height 38
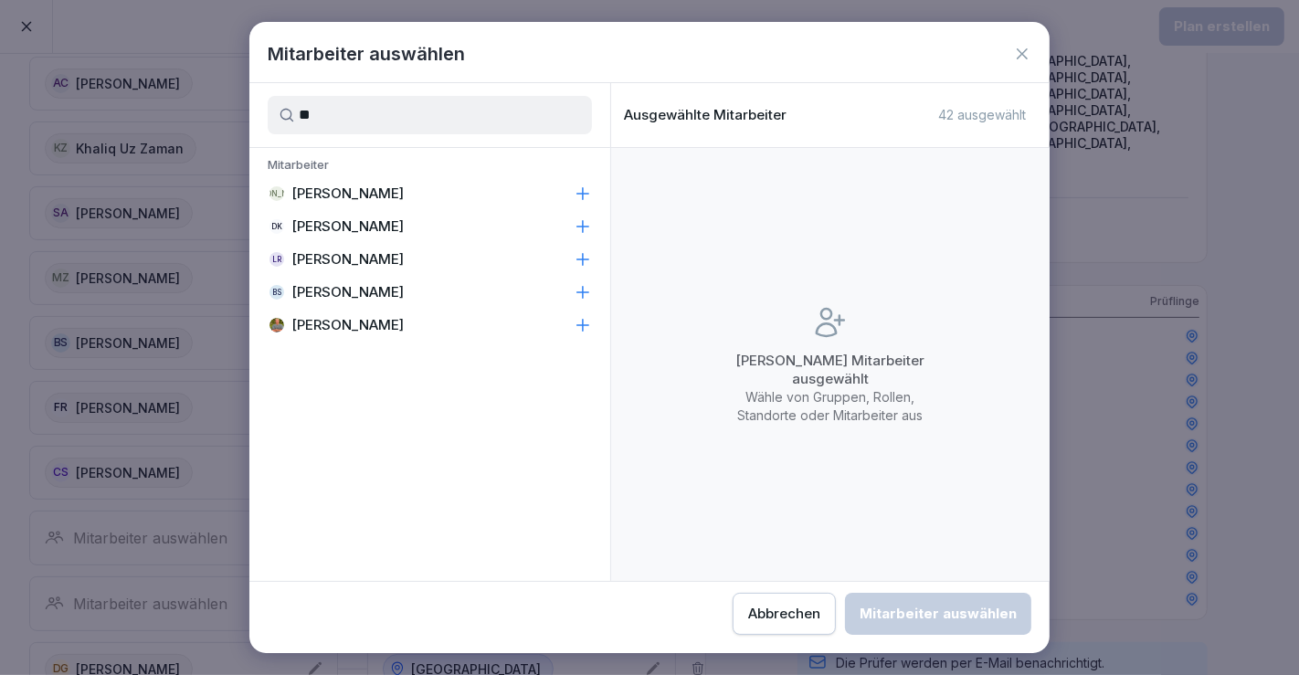
type input "**"
click at [407, 269] on div "LR [PERSON_NAME]" at bounding box center [429, 259] width 361 height 33
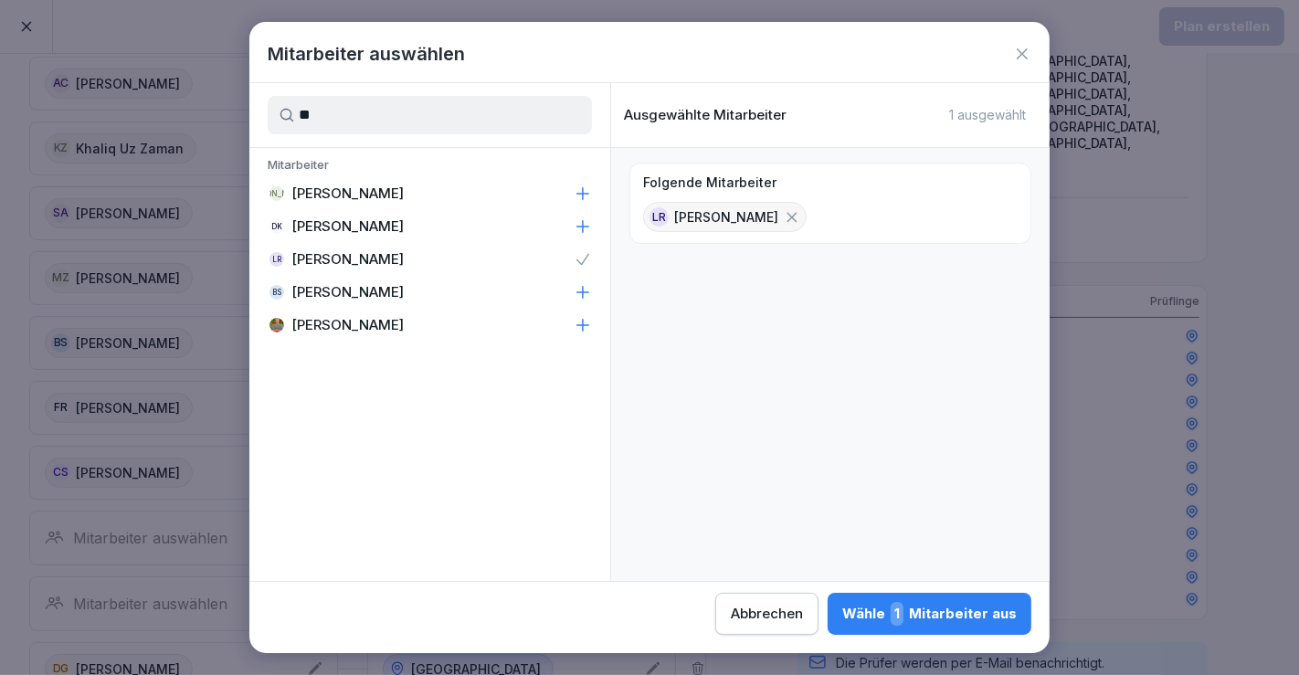
click at [895, 597] on button "Wähle 1 Mitarbeiter aus" at bounding box center [930, 614] width 204 height 42
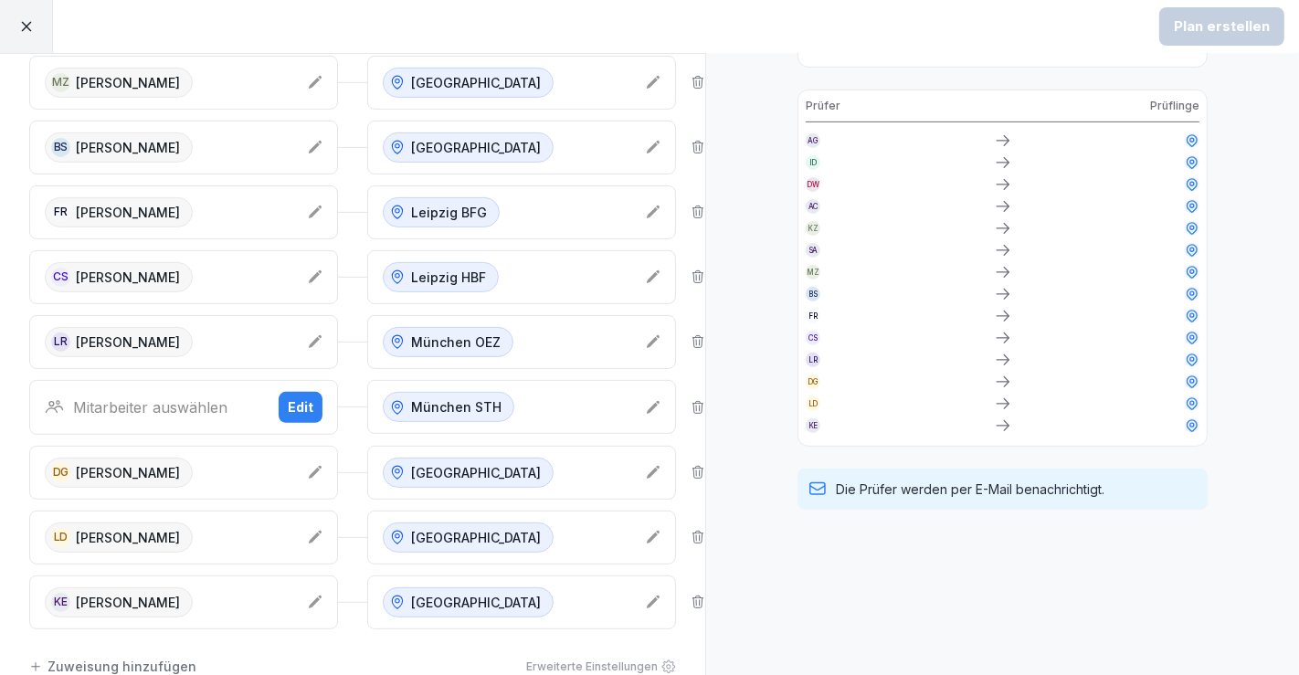
scroll to position [507, 0]
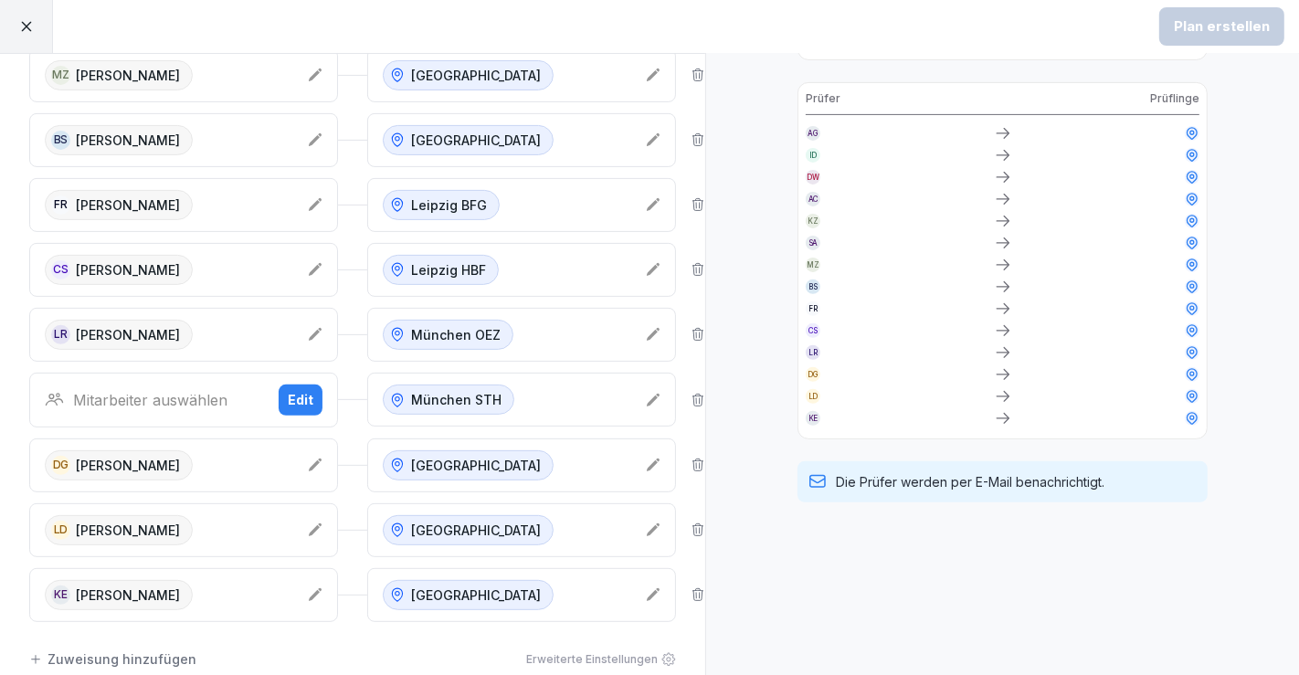
click at [196, 400] on div "Mitarbeiter auswählen Edit" at bounding box center [183, 400] width 309 height 55
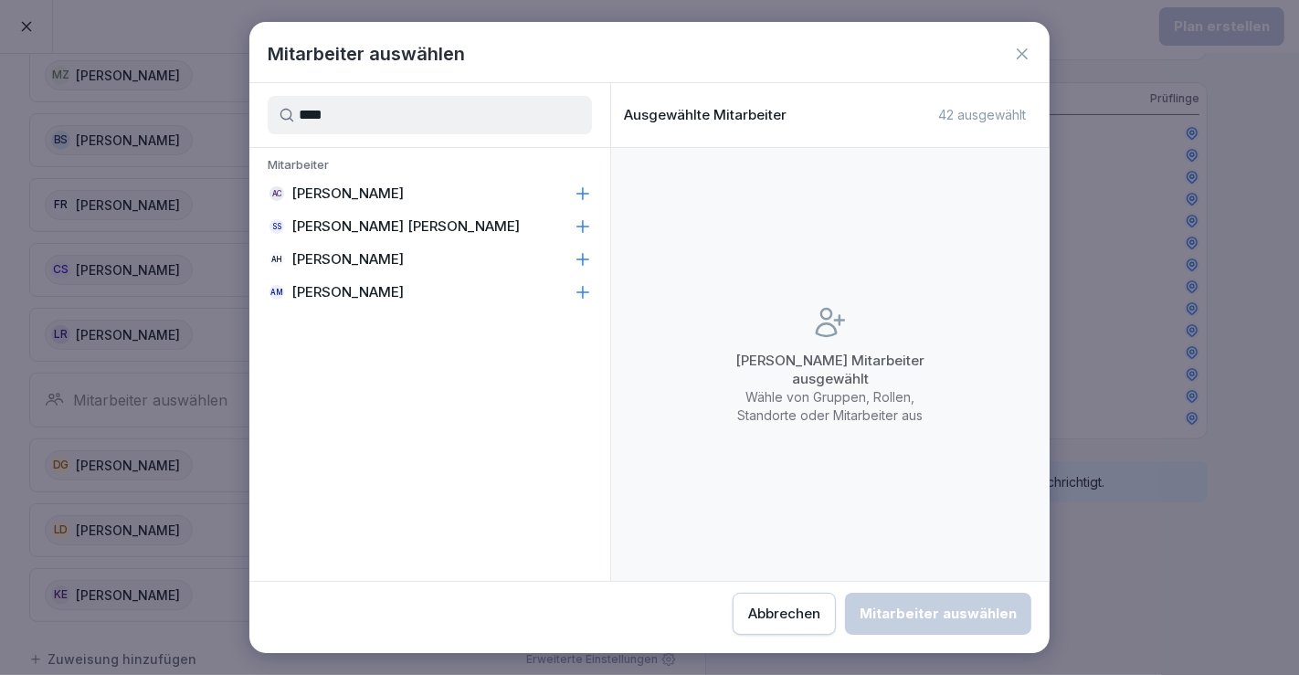
type input "***"
click at [356, 253] on p "[PERSON_NAME]" at bounding box center [347, 259] width 112 height 18
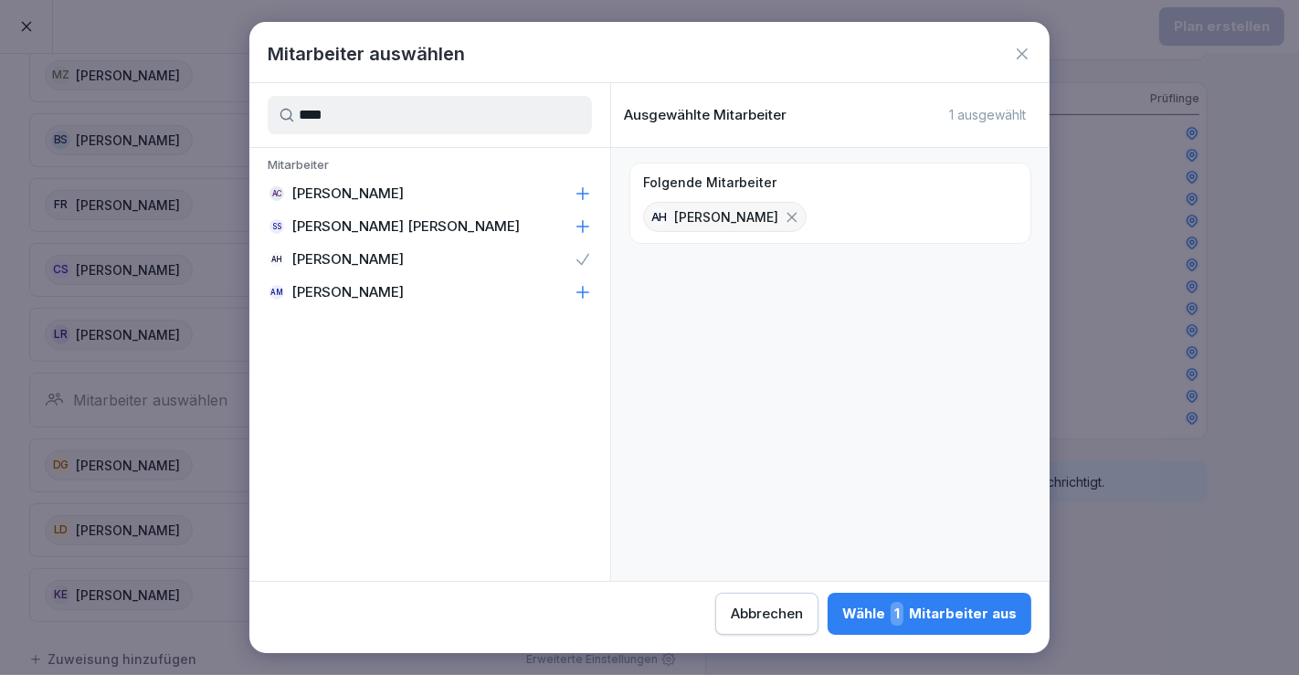
click at [895, 627] on button "Wähle 1 Mitarbeiter aus" at bounding box center [930, 614] width 204 height 42
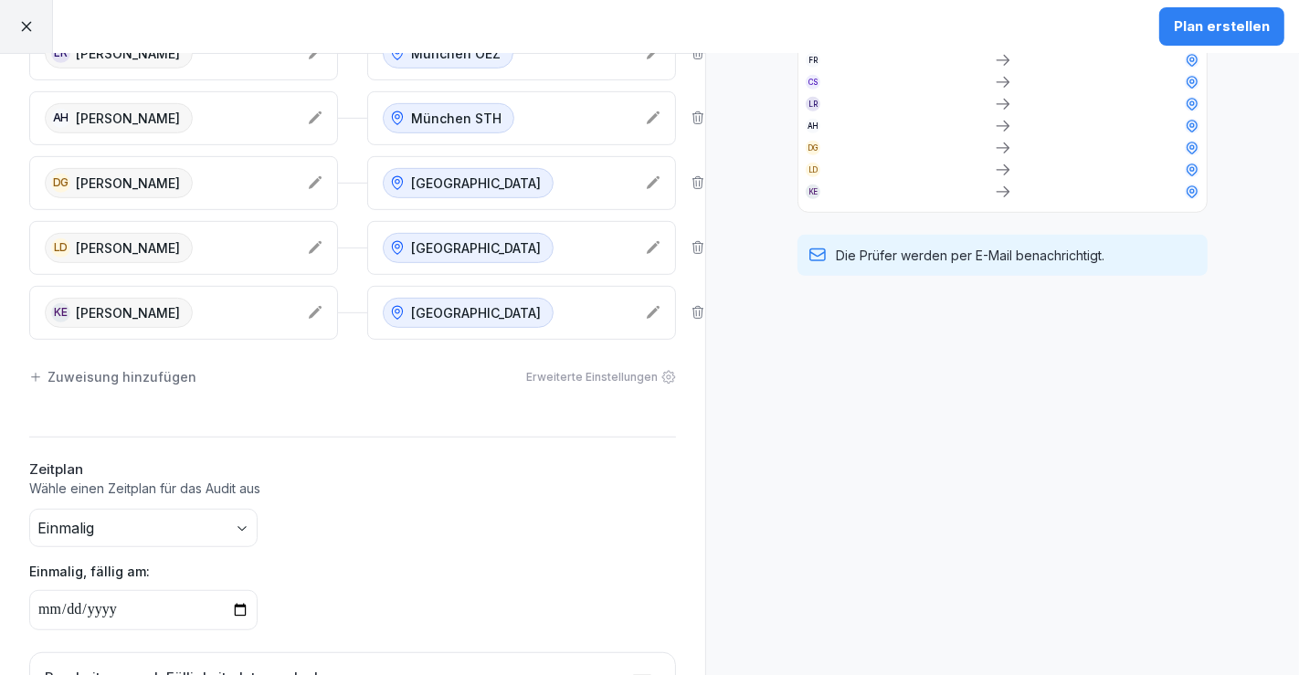
scroll to position [1002, 0]
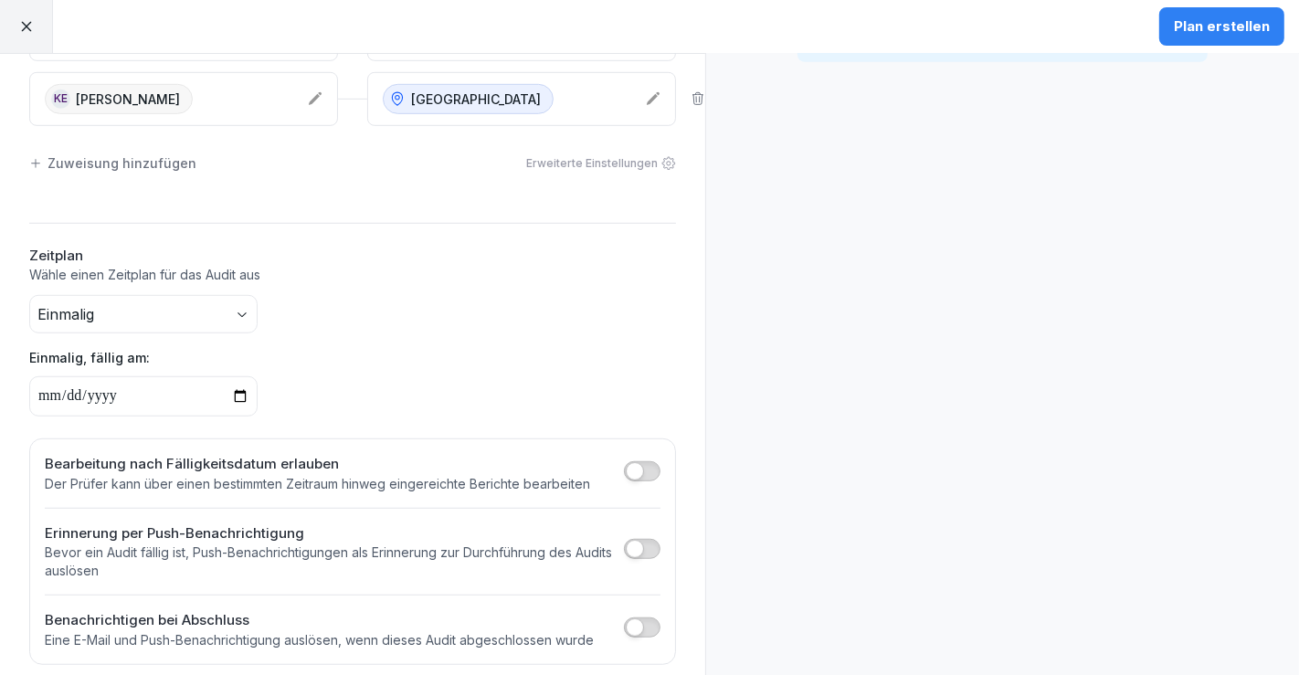
click at [630, 539] on button "button" at bounding box center [642, 549] width 37 height 20
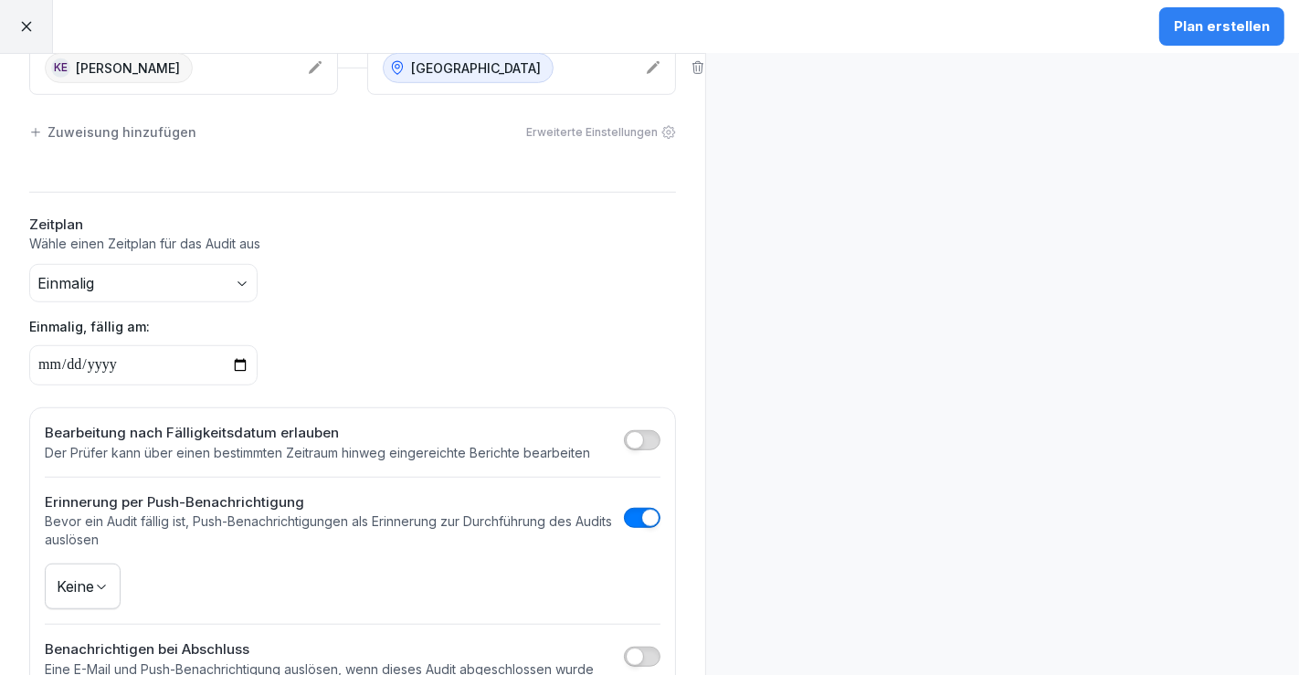
scroll to position [1063, 0]
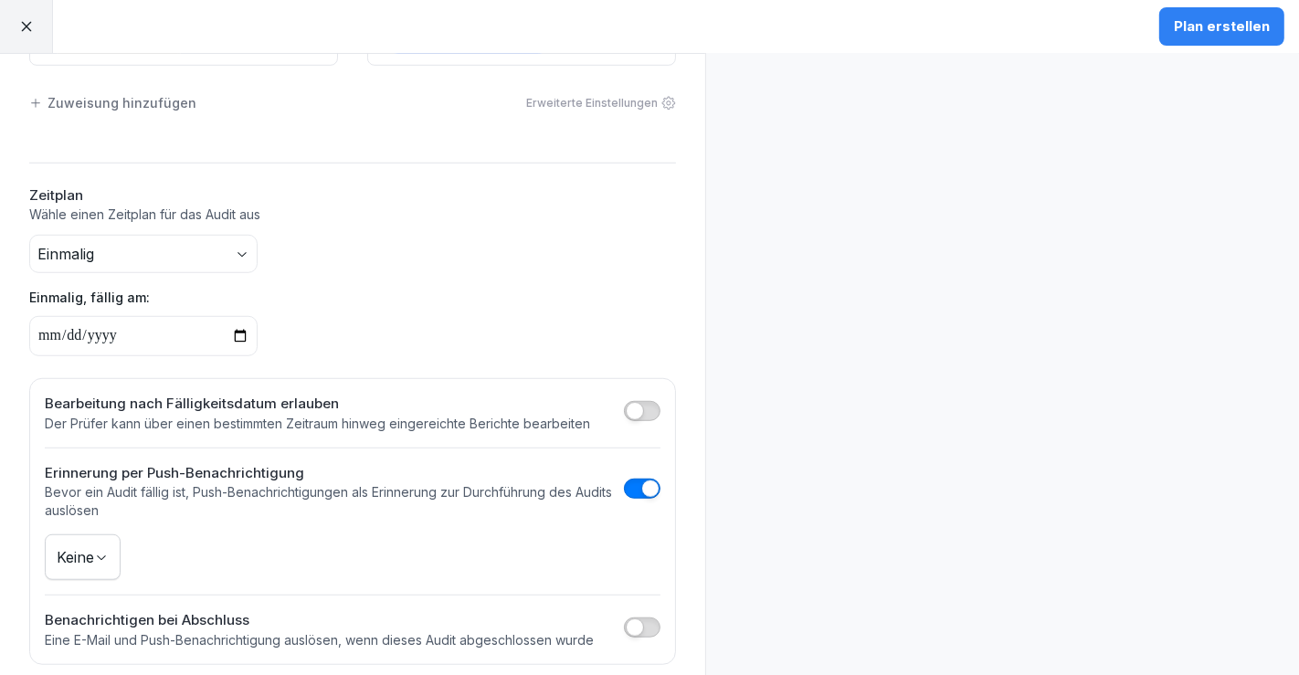
click at [85, 539] on body "**********" at bounding box center [649, 337] width 1299 height 675
click at [161, 611] on h2 "Benachrichtigen bei Abschluss" at bounding box center [319, 620] width 549 height 21
click at [626, 619] on span "button" at bounding box center [635, 628] width 18 height 18
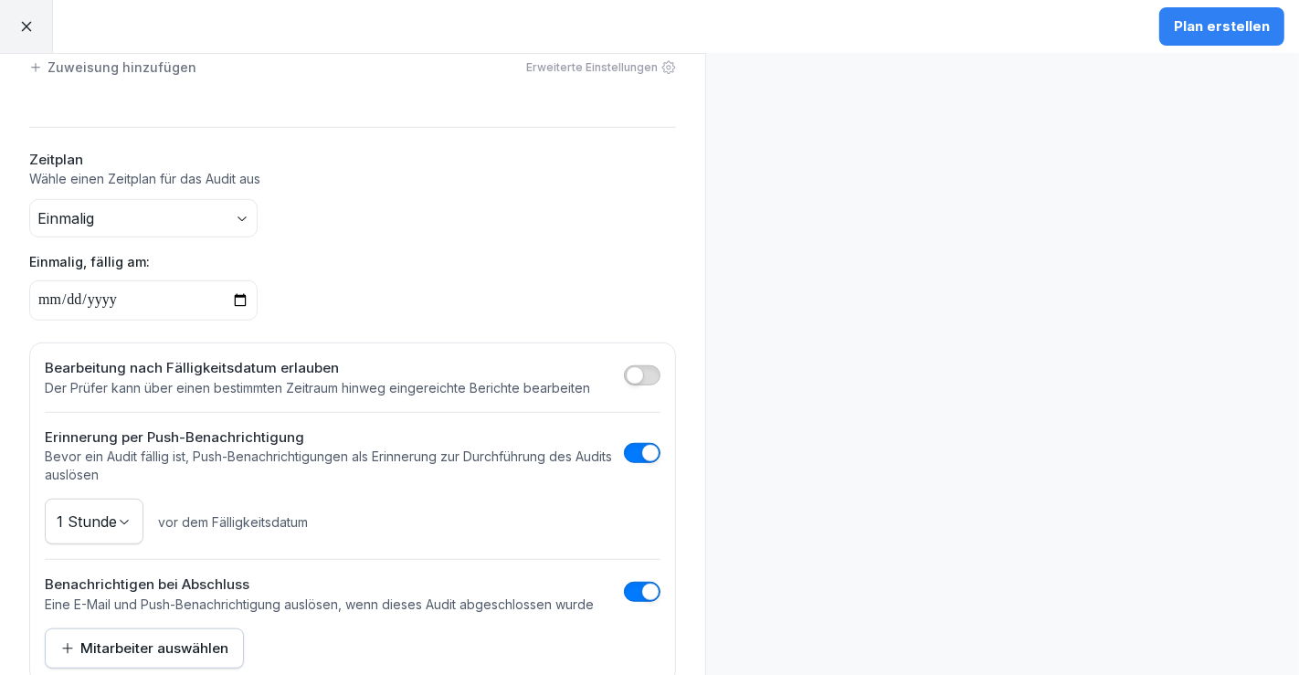
scroll to position [1117, 0]
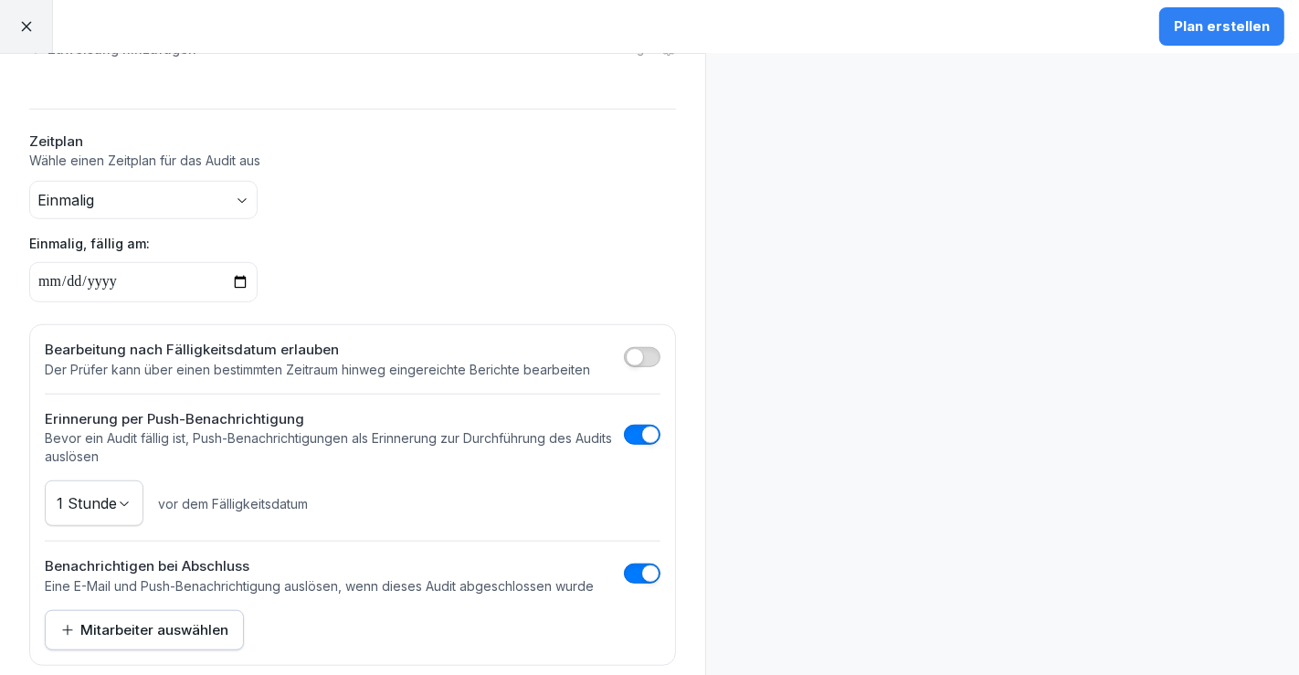
click at [171, 620] on div "Mitarbeiter auswählen" at bounding box center [144, 630] width 168 height 20
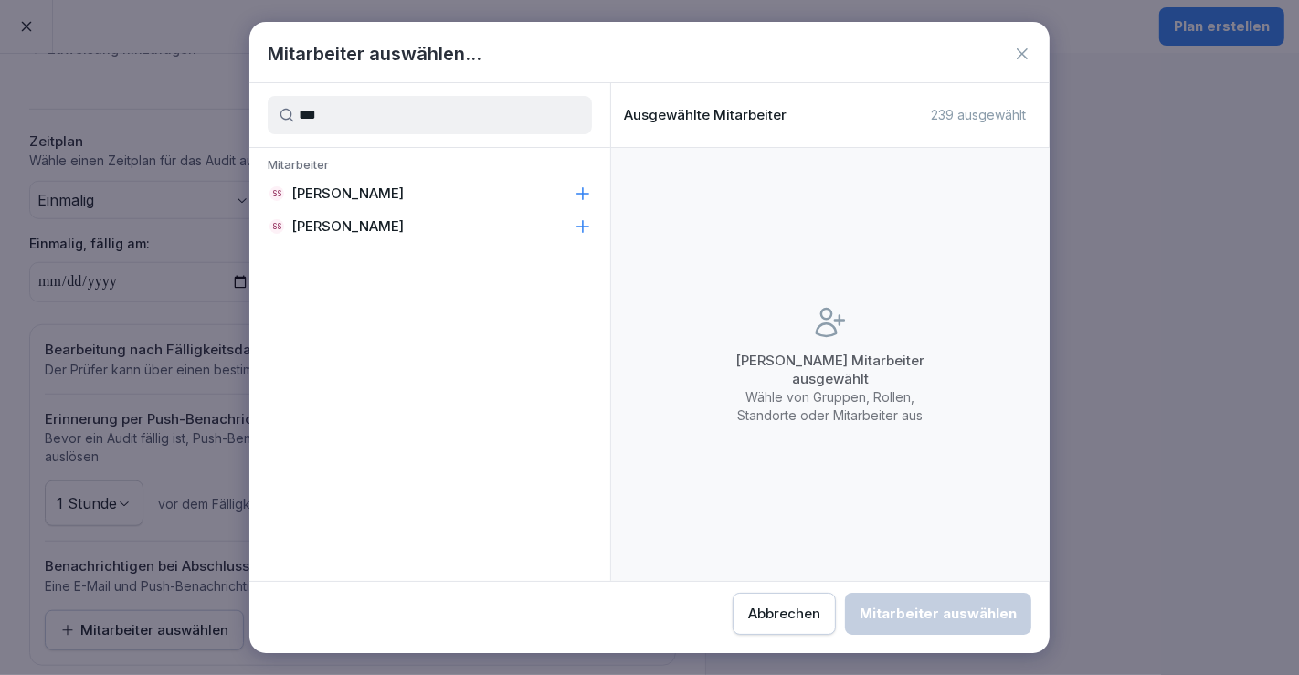
click at [402, 205] on div "SS [PERSON_NAME]" at bounding box center [429, 193] width 361 height 33
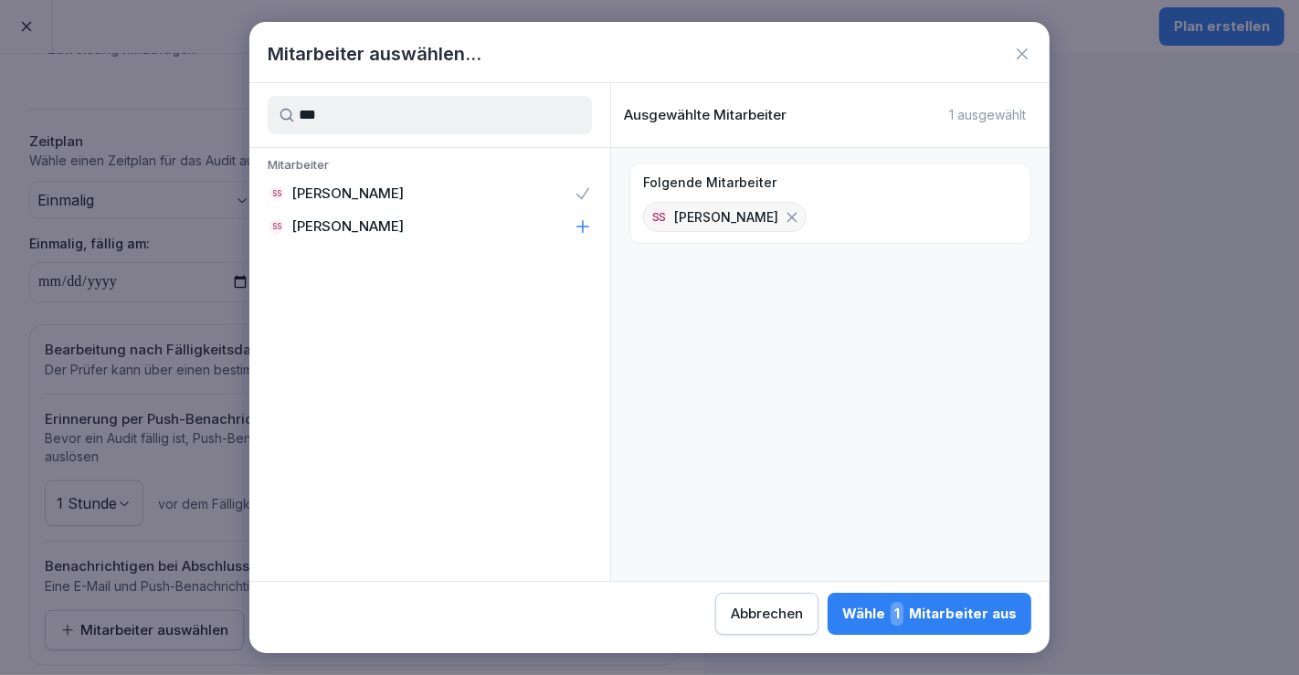
click at [430, 108] on input "***" at bounding box center [430, 115] width 324 height 38
type input "*"
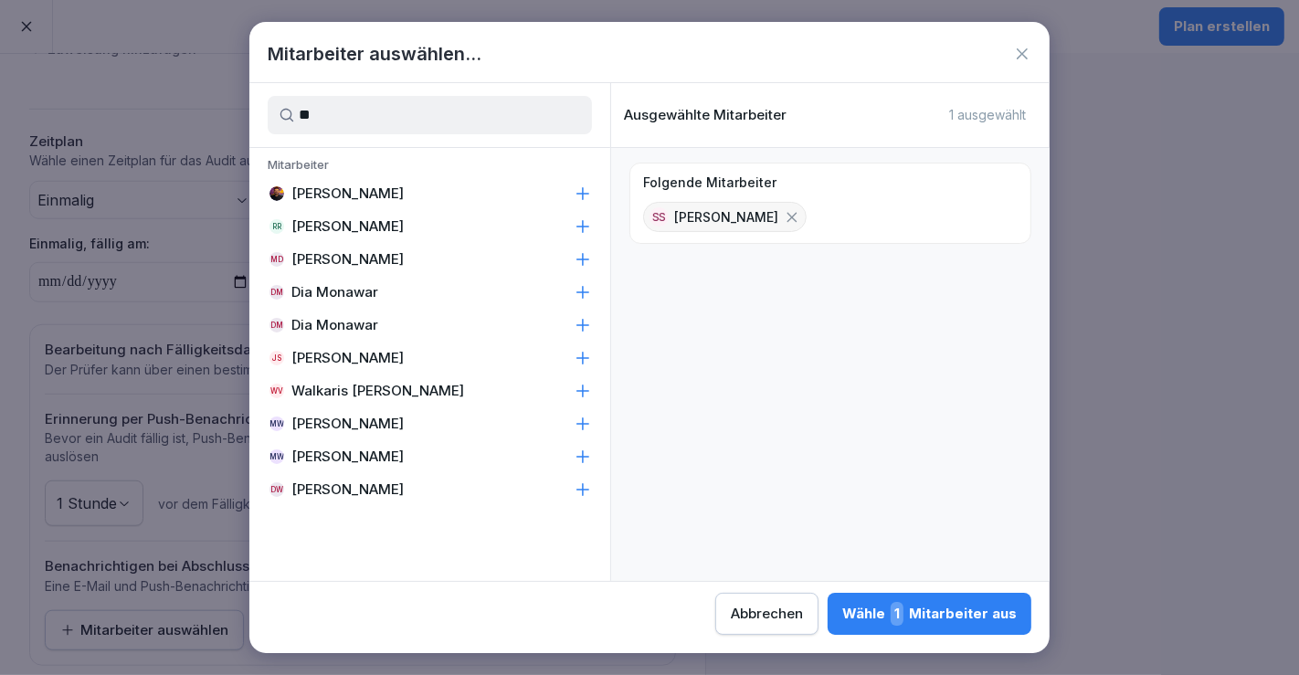
type input "**"
click at [421, 200] on div "[PERSON_NAME]" at bounding box center [429, 193] width 361 height 33
click at [901, 602] on span "2" at bounding box center [896, 614] width 16 height 24
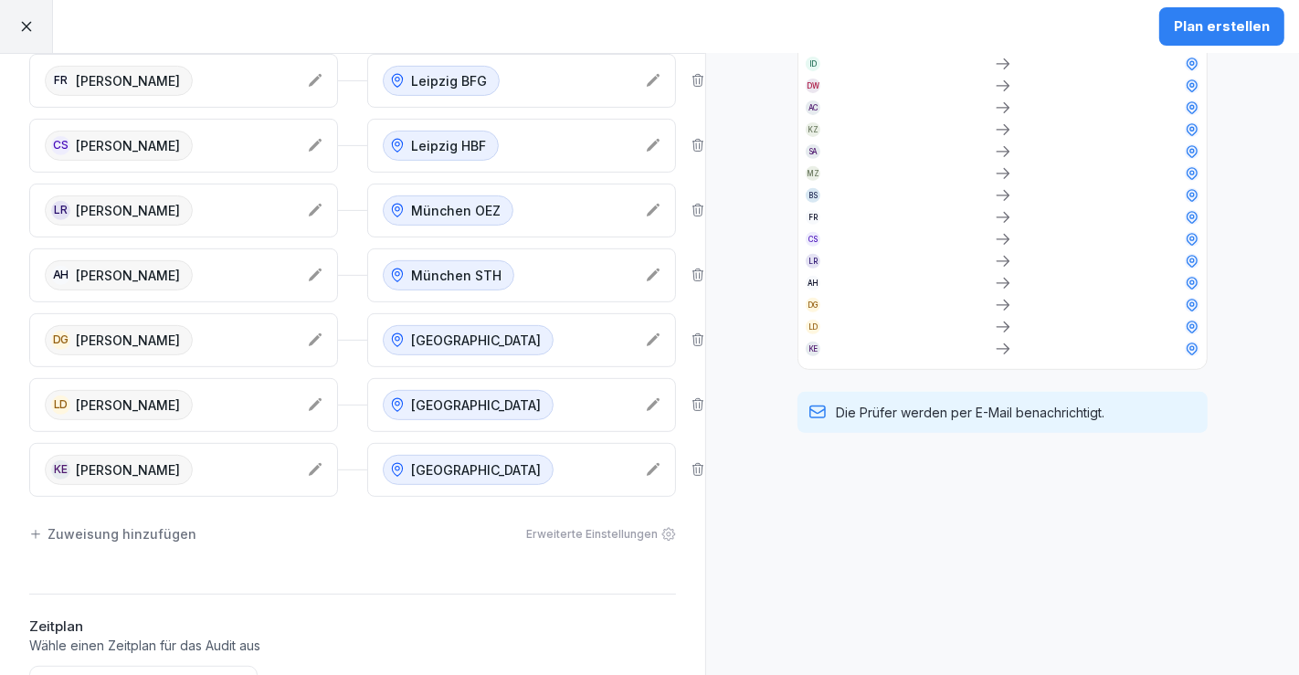
scroll to position [759, 0]
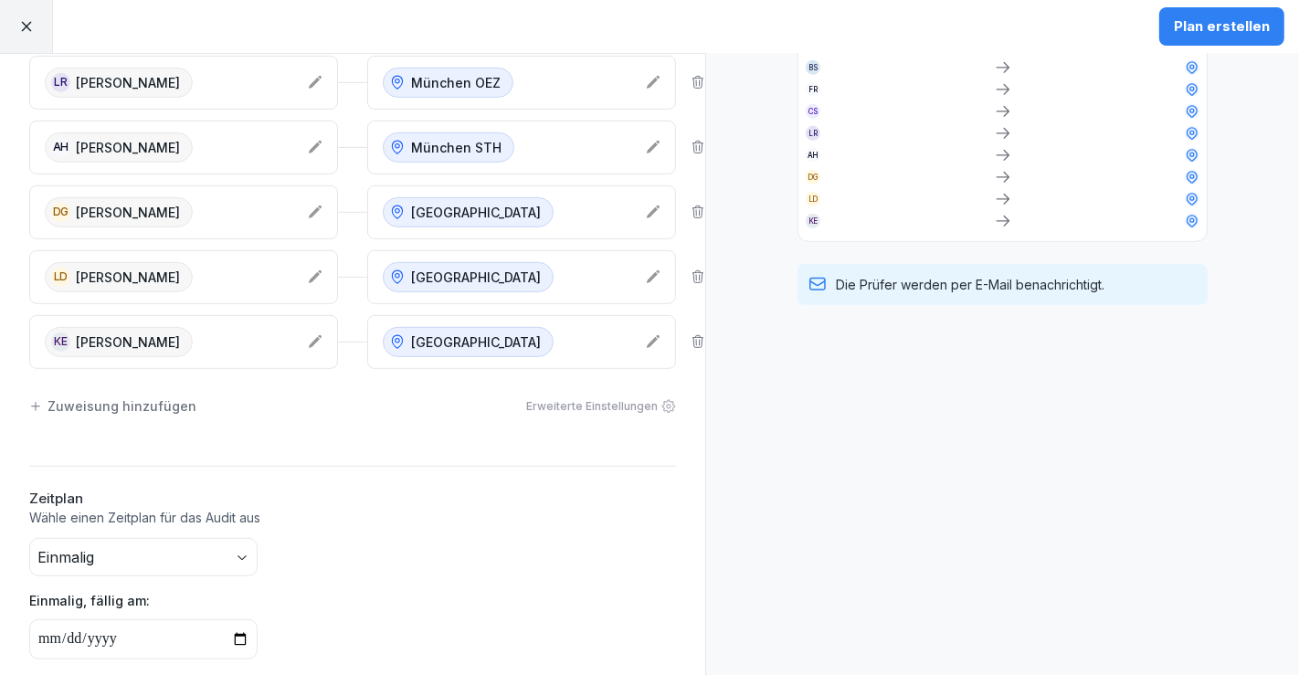
click at [91, 397] on div "Zuweisung hinzufügen" at bounding box center [112, 406] width 167 height 19
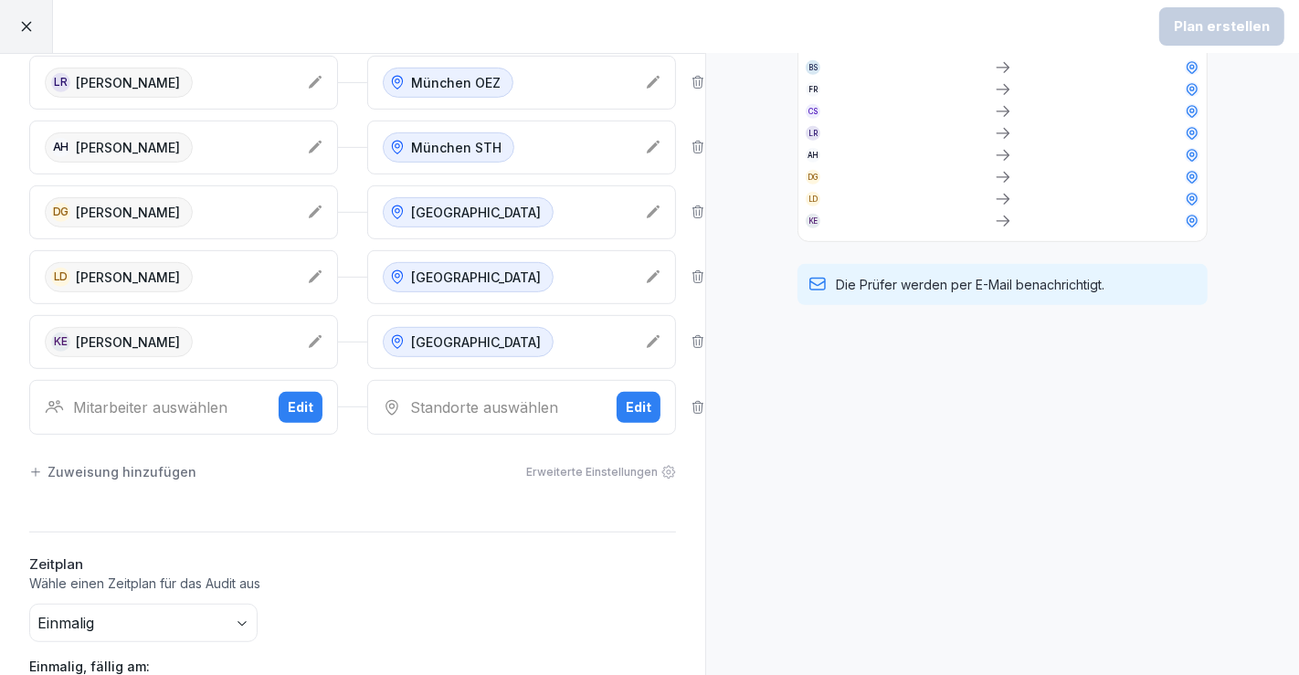
click at [598, 400] on div "Standorte auswählen Edit" at bounding box center [521, 407] width 309 height 55
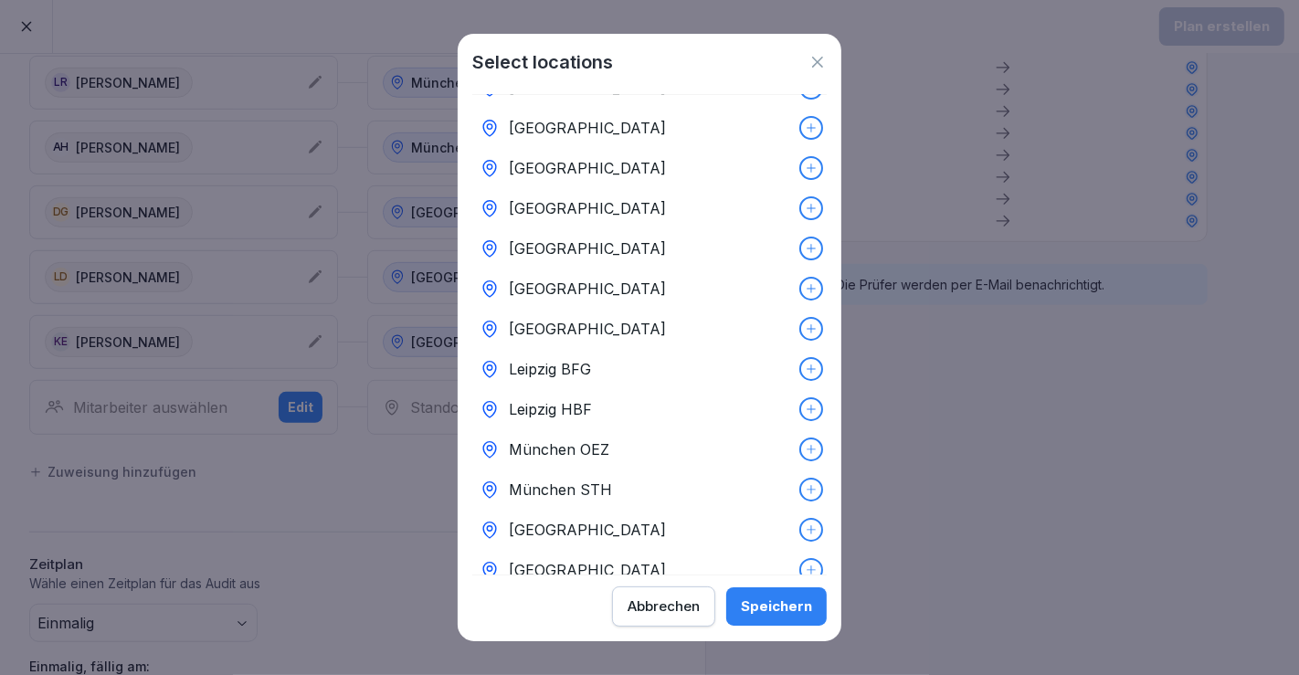
scroll to position [290, 0]
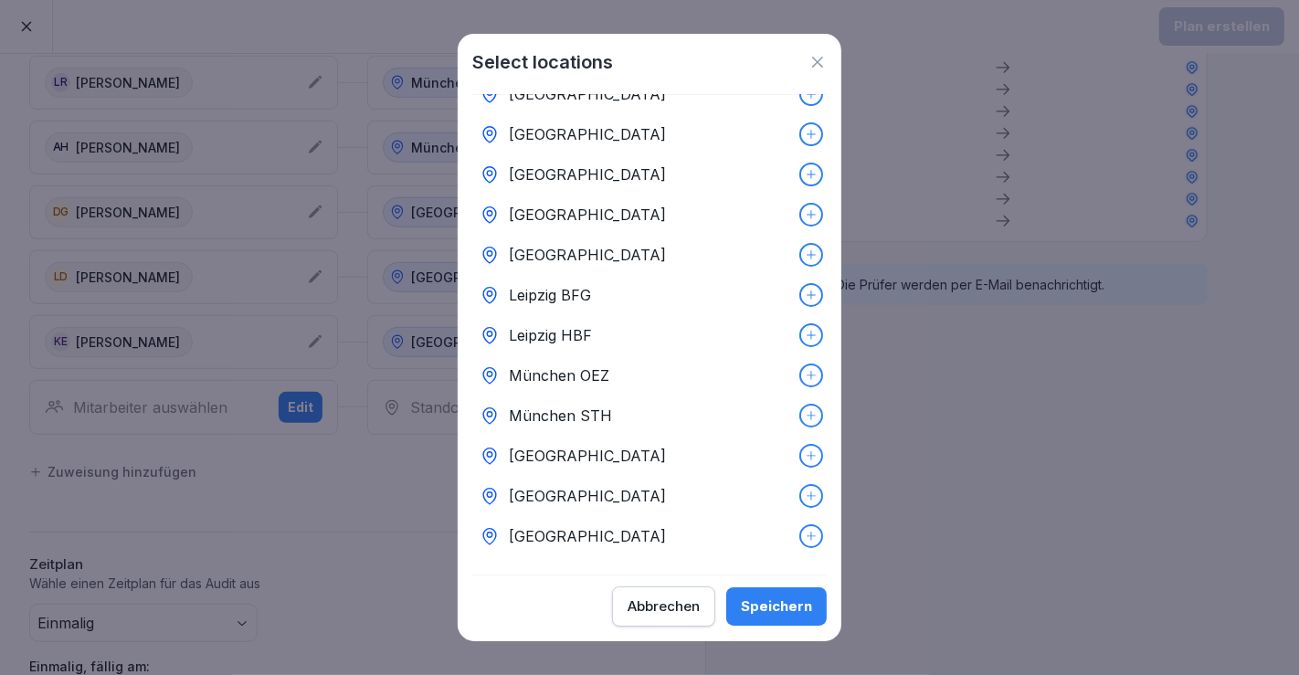
click at [822, 66] on icon at bounding box center [818, 62] width 18 height 18
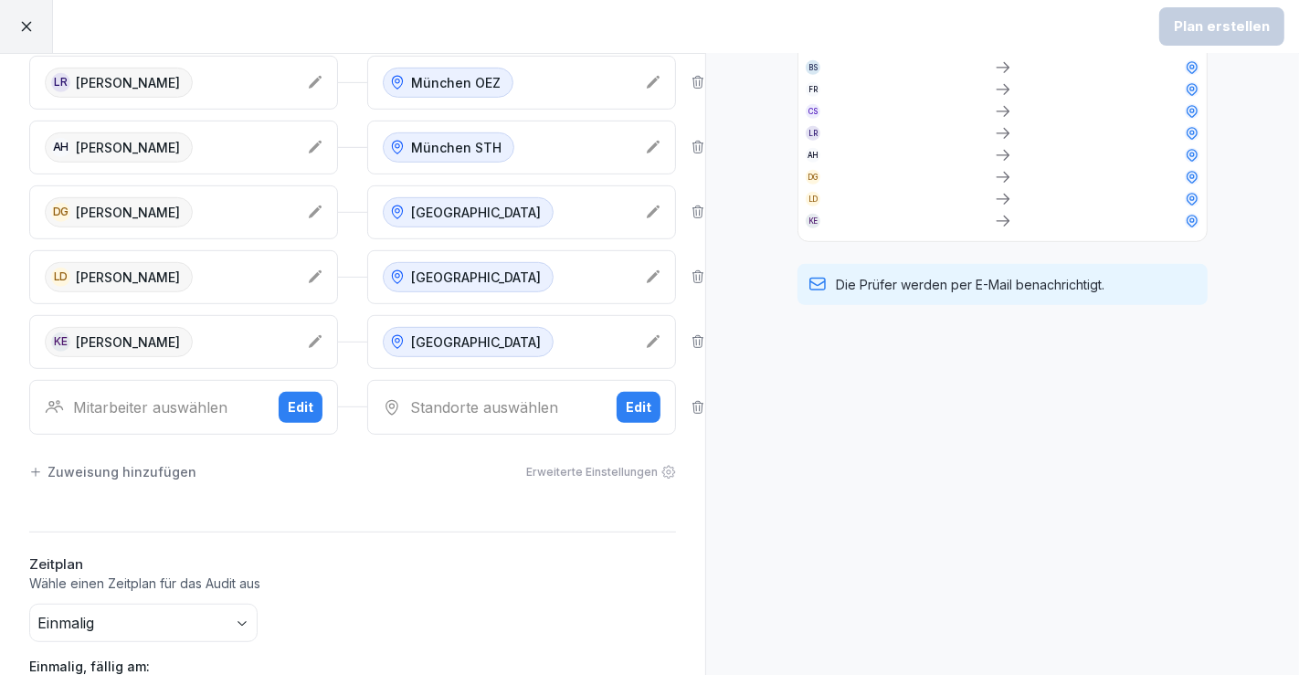
click at [691, 400] on icon at bounding box center [698, 407] width 15 height 15
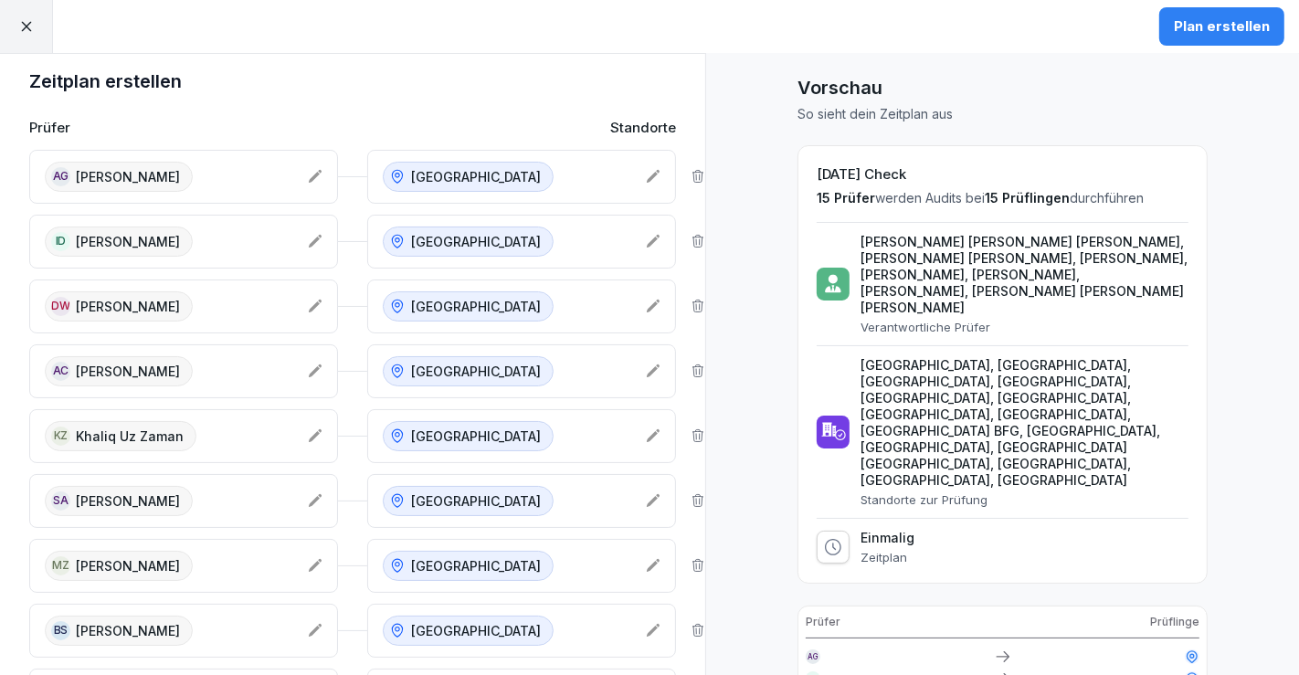
scroll to position [0, 0]
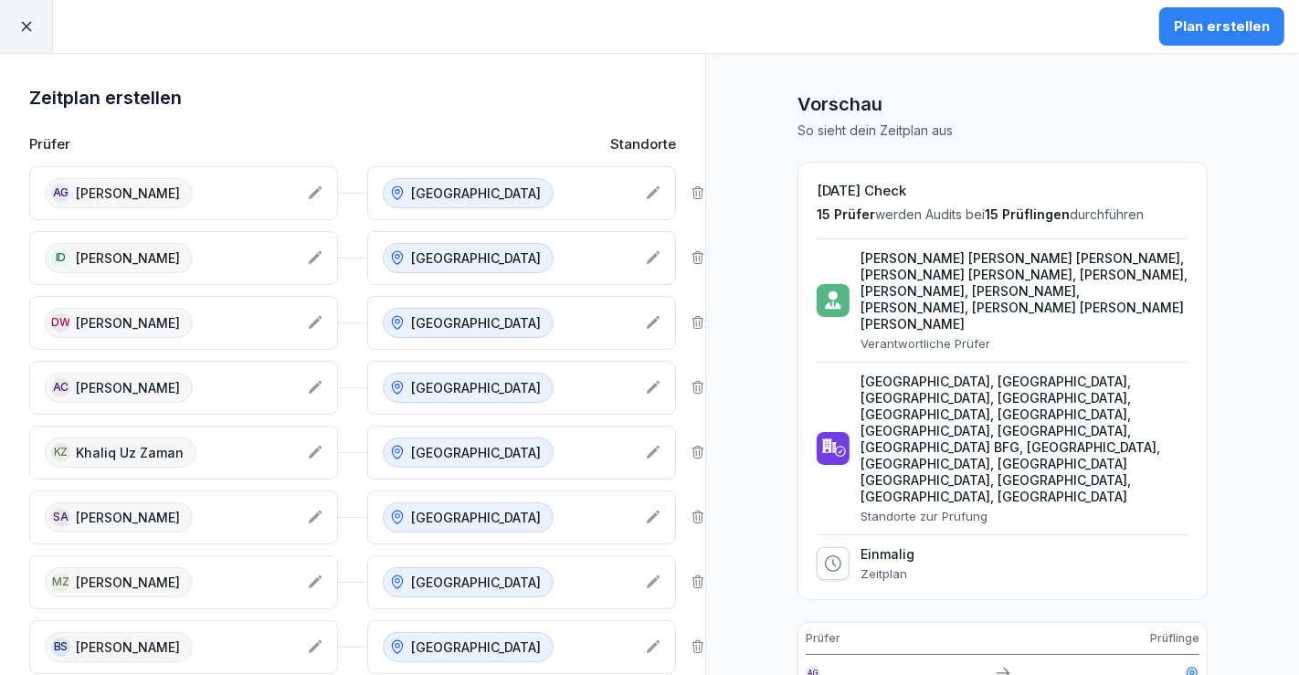
click at [1199, 19] on div "Plan erstellen" at bounding box center [1222, 26] width 96 height 20
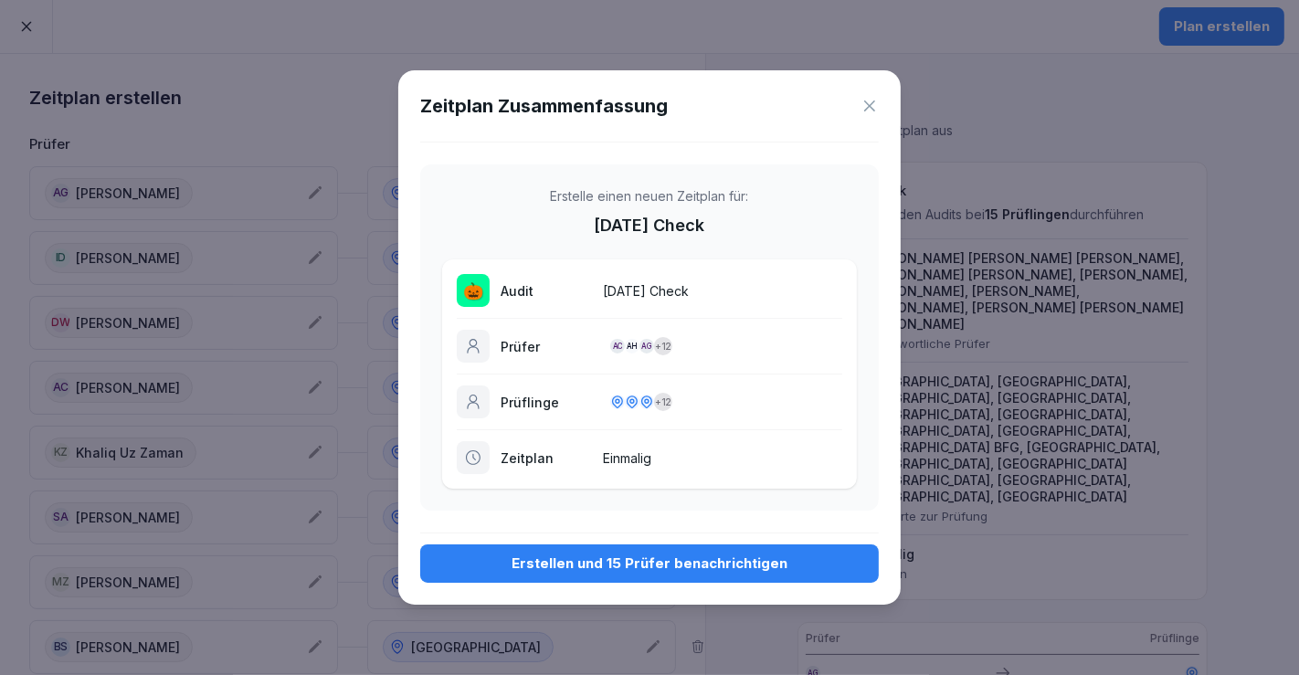
click at [768, 575] on button "Erstellen und 15 Prüfer benachrichtigen" at bounding box center [649, 564] width 459 height 38
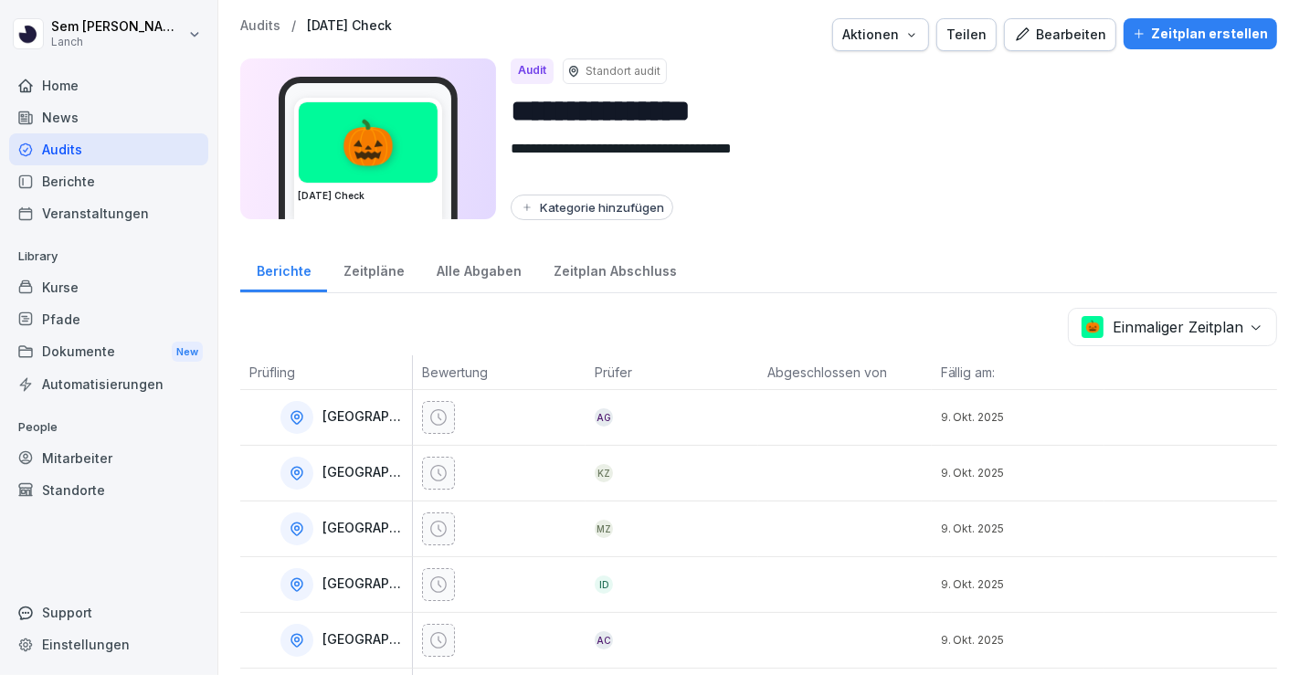
click at [62, 113] on div "News" at bounding box center [108, 117] width 199 height 32
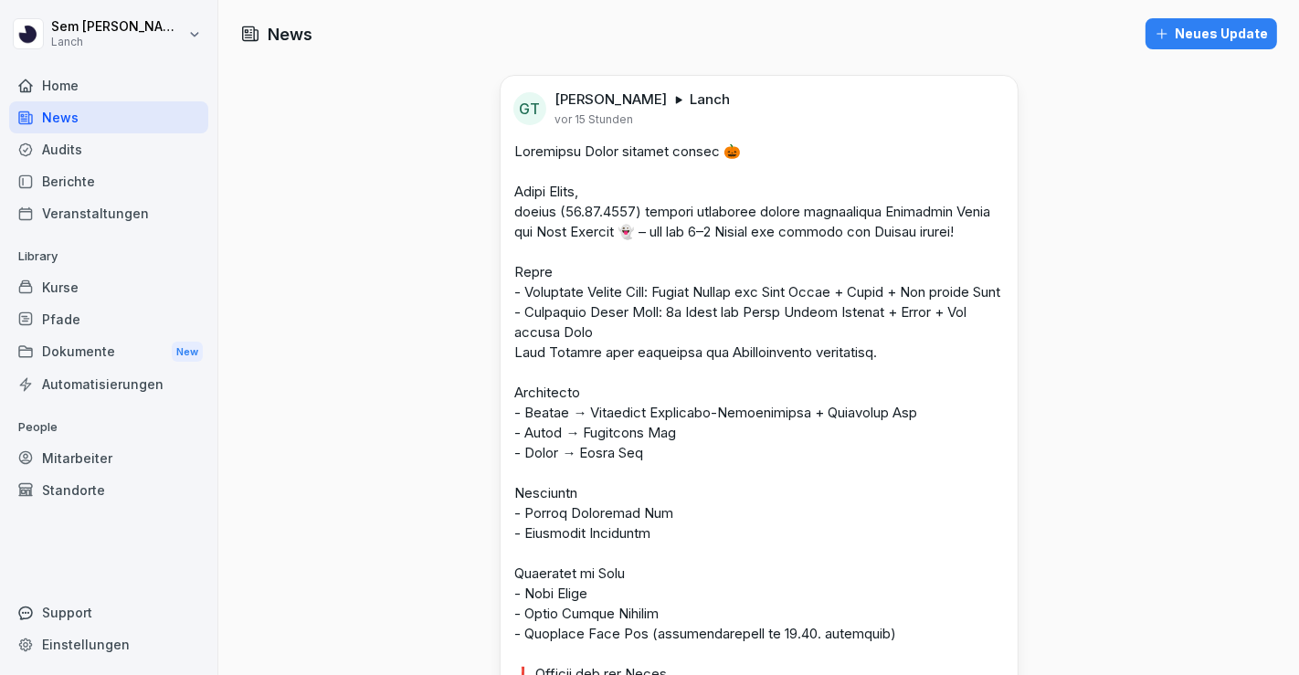
click at [1174, 29] on div "Neues Update" at bounding box center [1211, 34] width 113 height 20
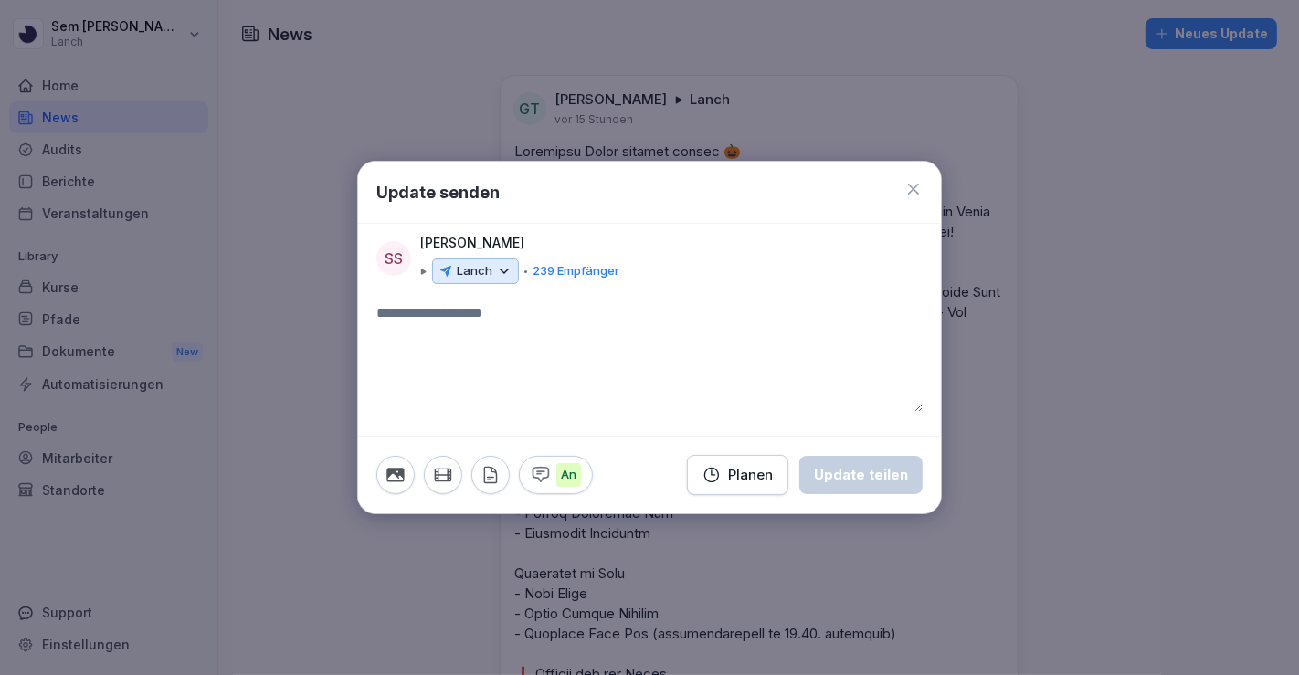
click at [496, 270] on icon at bounding box center [504, 271] width 16 height 16
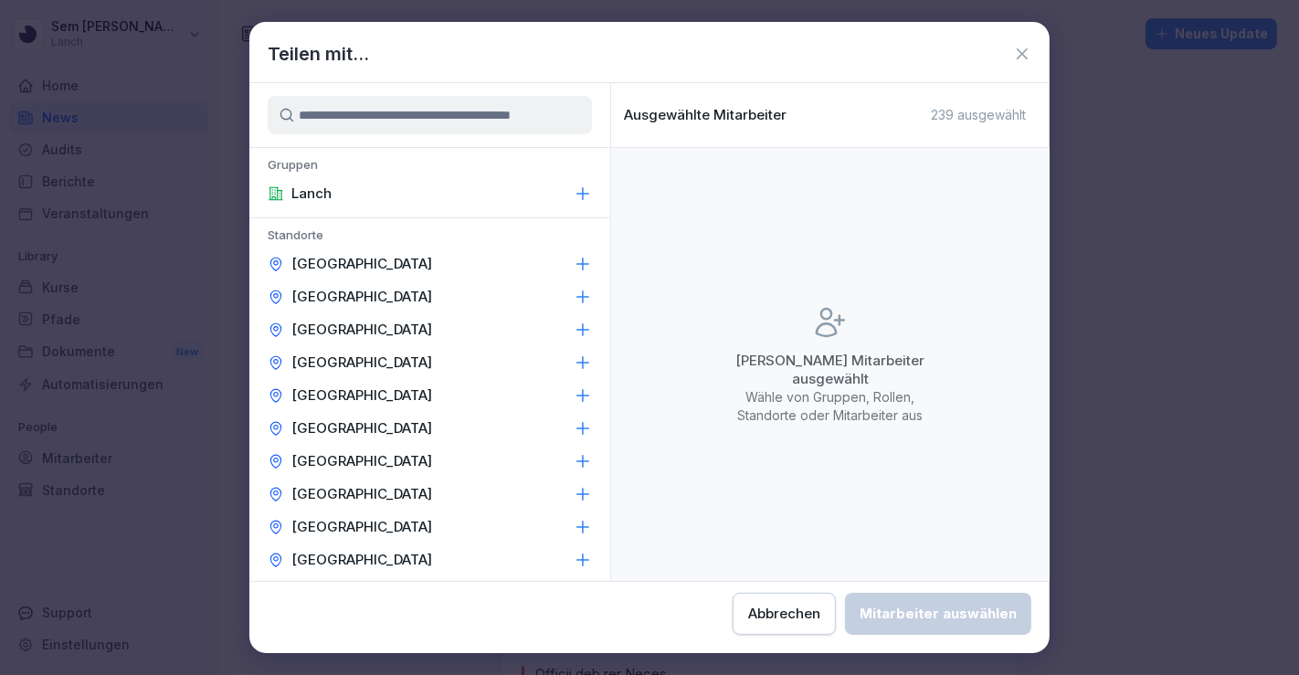
click at [472, 127] on input at bounding box center [430, 115] width 324 height 38
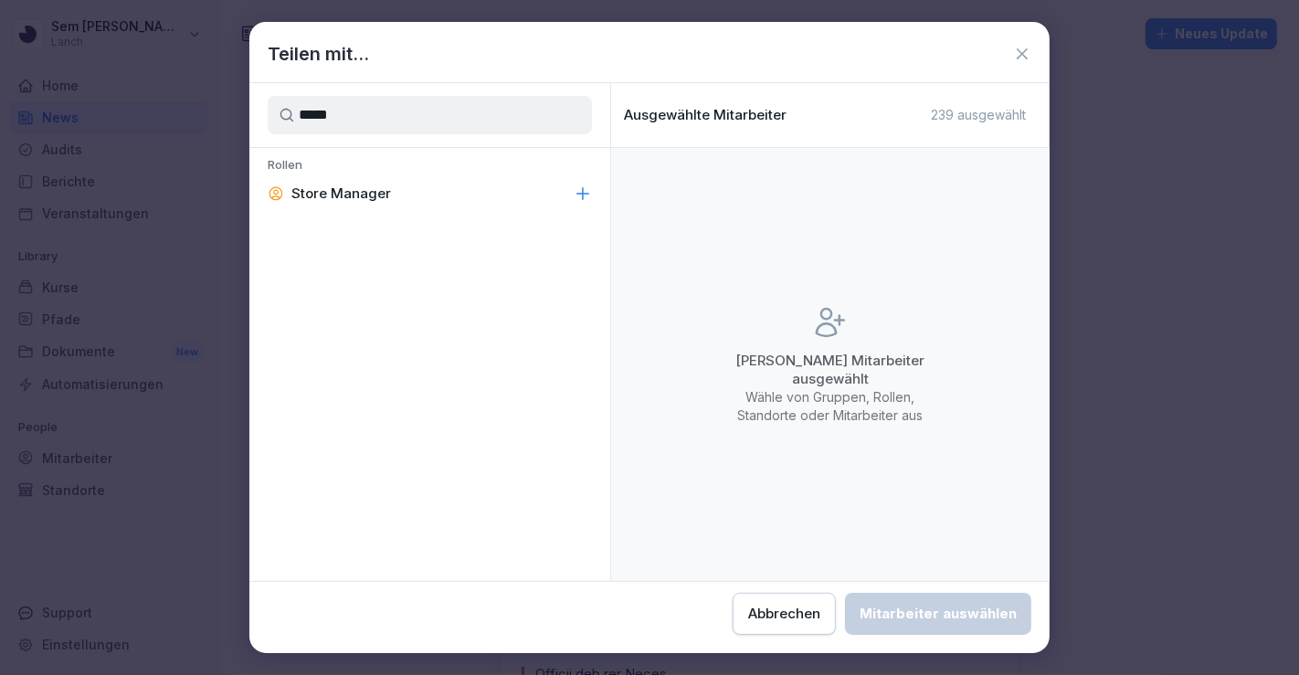
type input "*****"
click at [448, 181] on div "Store Manager" at bounding box center [429, 193] width 361 height 33
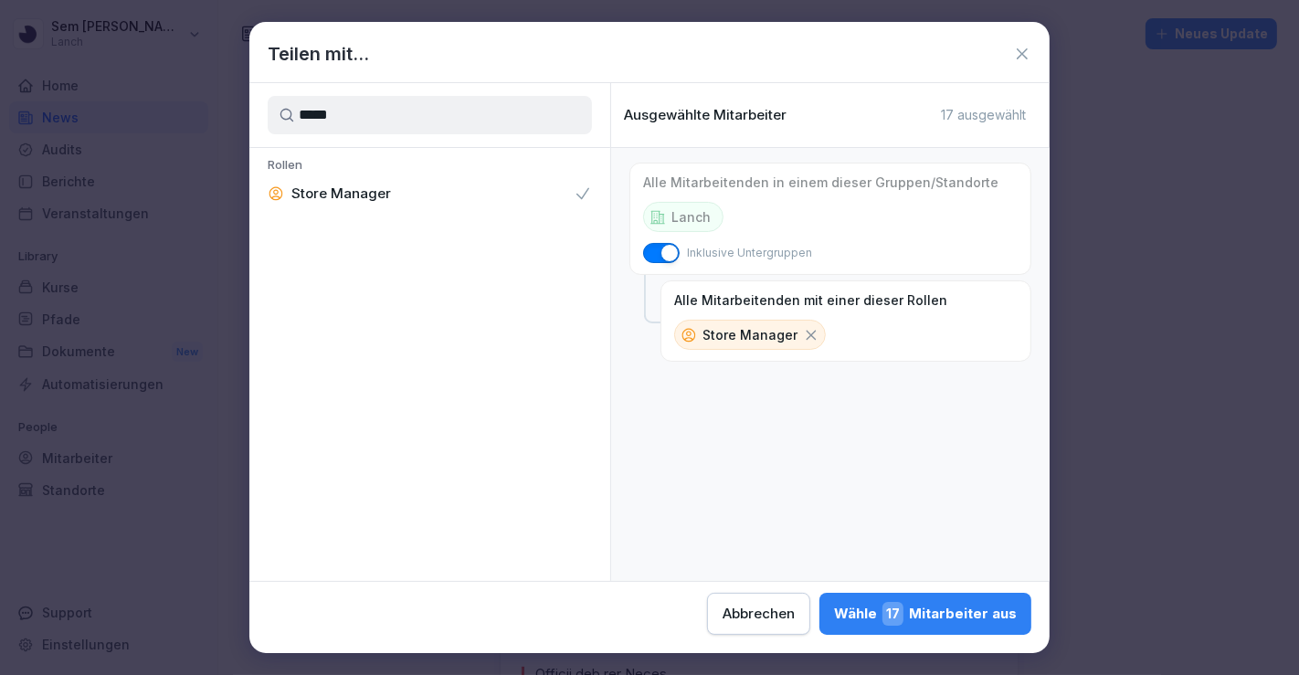
click at [1019, 59] on icon at bounding box center [1022, 54] width 18 height 18
